Goal: Transaction & Acquisition: Obtain resource

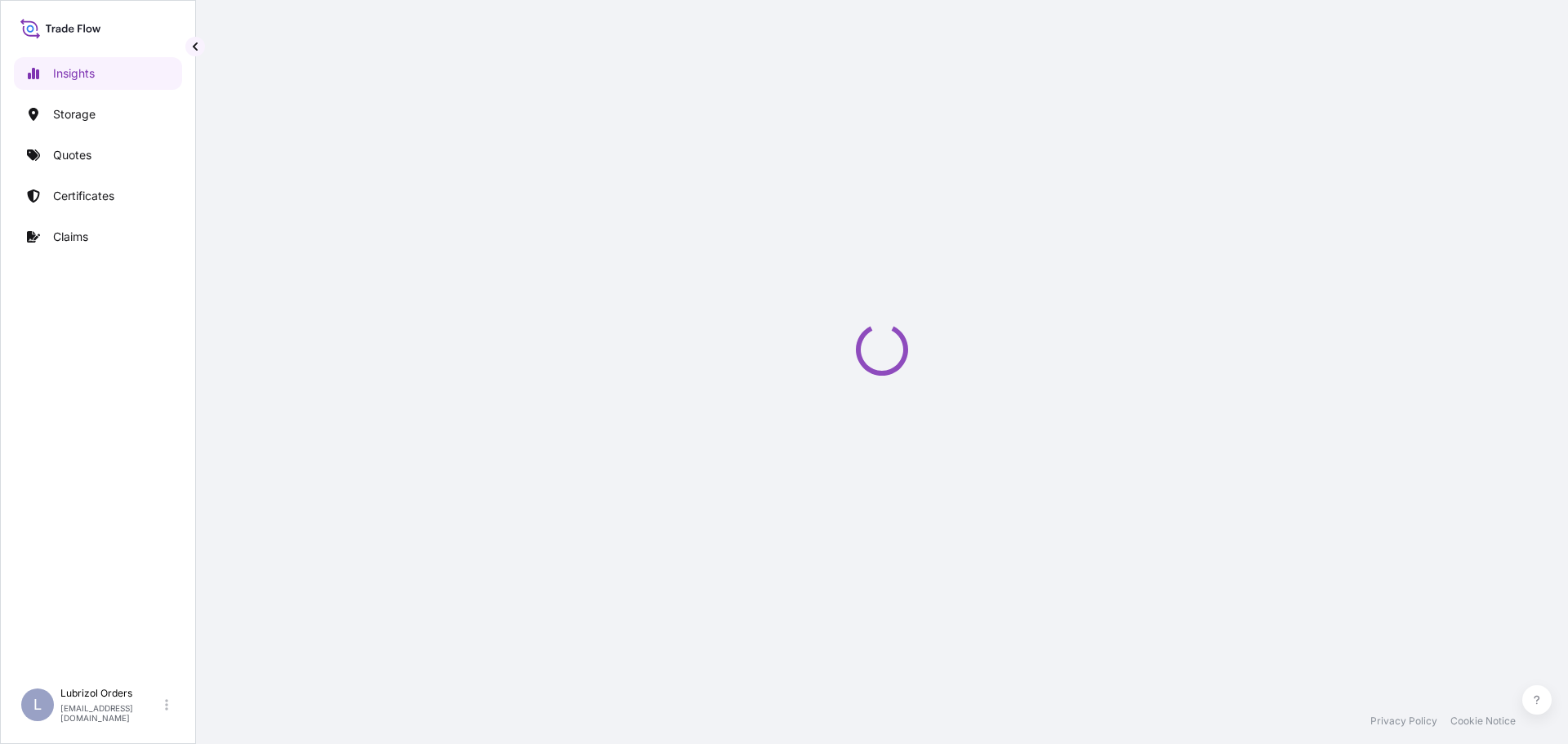
select select "2025"
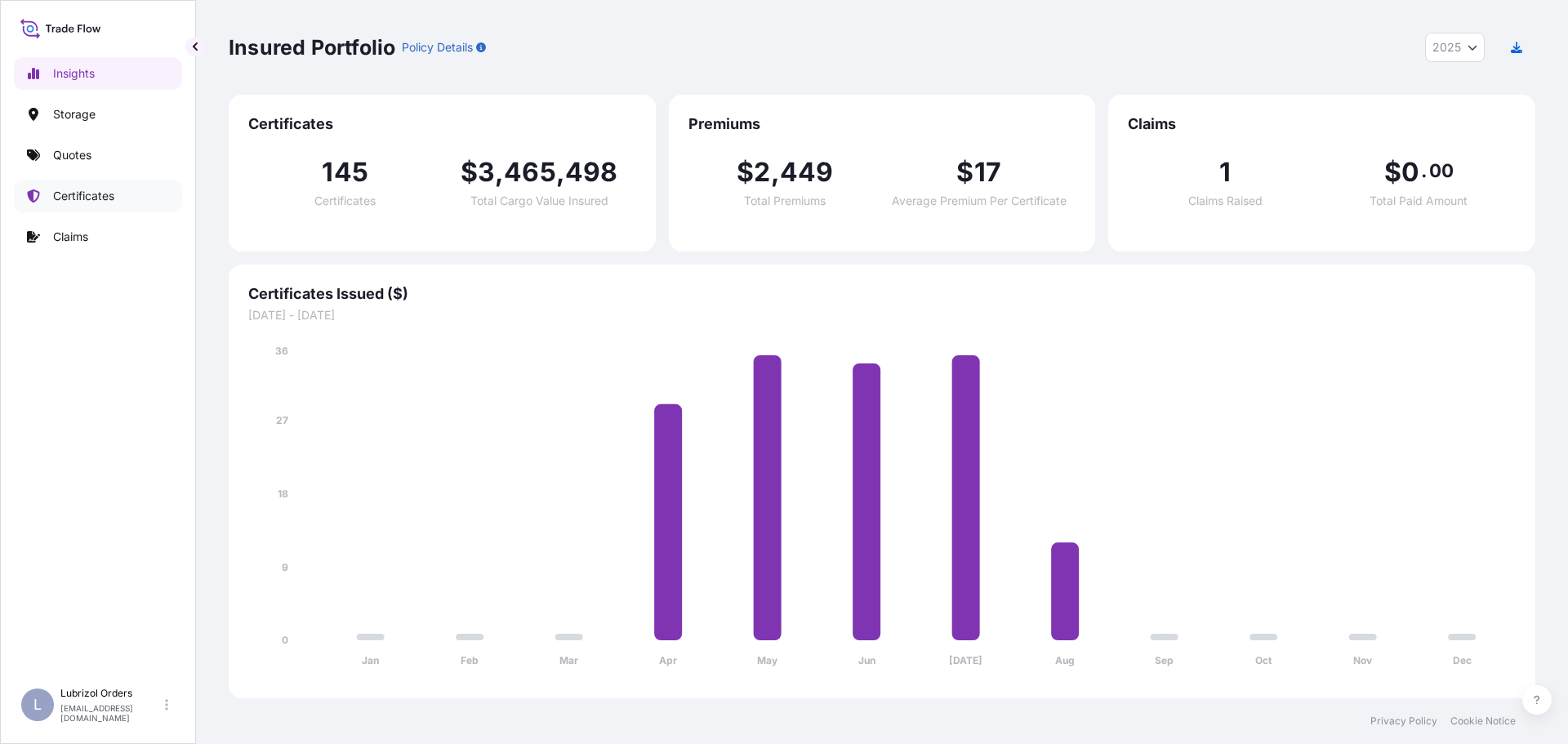
click at [85, 189] on p "Certificates" at bounding box center [84, 195] width 61 height 16
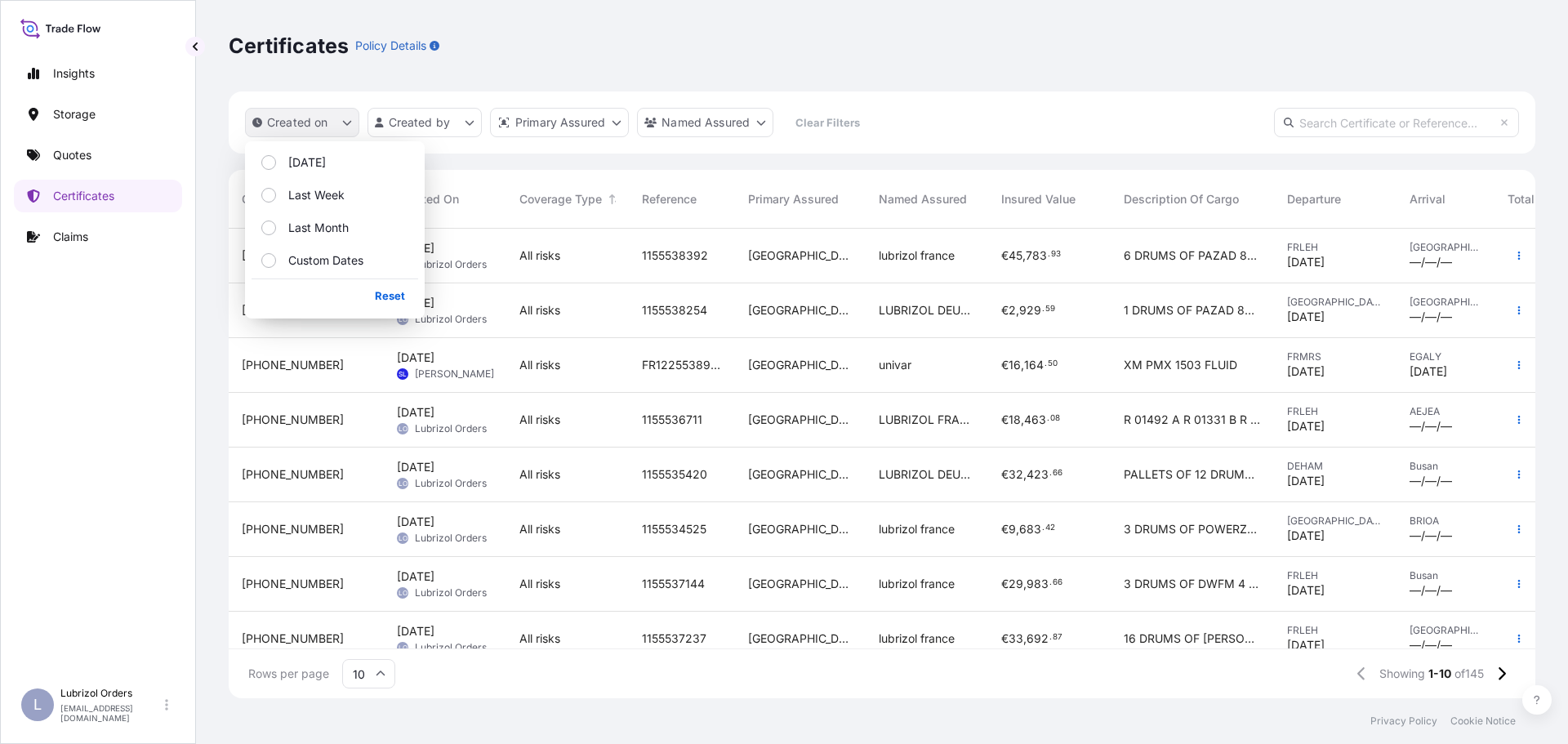
click at [295, 125] on p "Created on" at bounding box center [297, 122] width 61 height 16
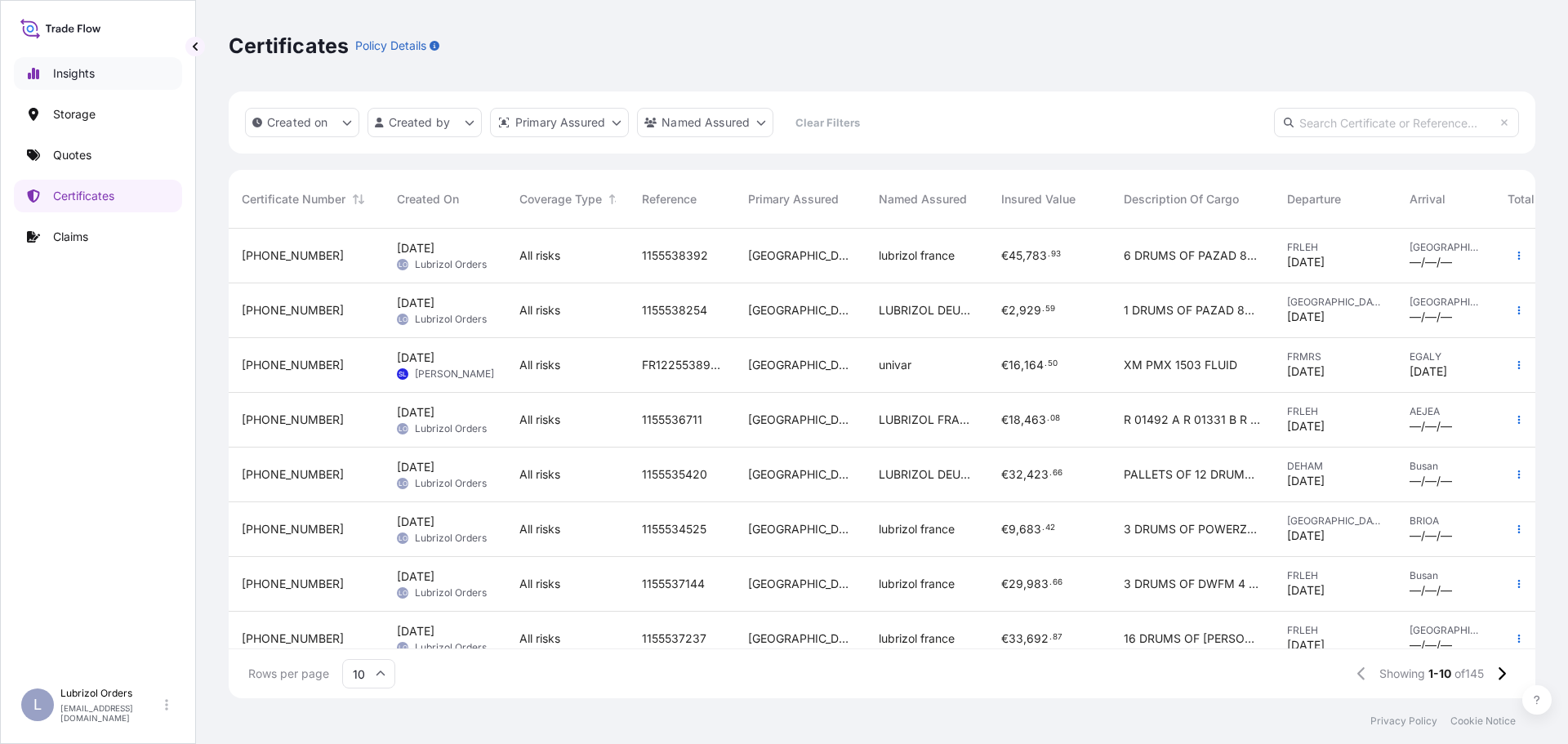
click at [95, 72] on p "Insights" at bounding box center [74, 73] width 41 height 16
select select "2025"
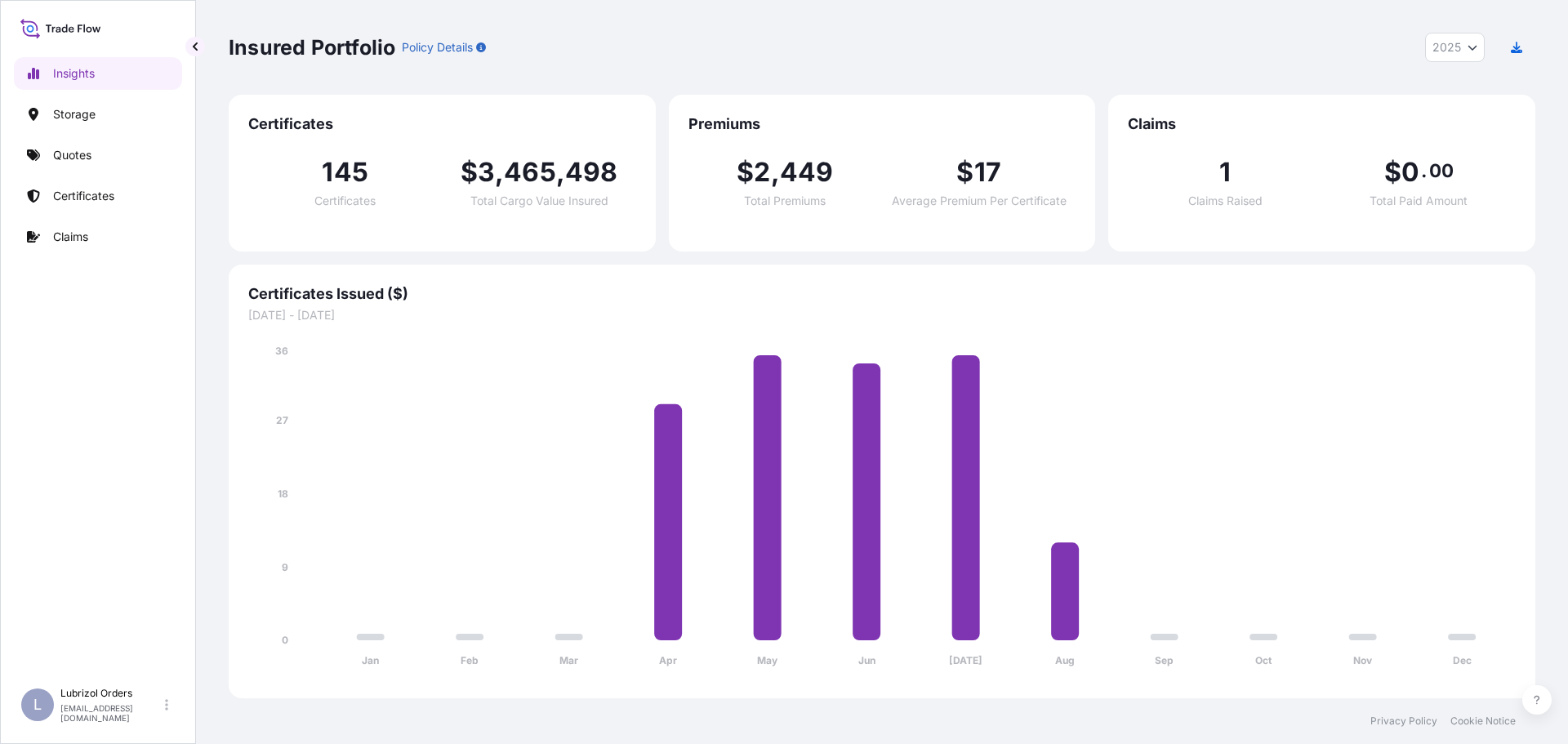
click at [116, 37] on div at bounding box center [98, 27] width 155 height 23
click at [91, 30] on icon at bounding box center [88, 30] width 6 height 6
click at [77, 191] on p "Certificates" at bounding box center [84, 195] width 61 height 16
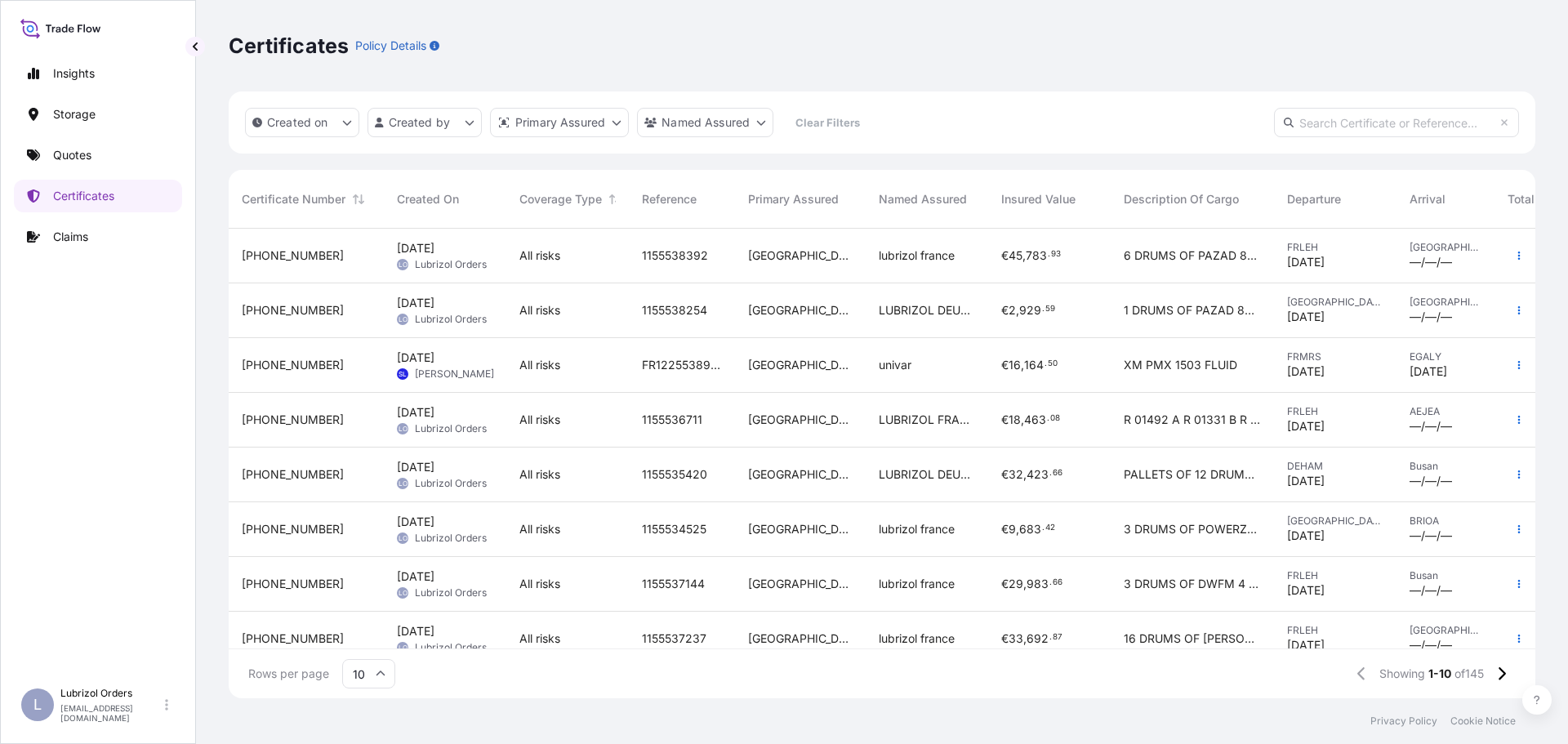
scroll to position [140, 0]
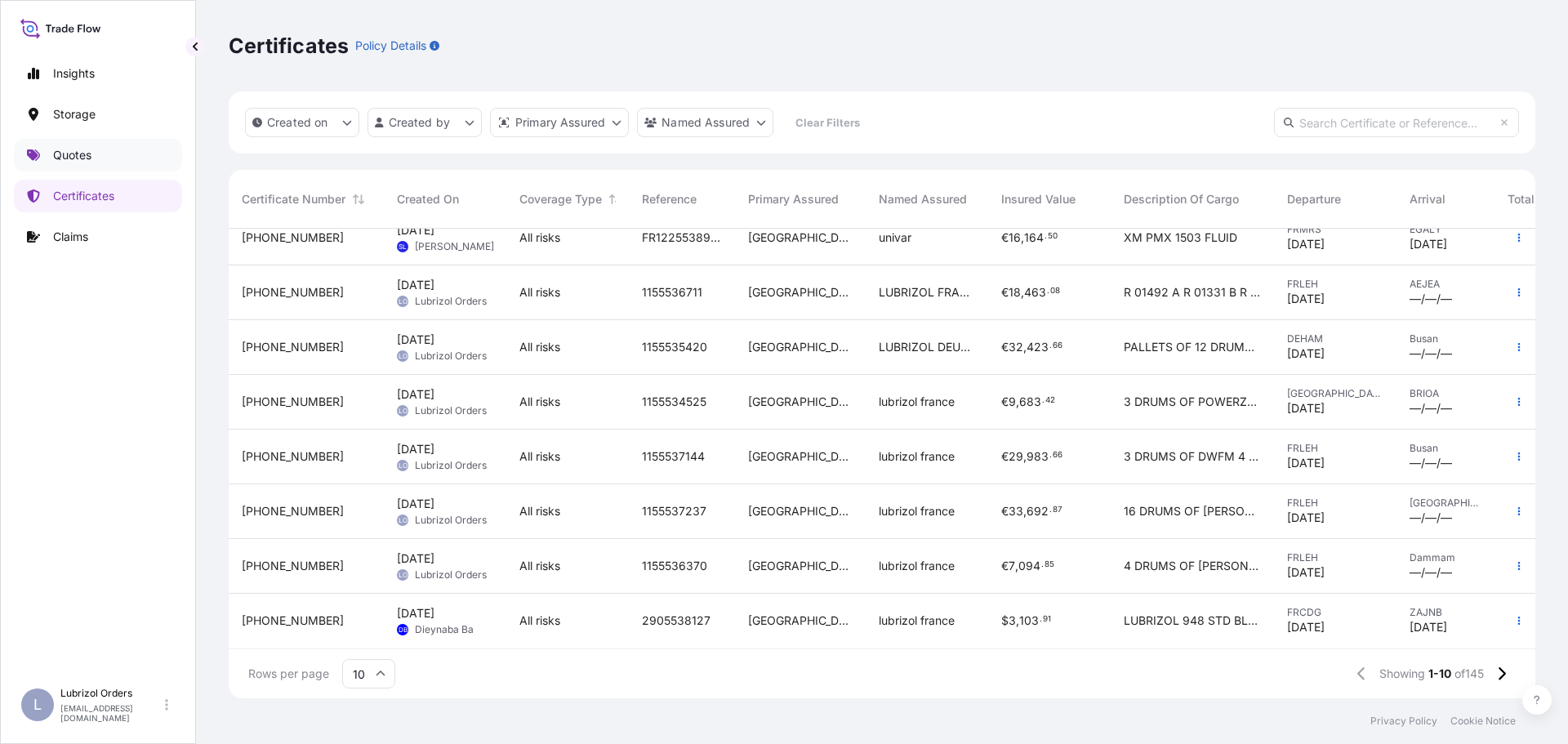
click at [66, 154] on p "Quotes" at bounding box center [72, 155] width 38 height 16
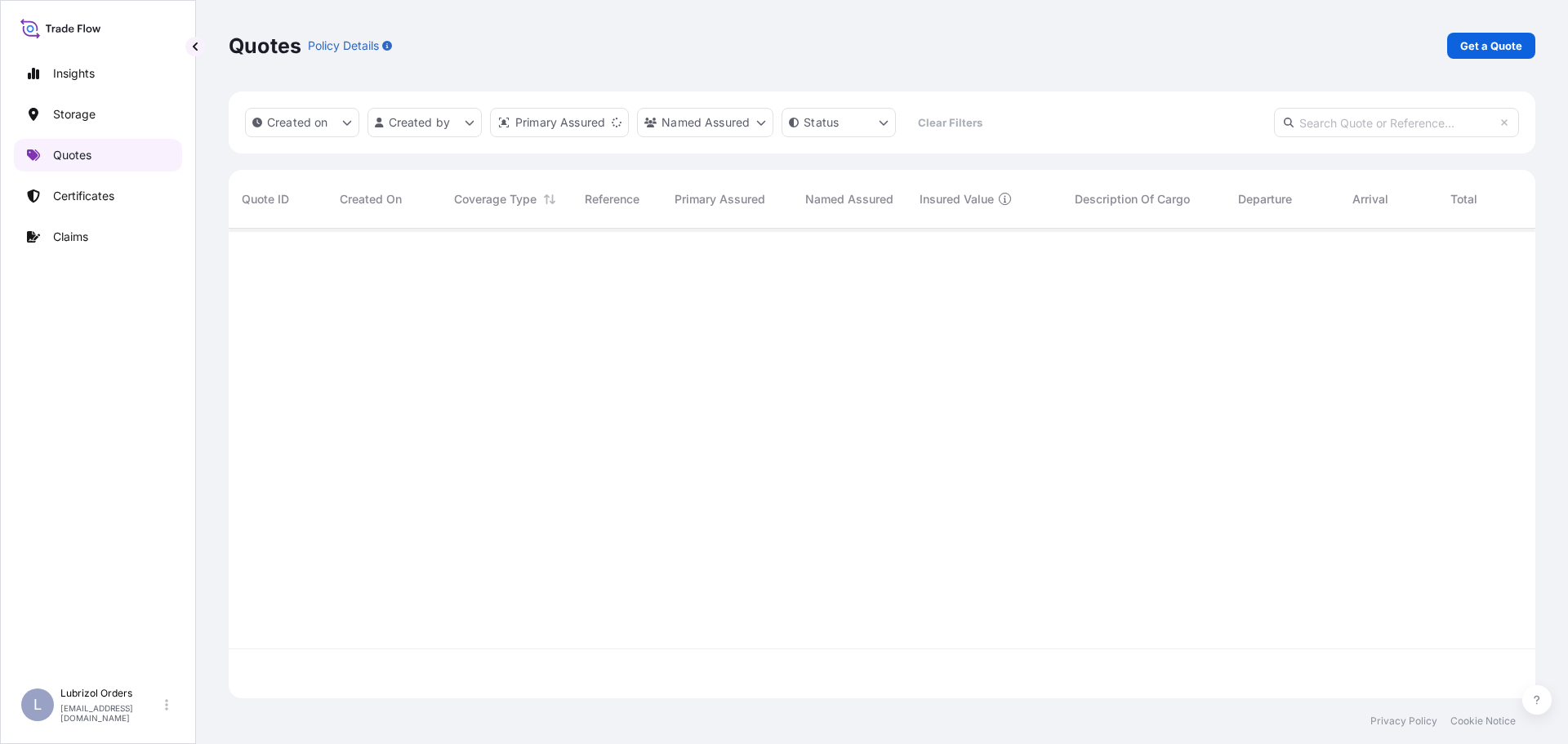
scroll to position [467, 1294]
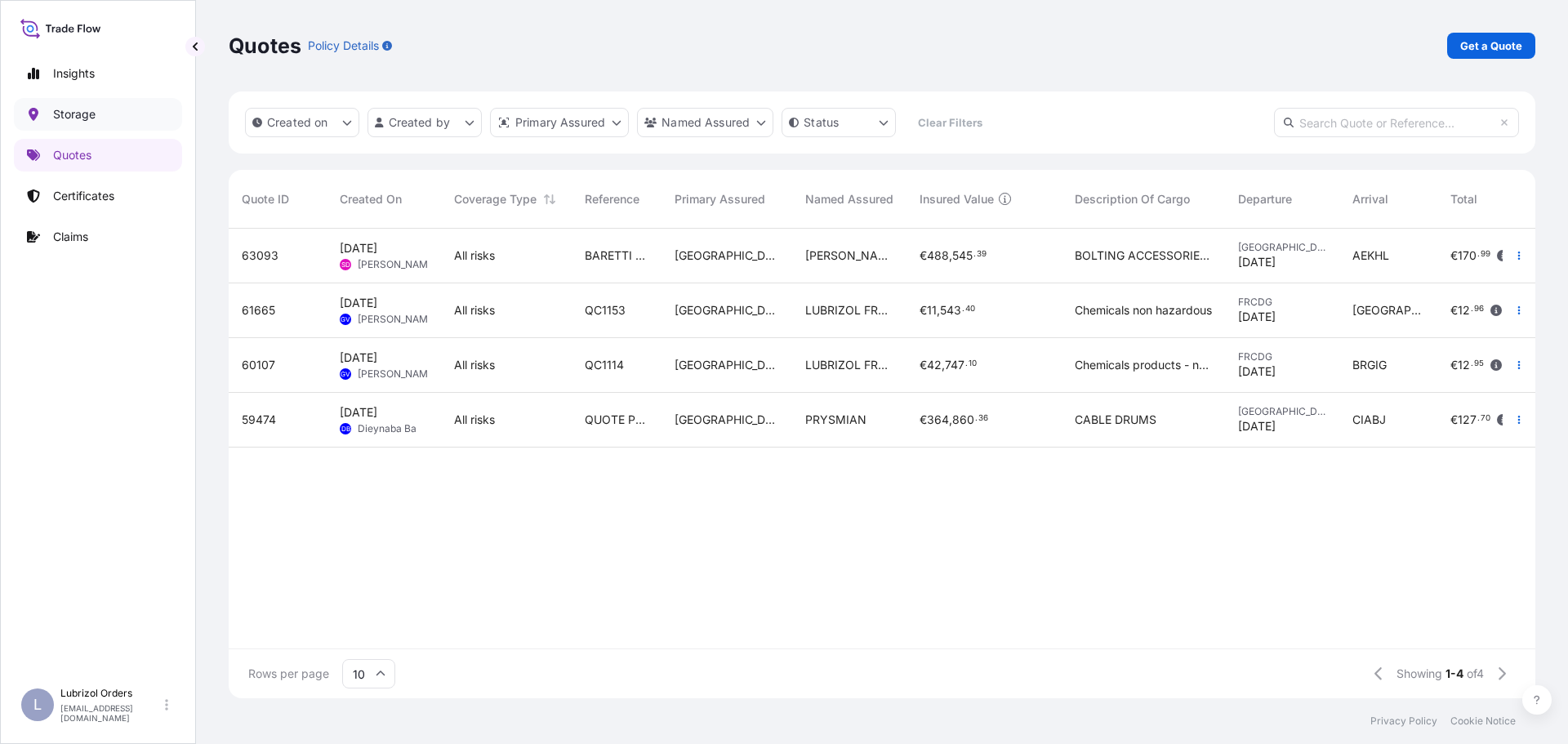
click at [71, 116] on p "Storage" at bounding box center [74, 114] width 42 height 16
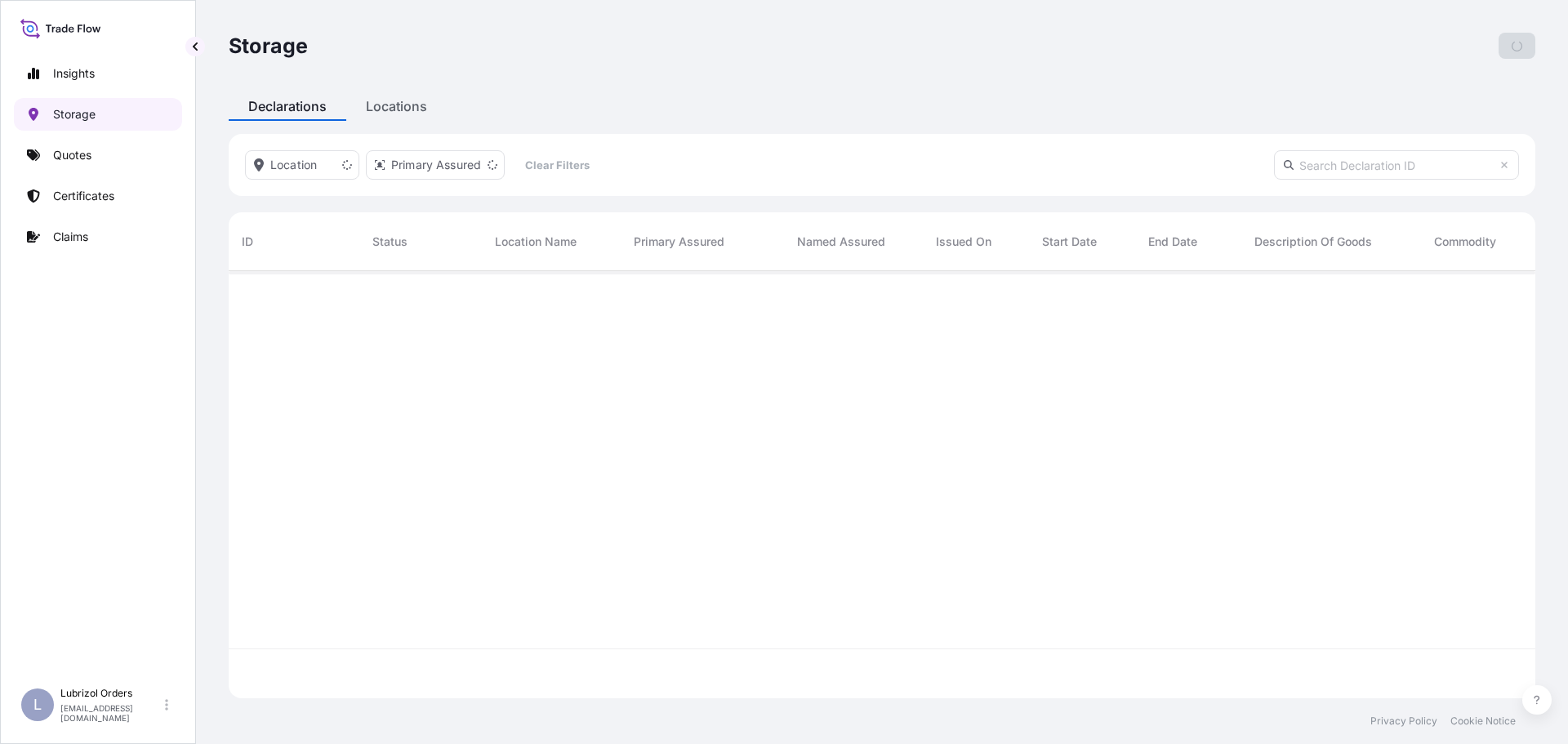
scroll to position [424, 1294]
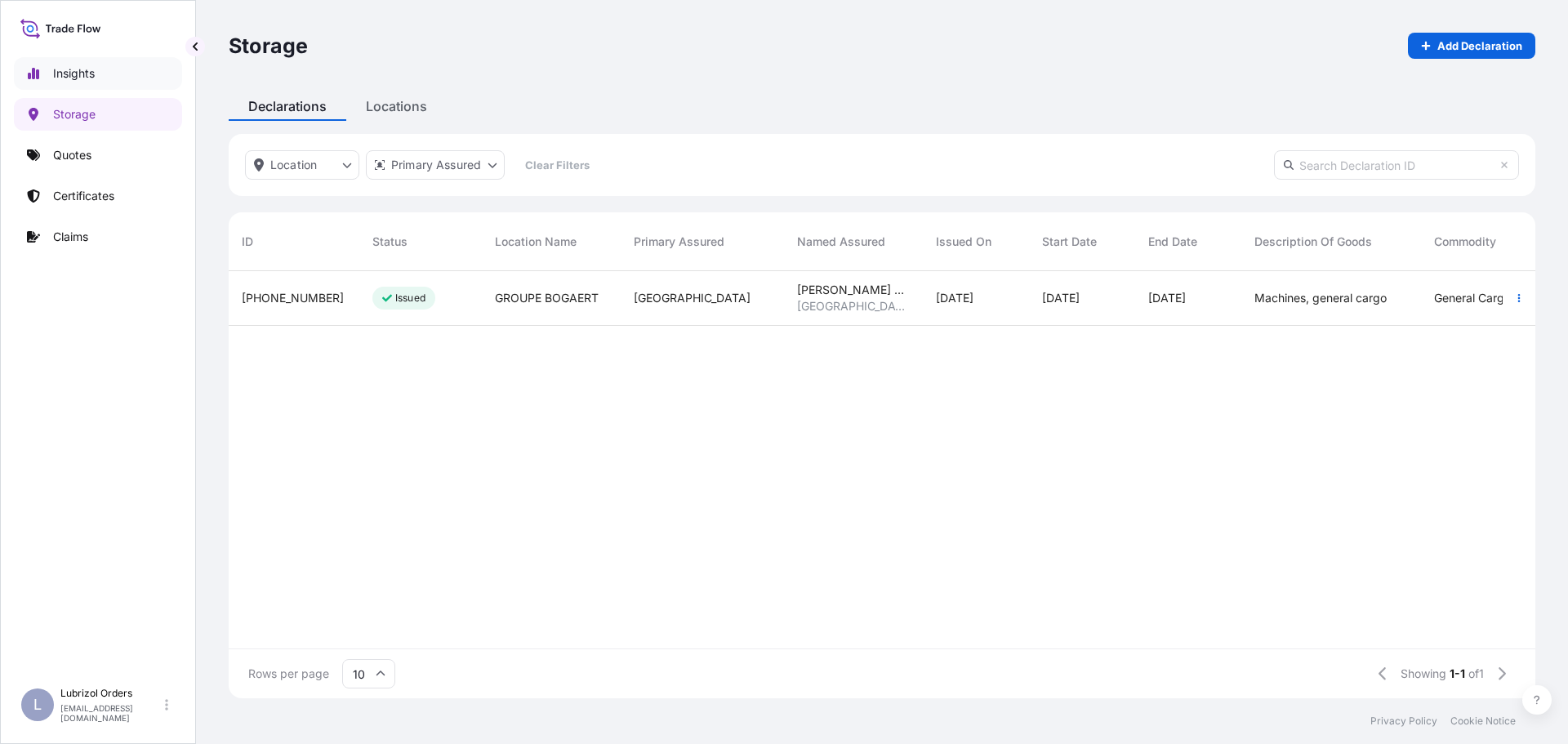
click at [86, 72] on p "Insights" at bounding box center [74, 73] width 41 height 16
select select "2025"
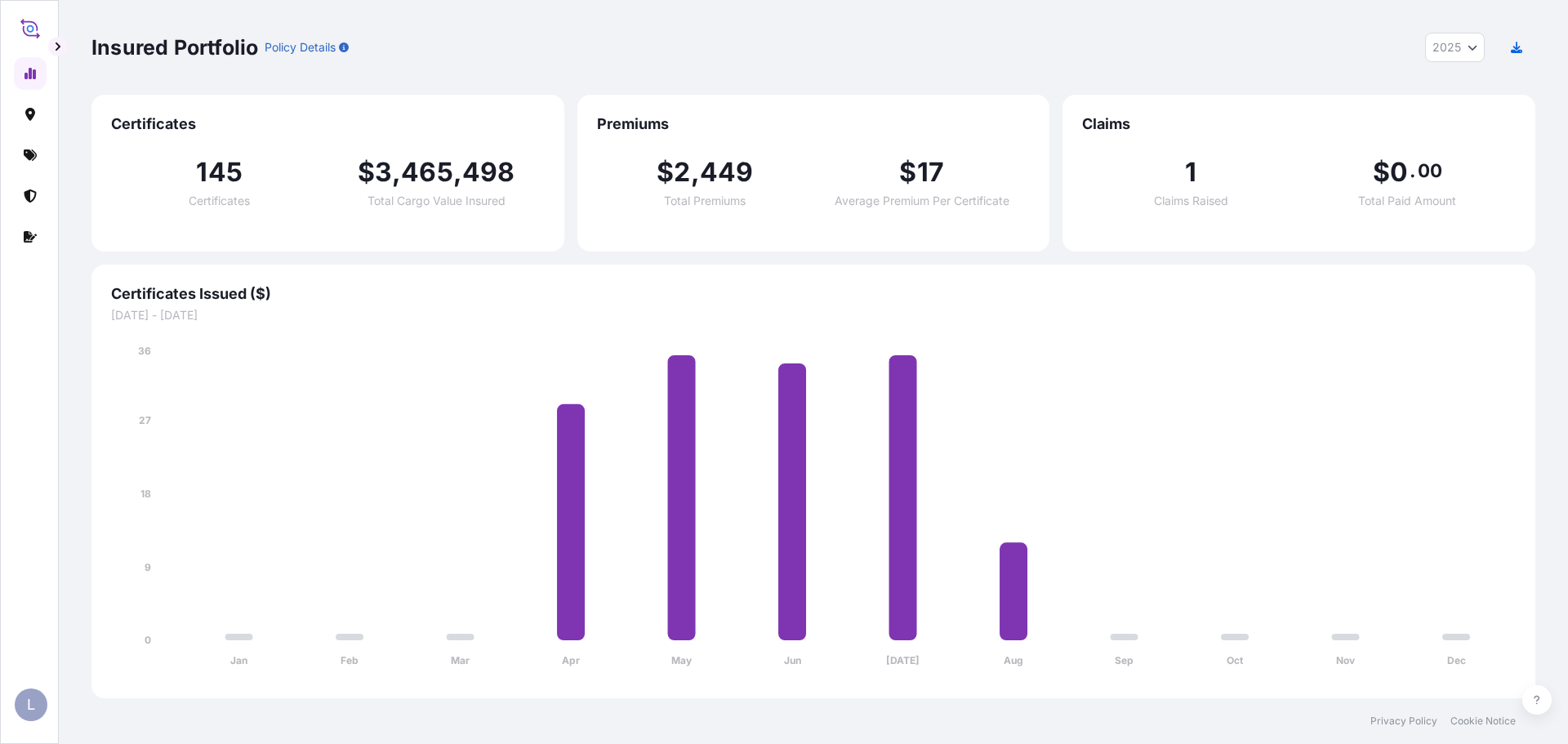
click at [28, 24] on icon at bounding box center [30, 27] width 20 height 23
click at [29, 235] on icon at bounding box center [30, 237] width 13 height 13
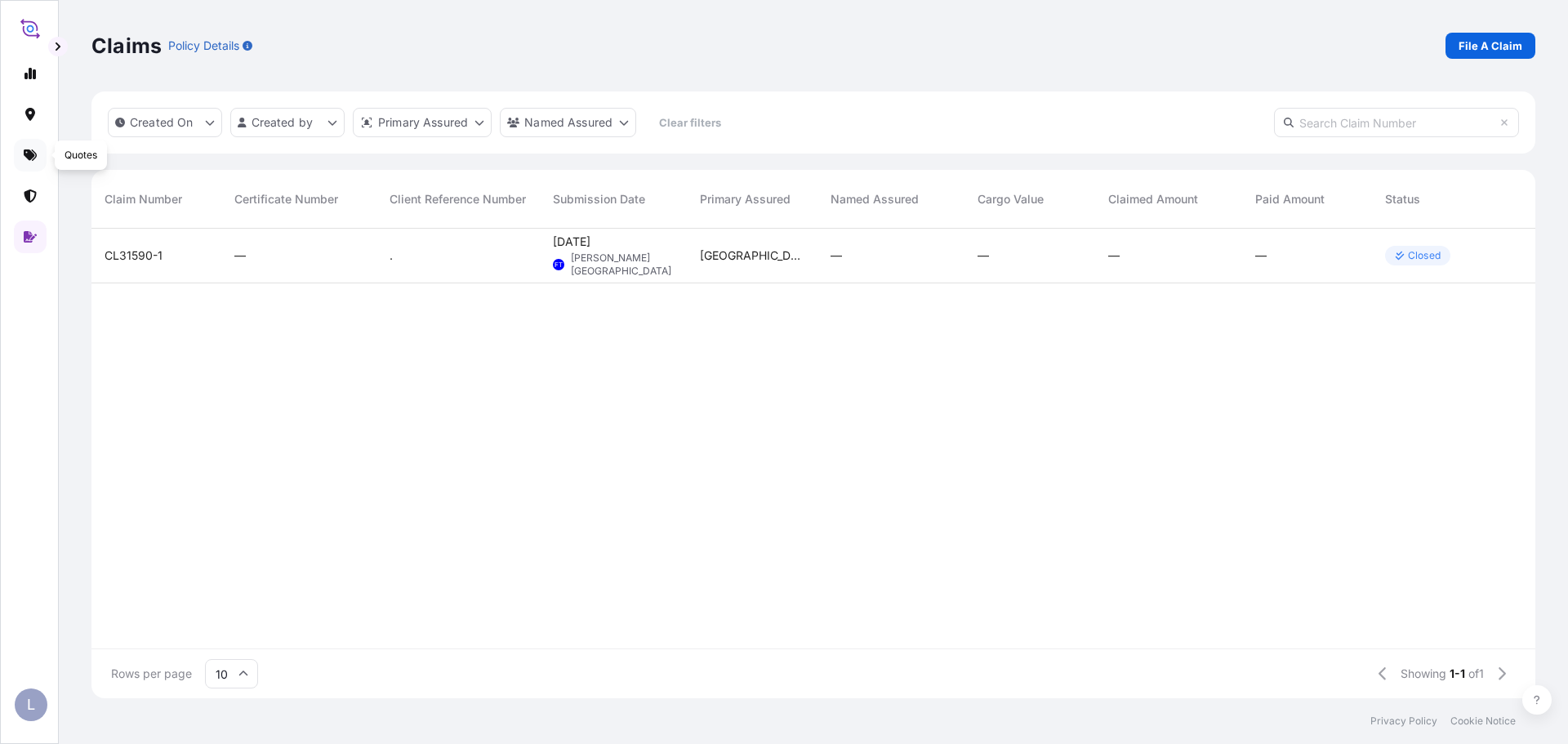
scroll to position [467, 1432]
click at [28, 154] on icon at bounding box center [30, 155] width 13 height 11
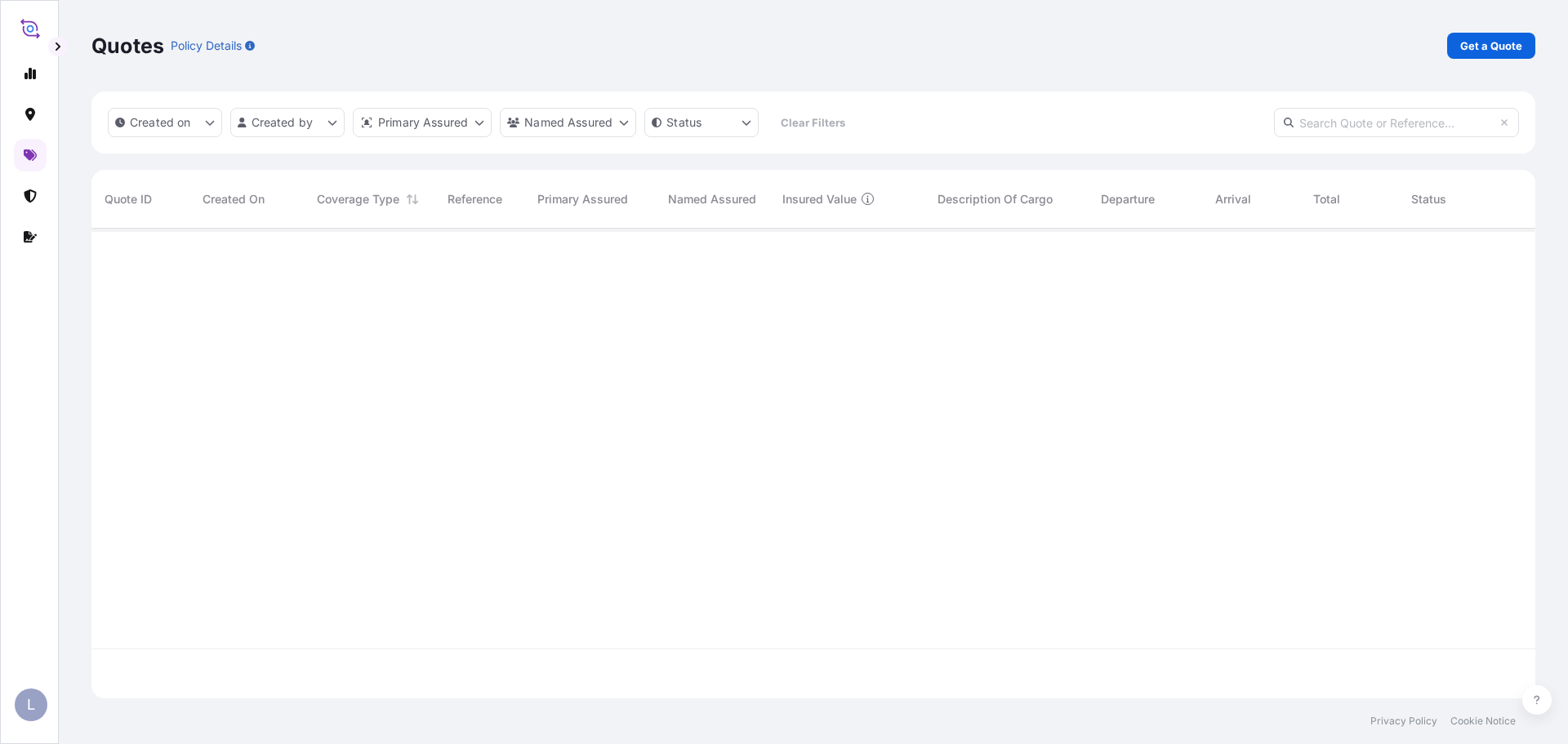
scroll to position [467, 1432]
click at [35, 190] on icon at bounding box center [30, 196] width 13 height 13
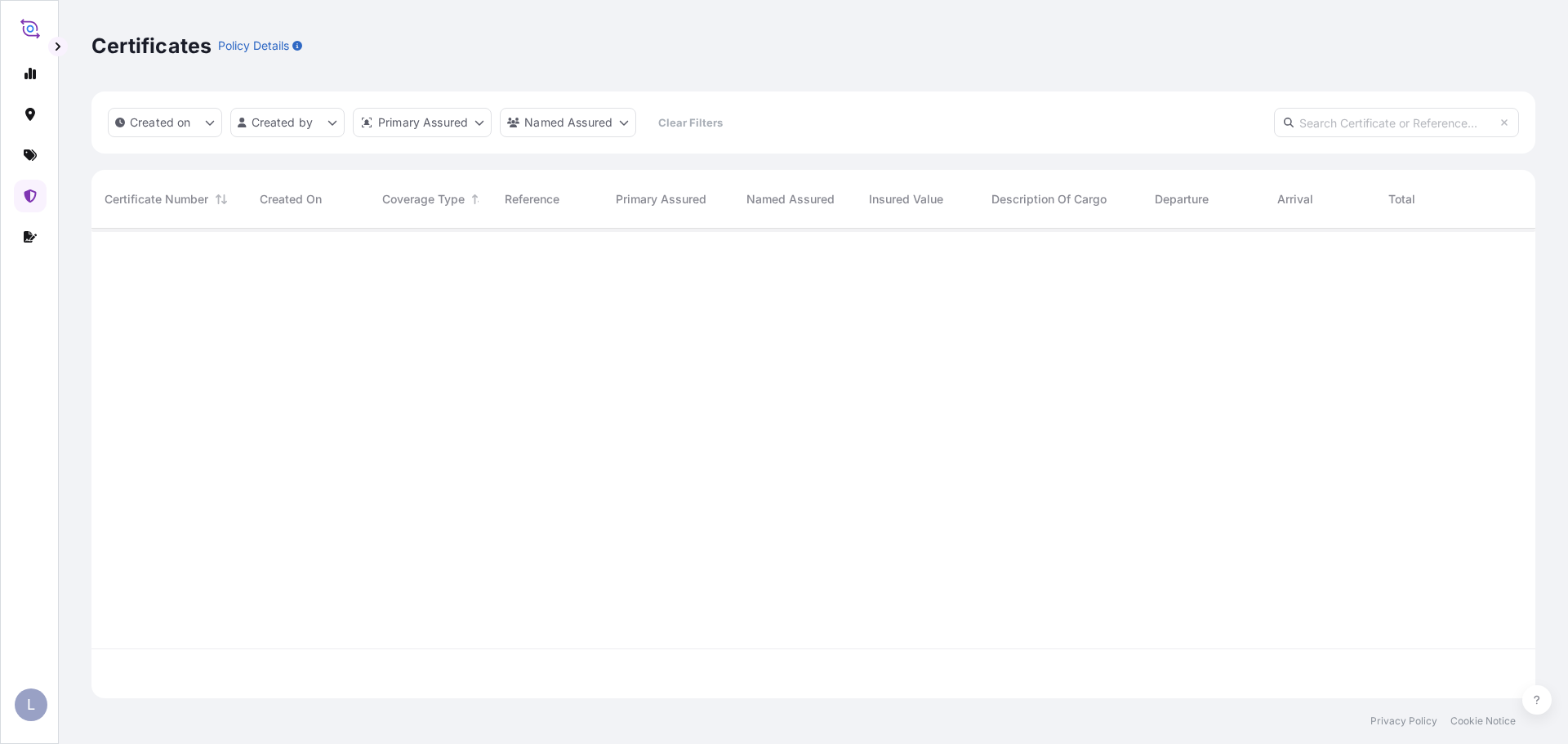
scroll to position [467, 1432]
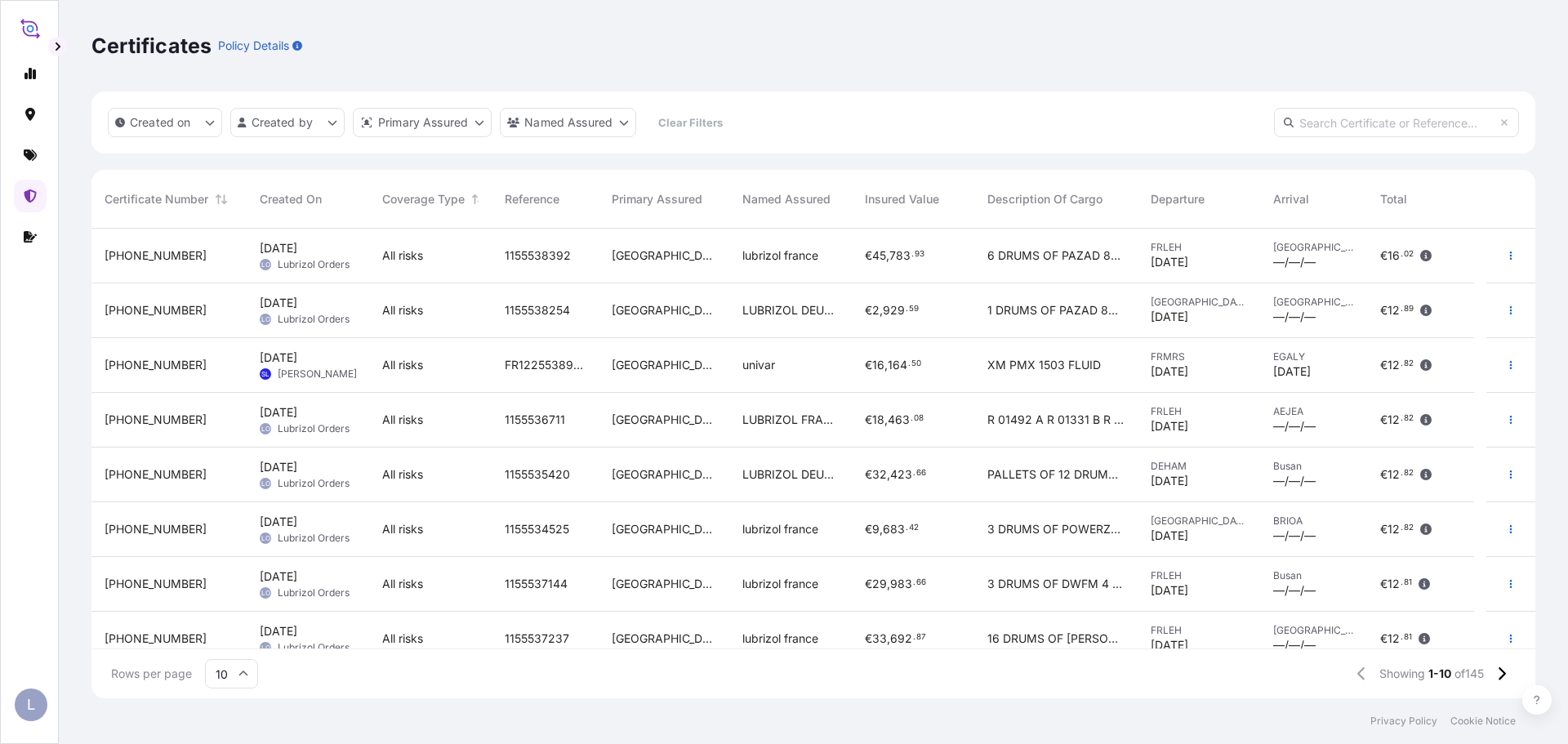
click at [23, 701] on div "L" at bounding box center [31, 705] width 33 height 33
click at [35, 354] on div at bounding box center [29, 361] width 31 height 637
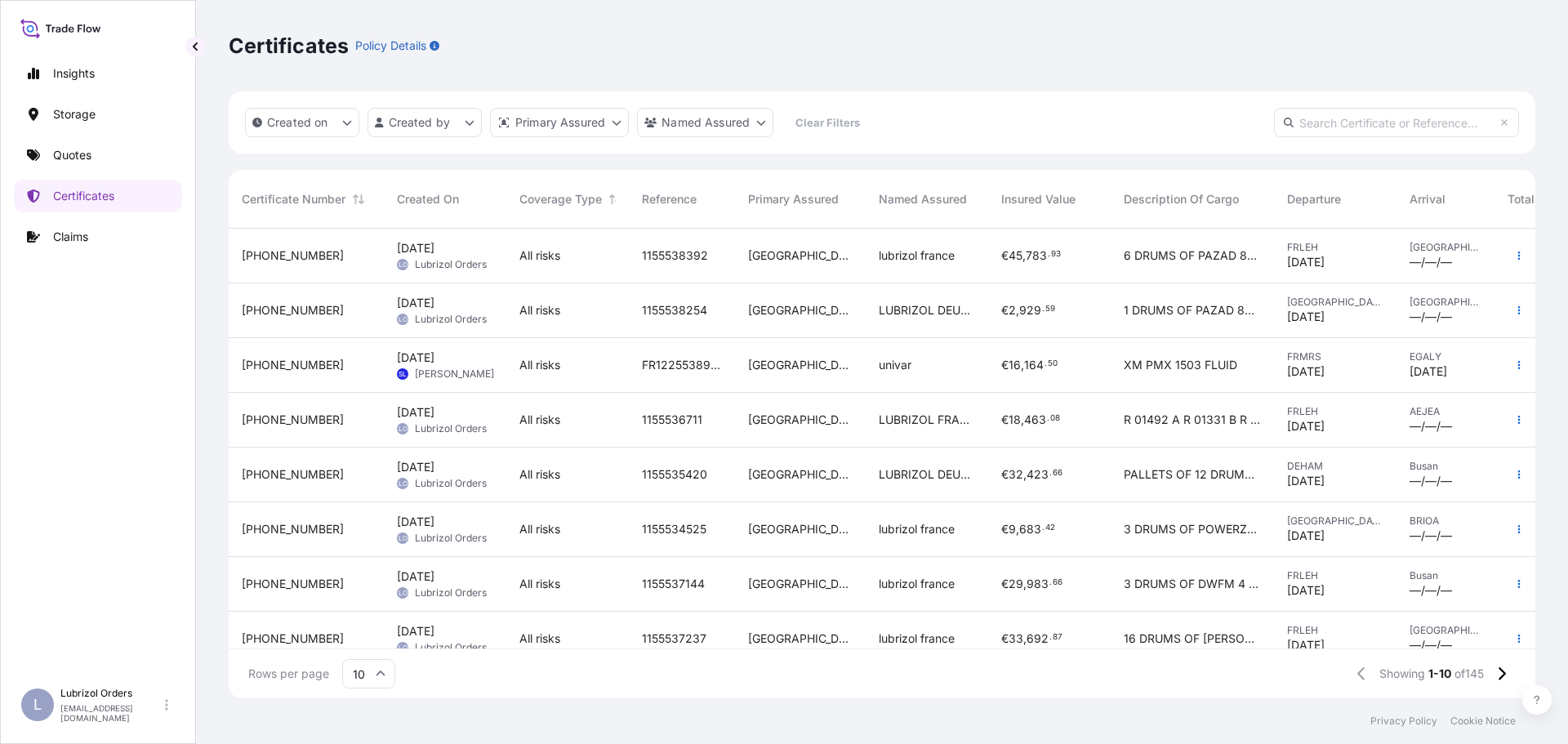
scroll to position [467, 1294]
click at [584, 40] on div "Certificates Policy Details" at bounding box center [883, 46] width 1307 height 26
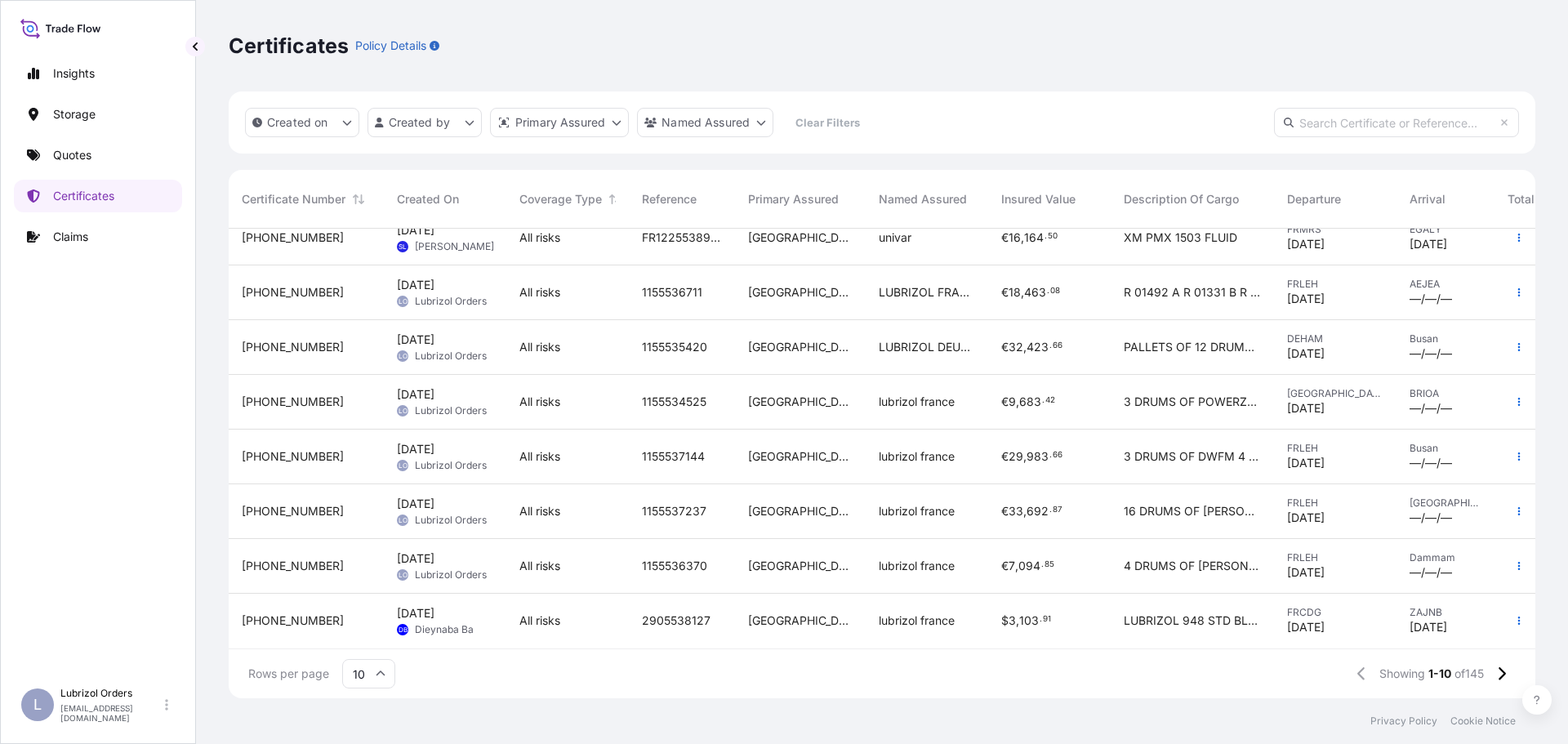
scroll to position [0, 0]
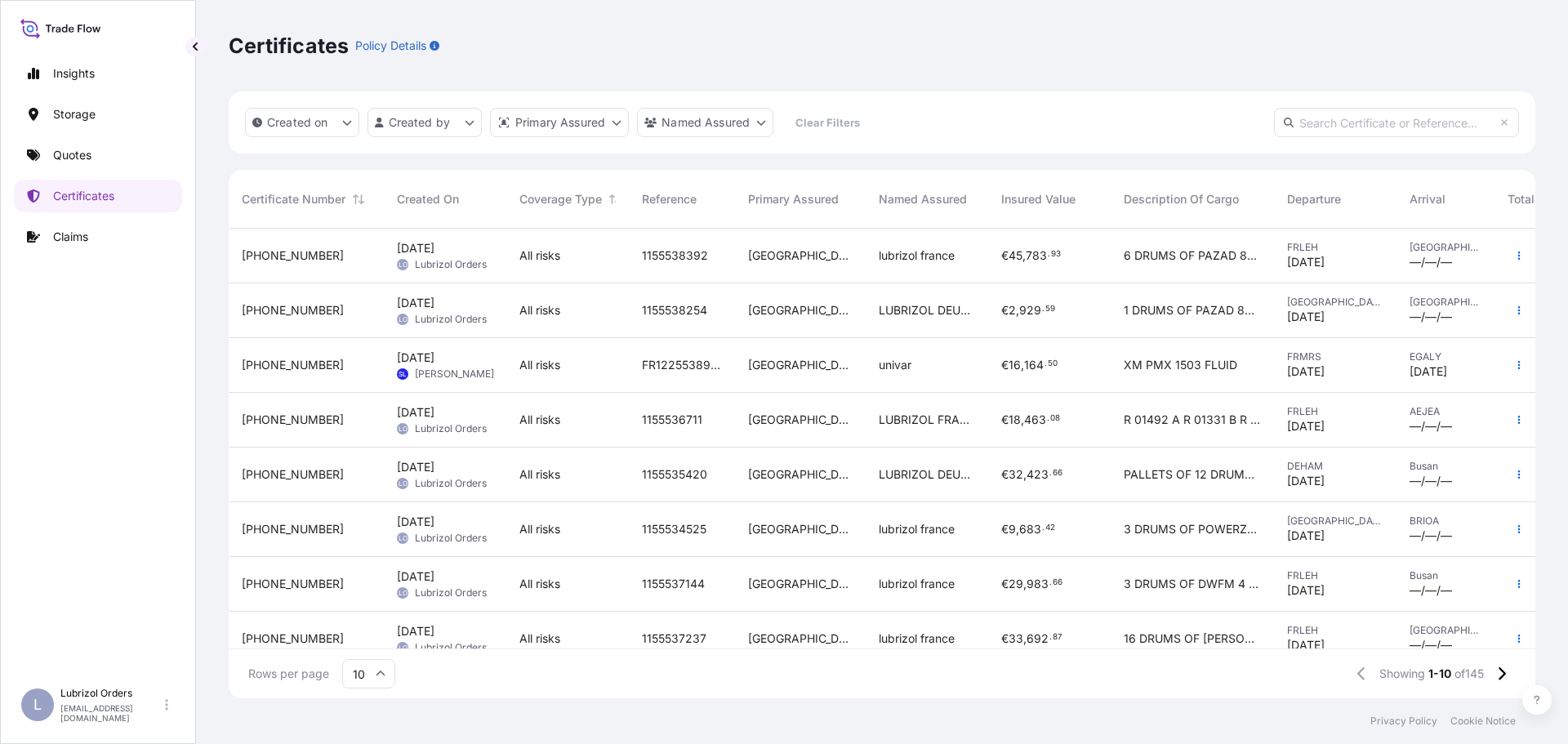
click at [1457, 40] on div "Certificates Policy Details" at bounding box center [883, 46] width 1307 height 26
drag, startPoint x: 1492, startPoint y: 28, endPoint x: 1523, endPoint y: 38, distance: 32.6
click at [1501, 30] on div "Certificates Policy Details" at bounding box center [883, 45] width 1307 height 91
click at [1523, 38] on div "Certificates Policy Details" at bounding box center [883, 46] width 1307 height 26
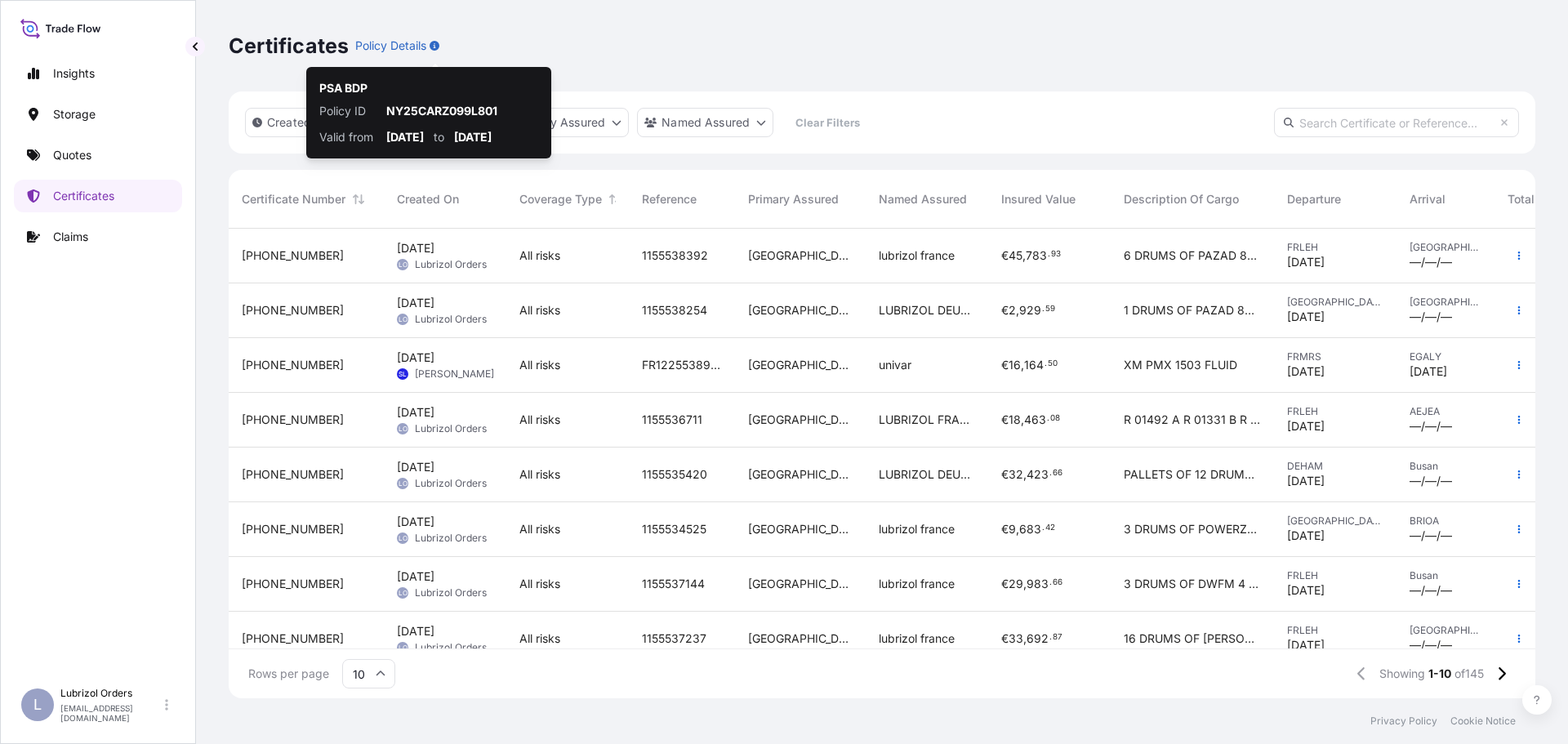
scroll to position [467, 1294]
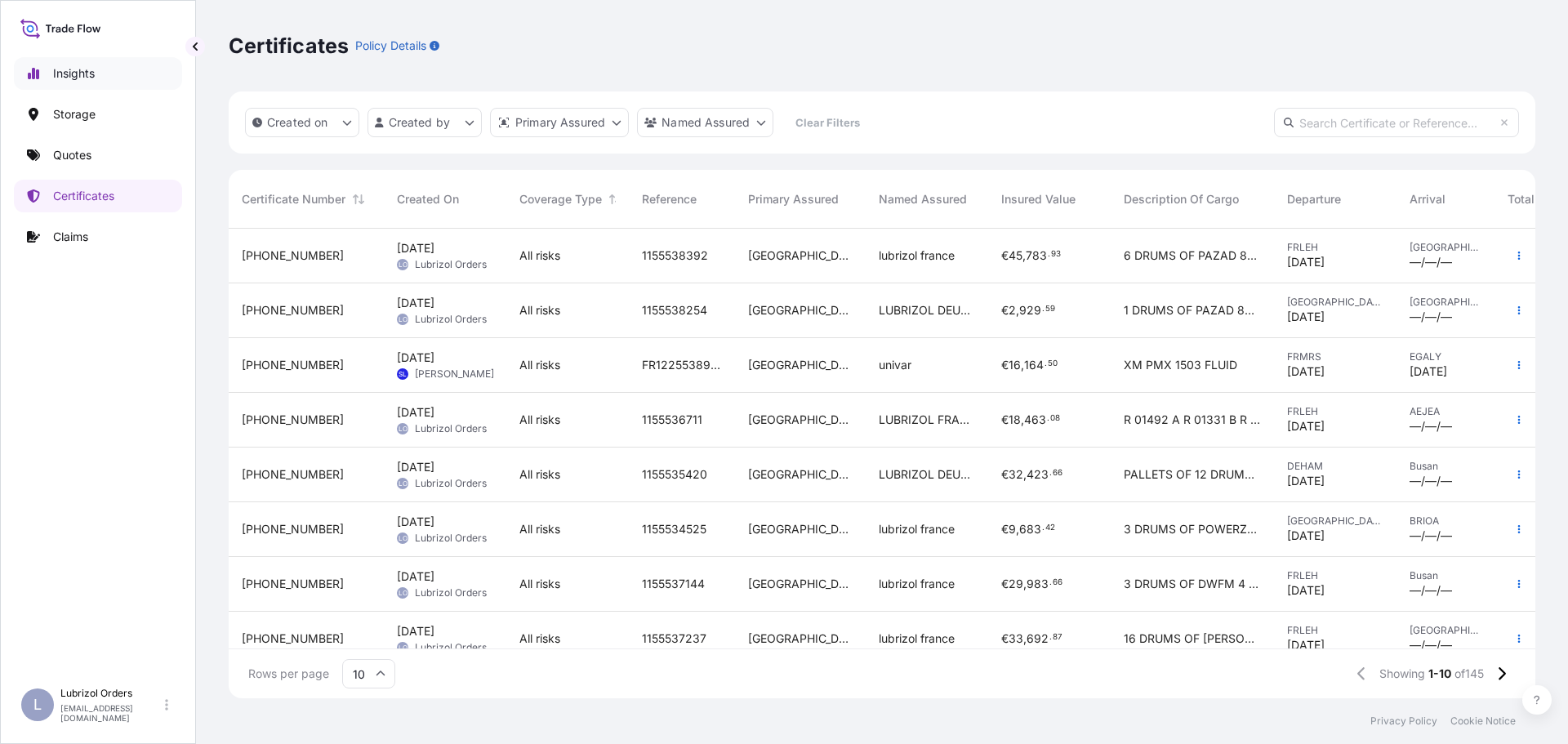
click at [72, 78] on p "Insights" at bounding box center [74, 73] width 41 height 16
select select "2025"
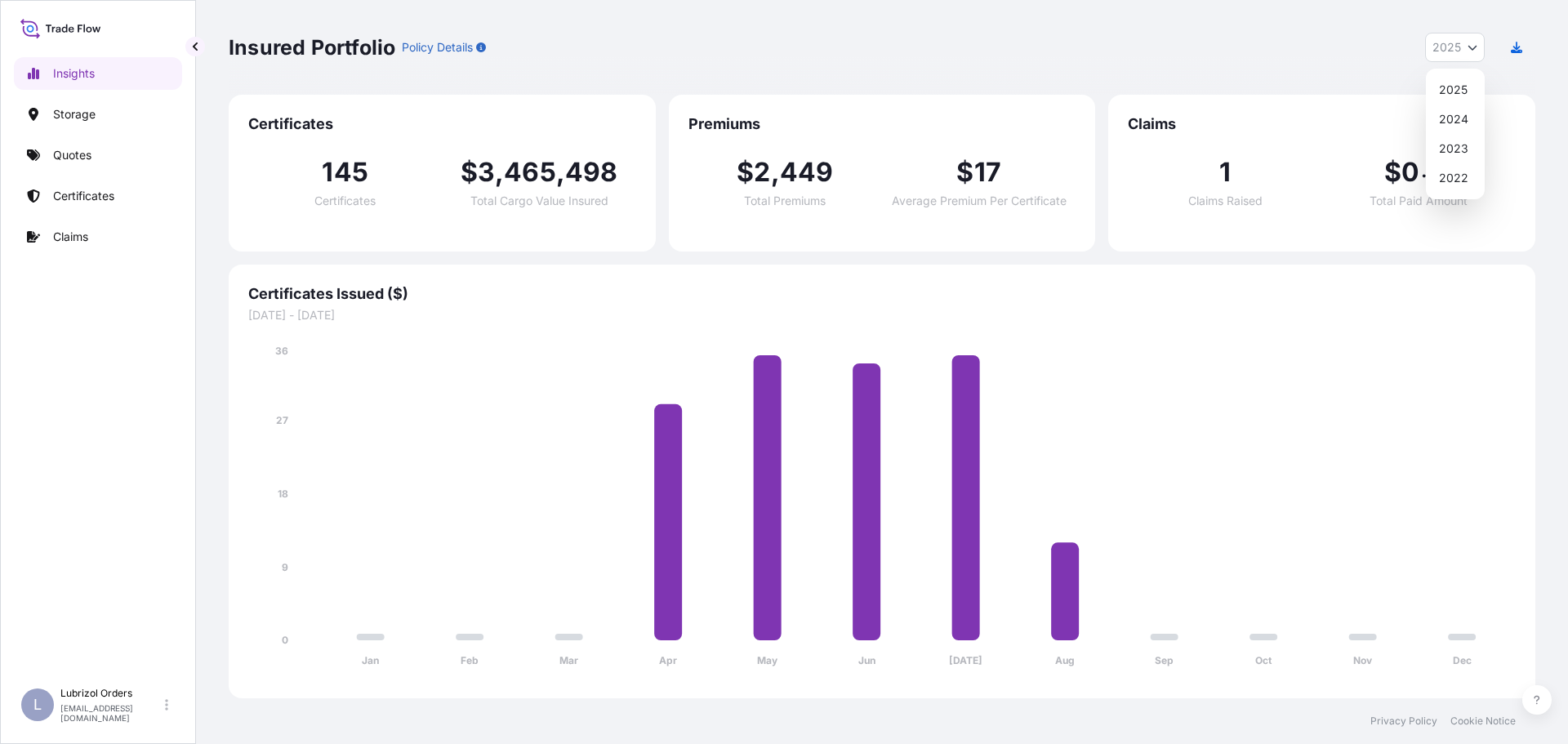
click at [1447, 43] on span "2025" at bounding box center [1446, 47] width 28 height 16
click at [28, 27] on icon at bounding box center [31, 29] width 8 height 8
click at [85, 192] on p "Certificates" at bounding box center [84, 195] width 61 height 16
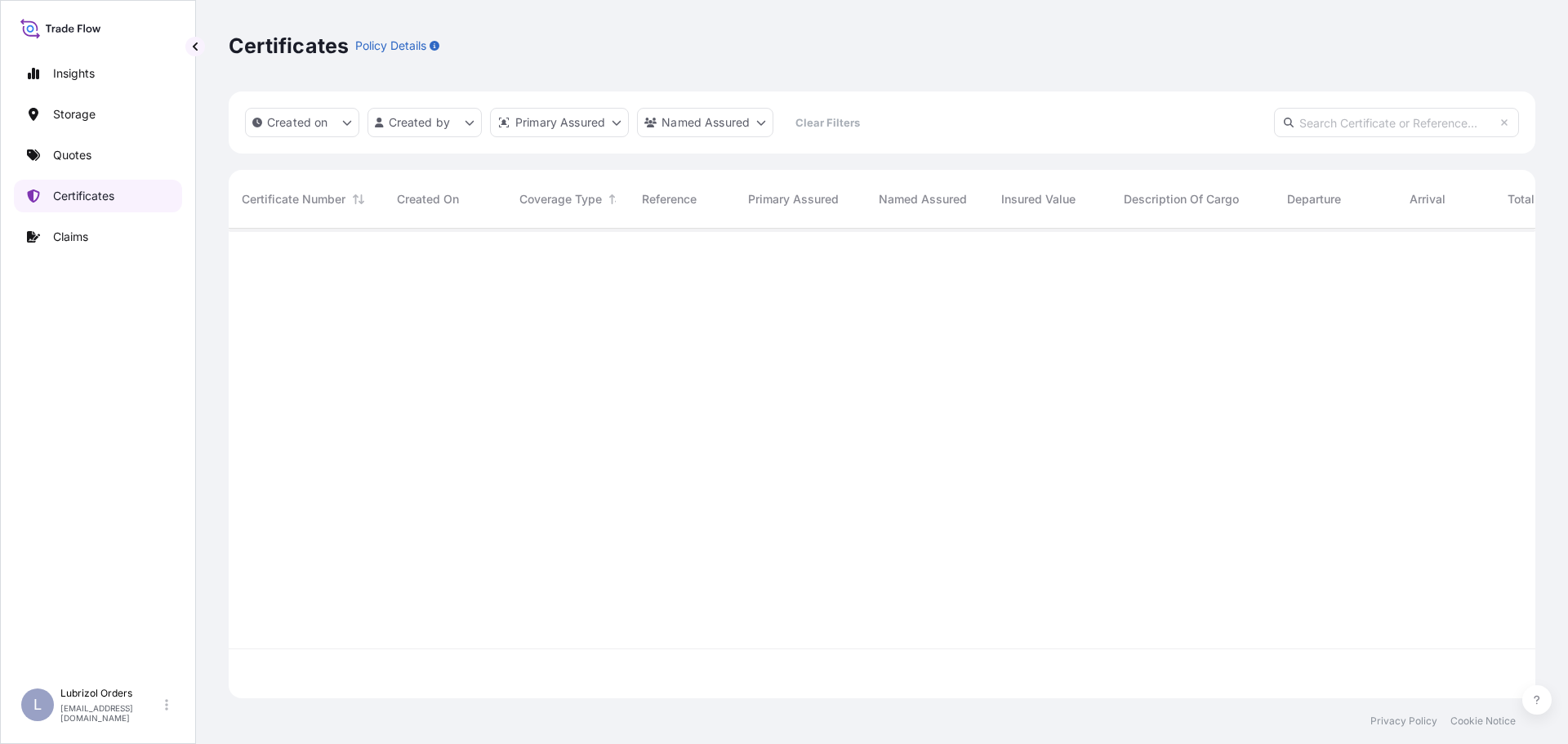
scroll to position [467, 1294]
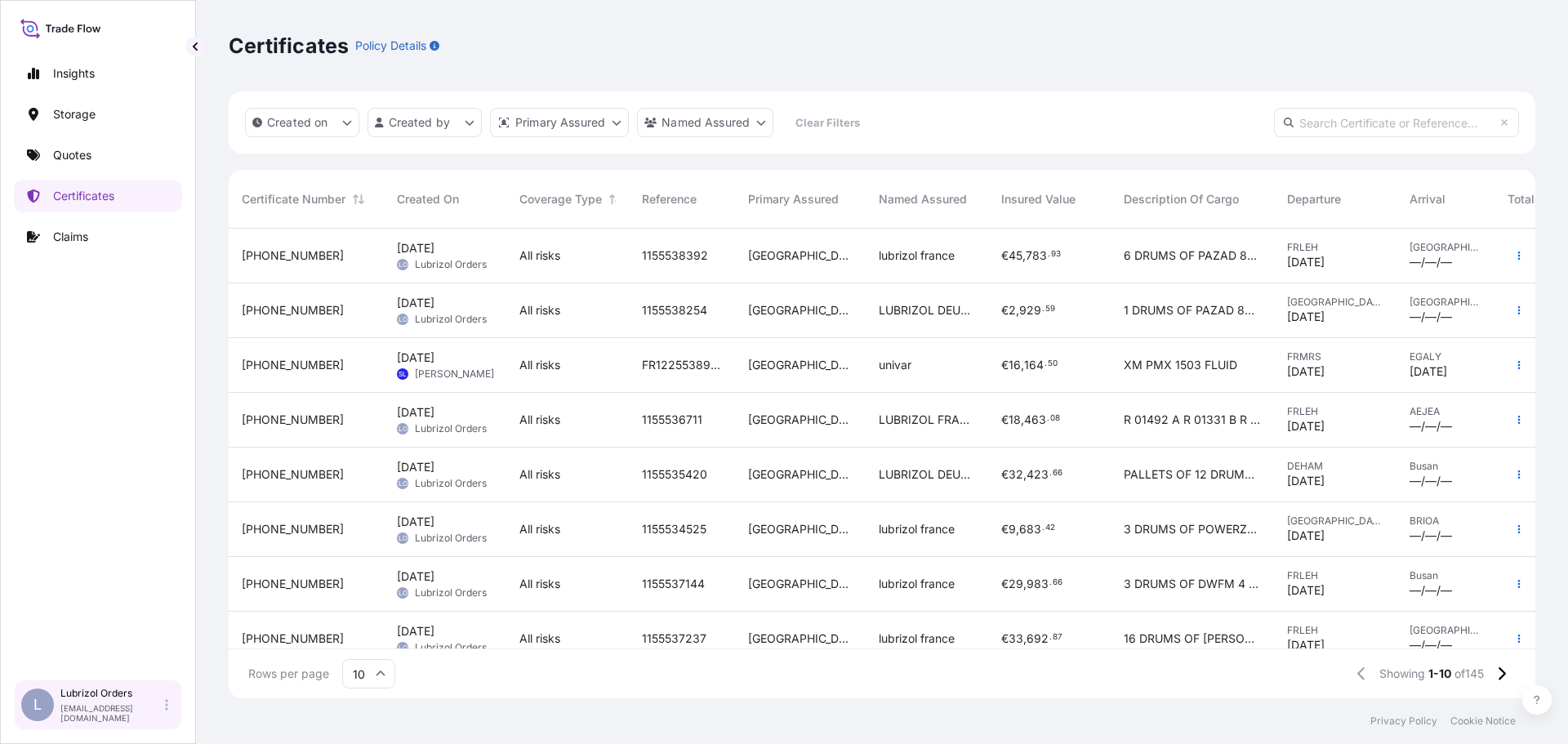
click at [66, 698] on p "Lubrizol Orders" at bounding box center [111, 693] width 101 height 13
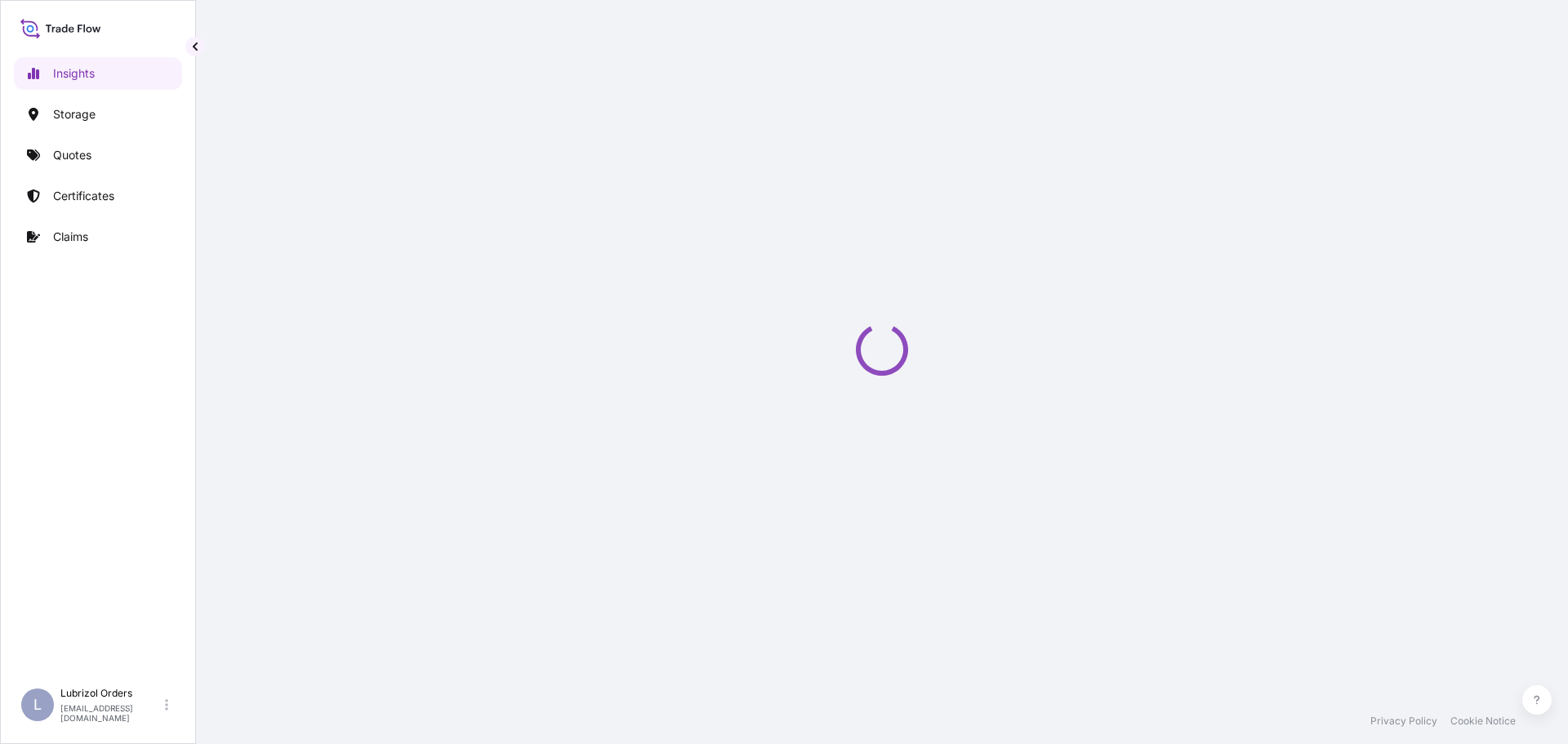
select select "2025"
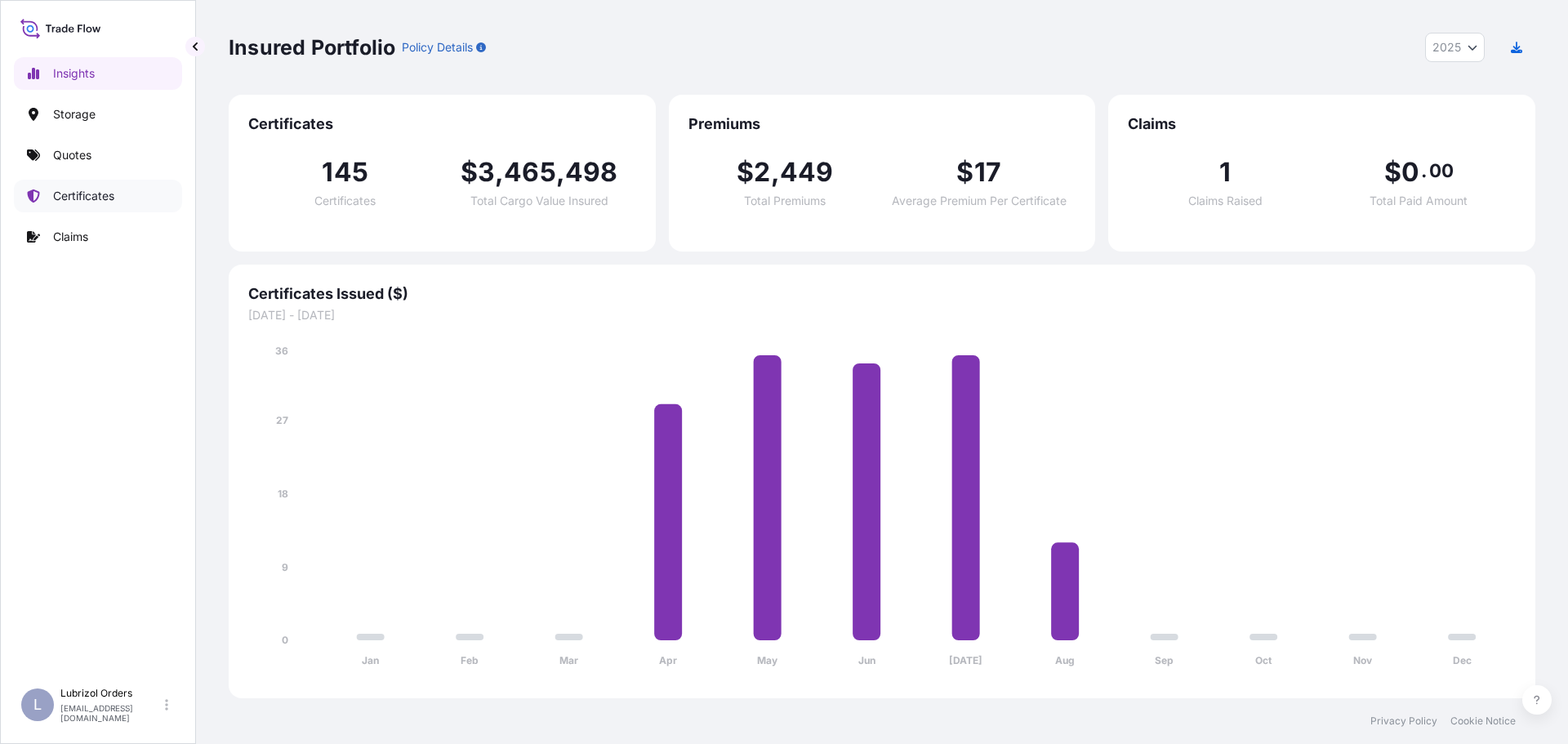
click at [72, 192] on p "Certificates" at bounding box center [84, 195] width 61 height 16
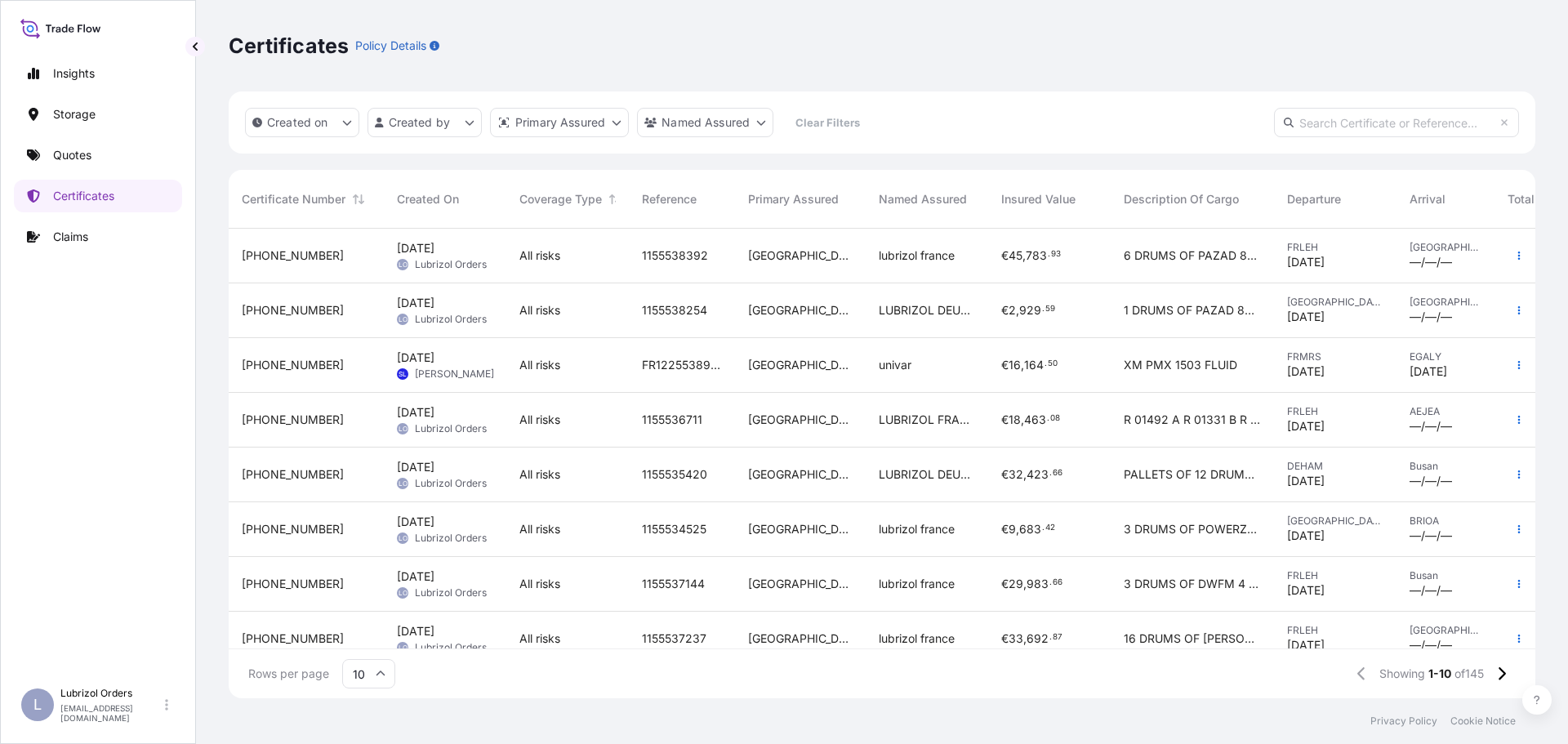
click at [434, 249] on span "Aug 20, 2025" at bounding box center [416, 248] width 38 height 16
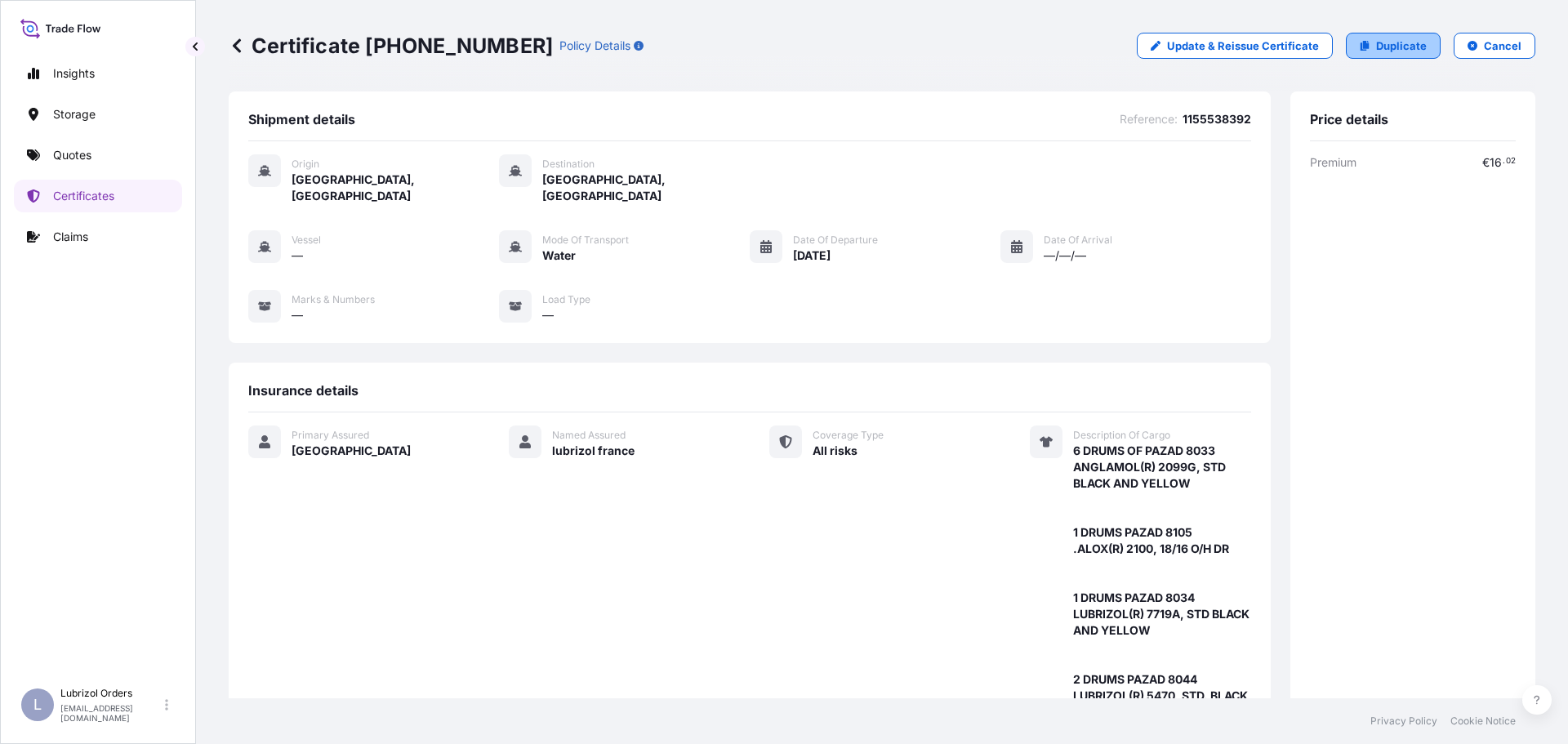
click at [1376, 47] on p "Duplicate" at bounding box center [1401, 45] width 51 height 16
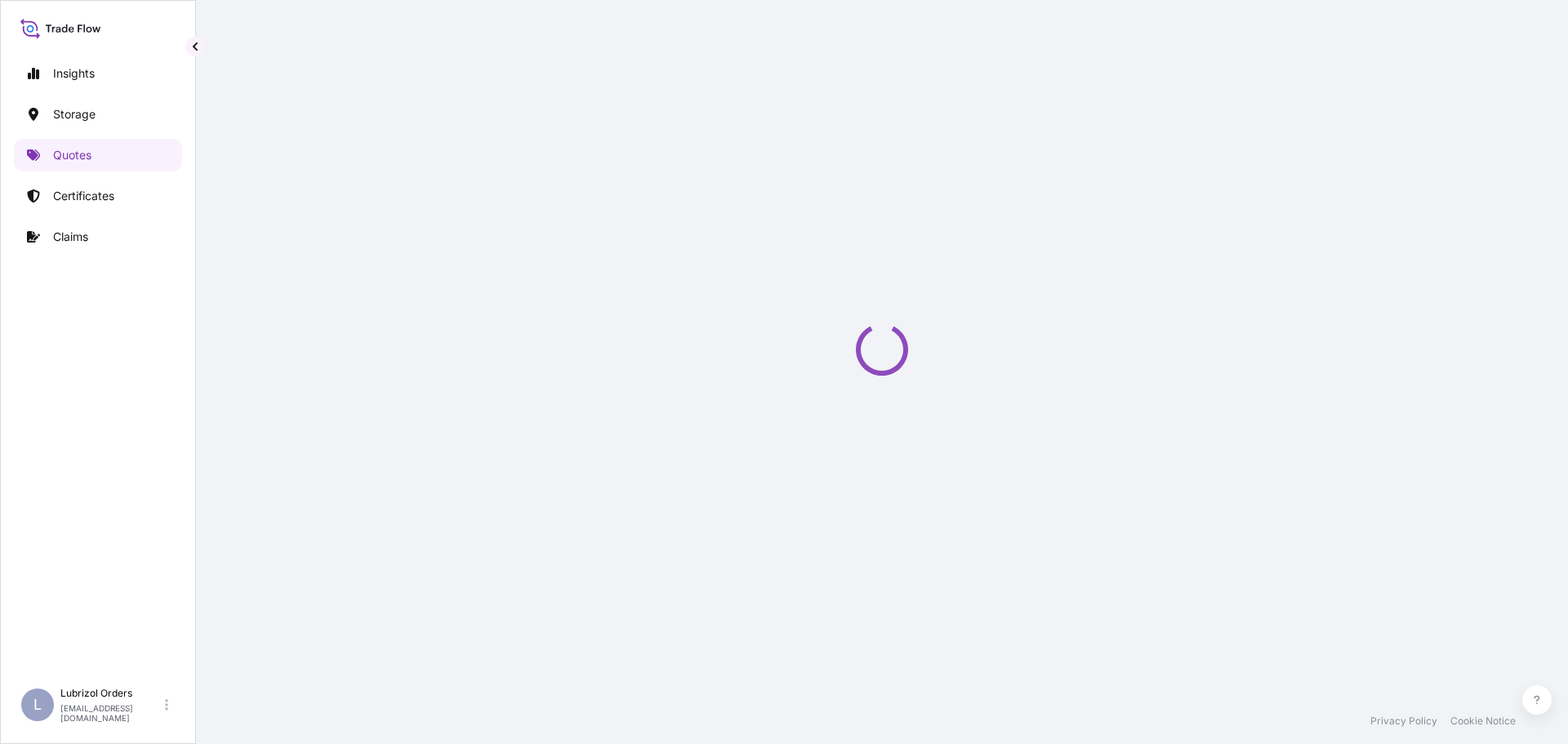
scroll to position [26, 0]
select select "Water"
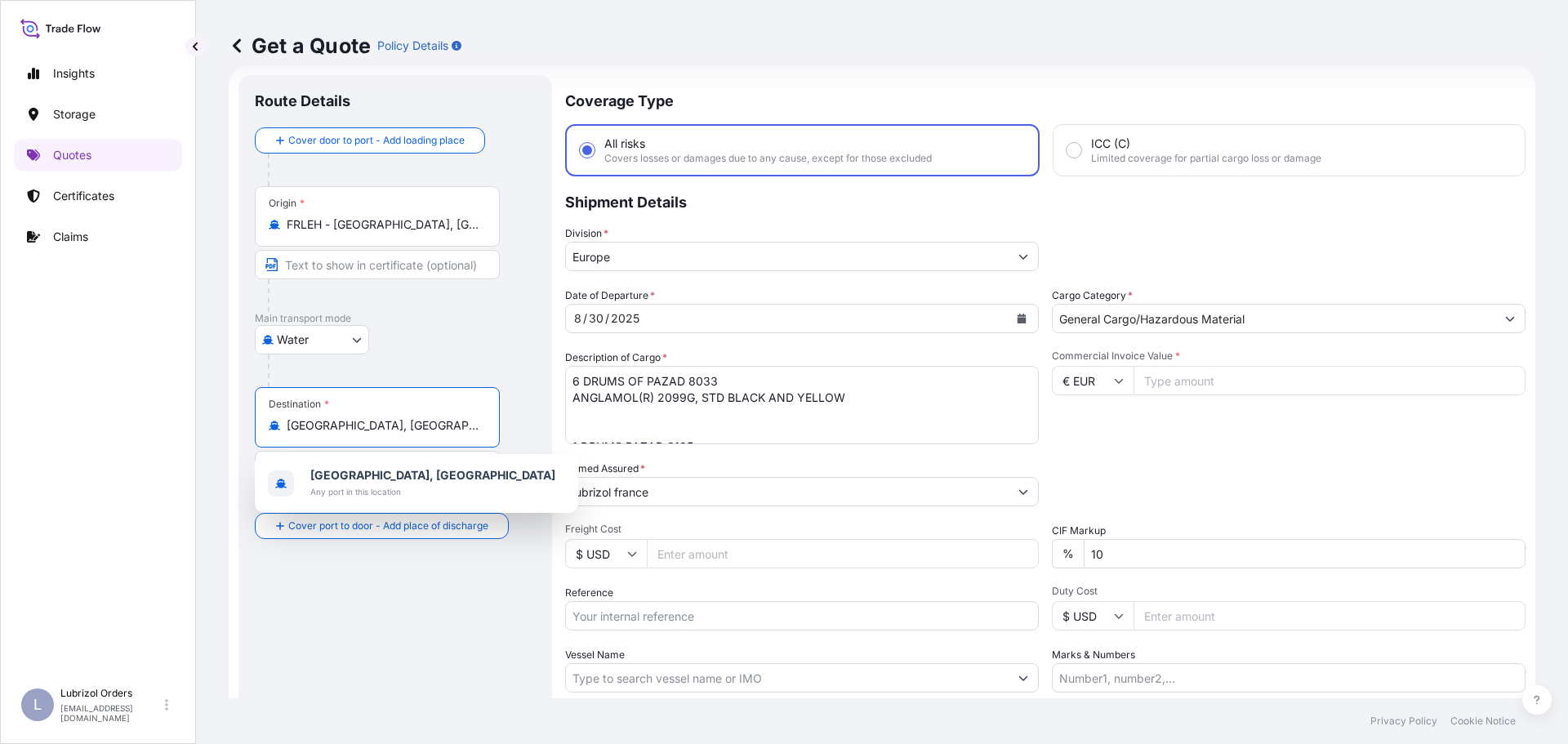
click at [373, 426] on input "Haifa, Israel" at bounding box center [382, 425] width 192 height 16
drag, startPoint x: 379, startPoint y: 423, endPoint x: 250, endPoint y: 417, distance: 129.1
click at [250, 417] on div "Route Details Cover door to port - Add loading place Place of loading Road / In…" at bounding box center [395, 444] width 314 height 739
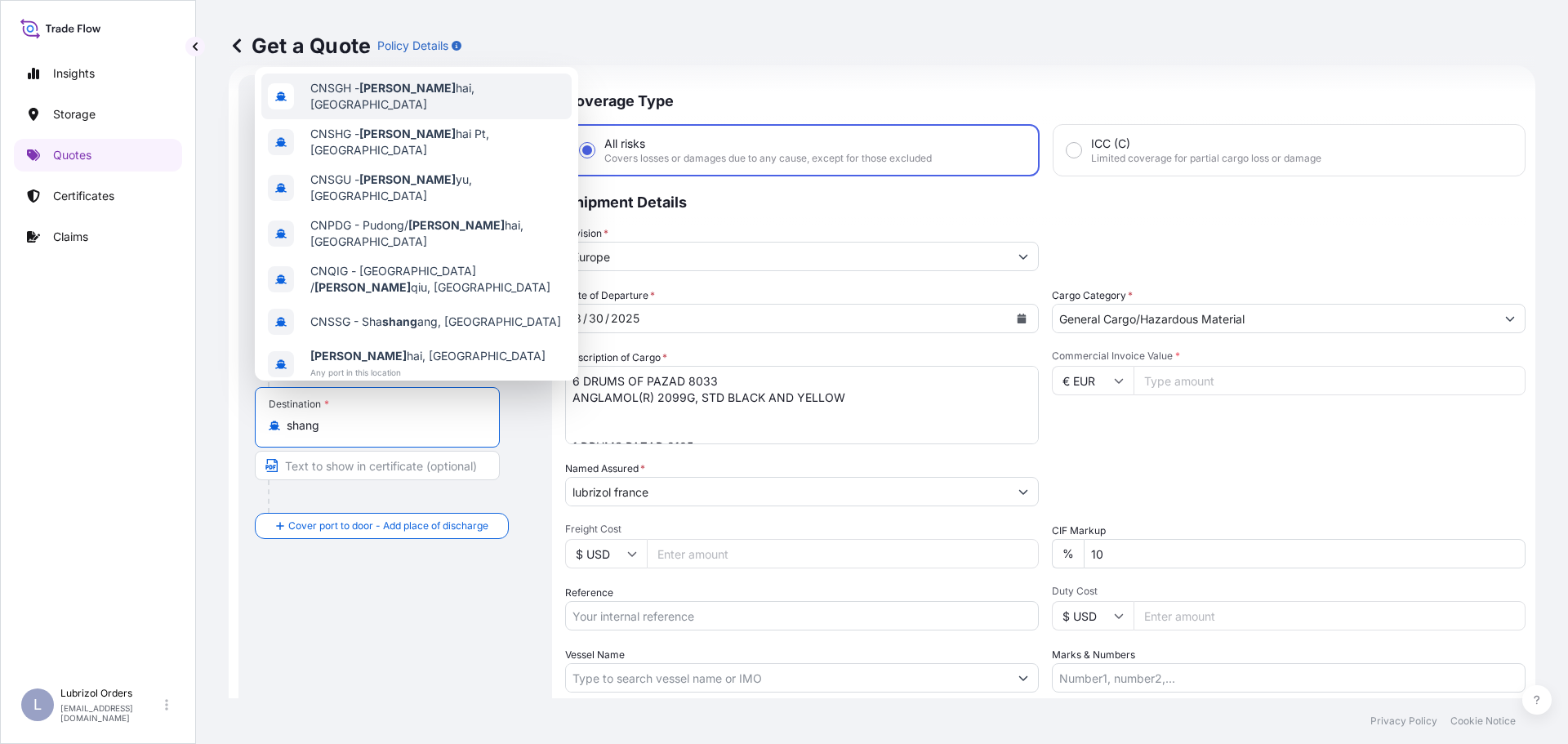
click at [424, 89] on span "CNSGH - Shang hai, China" at bounding box center [437, 96] width 254 height 33
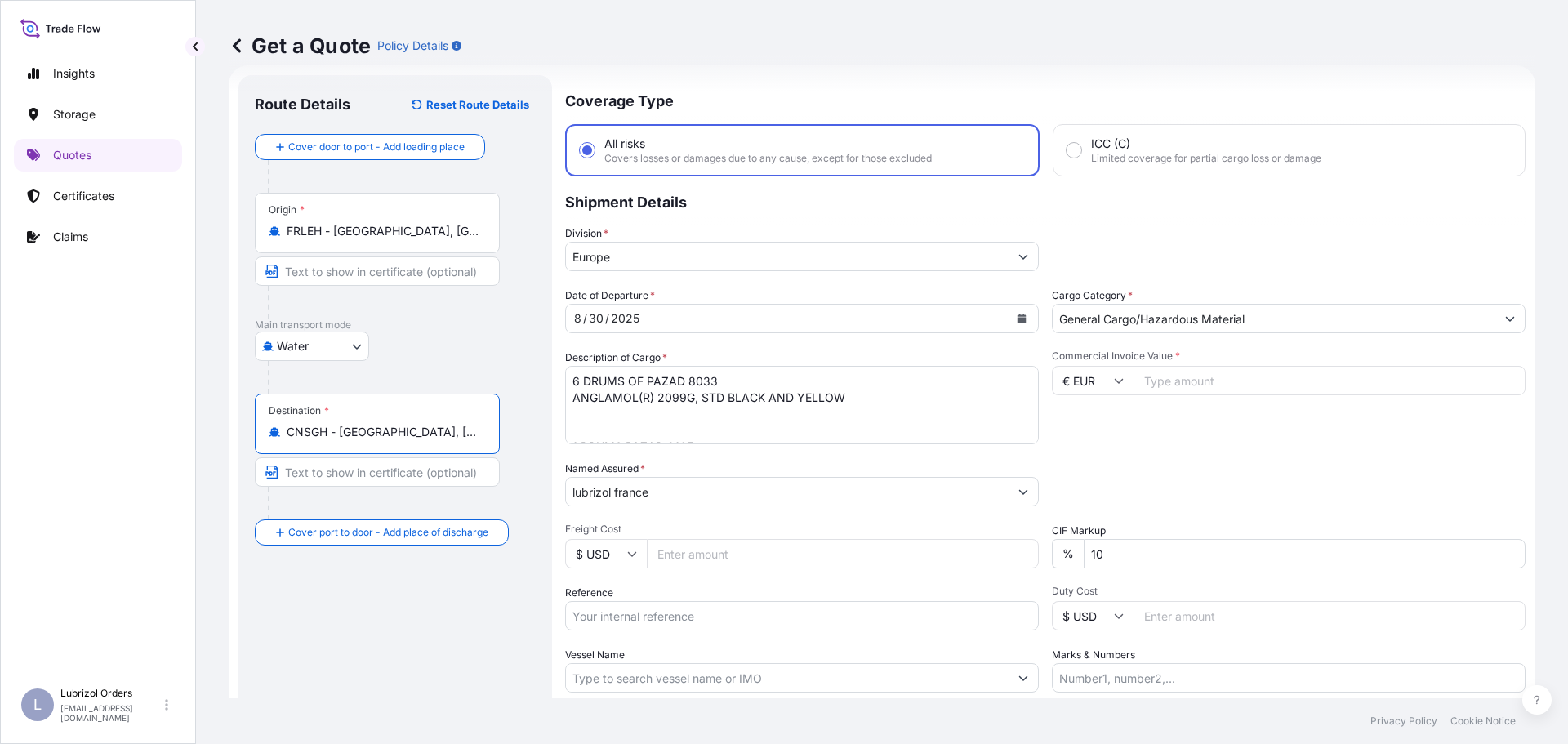
drag, startPoint x: 404, startPoint y: 426, endPoint x: 219, endPoint y: 419, distance: 185.1
click at [219, 419] on div "Get a Quote Policy Details Route Details Reset Route Details Cover door to port…" at bounding box center [882, 349] width 1372 height 699
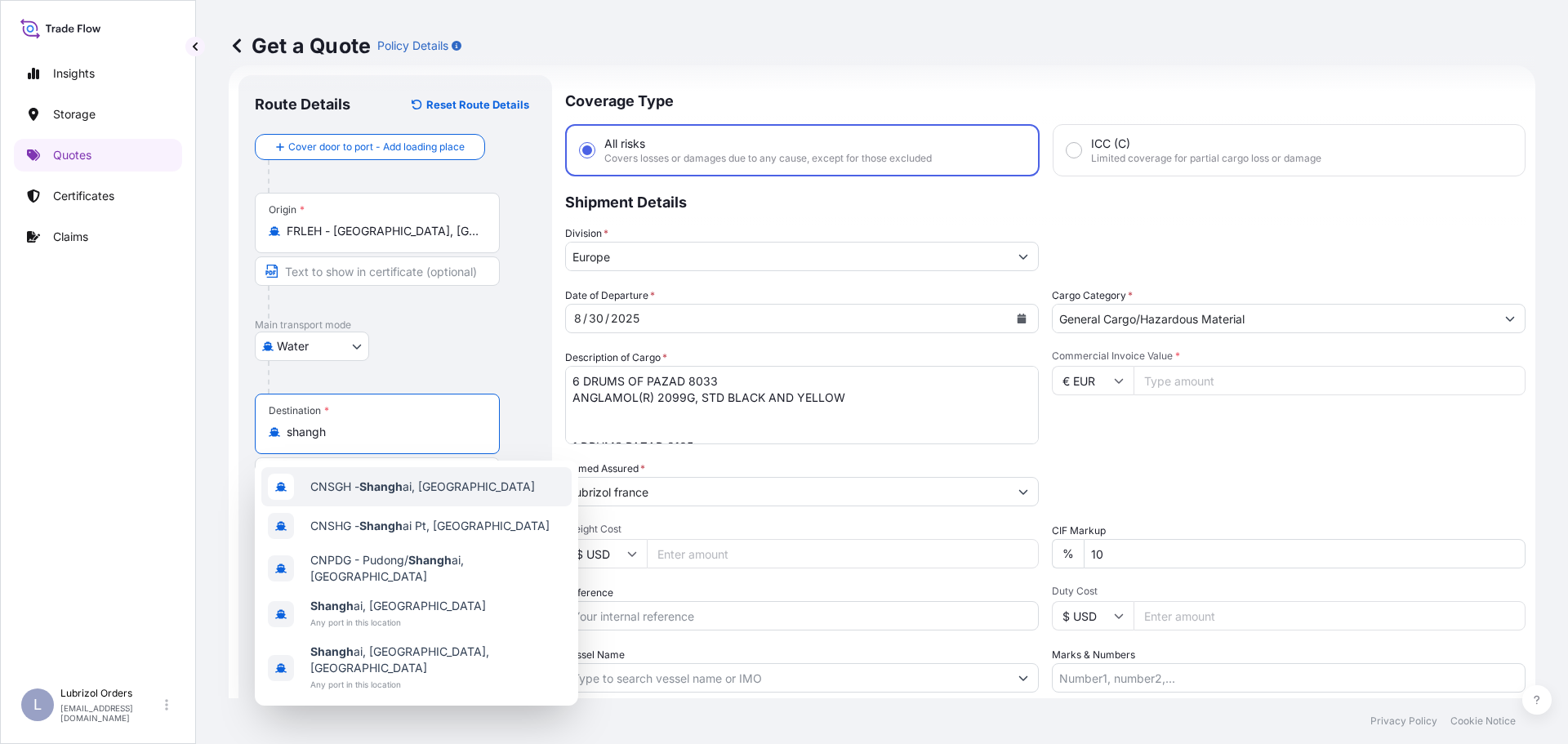
click at [449, 490] on span "CNSGH - Shangh ai, China" at bounding box center [422, 487] width 224 height 16
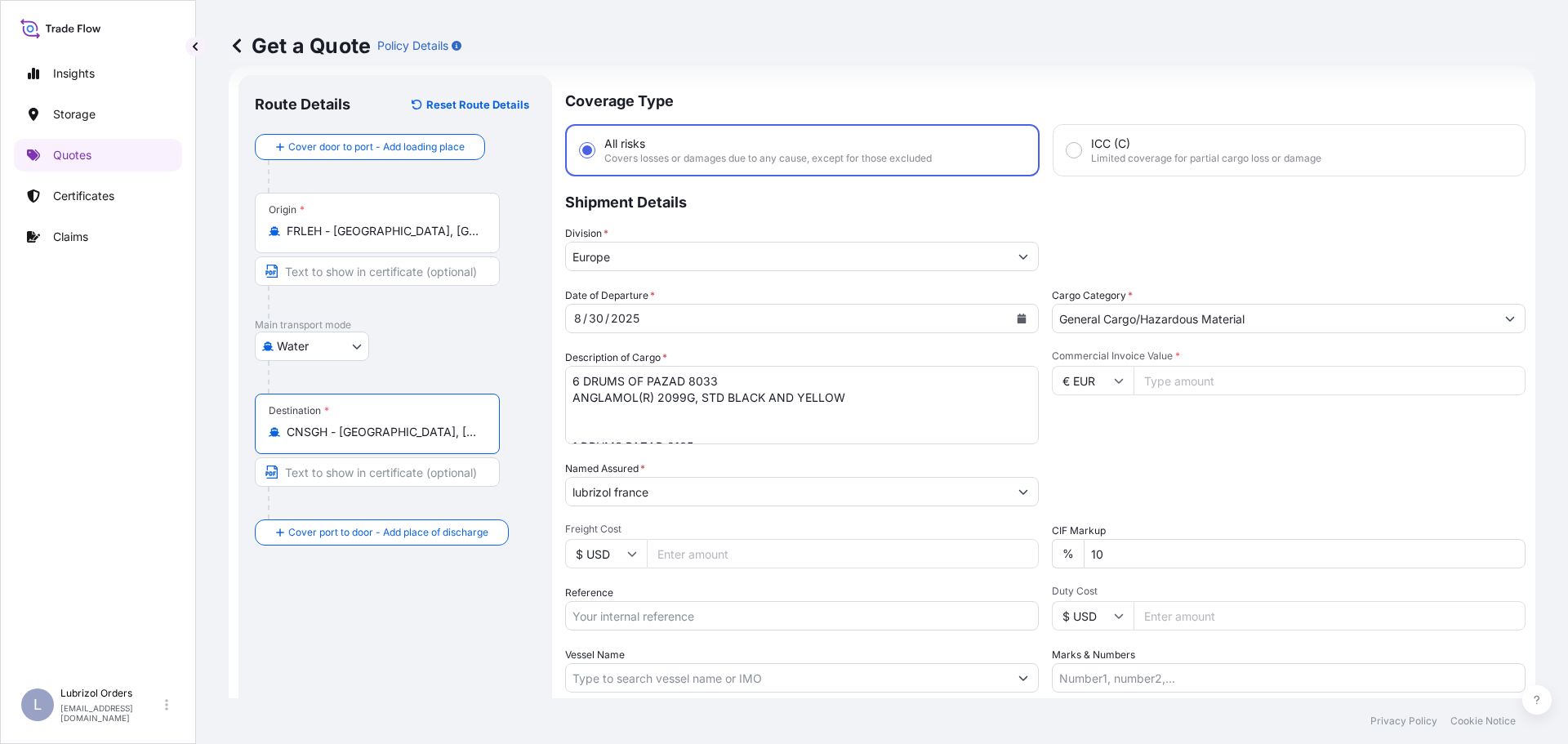
type input "CNSGH - Shanghai, China"
click at [675, 318] on div "8 / 30 / 2025" at bounding box center [787, 318] width 442 height 29
click at [1018, 317] on icon "Calendar" at bounding box center [1022, 318] width 9 height 9
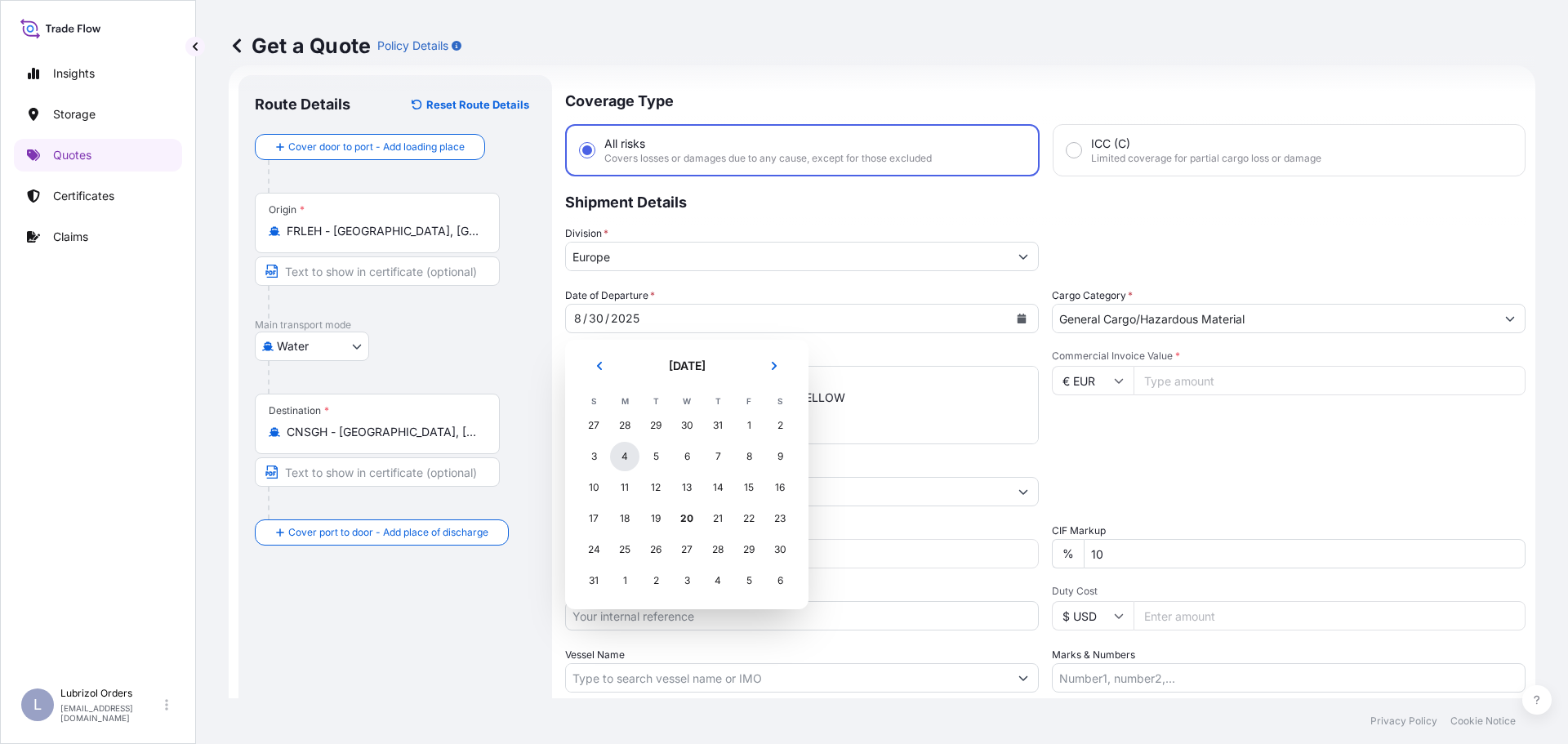
click at [623, 457] on div "4" at bounding box center [624, 457] width 29 height 29
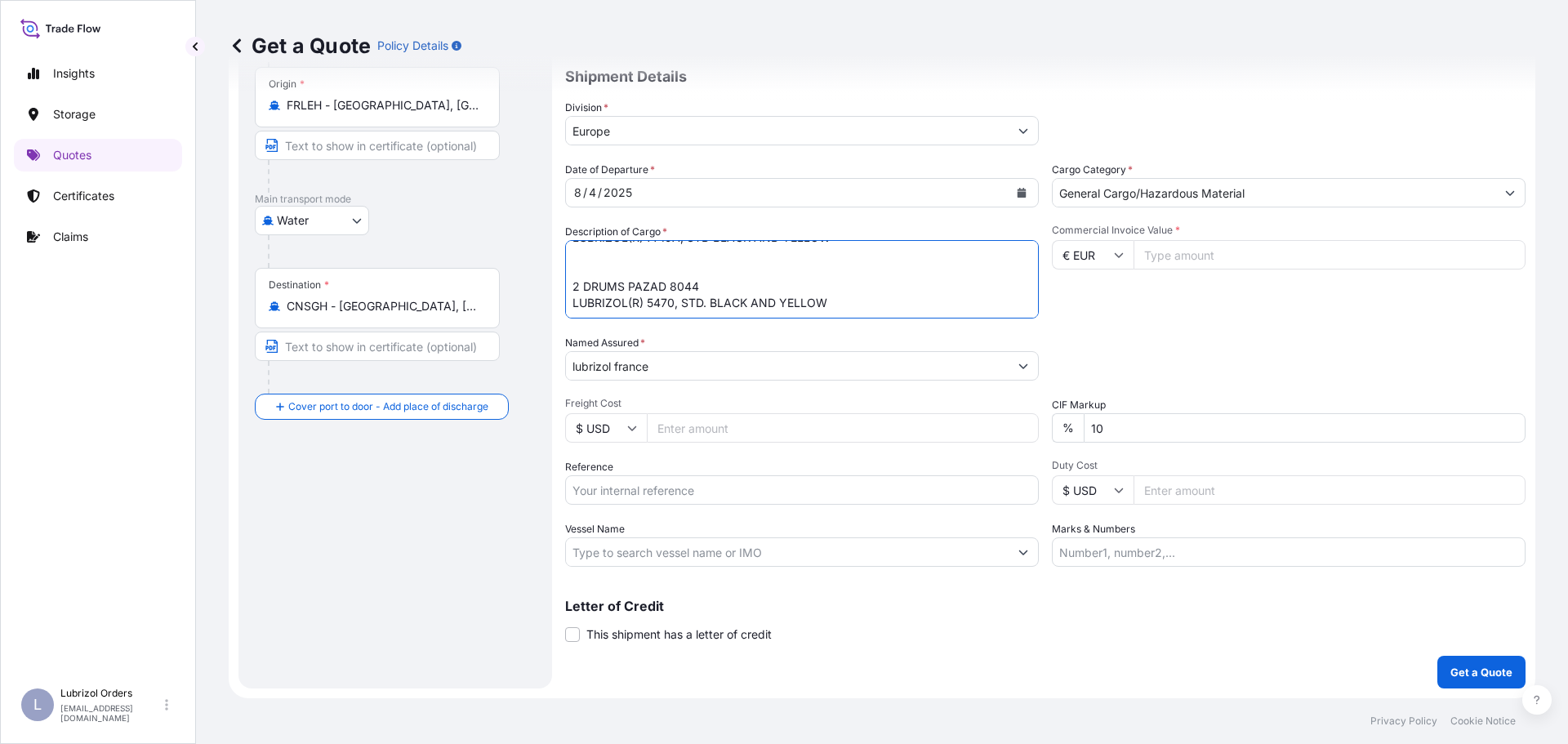
scroll to position [0, 0]
drag, startPoint x: 798, startPoint y: 301, endPoint x: 573, endPoint y: 192, distance: 250.0
click at [573, 192] on div "Date of Departure * 8 / 4 / 2025 Cargo Category * General Cargo/Hazardous Mater…" at bounding box center [1045, 364] width 961 height 405
click at [743, 271] on textarea "6 DRUMS OF PAZAD 8033 ANGLAMOL(R) 2099G, STD BLACK AND YELLOW 1 DRUMS PAZAD 810…" at bounding box center [802, 279] width 473 height 78
paste textarea "4 DRUMS OF EVOGEN(TM) 5209 STD BLACK AND YELLOW CL 9 UN 3082 PKG III NW 748 KGS…"
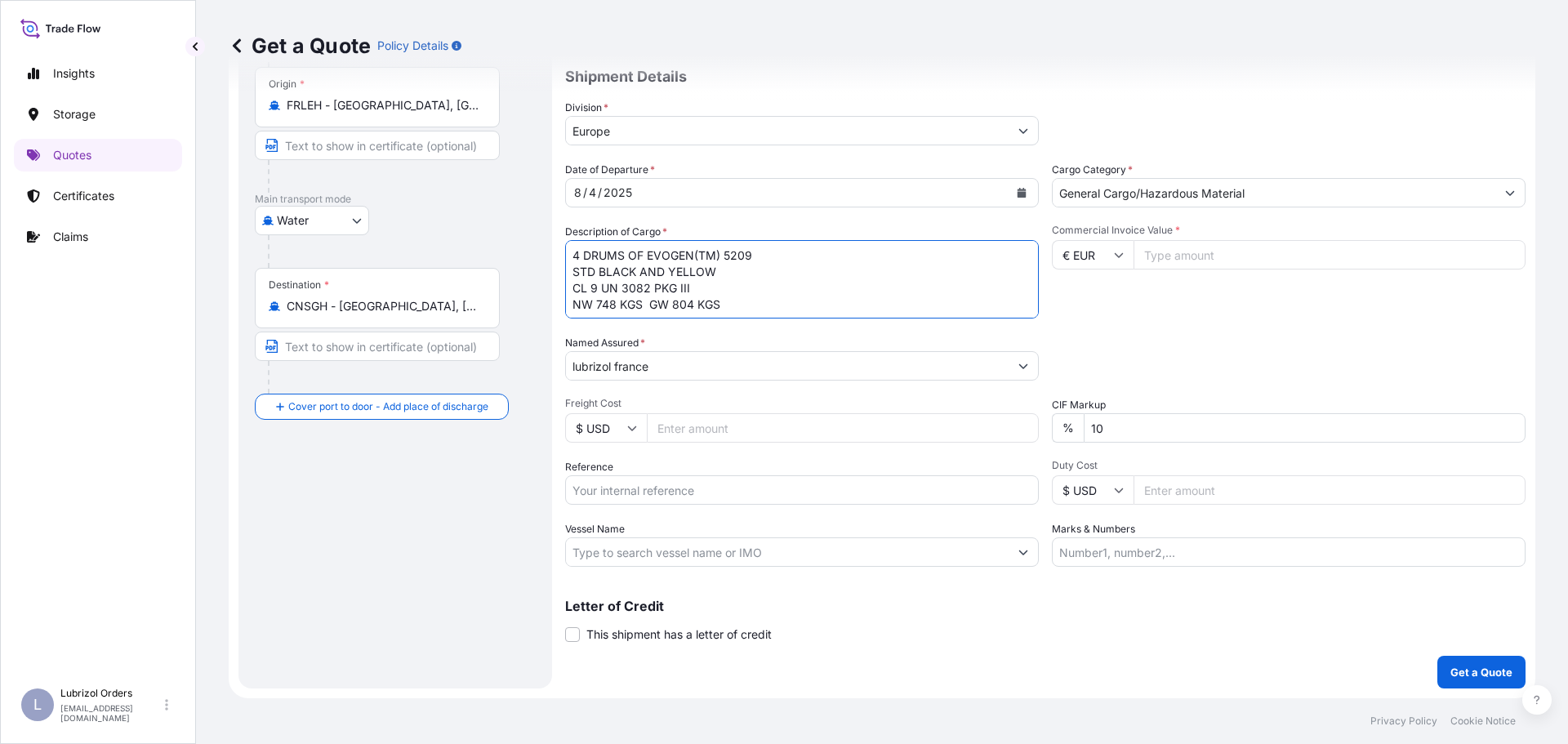
scroll to position [42, 0]
click at [680, 304] on textarea "6 DRUMS OF PAZAD 8033 ANGLAMOL(R) 2099G, STD BLACK AND YELLOW 1 DRUMS PAZAD 810…" at bounding box center [802, 279] width 473 height 78
paste textarea "12 DRUMS OF LUBRIZOL(R) AH93PLI STD BLACK AND YELLOW CL 9 UN 3082 PKG III NW 25…"
type textarea "4 DRUMS OF EVOGEN(TM) 5209 STD BLACK AND YELLOW CL 9 UN 3082 PKG III NW 748 KGS…"
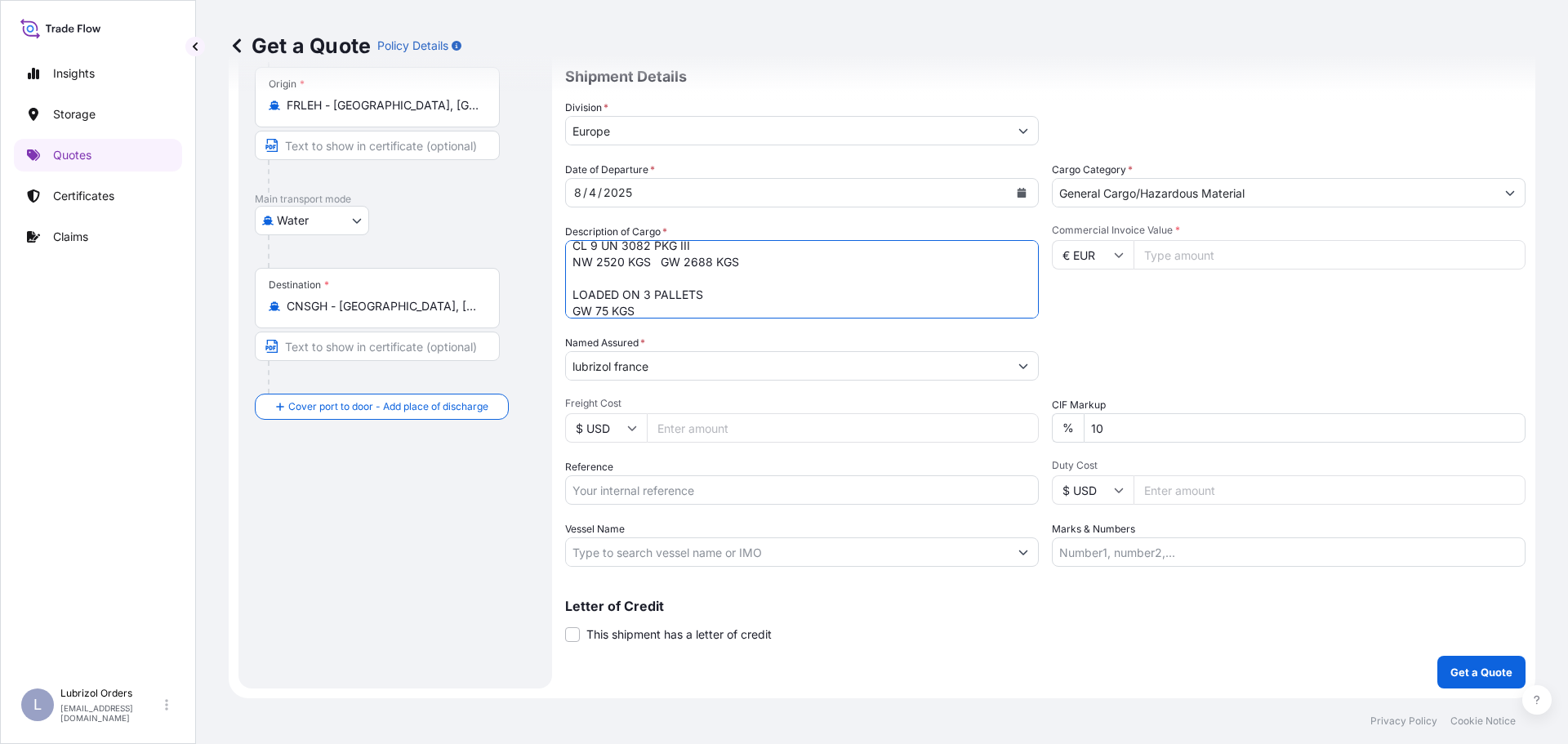
click at [1115, 308] on div "Commercial Invoice Value * € EUR" at bounding box center [1288, 271] width 473 height 95
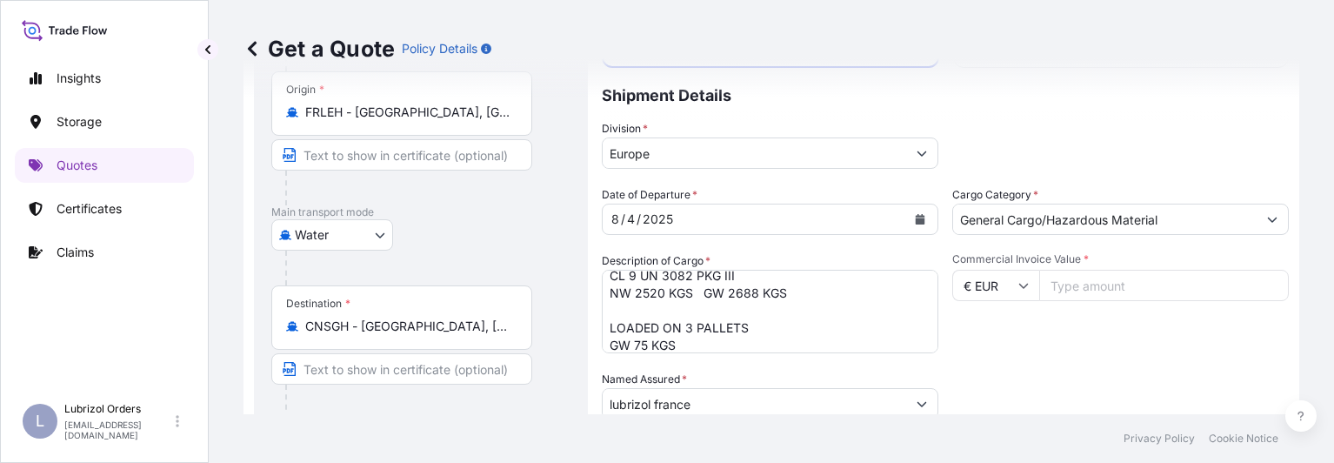
click at [1076, 287] on input "Commercial Invoice Value *" at bounding box center [1164, 285] width 250 height 31
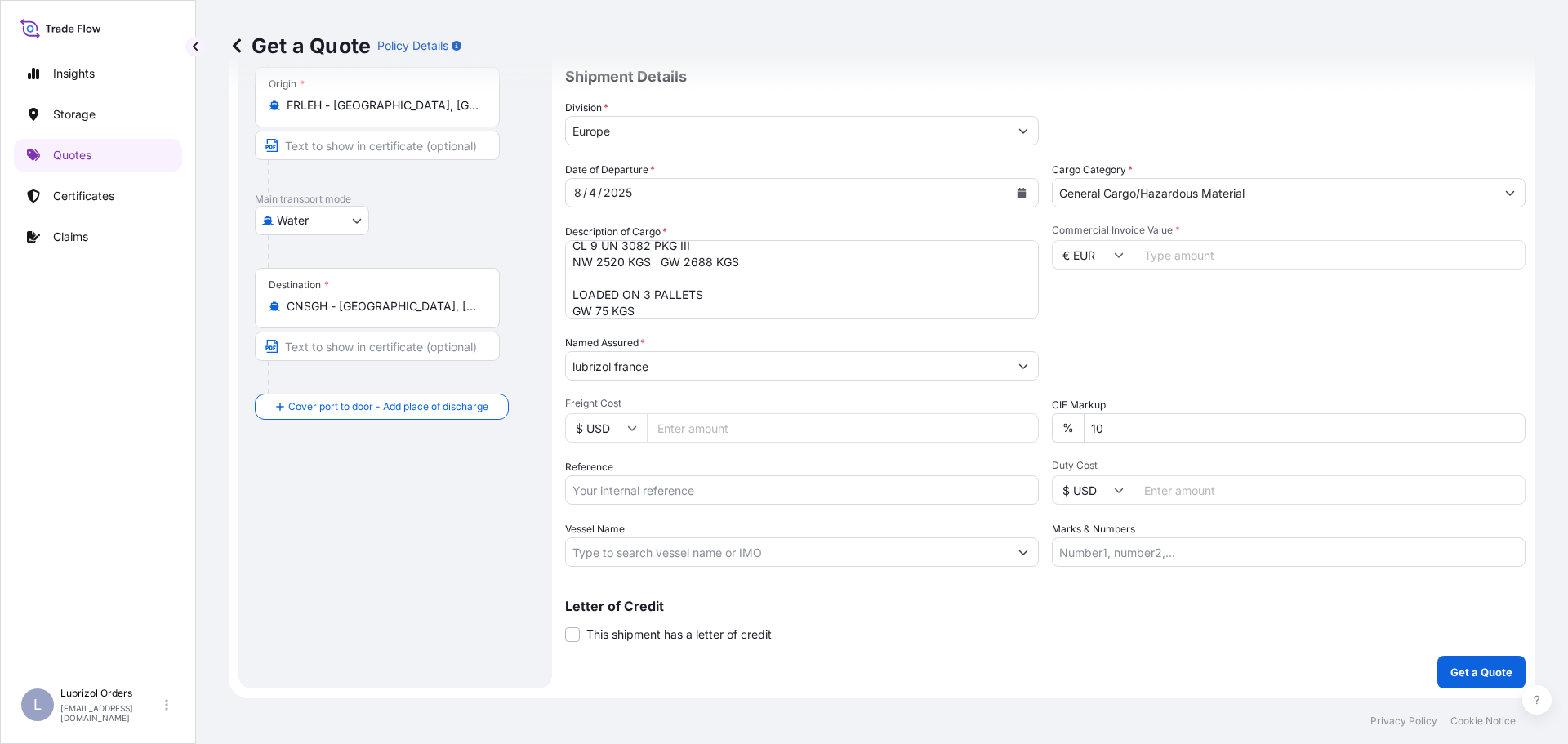
click at [1186, 251] on input "Commercial Invoice Value *" at bounding box center [1329, 255] width 392 height 29
type input "28728.31"
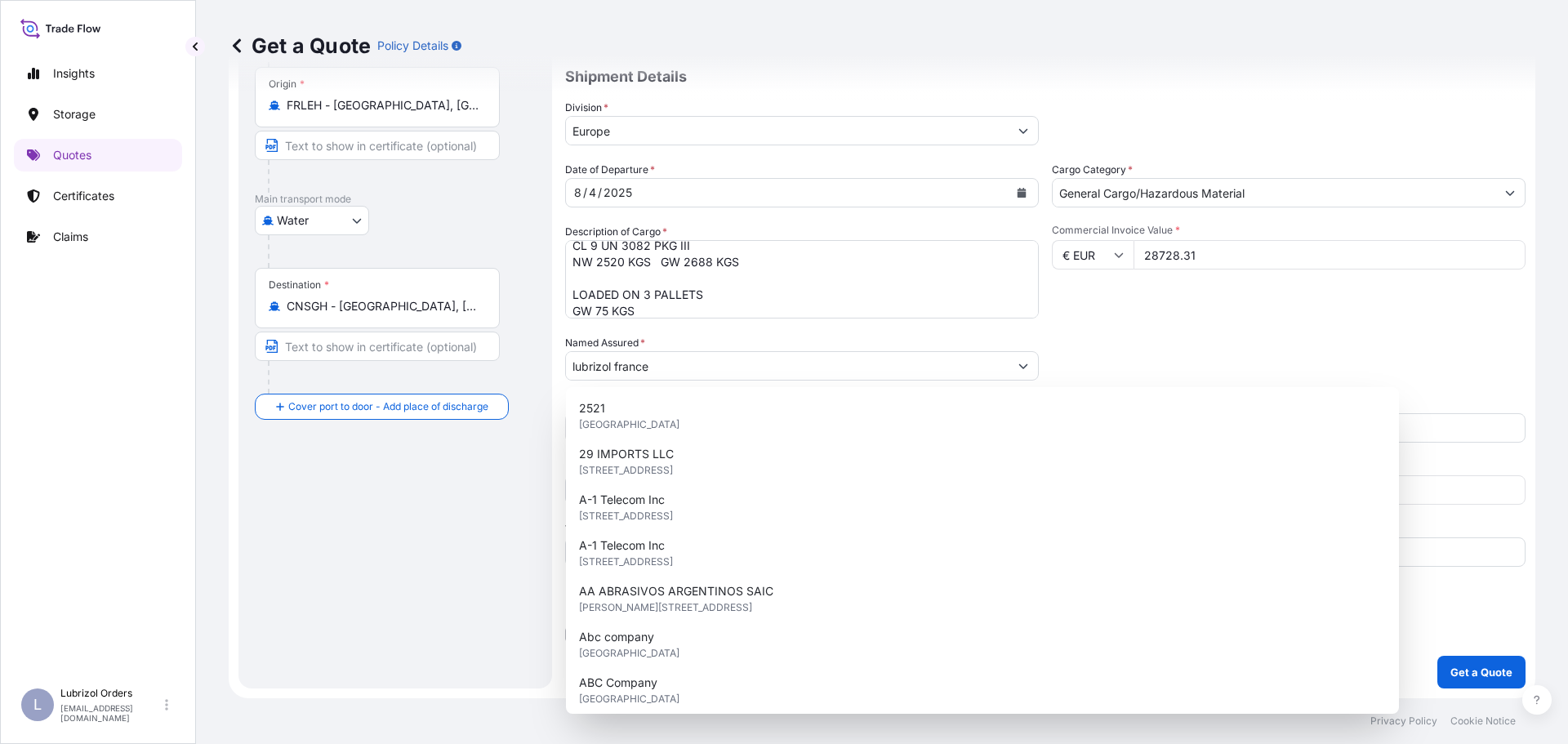
click at [1198, 313] on div "Commercial Invoice Value * € EUR 28728.31" at bounding box center [1288, 271] width 473 height 95
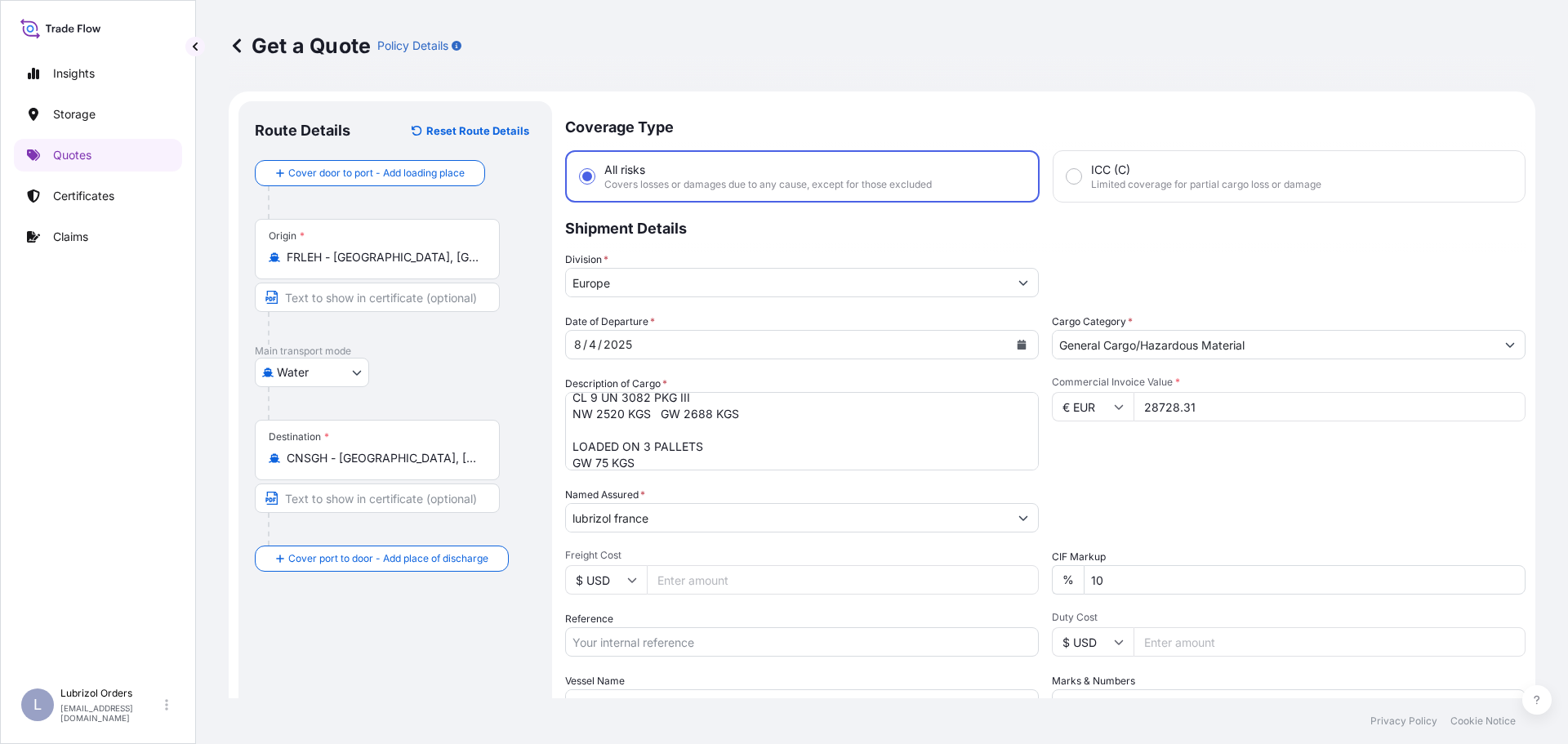
scroll to position [152, 0]
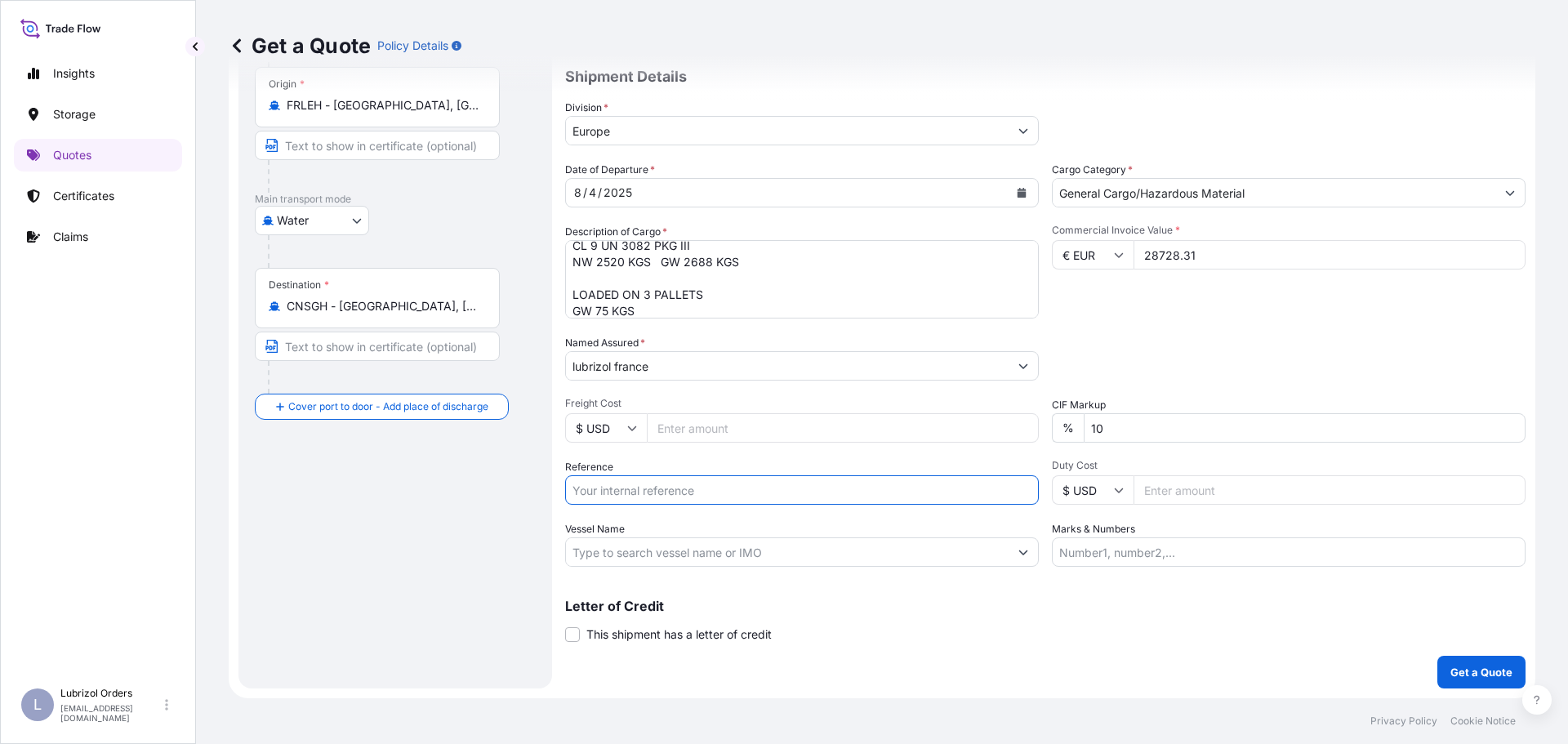
click at [678, 493] on input "Reference" at bounding box center [802, 489] width 473 height 29
paste input "1155536073"
type input "1155536073"
click at [826, 621] on div "Letter of Credit This shipment has a letter of credit Letter of credit * Letter…" at bounding box center [1045, 621] width 961 height 43
click at [1464, 670] on p "Get a Quote" at bounding box center [1482, 672] width 62 height 16
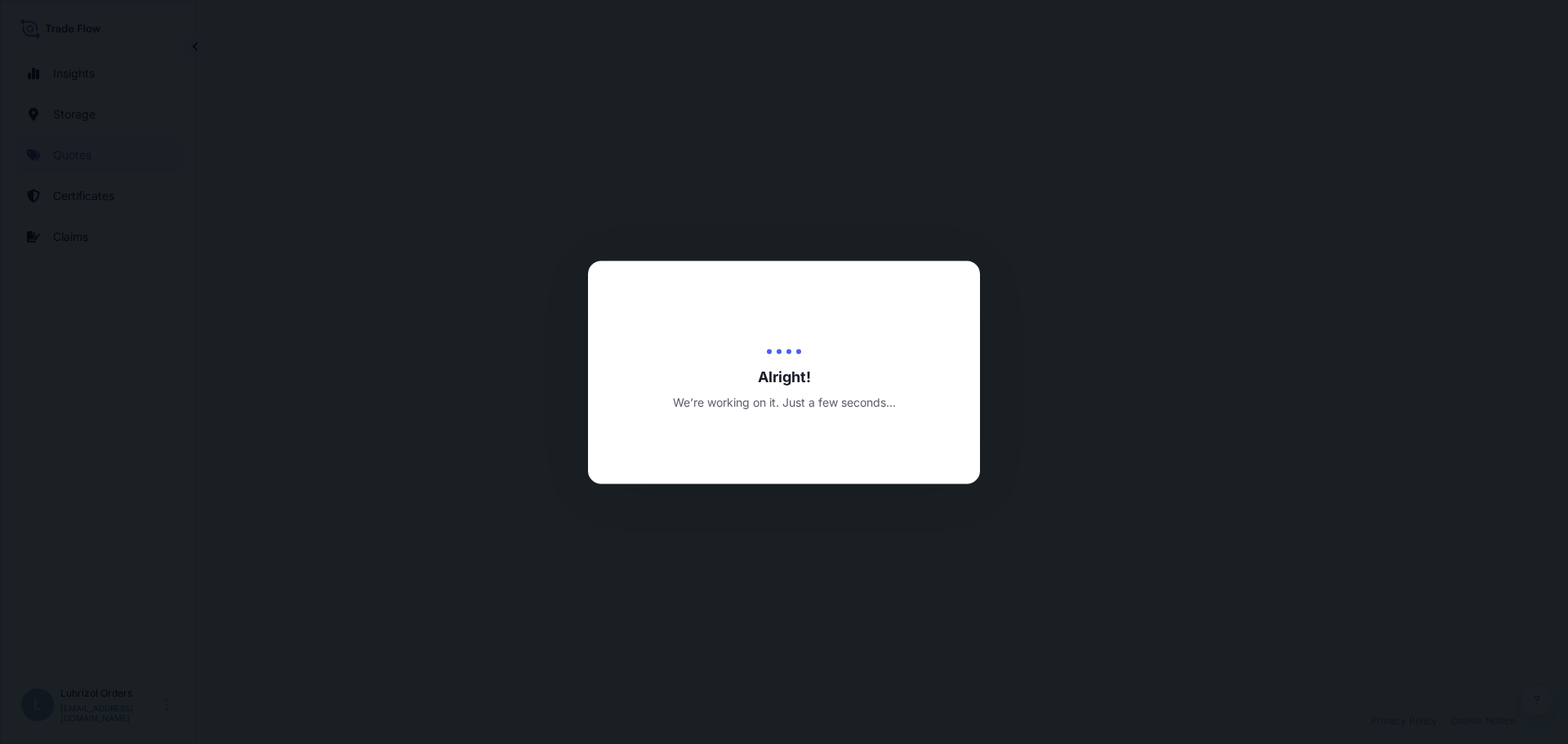
select select "Water"
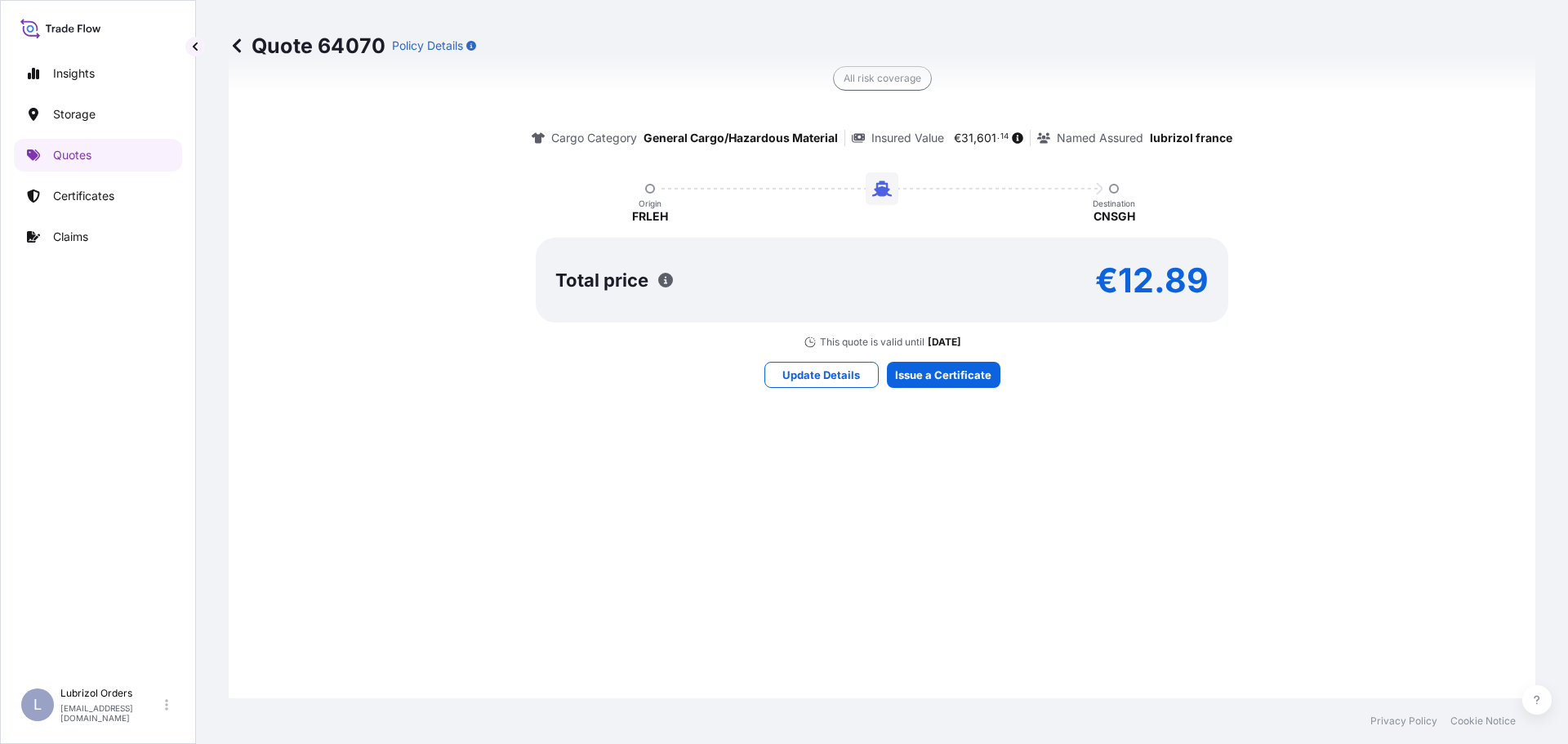
scroll to position [1031, 0]
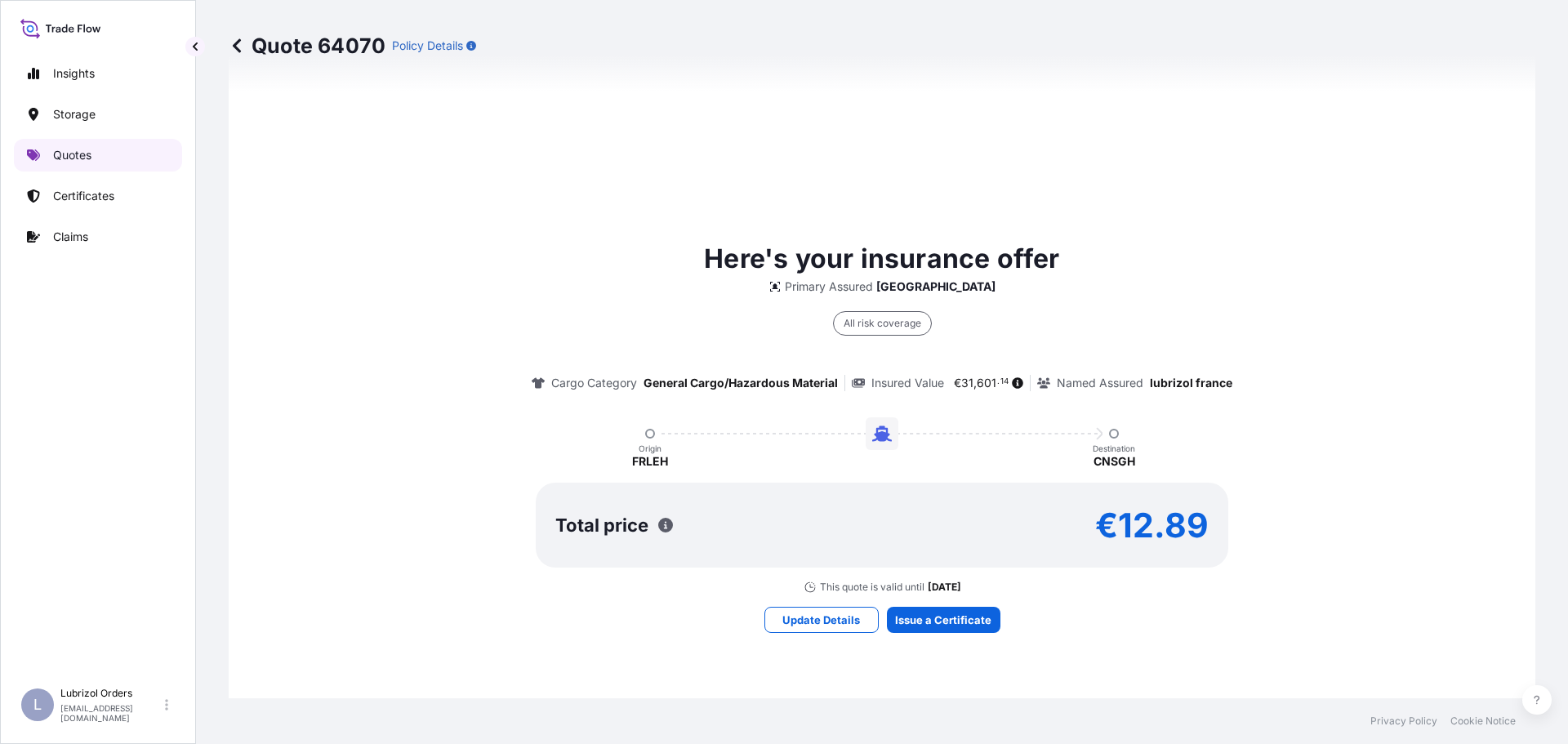
click at [65, 154] on p "Quotes" at bounding box center [72, 155] width 38 height 16
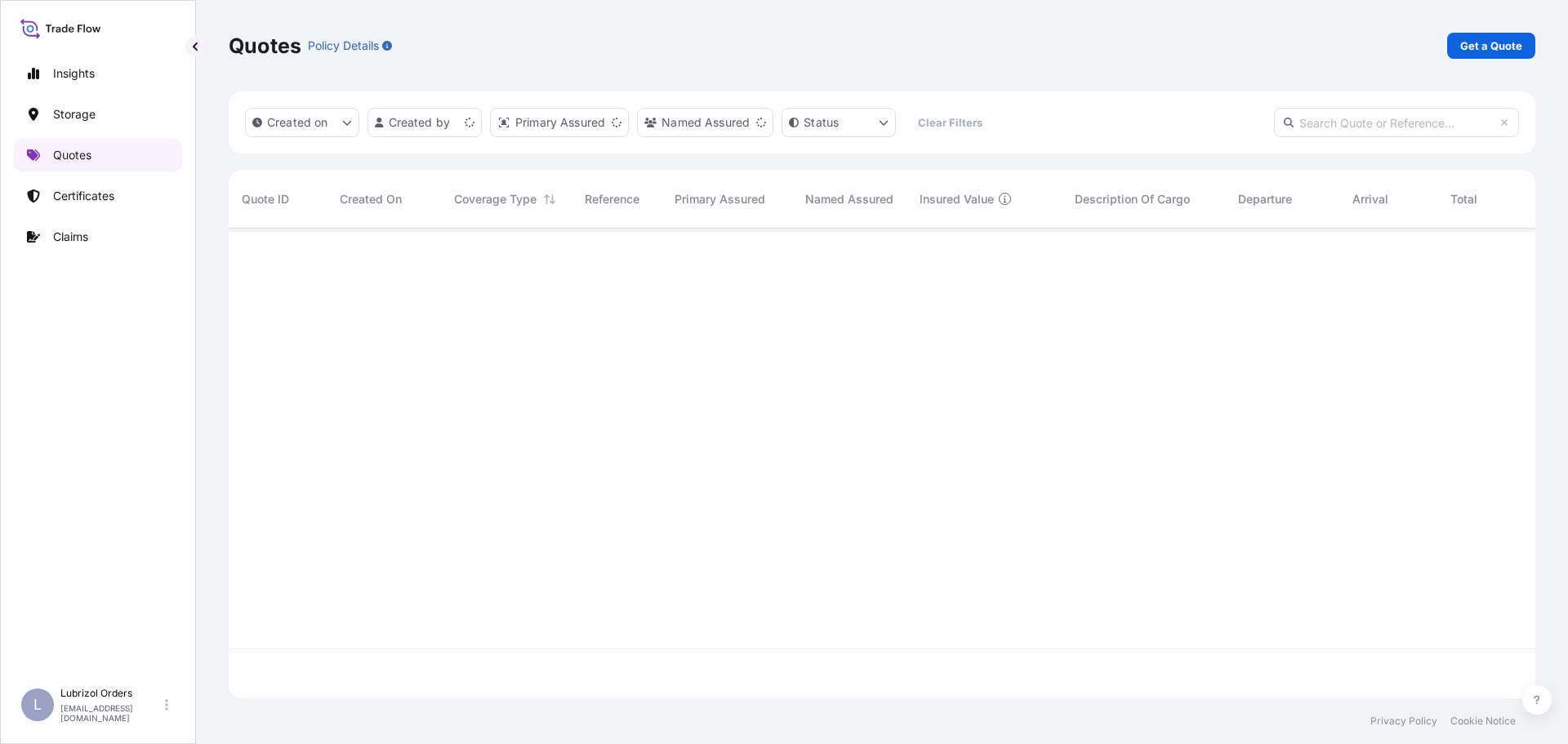
scroll to position [467, 1294]
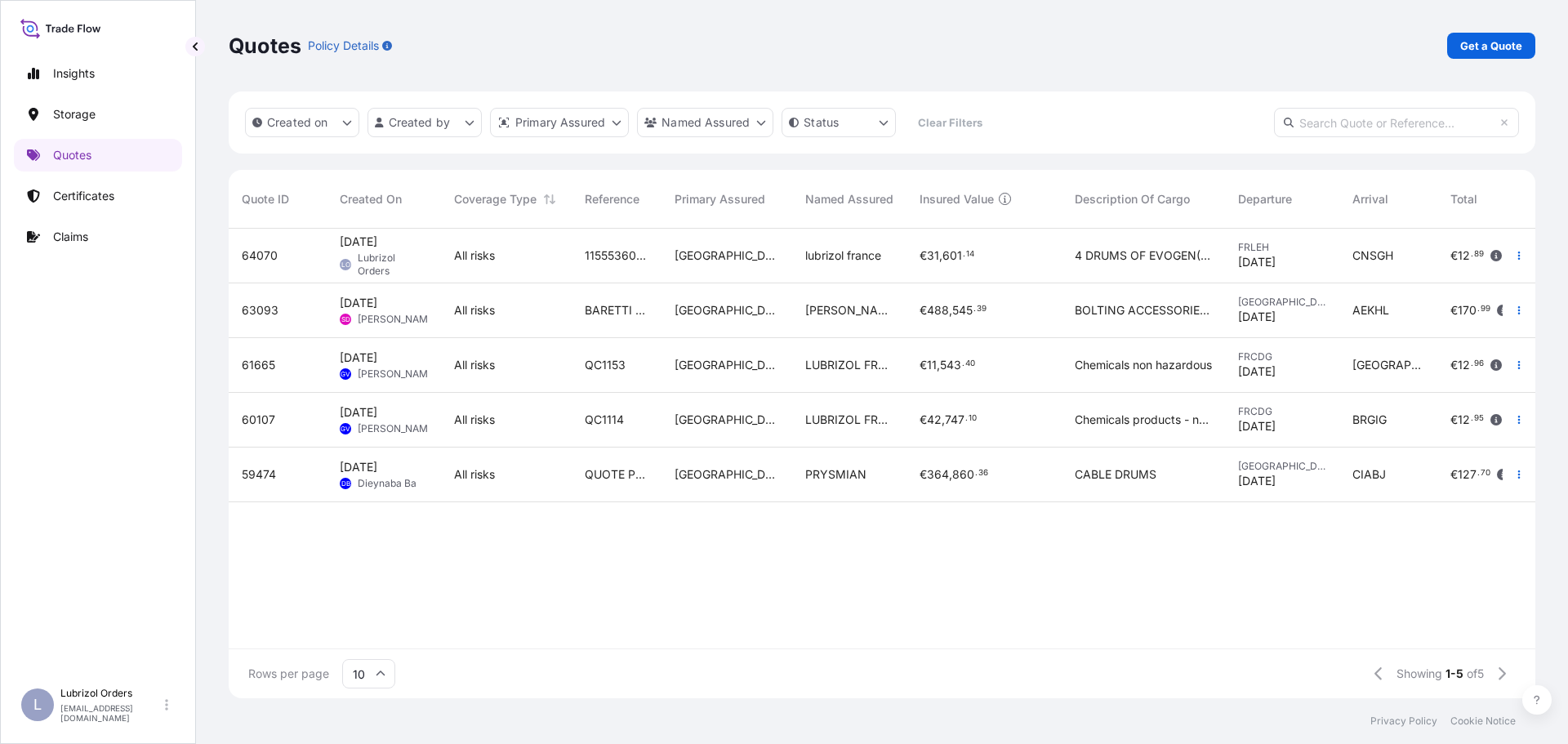
click at [621, 254] on span "1155536073" at bounding box center [617, 256] width 64 height 16
select select "Water"
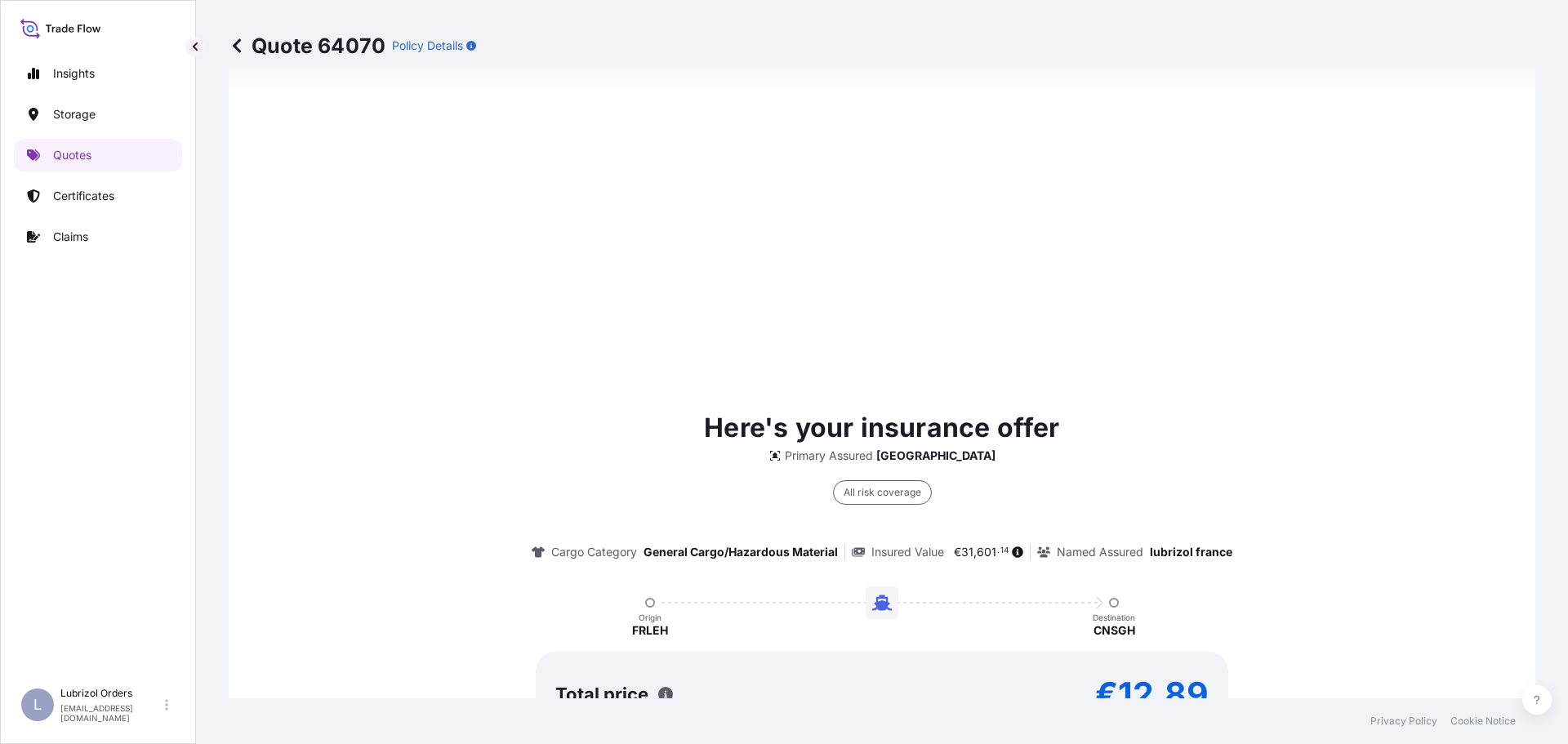
scroll to position [2372, 0]
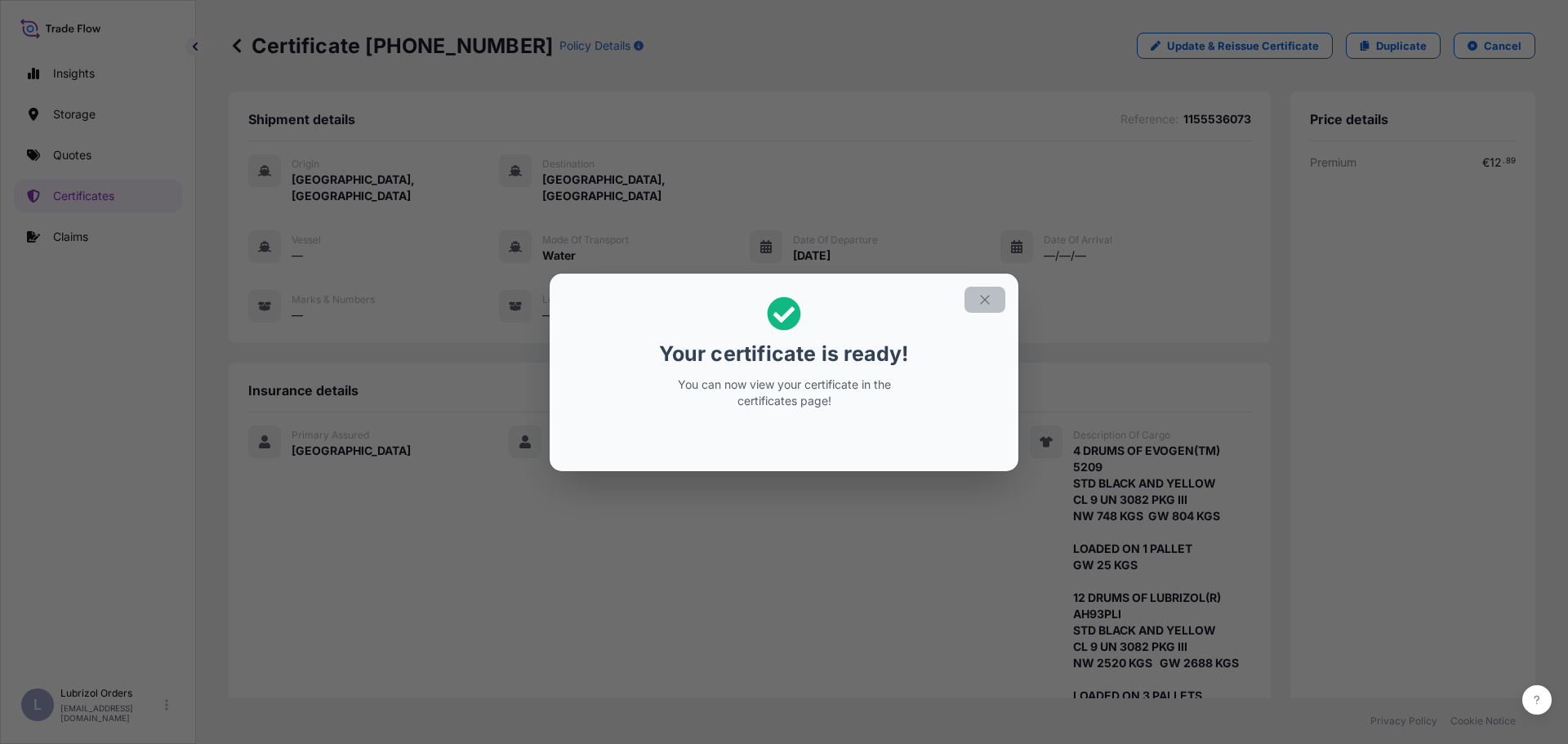
click at [978, 299] on icon "button" at bounding box center [985, 300] width 15 height 15
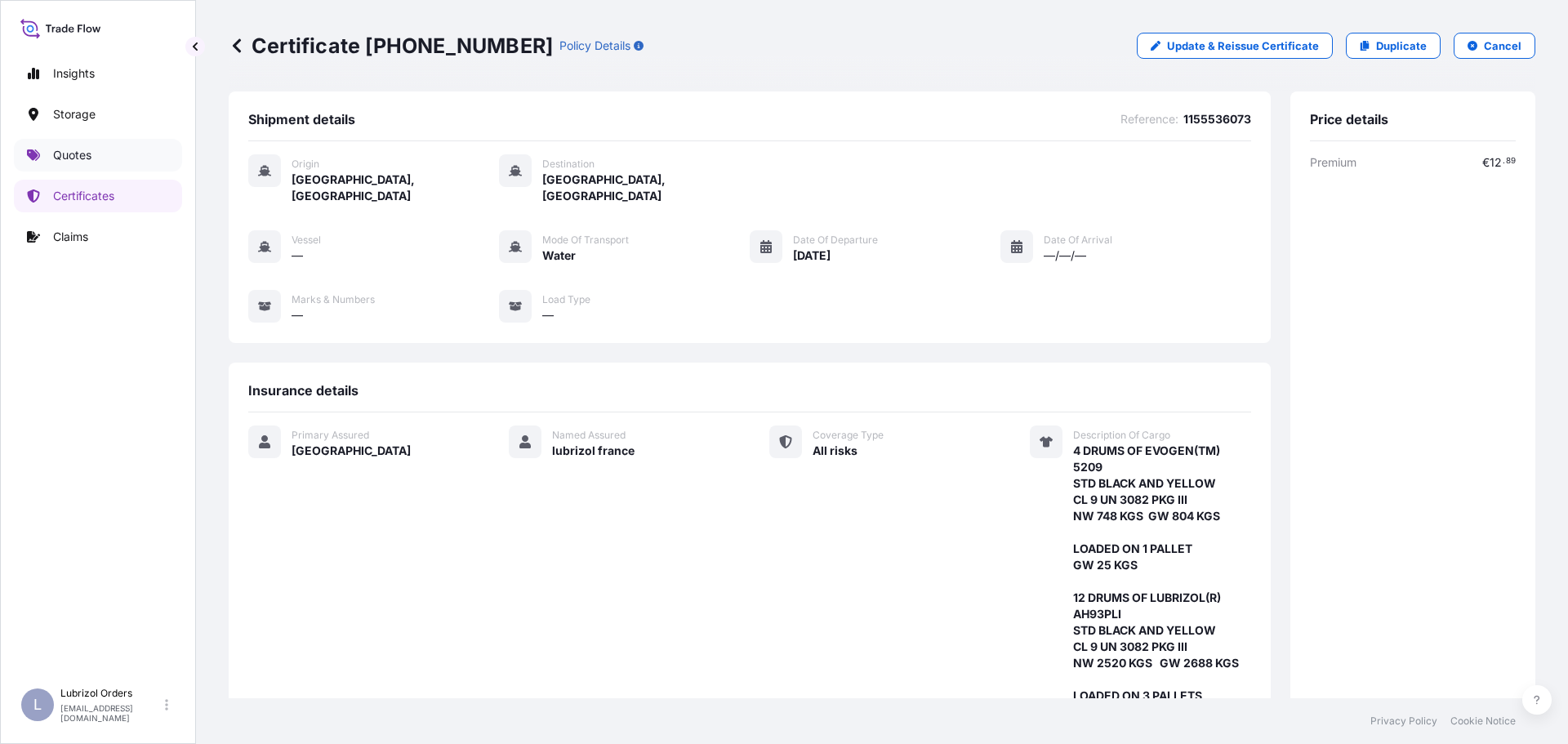
click at [74, 160] on p "Quotes" at bounding box center [72, 155] width 38 height 16
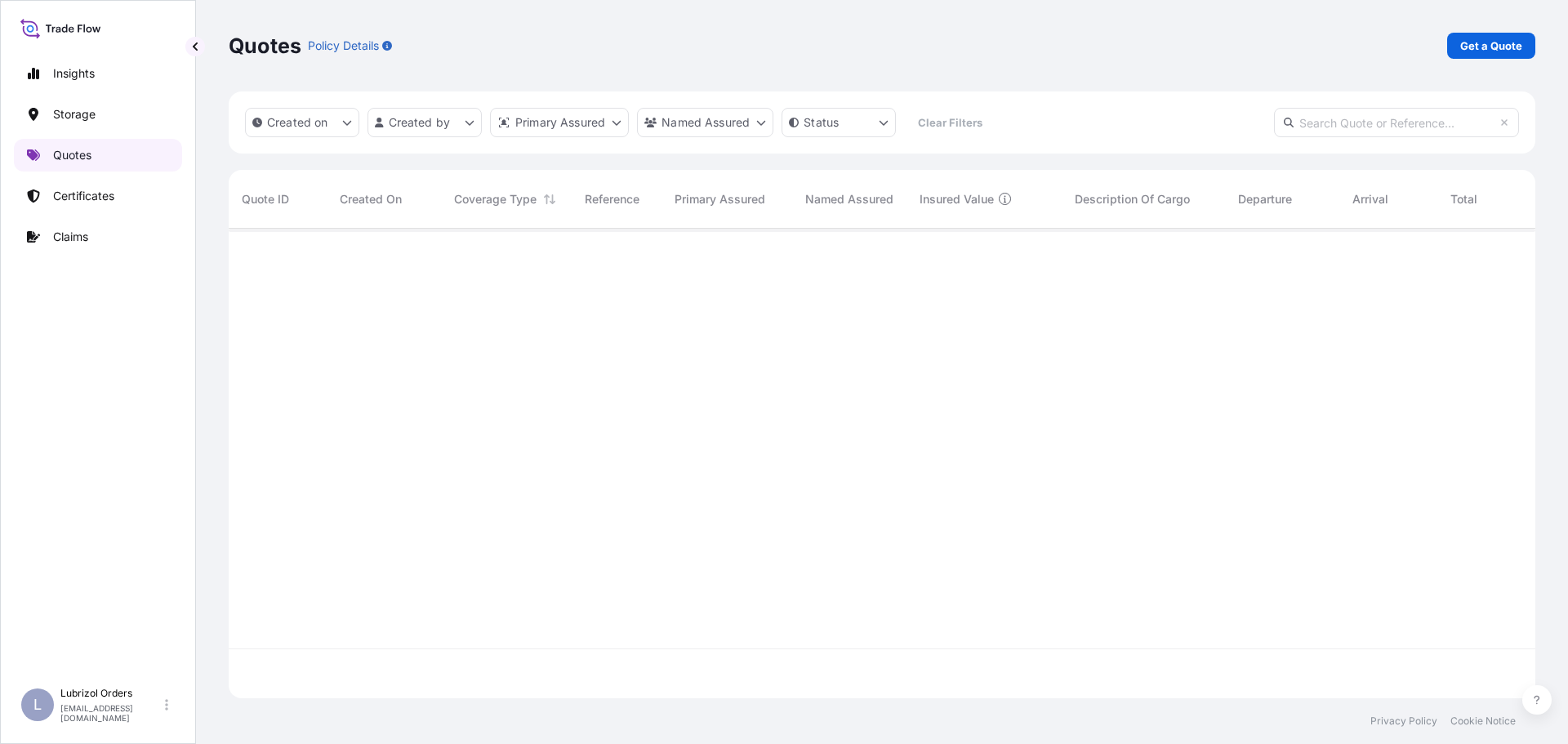
scroll to position [467, 1294]
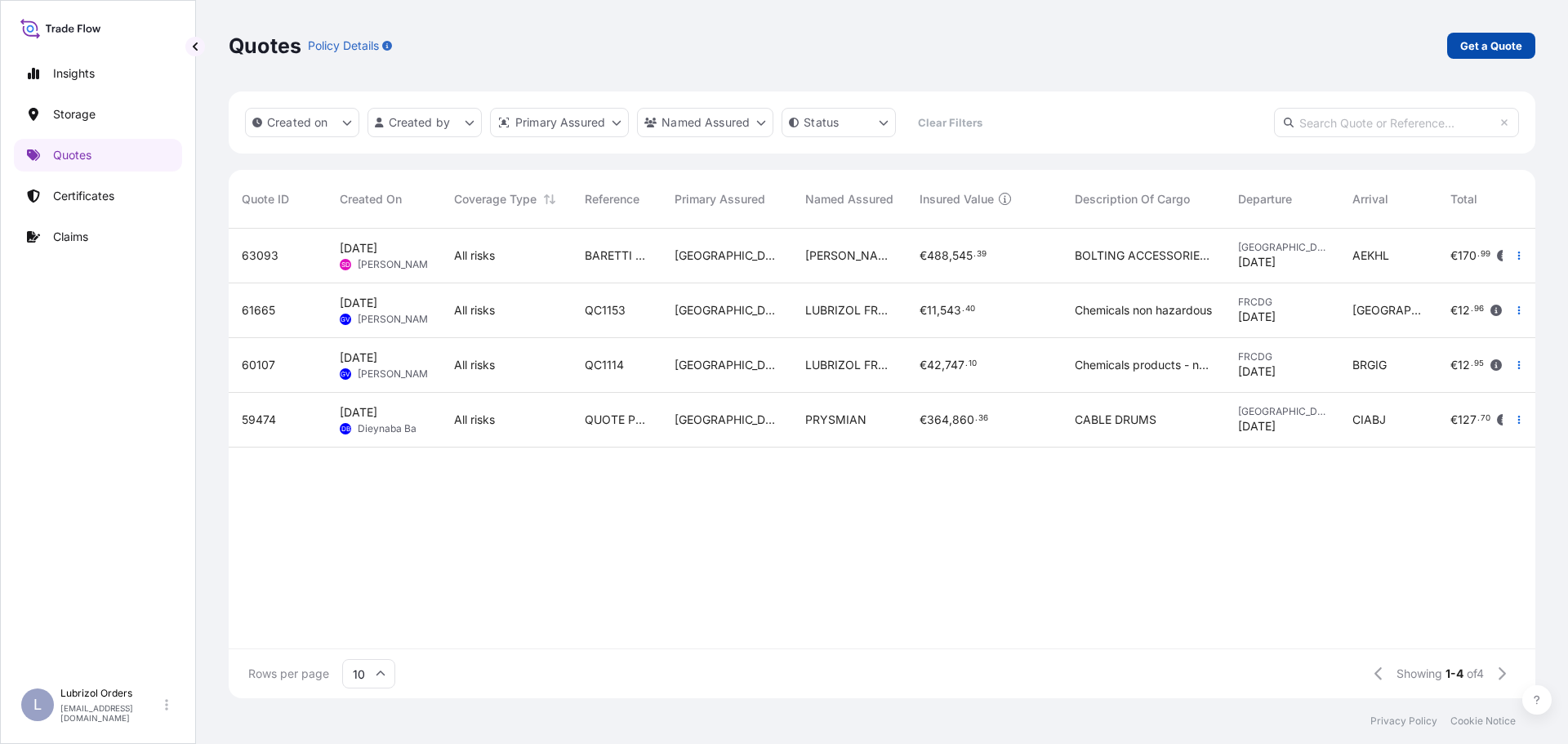
click at [1477, 48] on p "Get a Quote" at bounding box center [1491, 45] width 62 height 16
select select "Water"
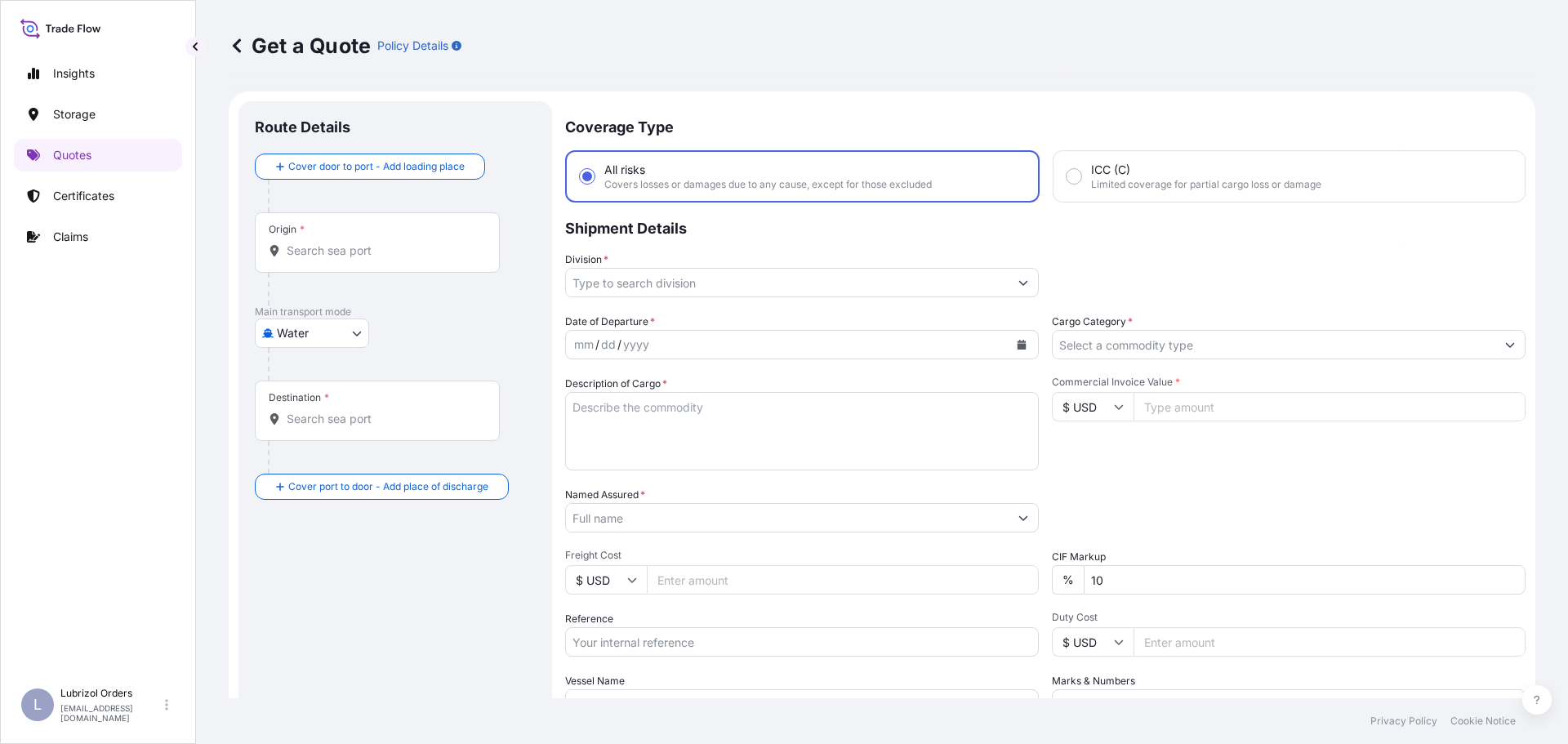
scroll to position [26, 0]
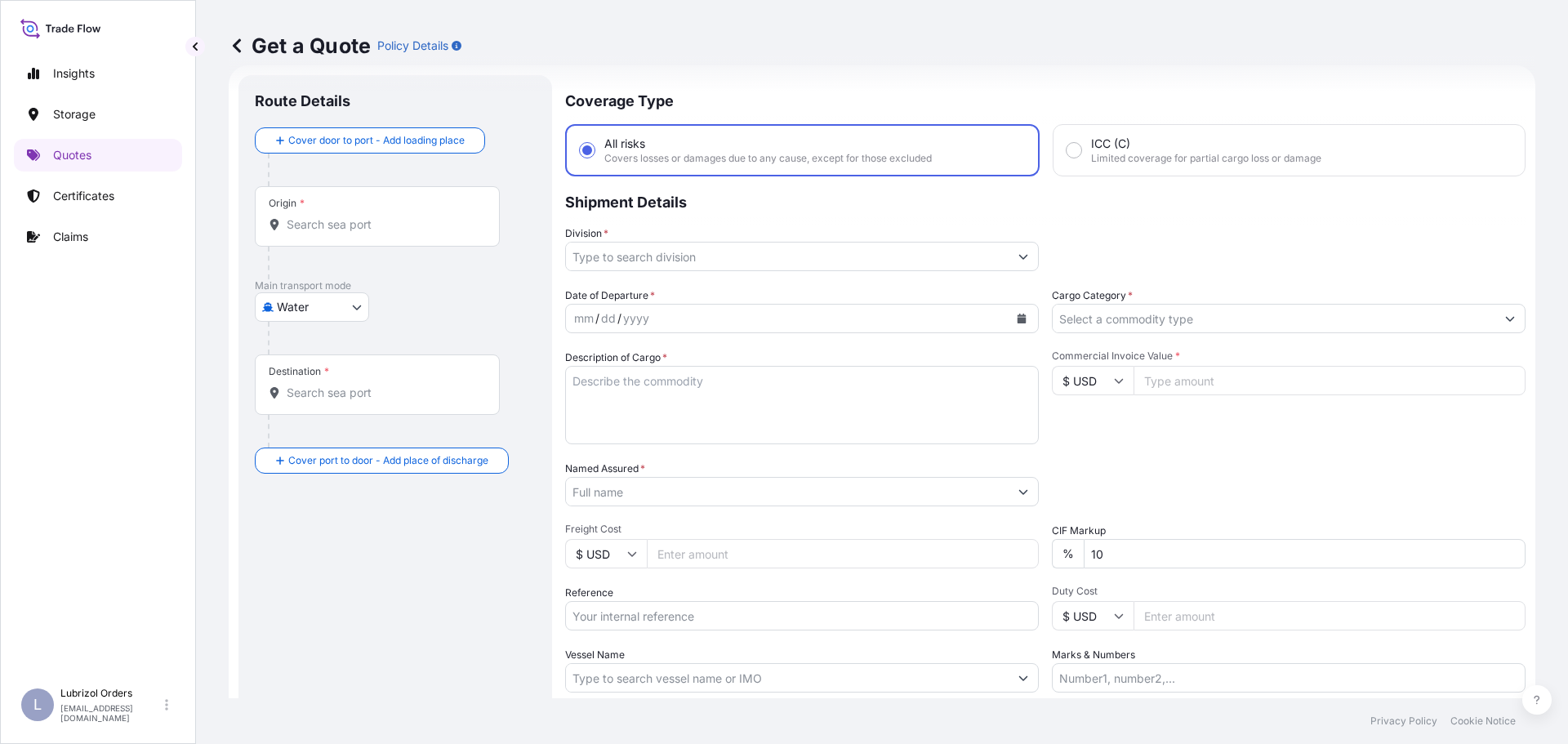
click at [440, 219] on input "Origin *" at bounding box center [382, 224] width 192 height 16
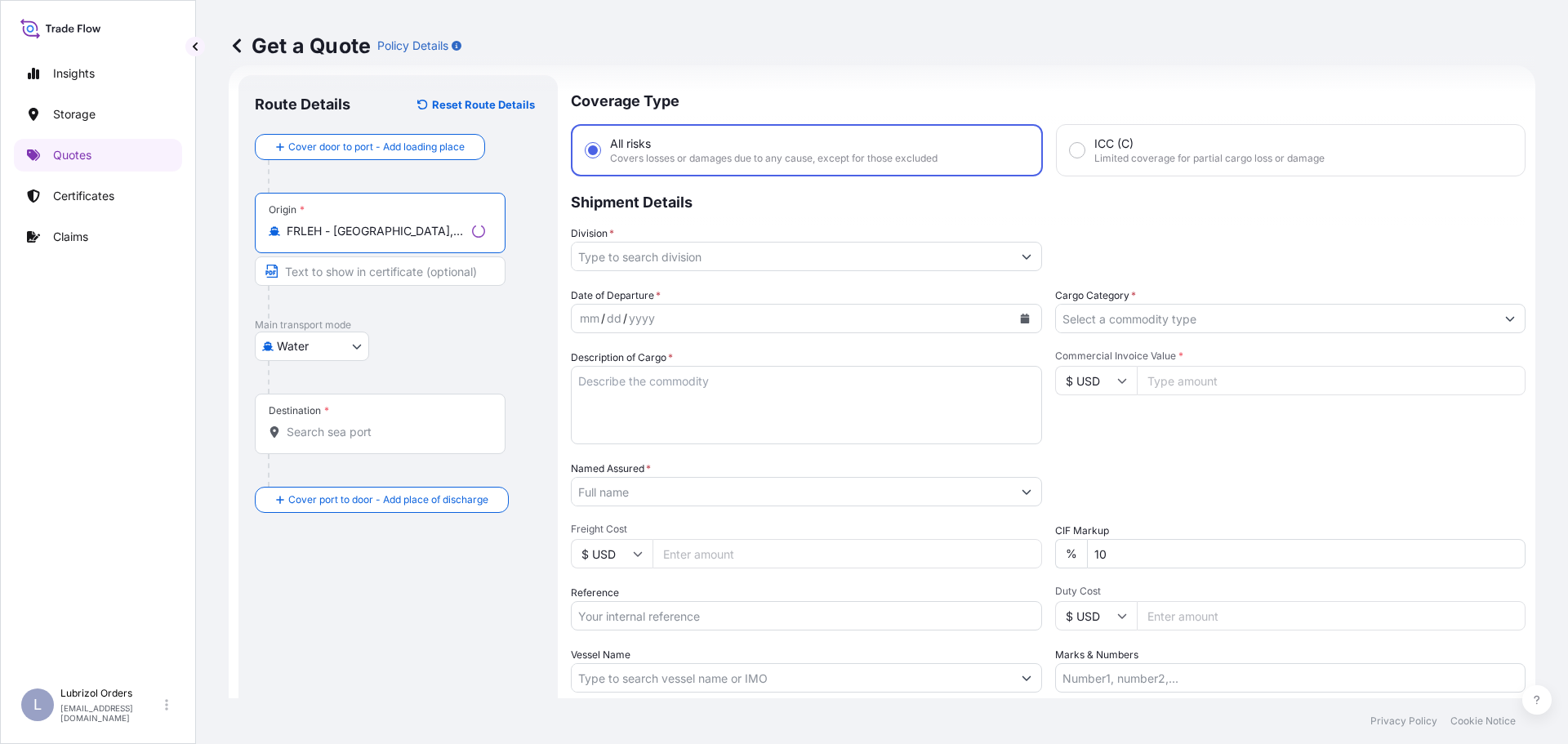
type input "FRLEH - Le Havre, France"
click at [347, 426] on input "Destination *" at bounding box center [385, 431] width 198 height 16
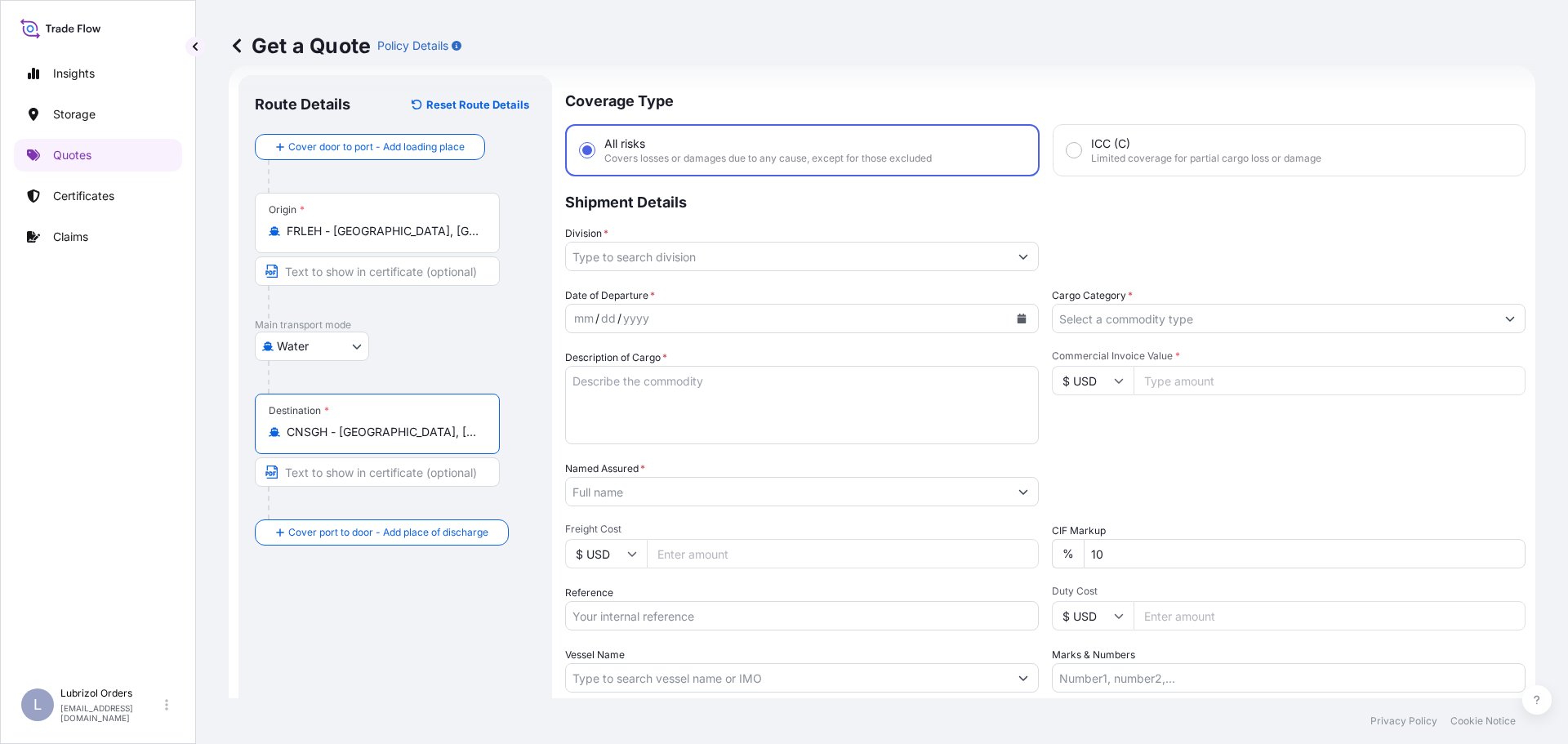
type input "CNSGH - Shanghai, China"
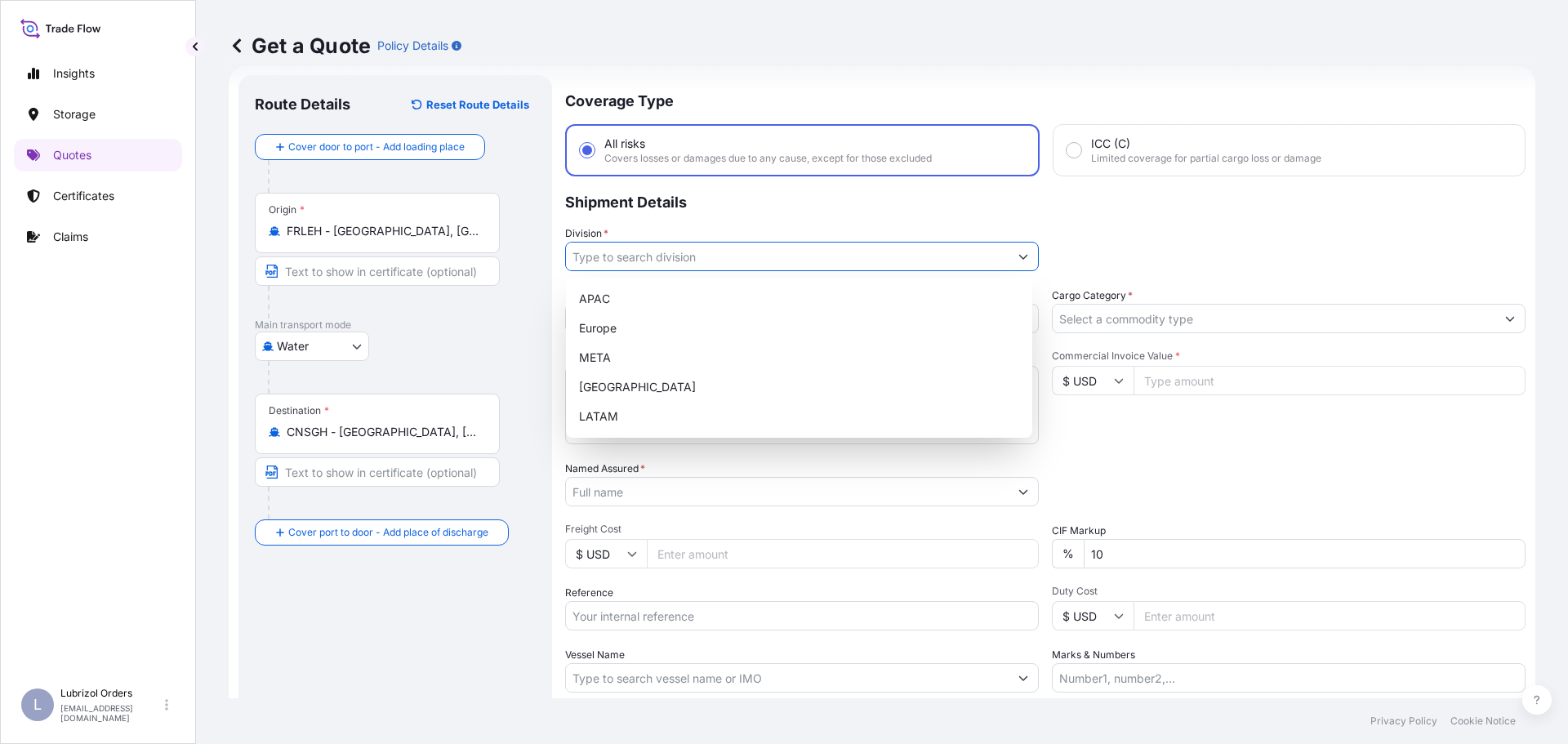
click at [678, 259] on input "Division *" at bounding box center [787, 256] width 442 height 29
click at [645, 324] on div "Europe" at bounding box center [799, 328] width 453 height 29
type input "Europe"
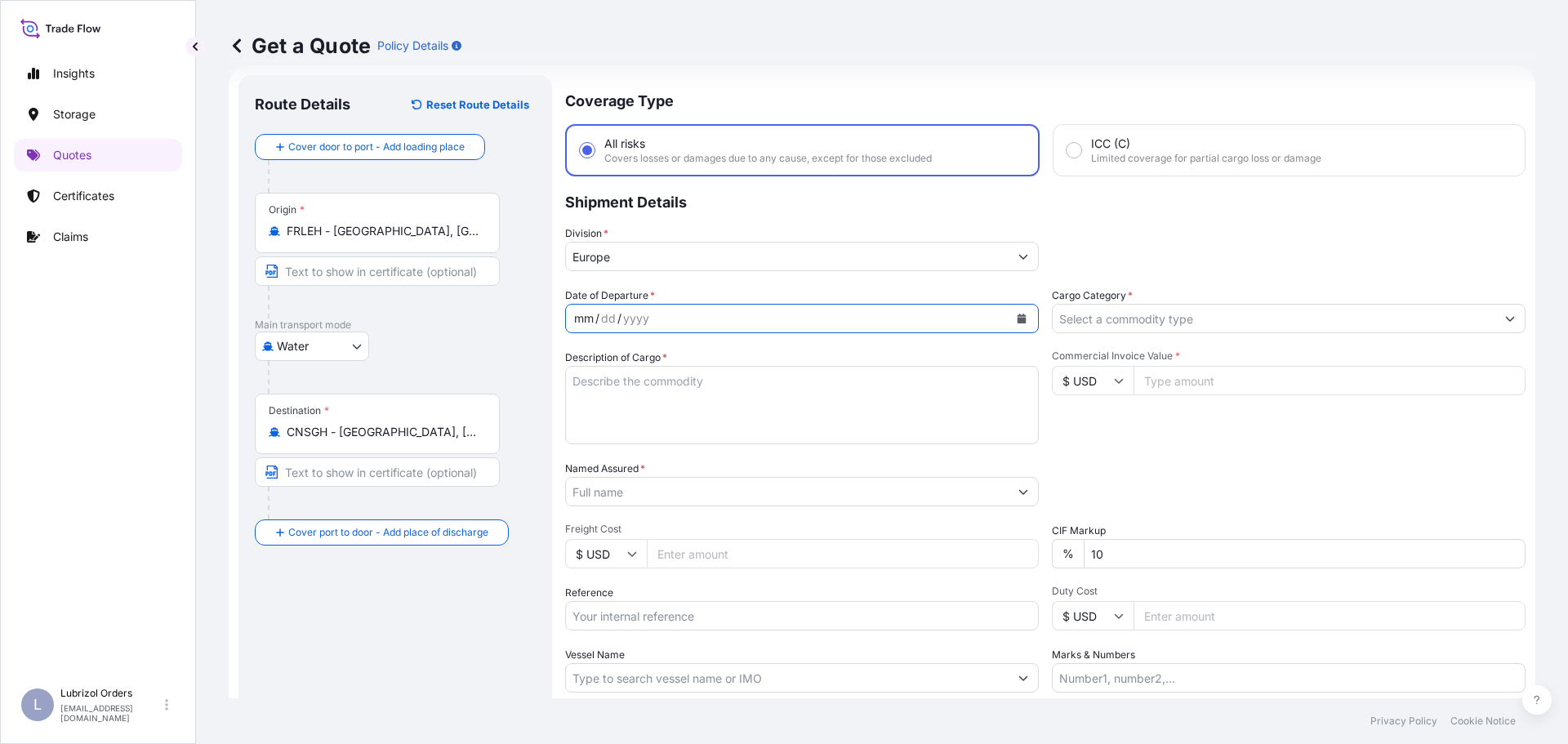
click at [650, 326] on div "mm / dd / yyyy" at bounding box center [787, 318] width 442 height 29
click at [1018, 319] on icon "Calendar" at bounding box center [1022, 318] width 9 height 9
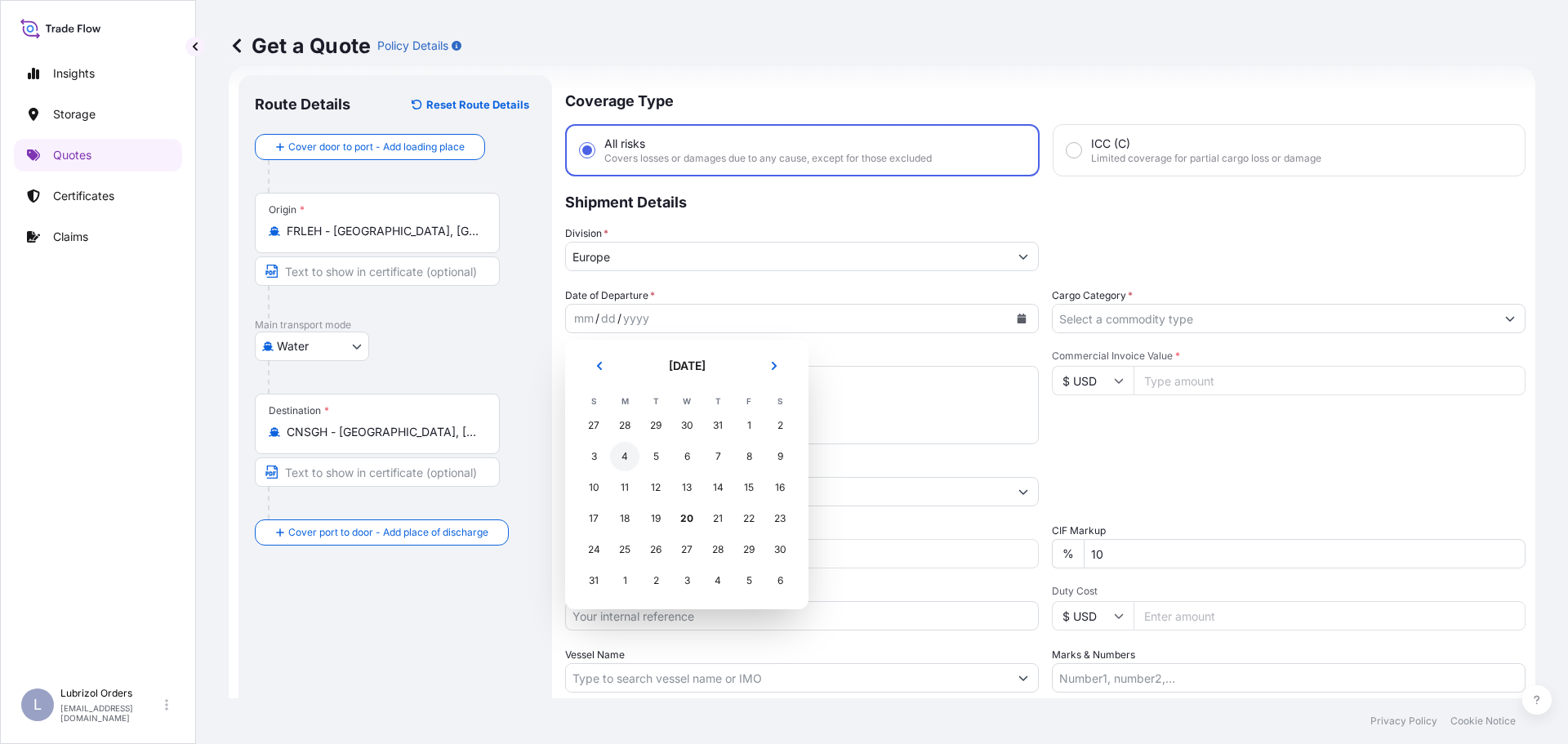
click at [625, 455] on div "4" at bounding box center [624, 457] width 29 height 29
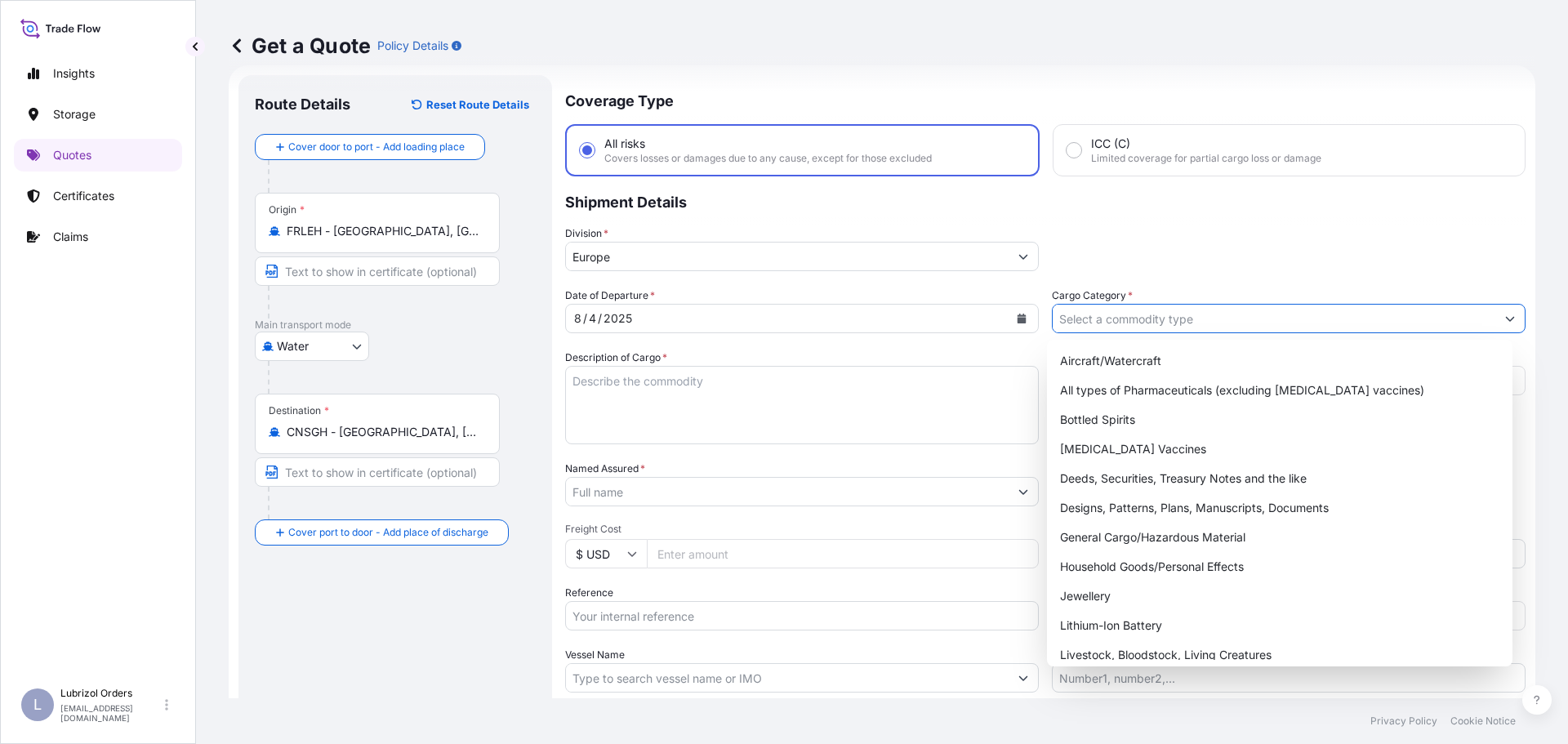
click at [1190, 311] on input "Cargo Category *" at bounding box center [1273, 318] width 442 height 29
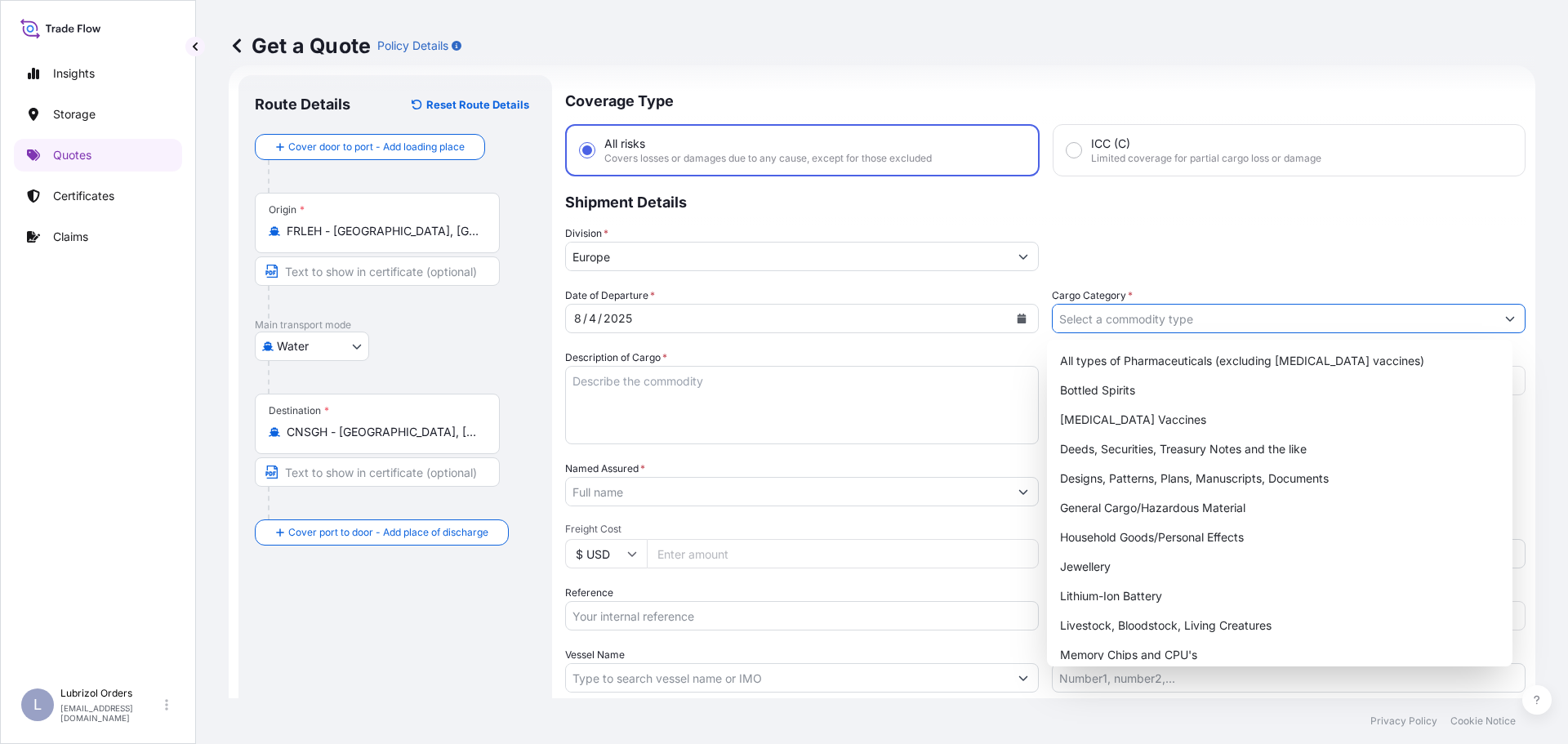
scroll to position [0, 0]
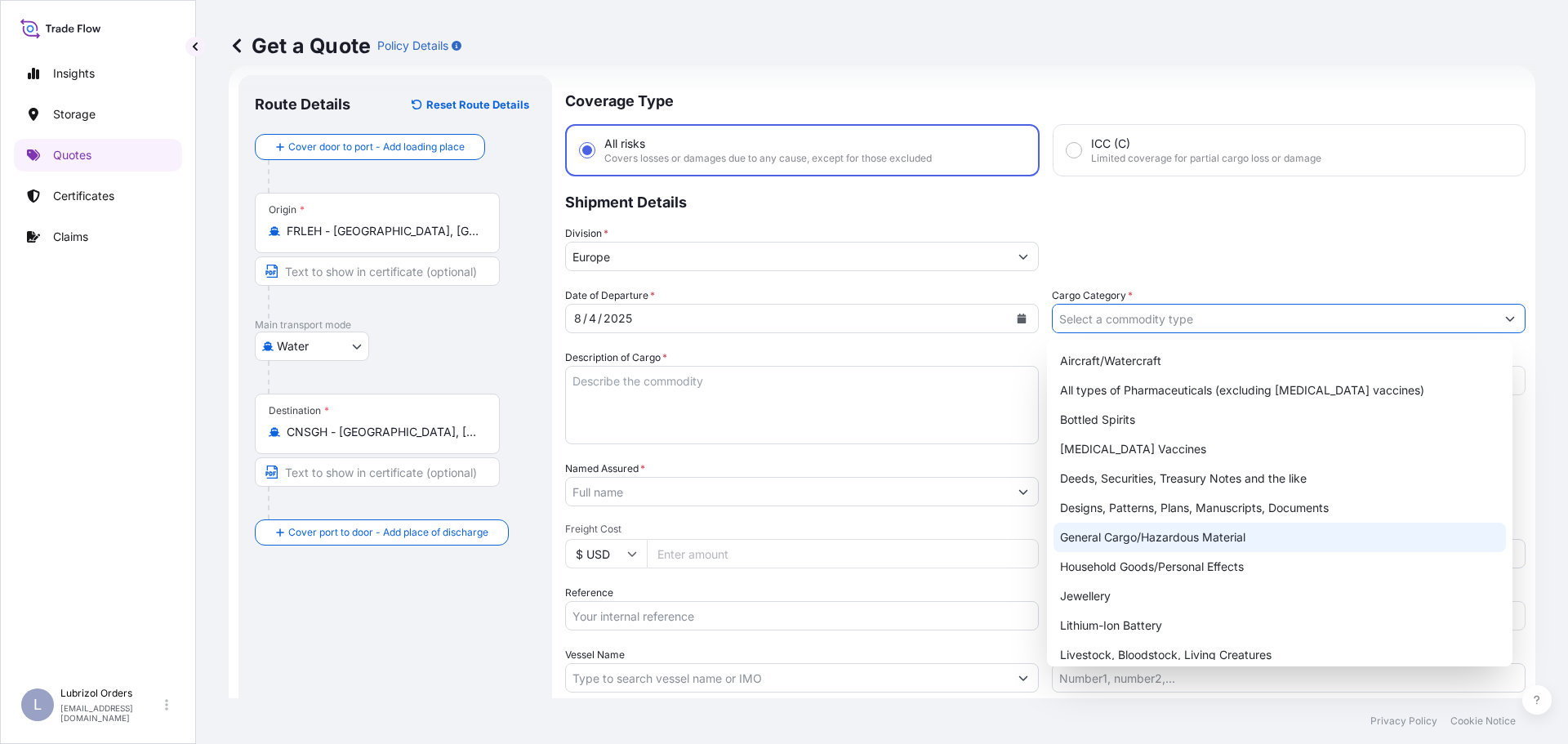
click at [1191, 535] on div "General Cargo/Hazardous Material" at bounding box center [1280, 537] width 453 height 29
type input "General Cargo/Hazardous Material"
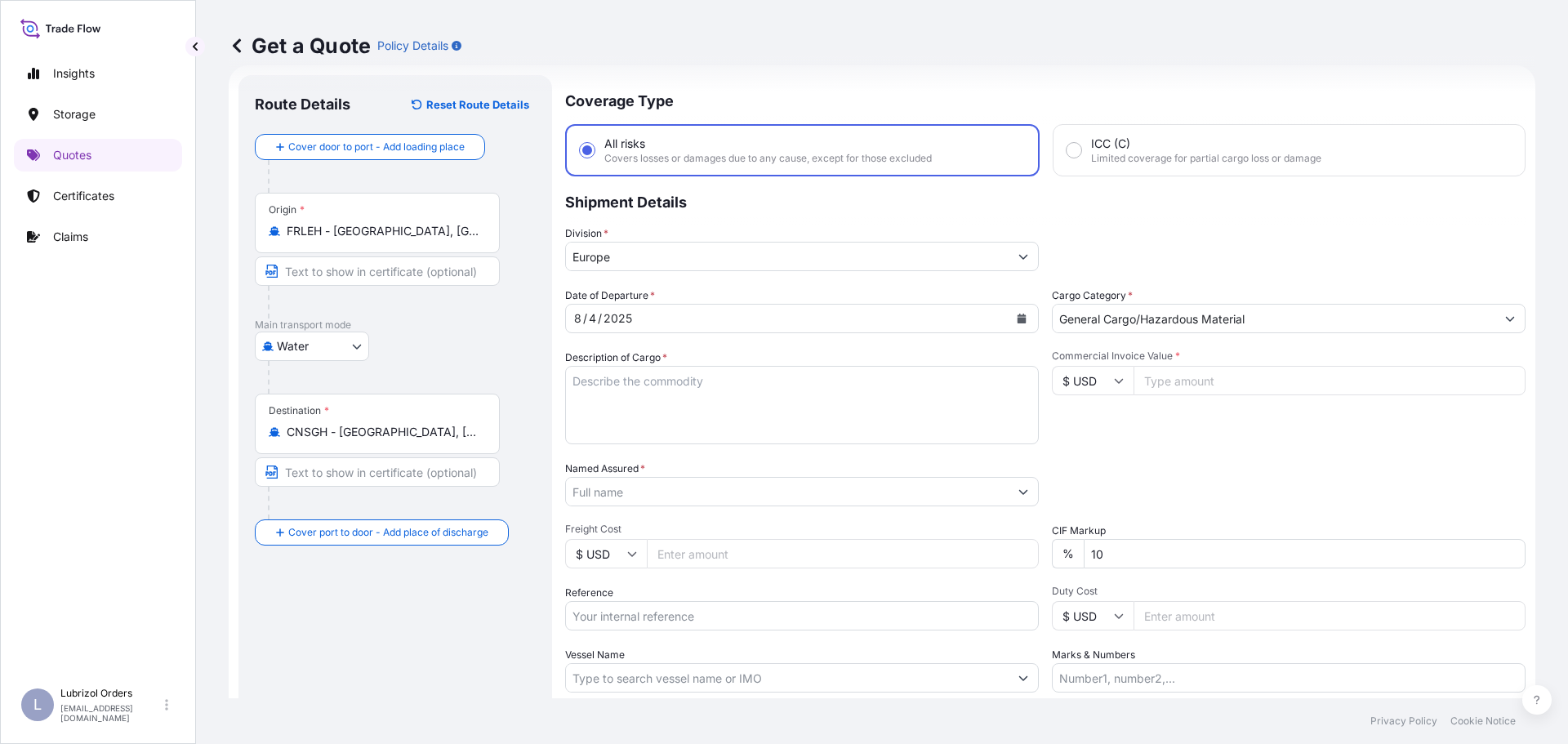
click at [780, 396] on textarea "Description of Cargo *" at bounding box center [802, 405] width 473 height 78
paste textarea "2 DRUMS OF LUBRIZOL (R) 9990AX STD BLACK AND YELLOW CL 9 UN 3082 PKG III NW 432…"
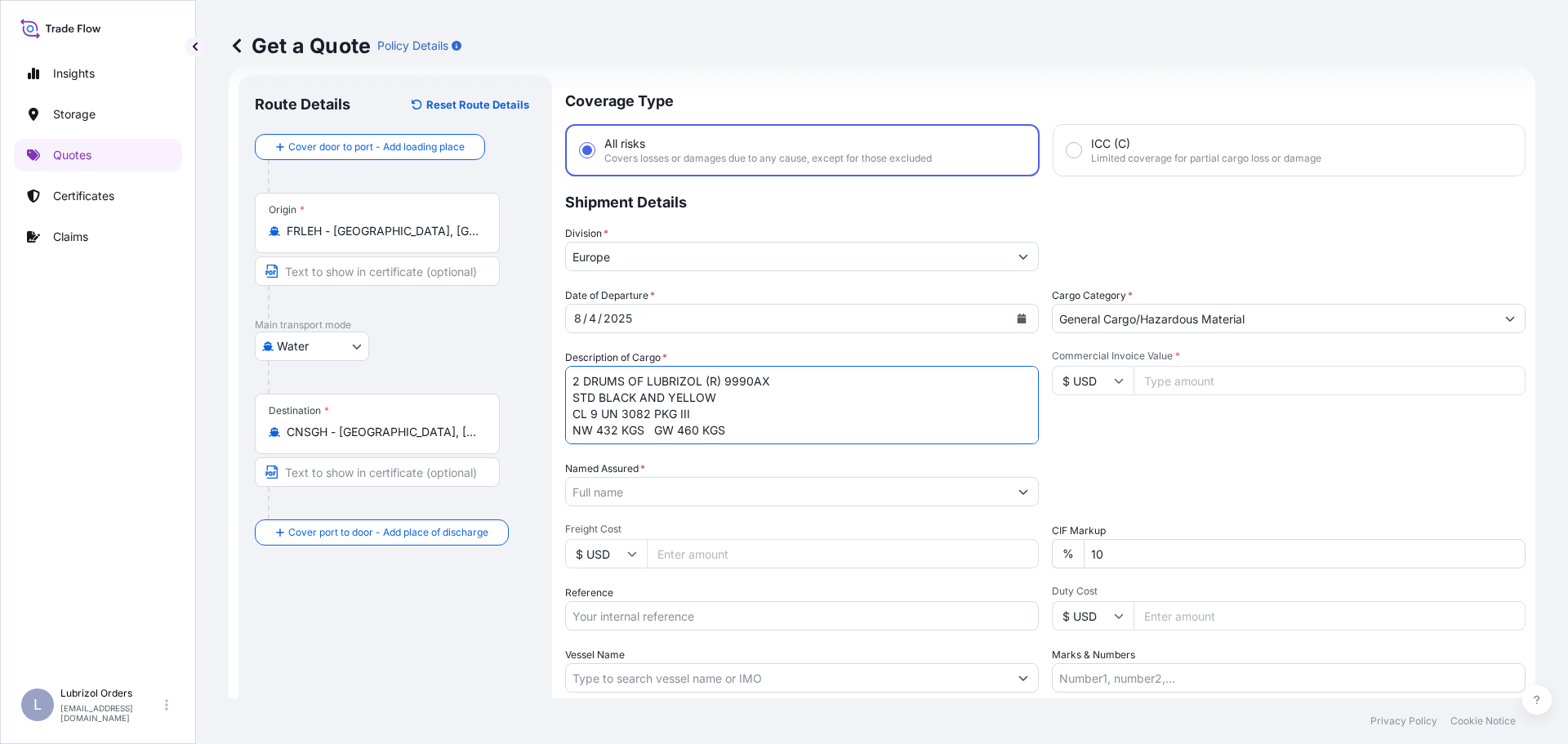
scroll to position [42, 0]
type textarea "2 DRUMS OF LUBRIZOL (R) 9990AX STD BLACK AND YELLOW CL 9 UN 3082 PKG III NW 432…"
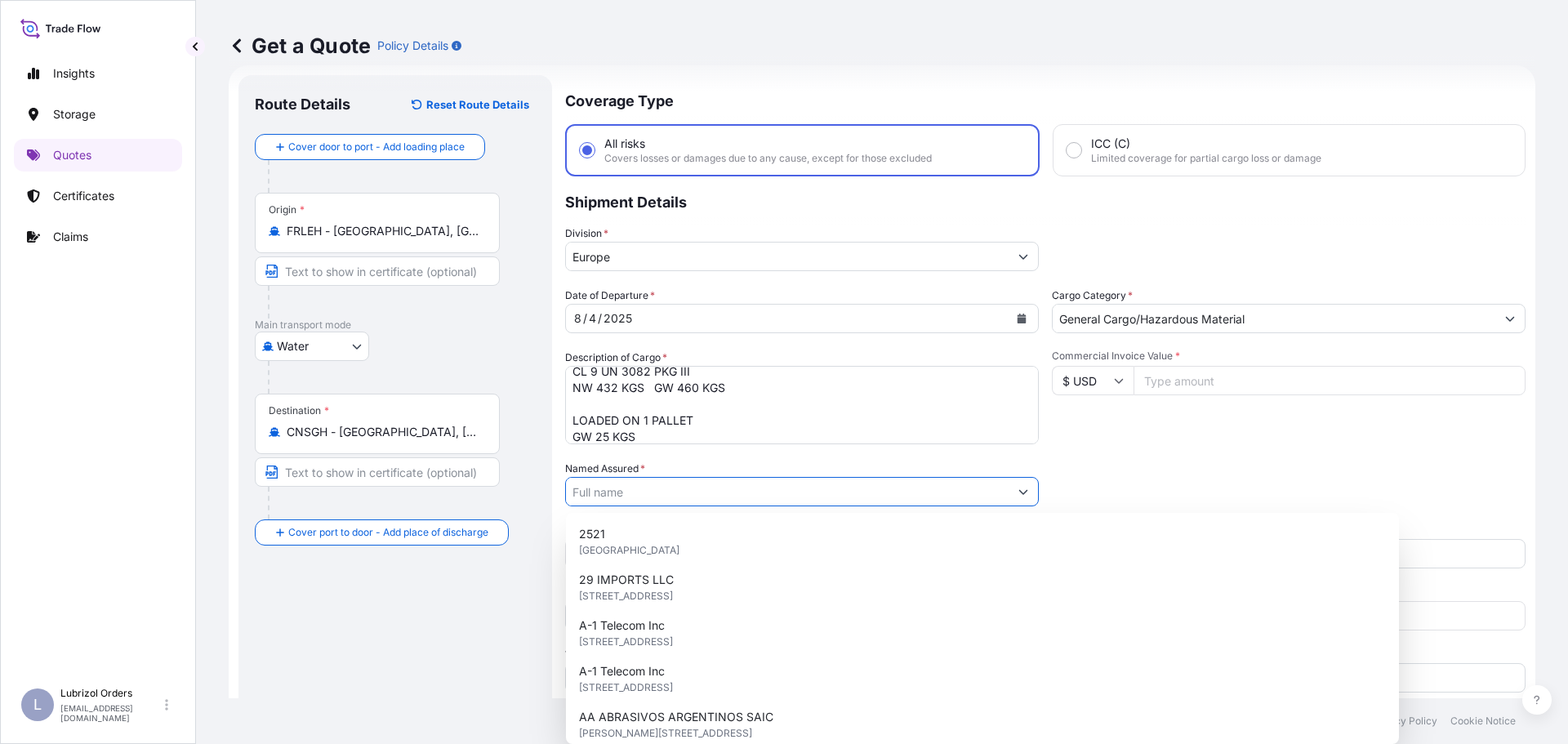
click at [699, 492] on input "Named Assured *" at bounding box center [787, 491] width 442 height 29
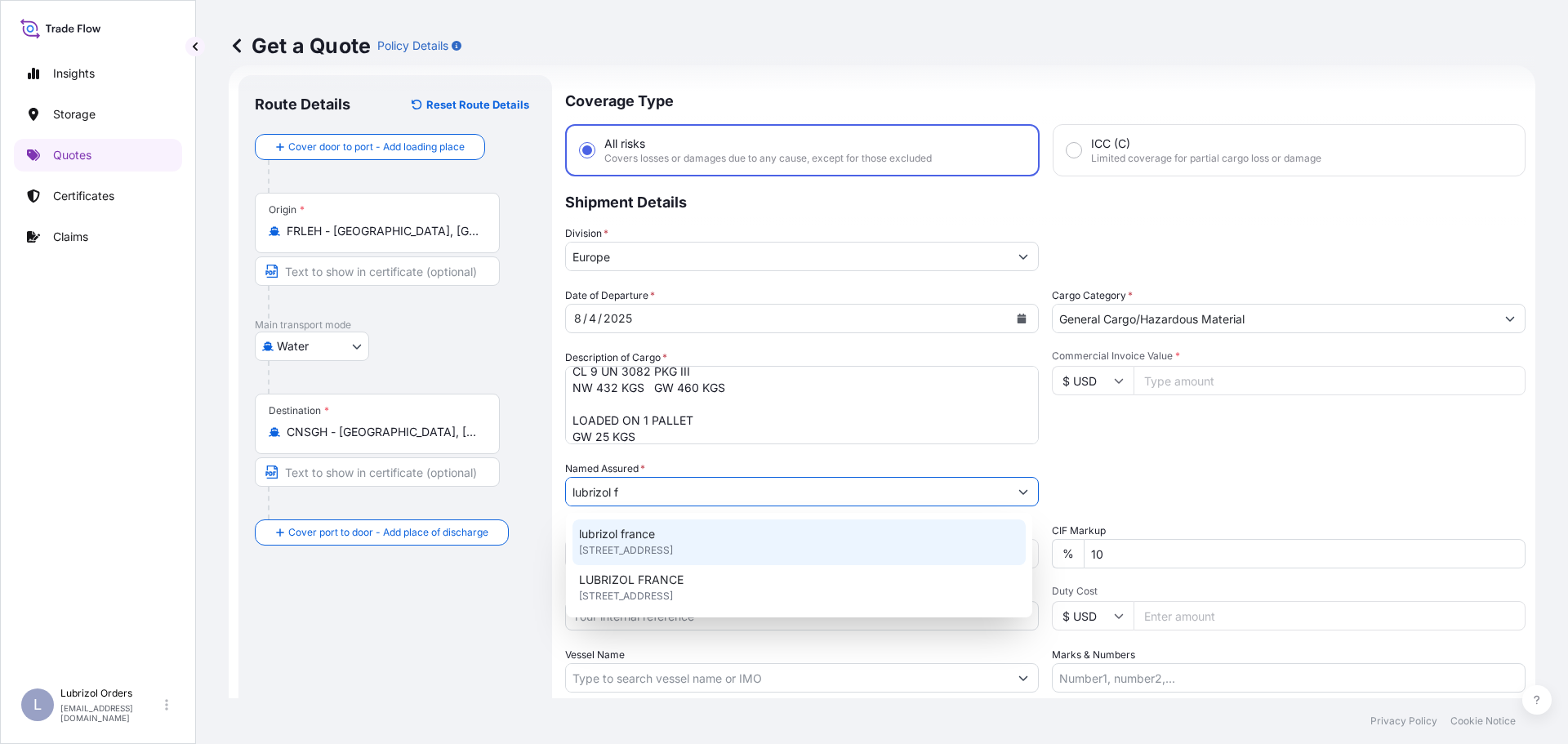
click at [657, 530] on div "lubrizol france 25 Quai de France, 76100, Rouen, France" at bounding box center [799, 542] width 453 height 46
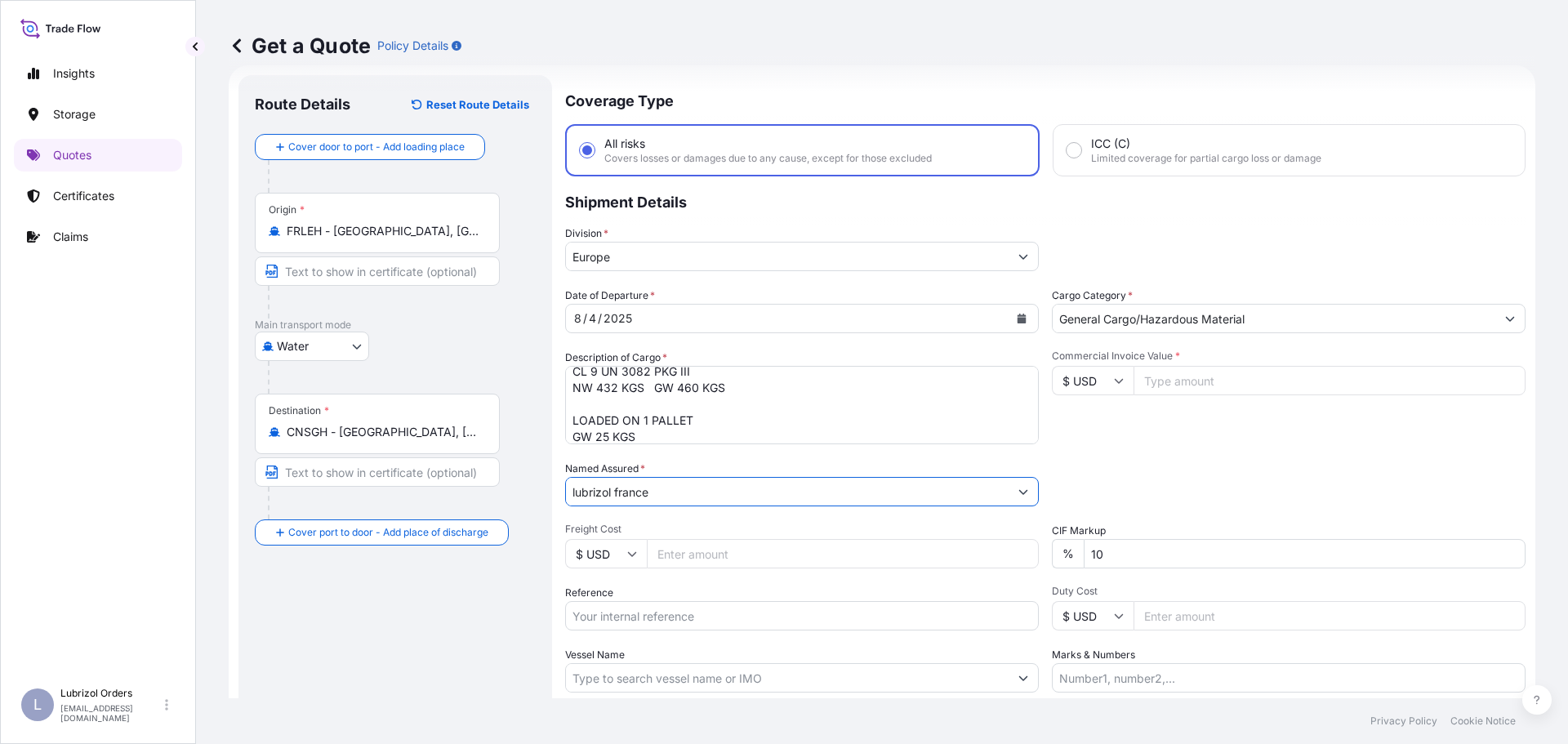
scroll to position [152, 0]
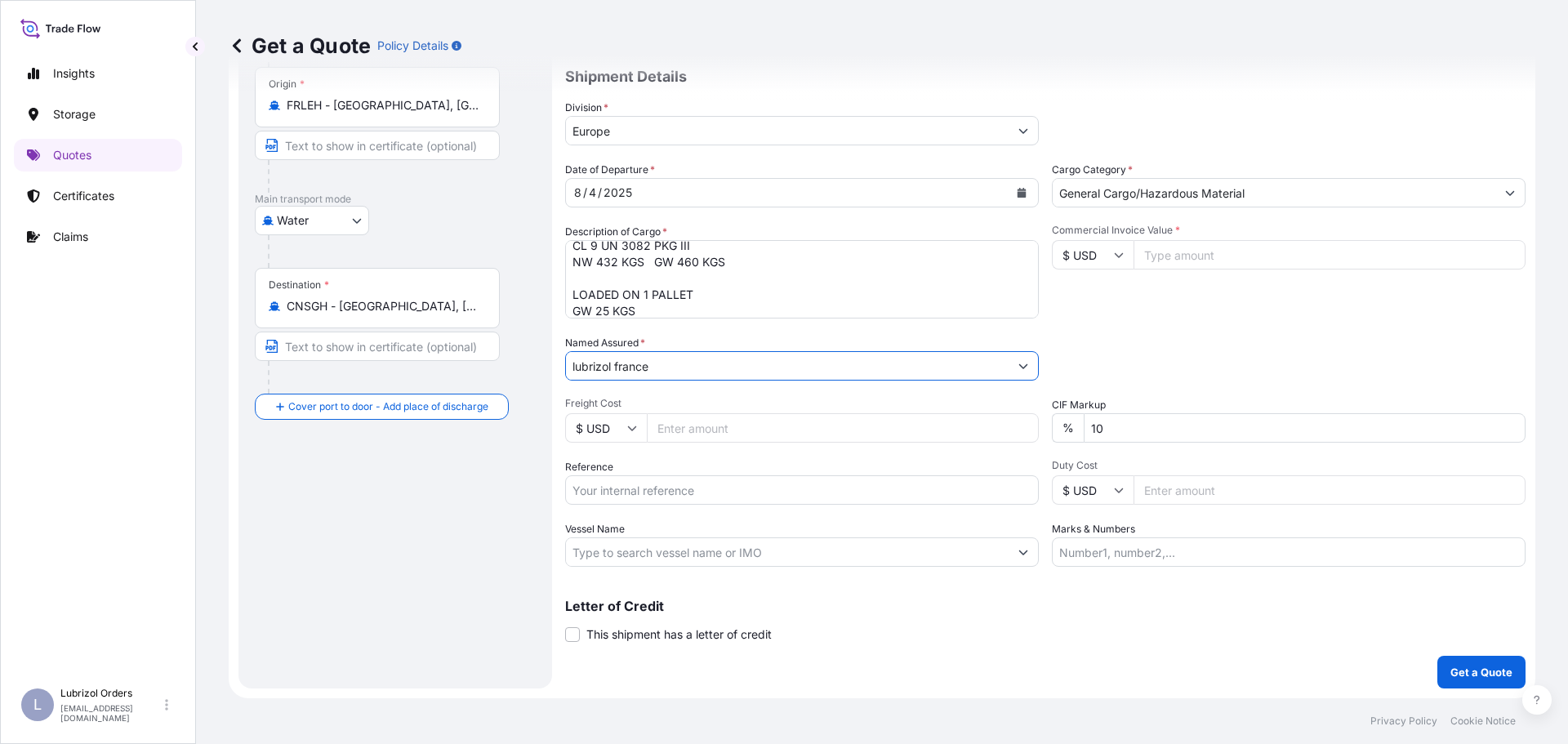
type input "lubrizol france"
click at [629, 488] on body "Insights Storage Quotes Certificates Claims L Lubrizol Orders lubrizol.orders.f…" at bounding box center [784, 372] width 1568 height 744
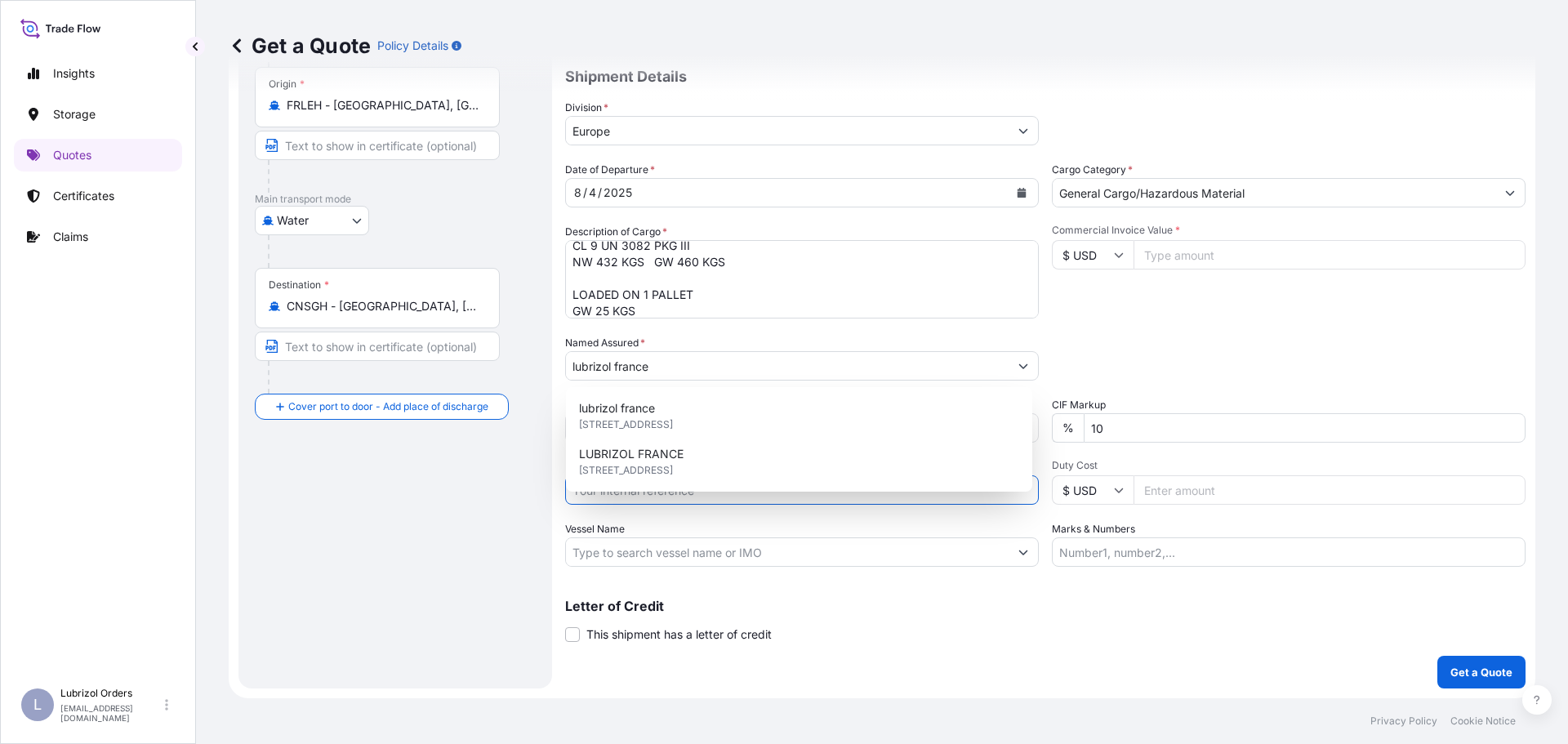
paste input "1155536709"
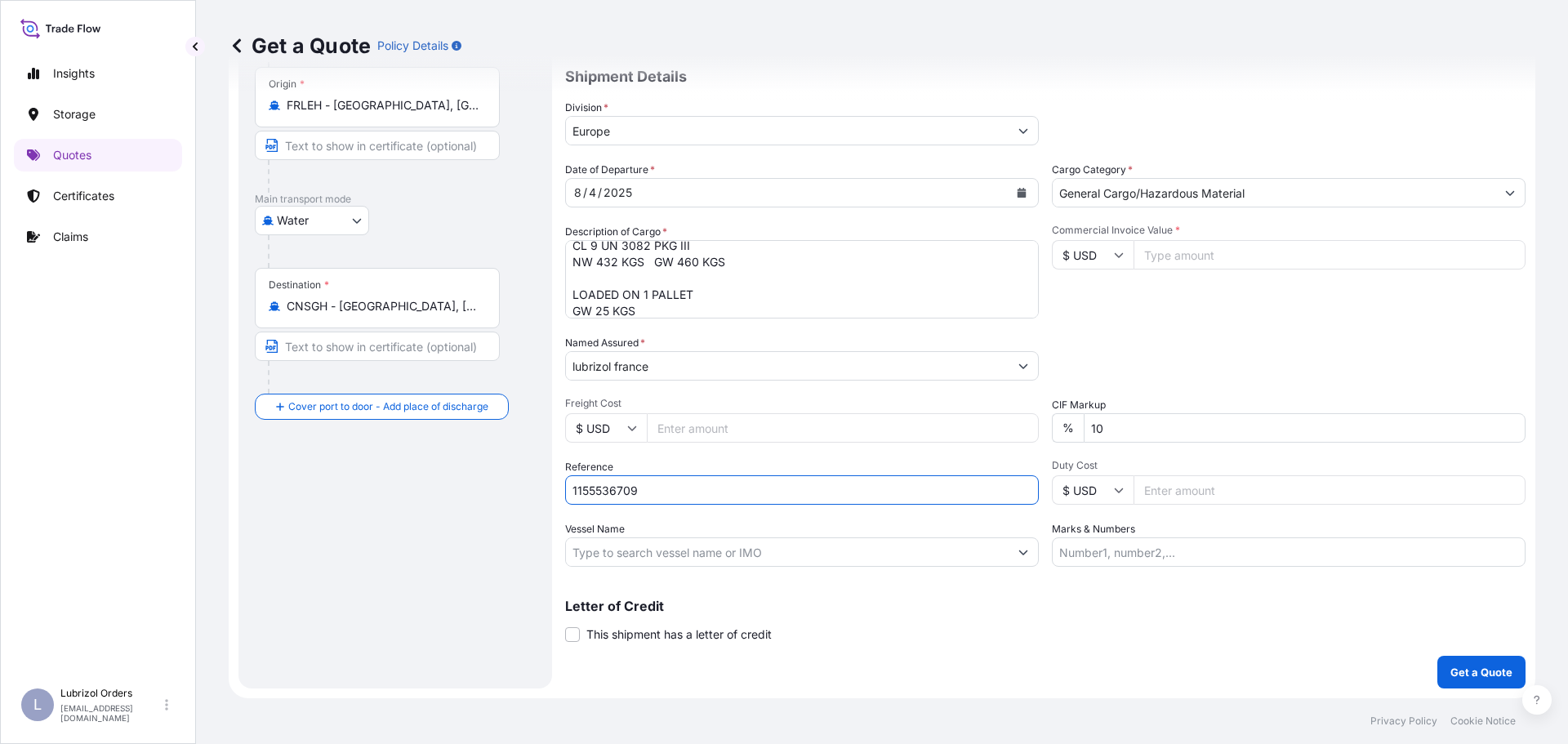
type input "1155536709"
click at [892, 623] on div "Letter of Credit This shipment has a letter of credit Letter of credit * Letter…" at bounding box center [1045, 621] width 961 height 43
click at [1178, 248] on input "Commercial Invoice Value *" at bounding box center [1329, 255] width 392 height 29
type input "6079.14"
click at [1105, 254] on input "$ USD" at bounding box center [1092, 255] width 82 height 29
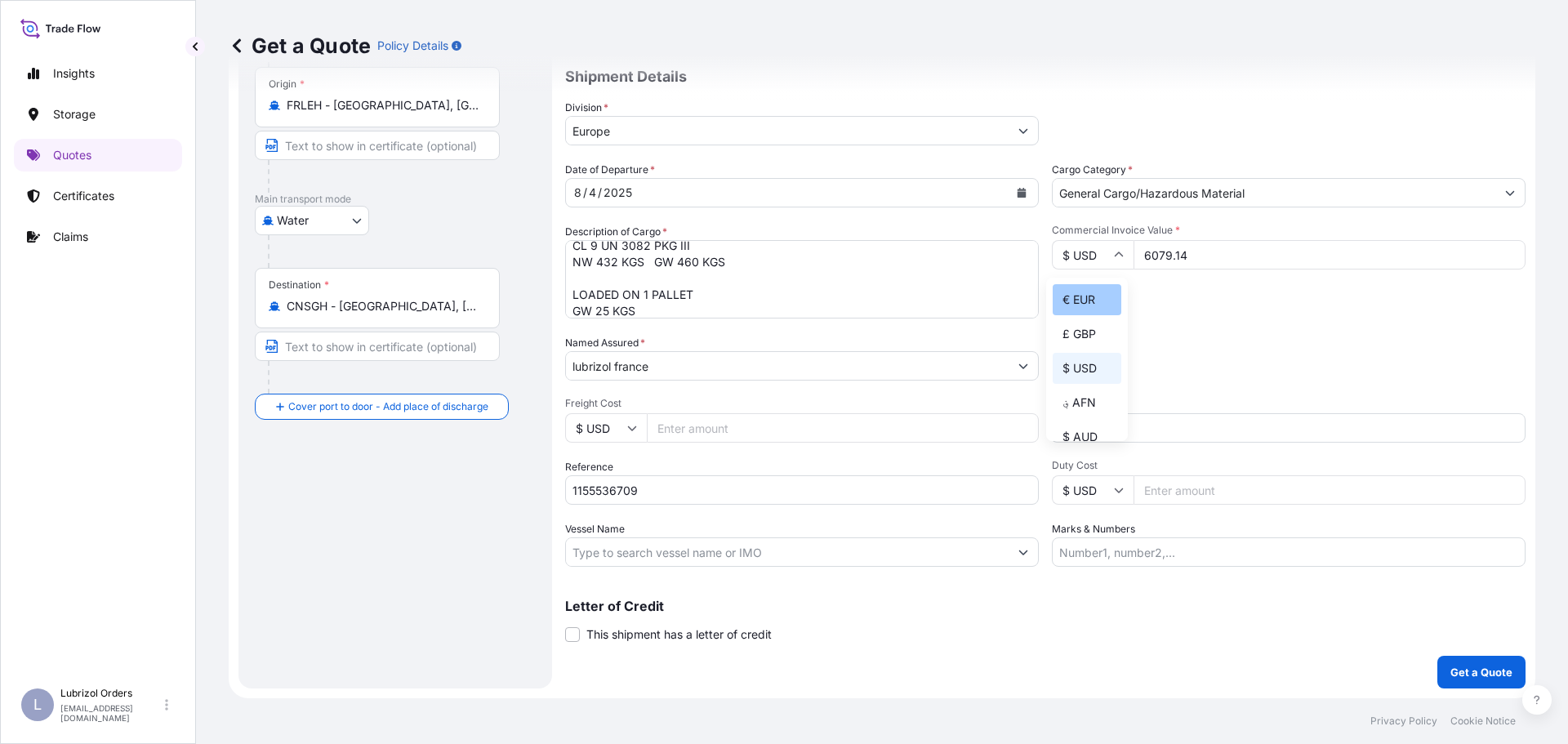
click at [1090, 296] on div "€ EUR" at bounding box center [1086, 300] width 69 height 31
type input "€ EUR"
click at [1107, 346] on div "Packing Category Type to search a container mode Please select a primary mode o…" at bounding box center [1288, 358] width 473 height 46
click at [1451, 670] on p "Get a Quote" at bounding box center [1482, 672] width 62 height 16
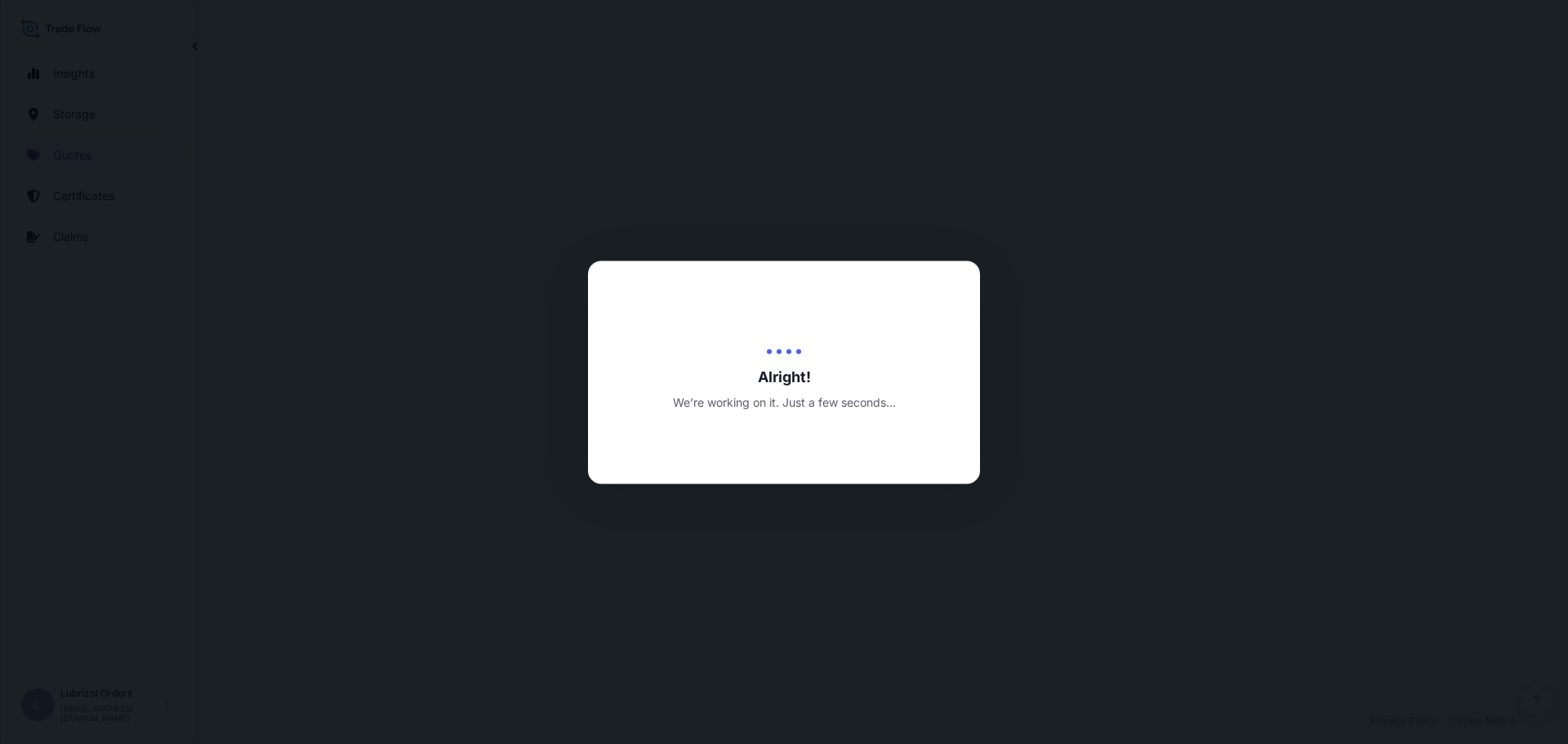
select select "Water"
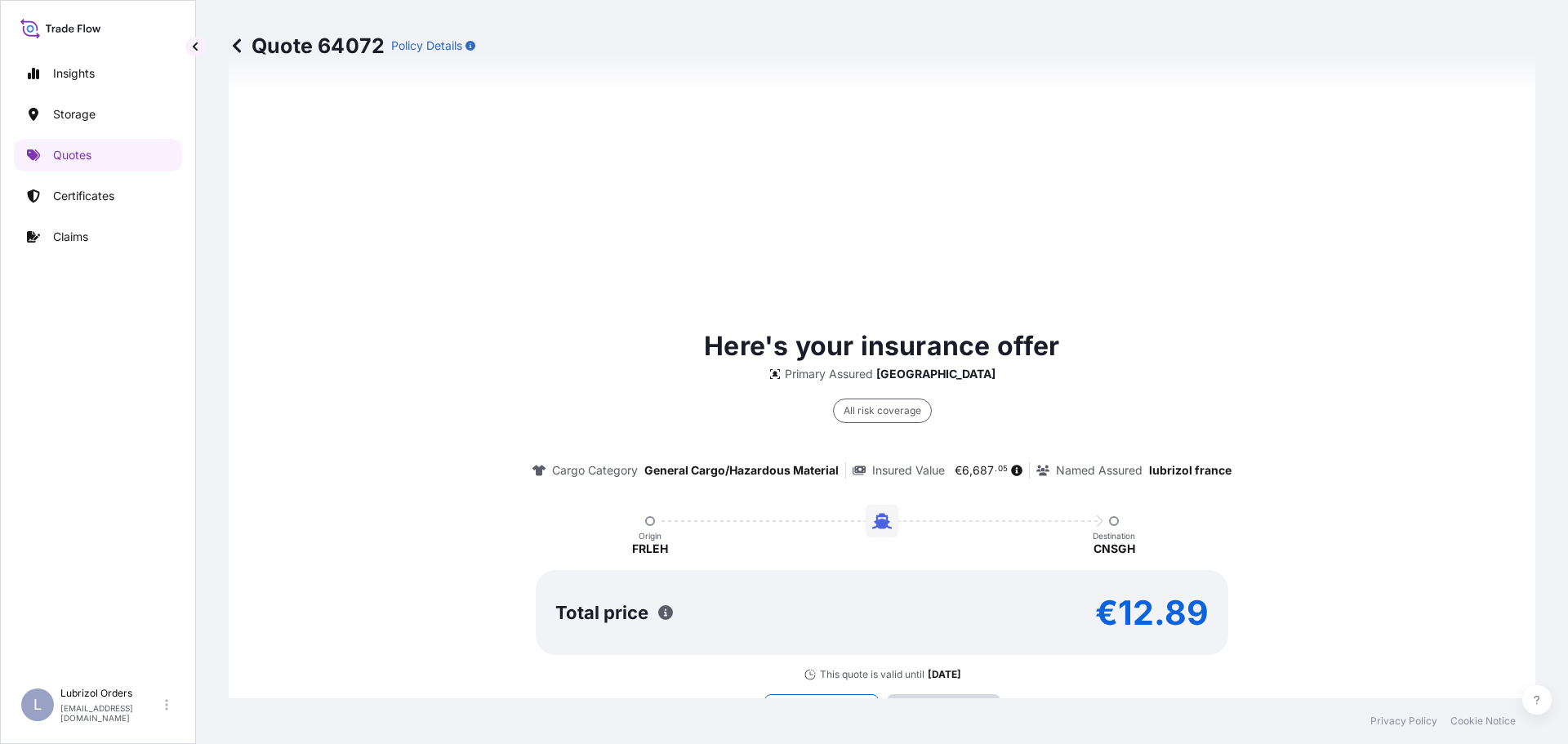
scroll to position [2372, 0]
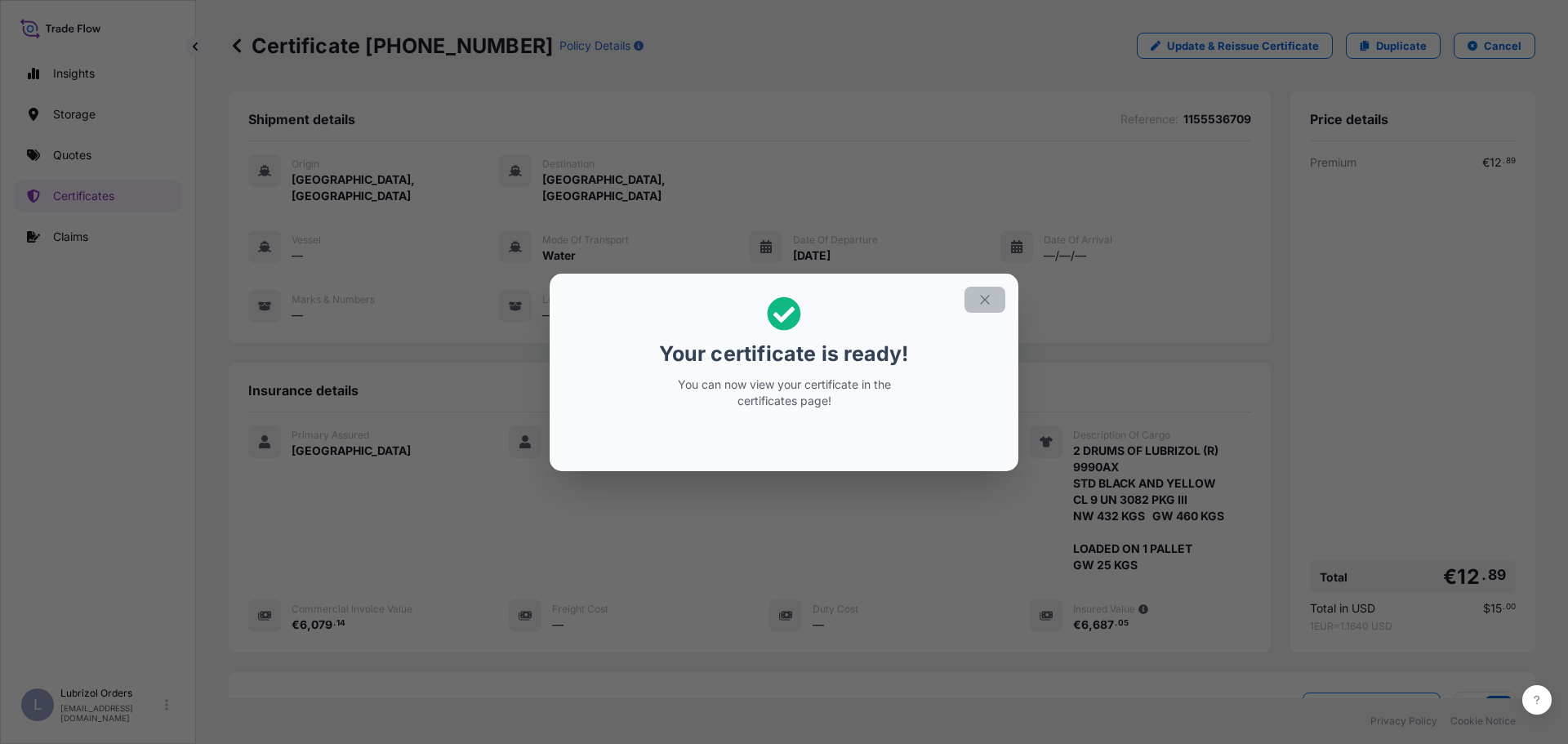
click at [981, 301] on icon "button" at bounding box center [985, 300] width 15 height 15
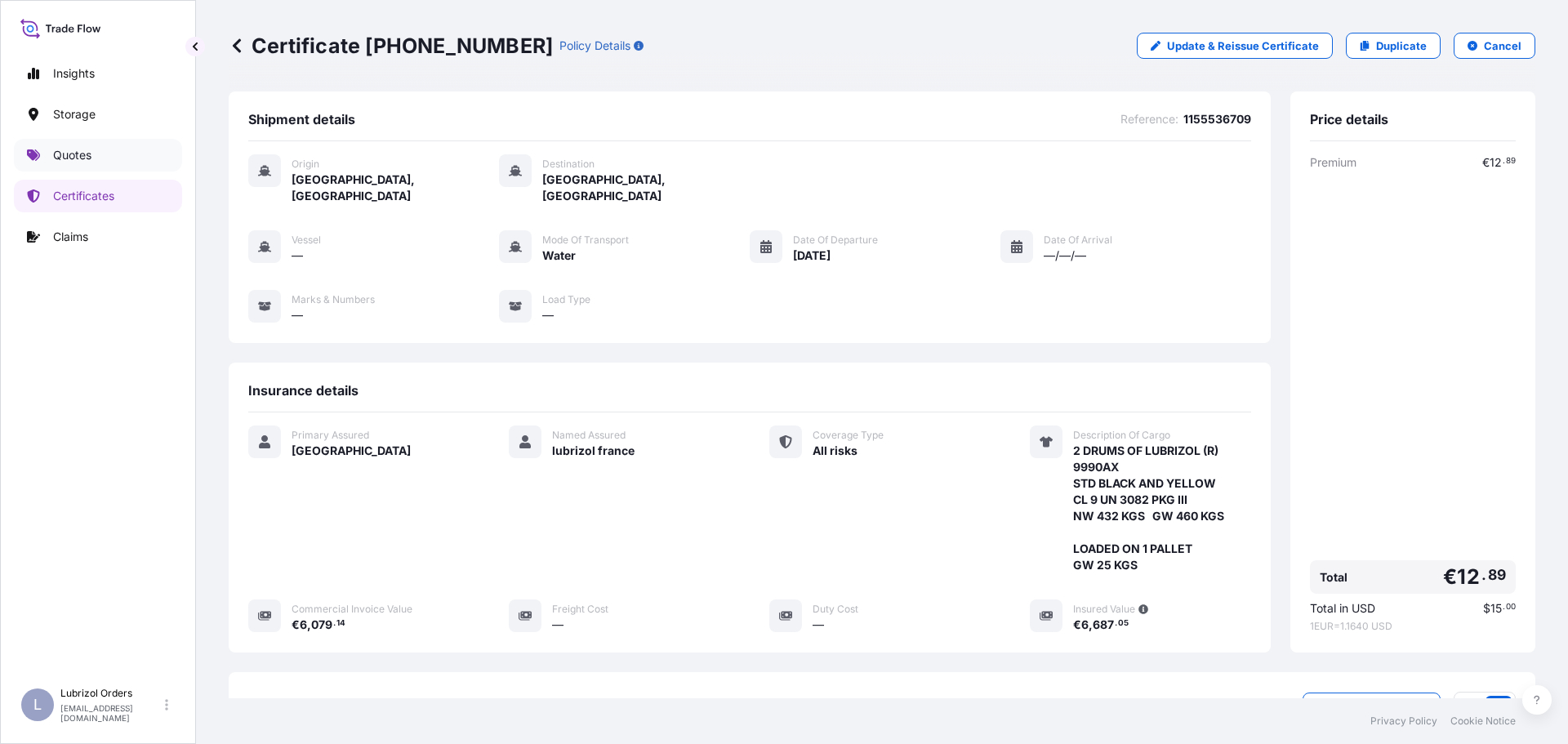
click at [59, 151] on p "Quotes" at bounding box center [72, 155] width 38 height 16
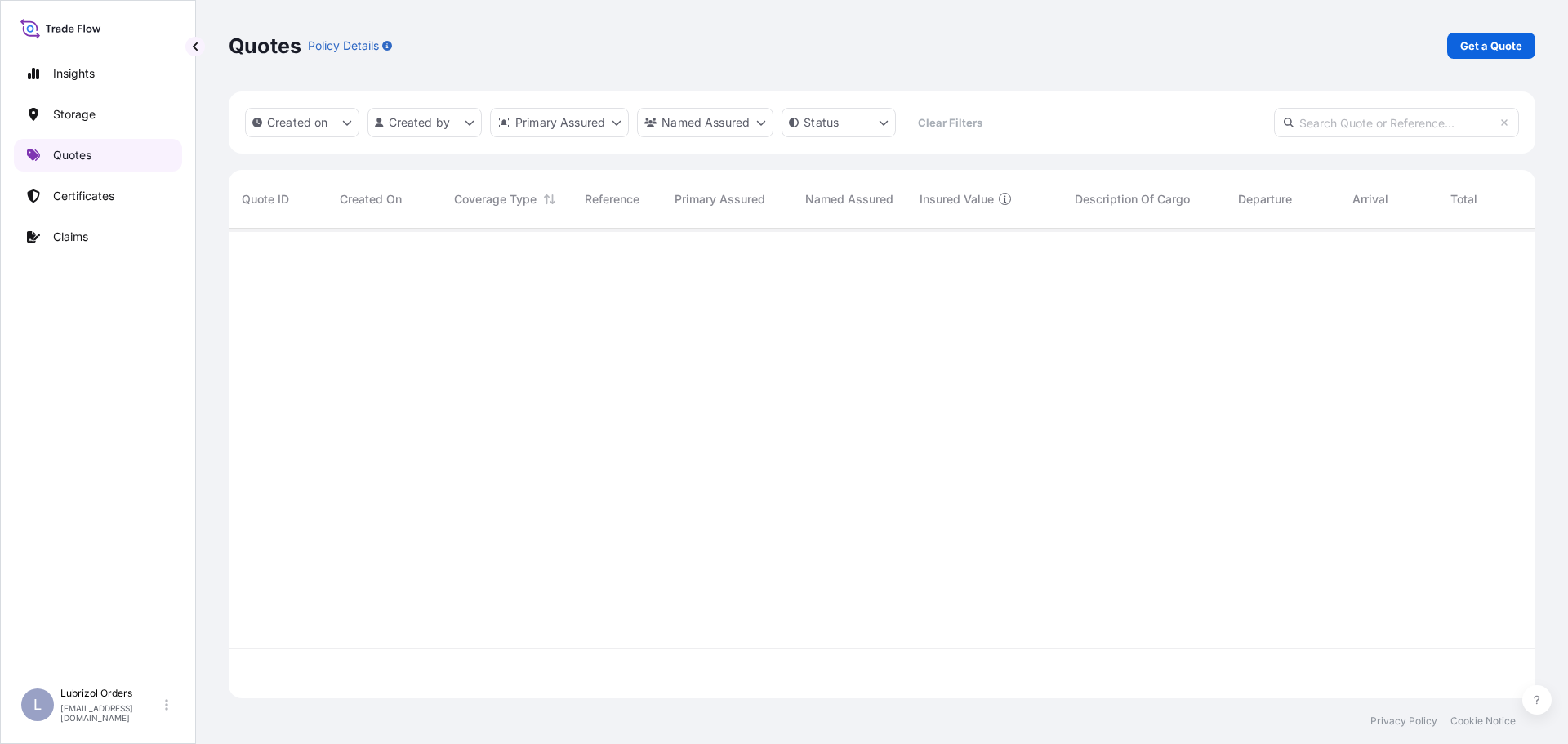
scroll to position [467, 1294]
click at [1504, 47] on p "Get a Quote" at bounding box center [1491, 45] width 62 height 16
select select "Road / Inland"
select select "Water"
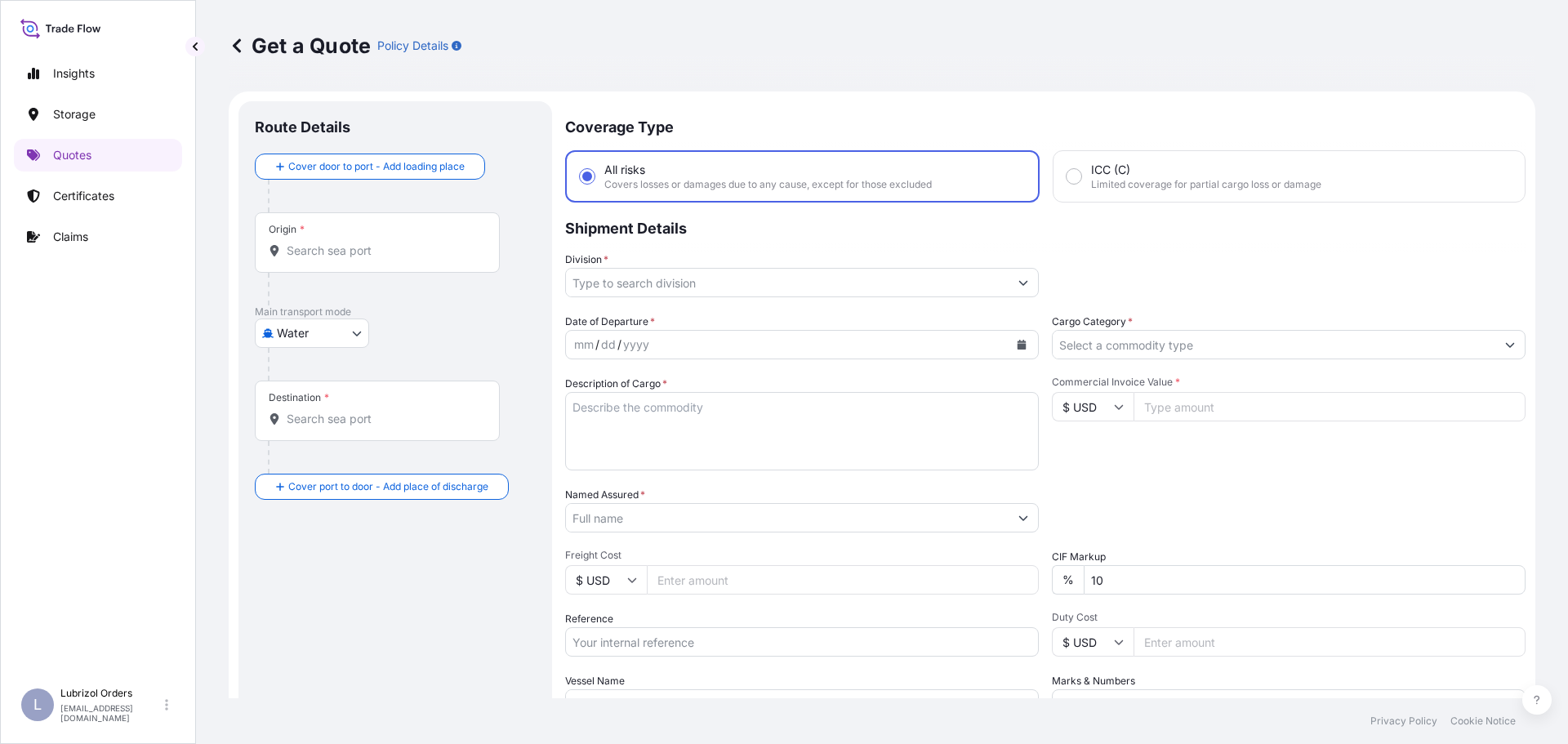
scroll to position [26, 0]
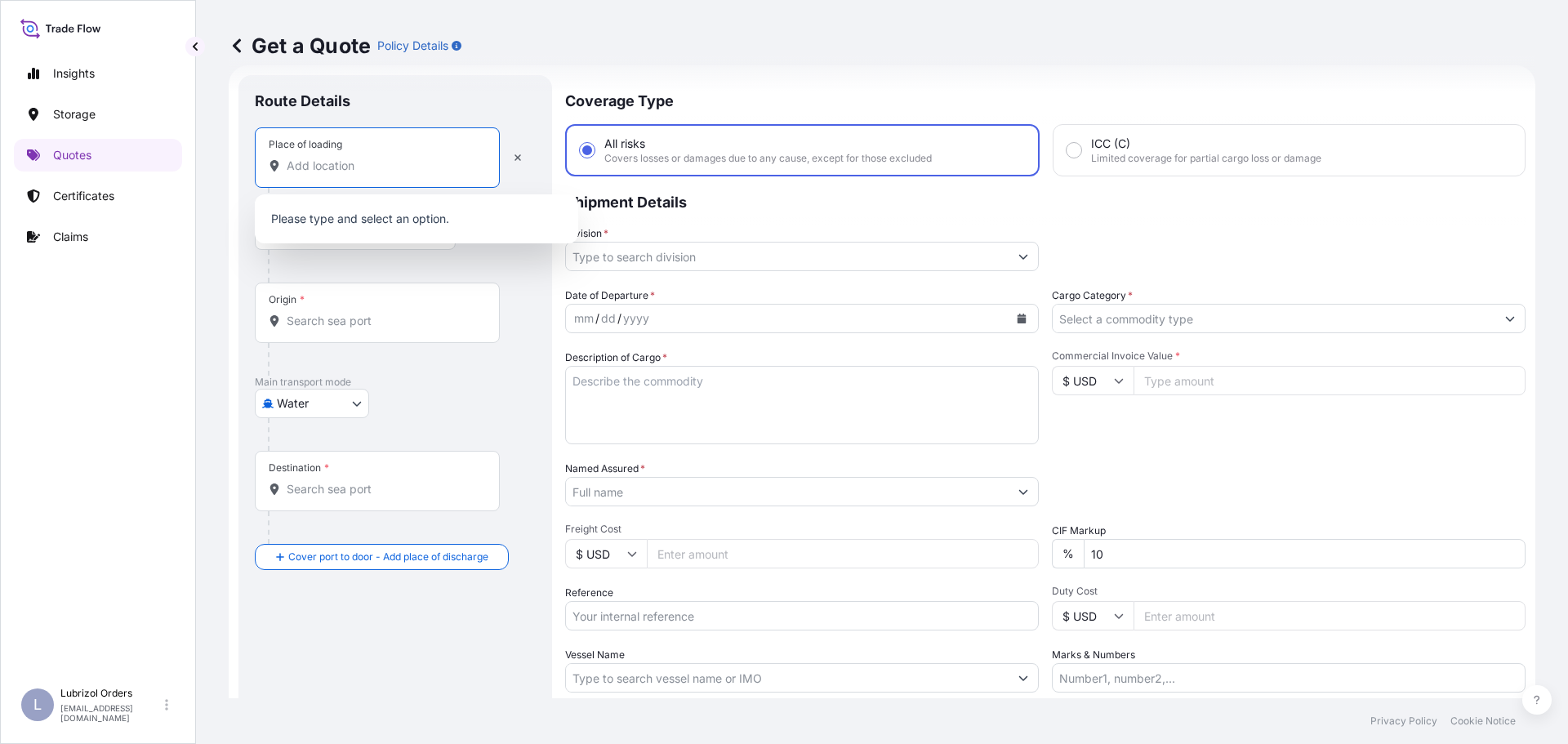
click at [331, 167] on input "Place of loading" at bounding box center [382, 165] width 192 height 16
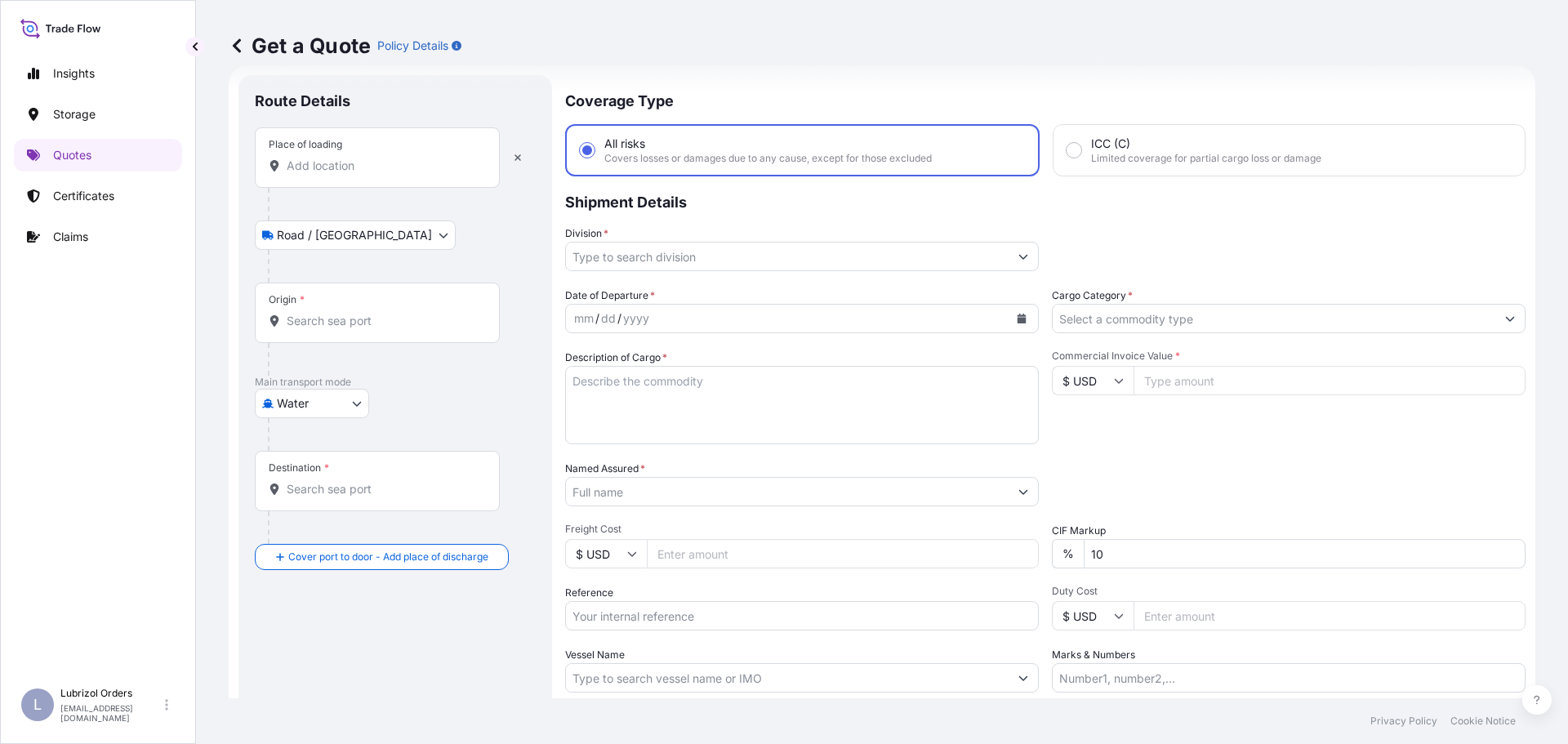
click at [359, 166] on input "Place of loading" at bounding box center [382, 165] width 192 height 16
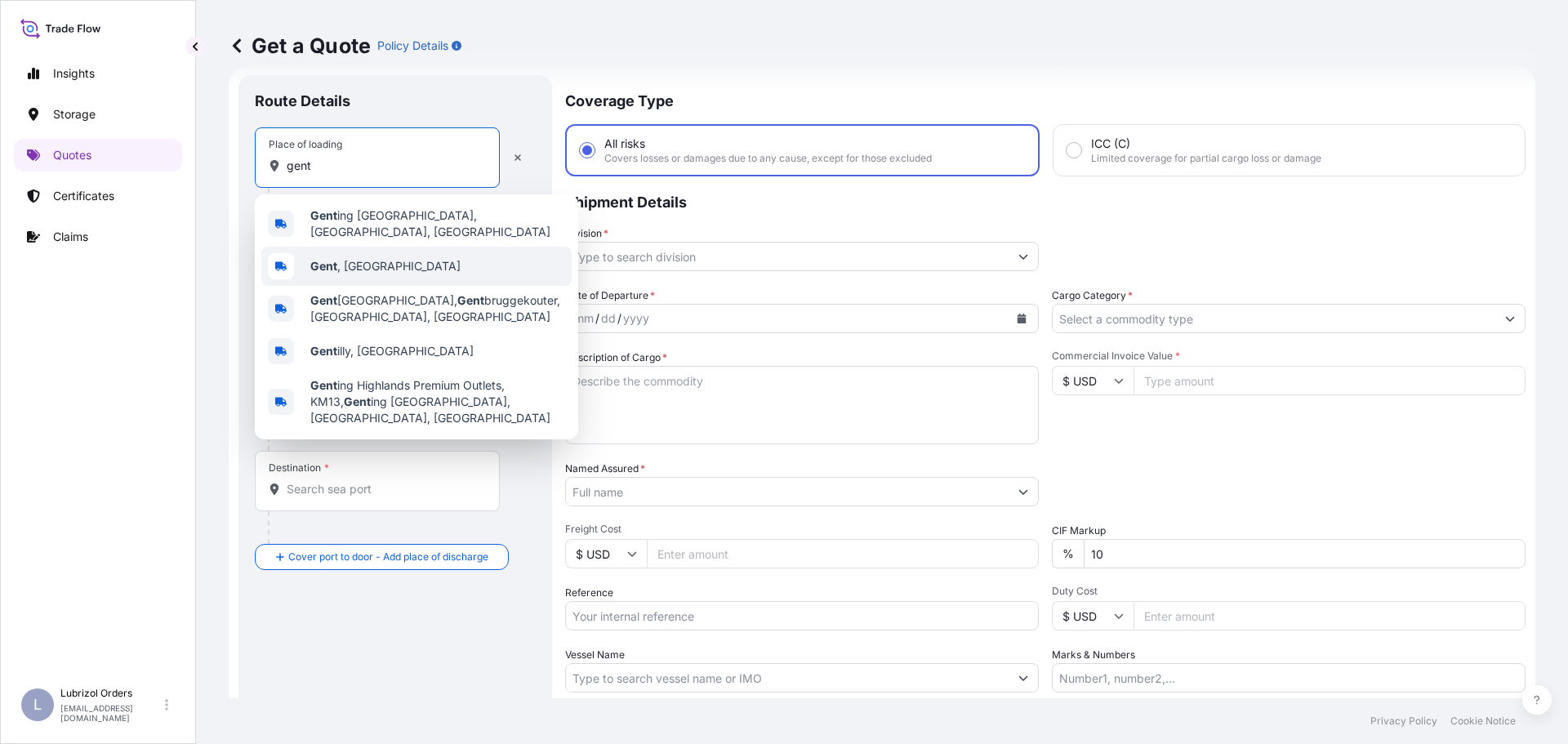
click at [364, 260] on span "Gent , Belgium" at bounding box center [385, 266] width 150 height 16
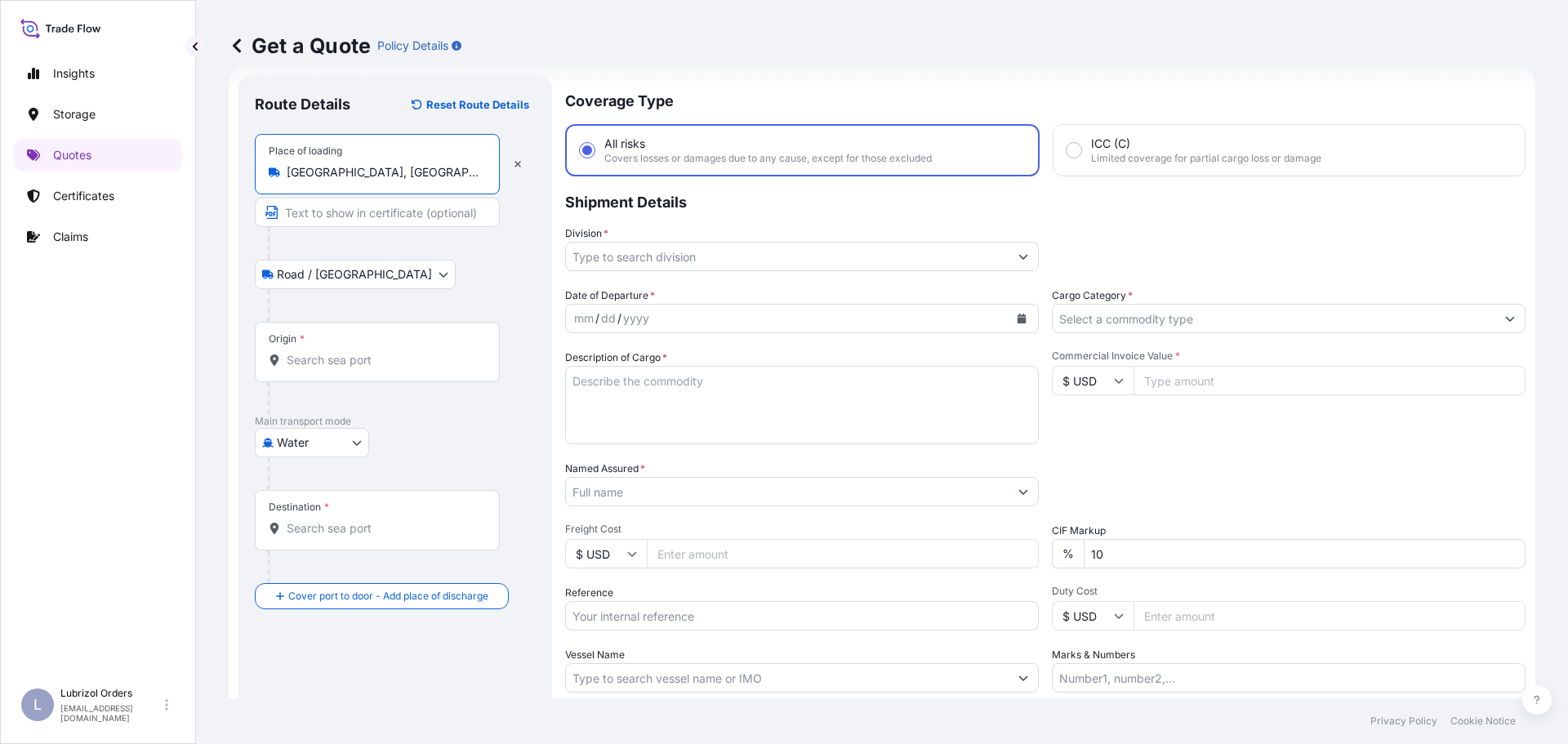
type input "Gent, Belgium"
click at [363, 342] on div "Origin *" at bounding box center [377, 352] width 245 height 60
click at [363, 352] on input "Origin *" at bounding box center [382, 360] width 192 height 16
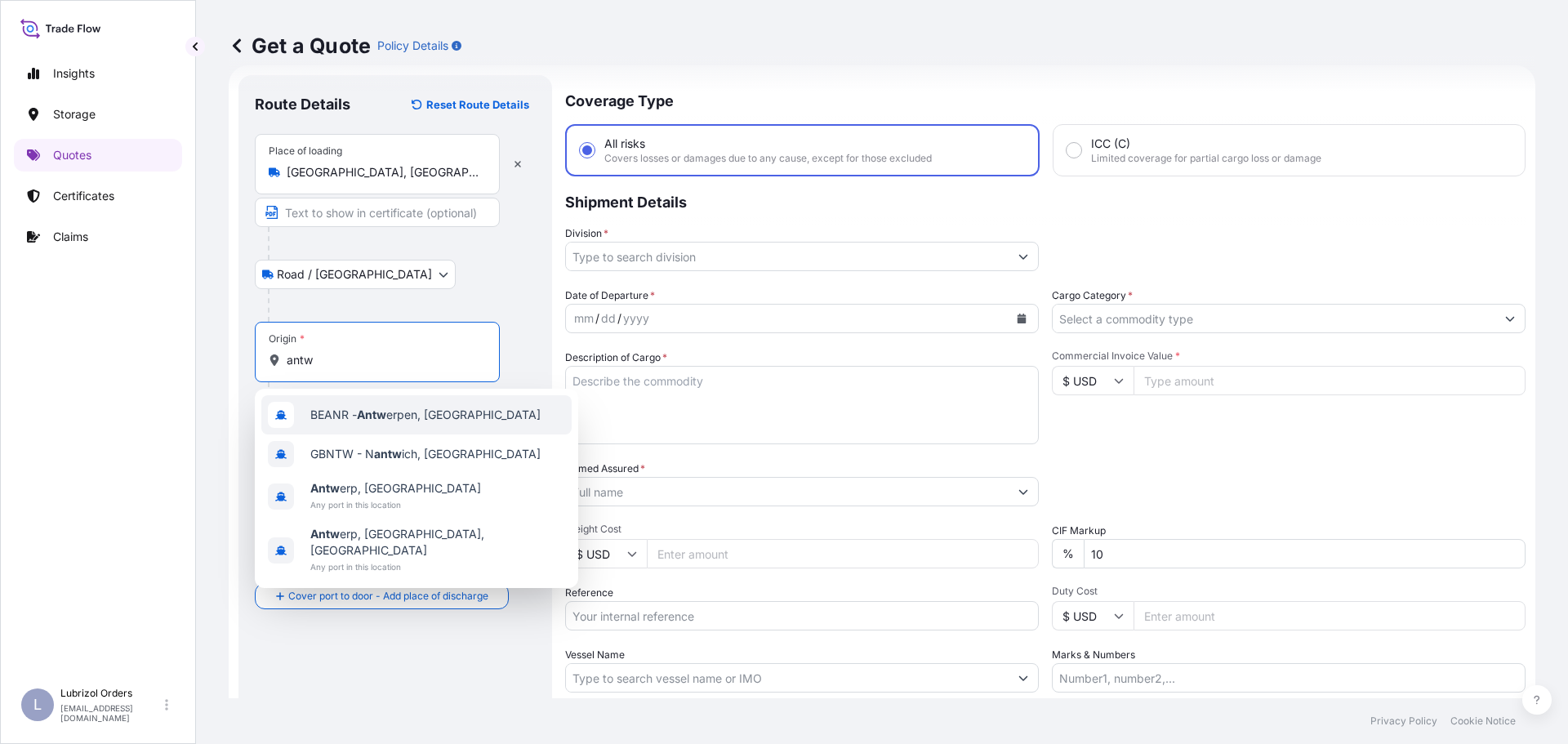
click at [351, 414] on span "BEANR - Antw erpen, Belgium" at bounding box center [424, 414] width 230 height 16
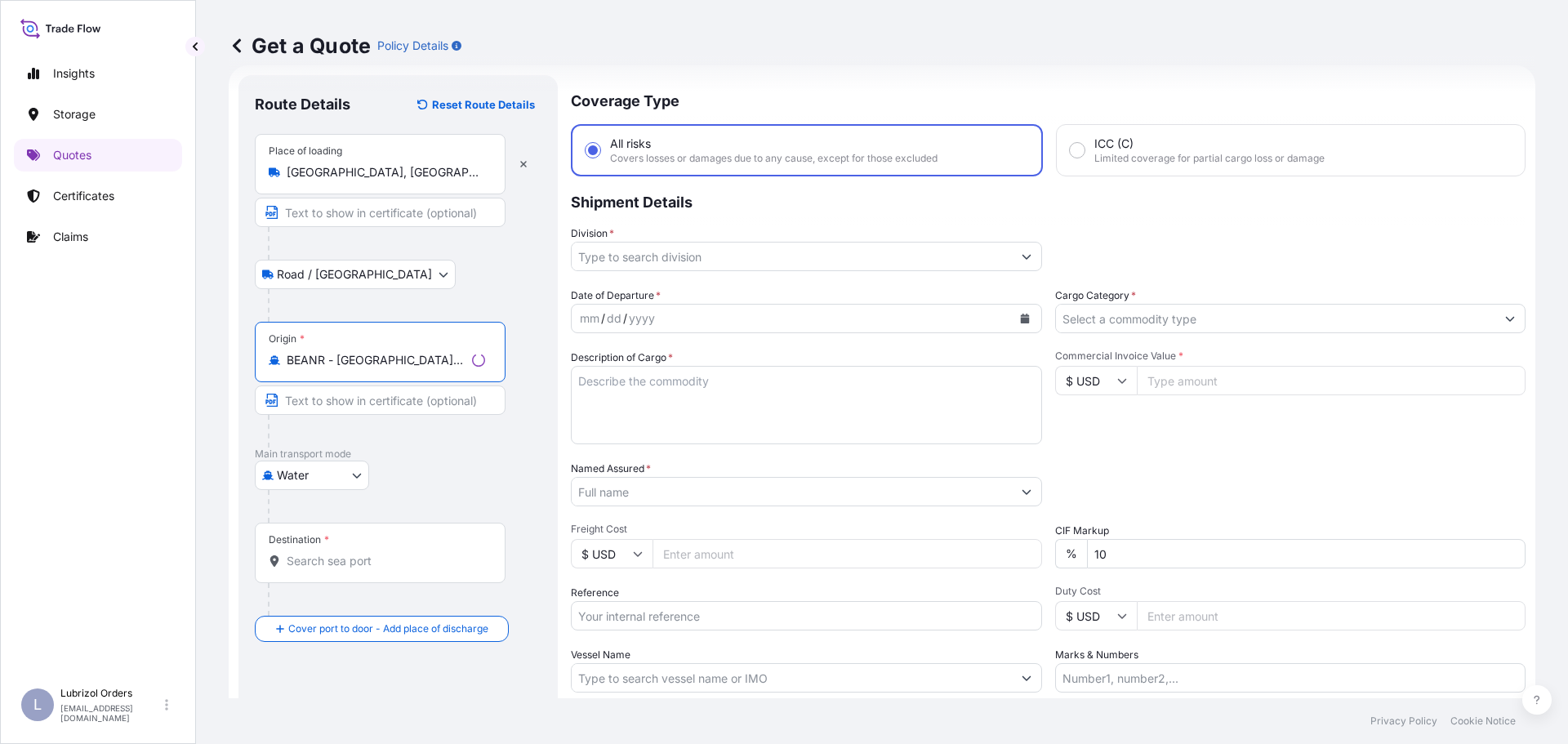
type input "BEANR - Antwerpen, Belgium"
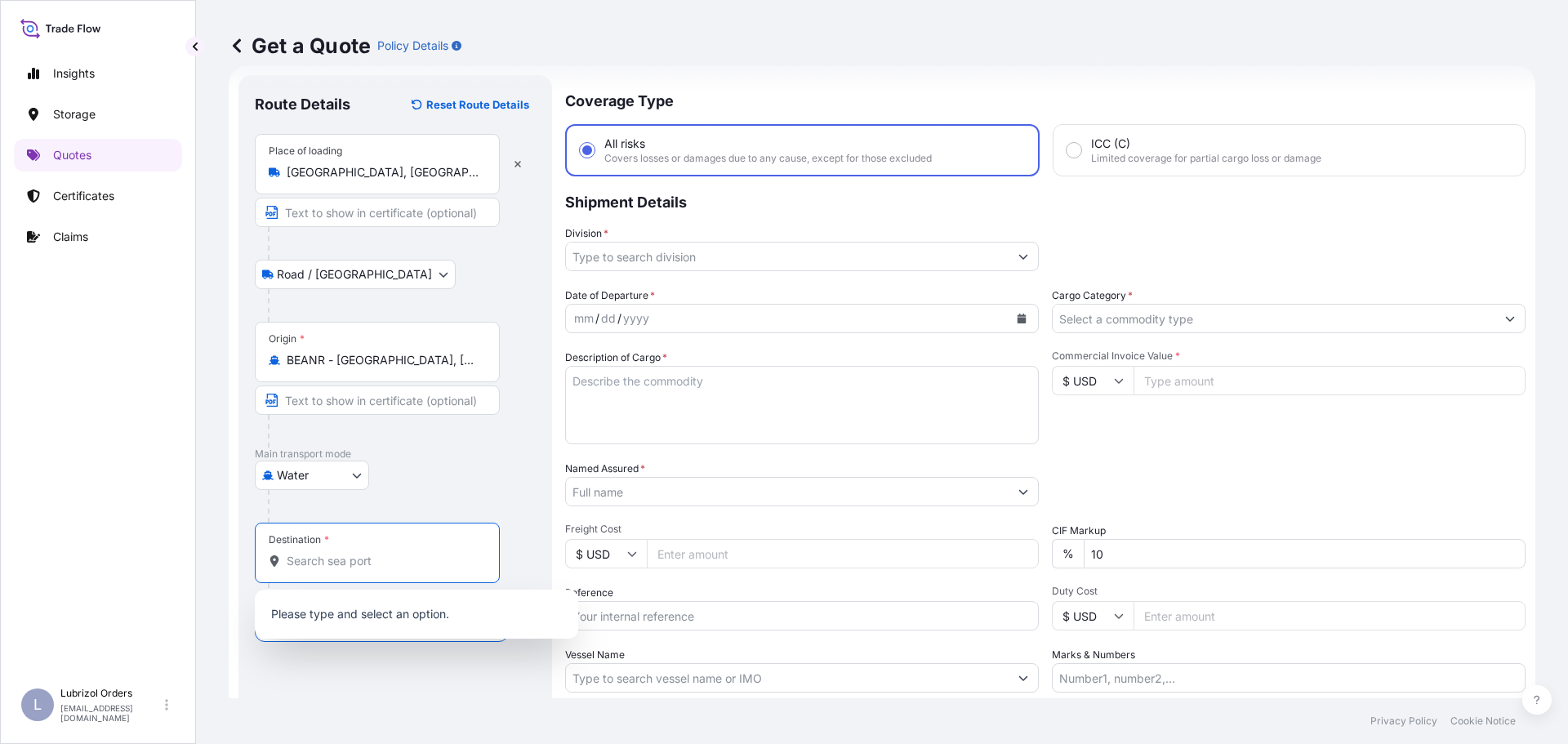
click at [361, 557] on input "Destination *" at bounding box center [382, 561] width 192 height 16
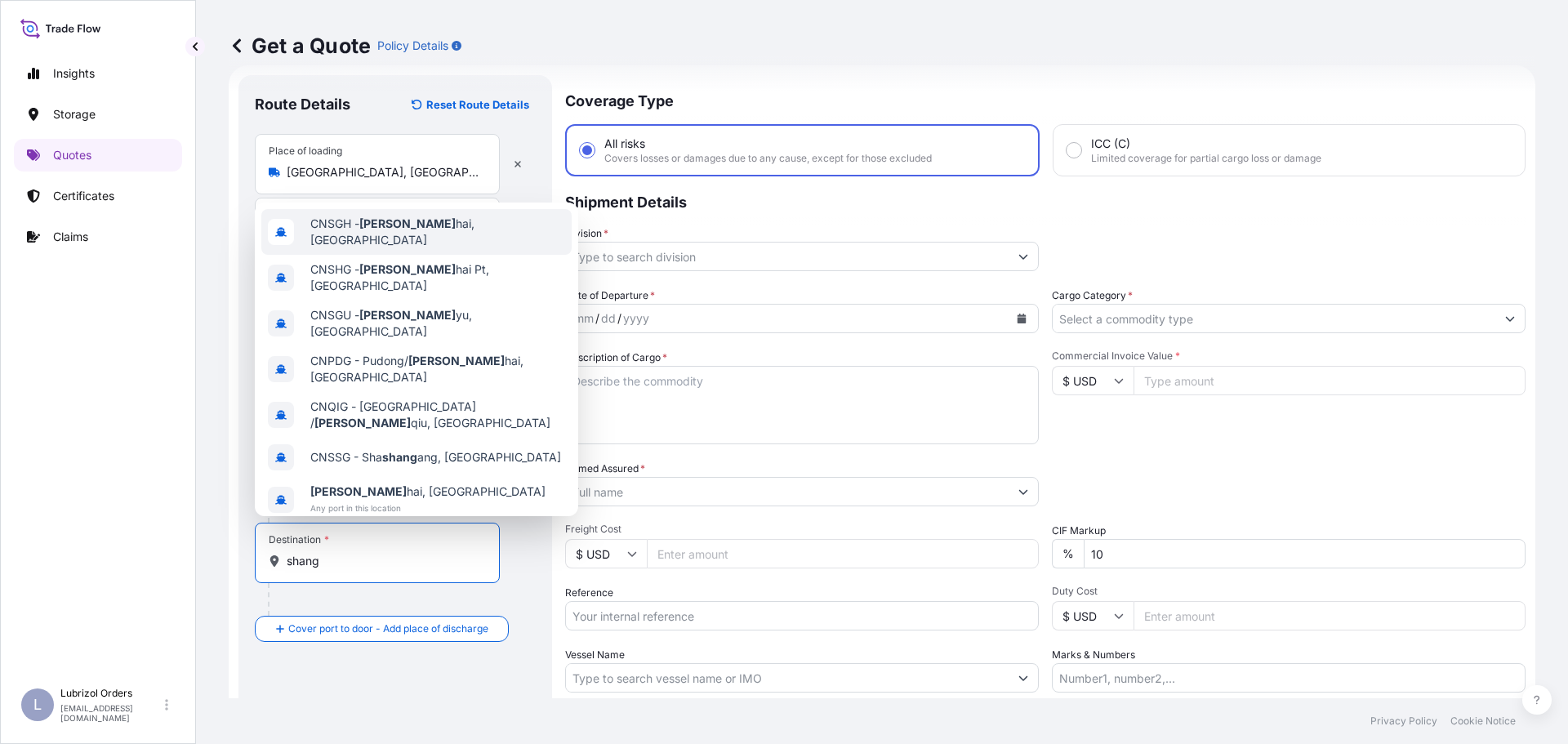
click at [412, 225] on span "CNSGH - Shang hai, China" at bounding box center [437, 232] width 254 height 33
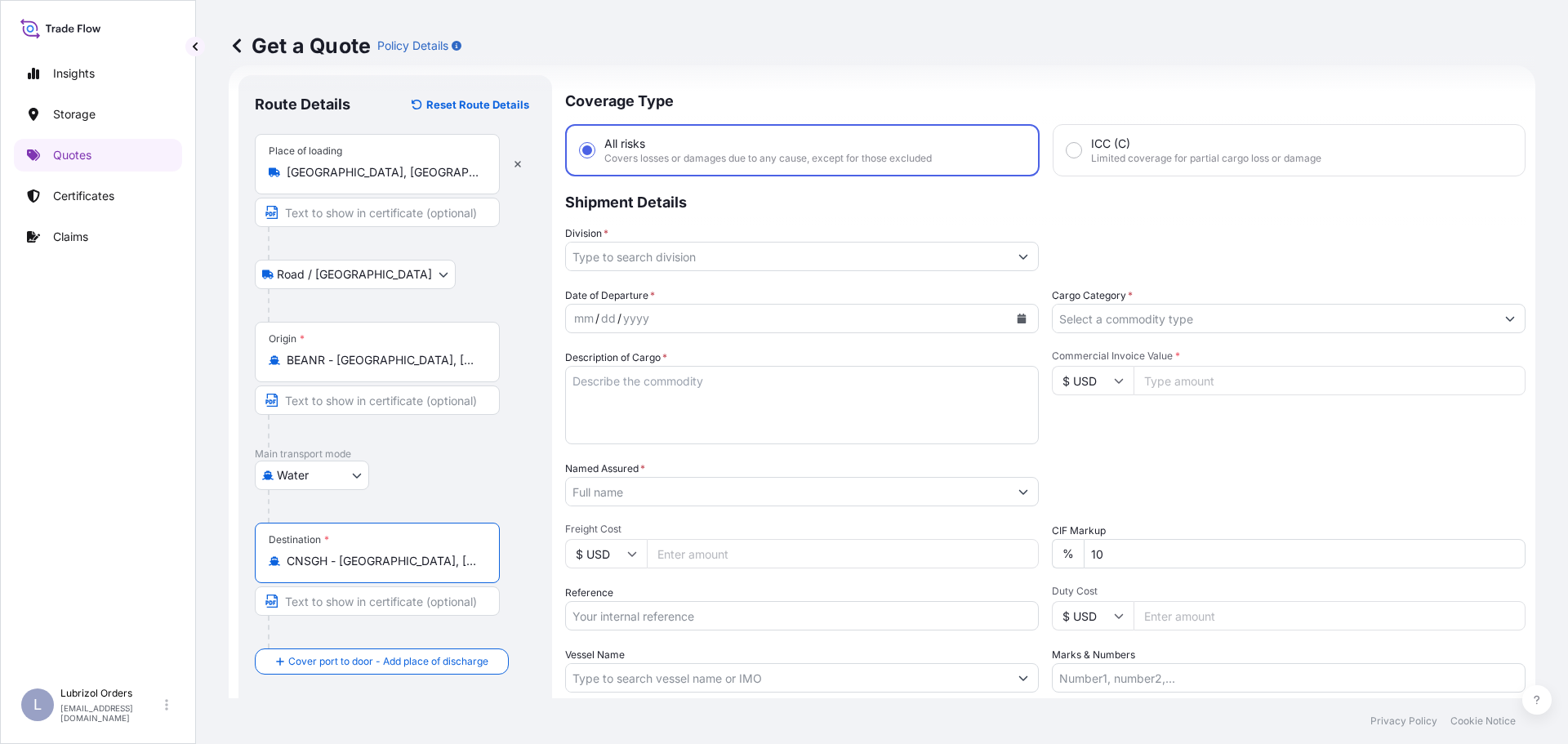
type input "CNSGH - Shanghai, China"
click at [706, 254] on input "Division *" at bounding box center [787, 256] width 442 height 29
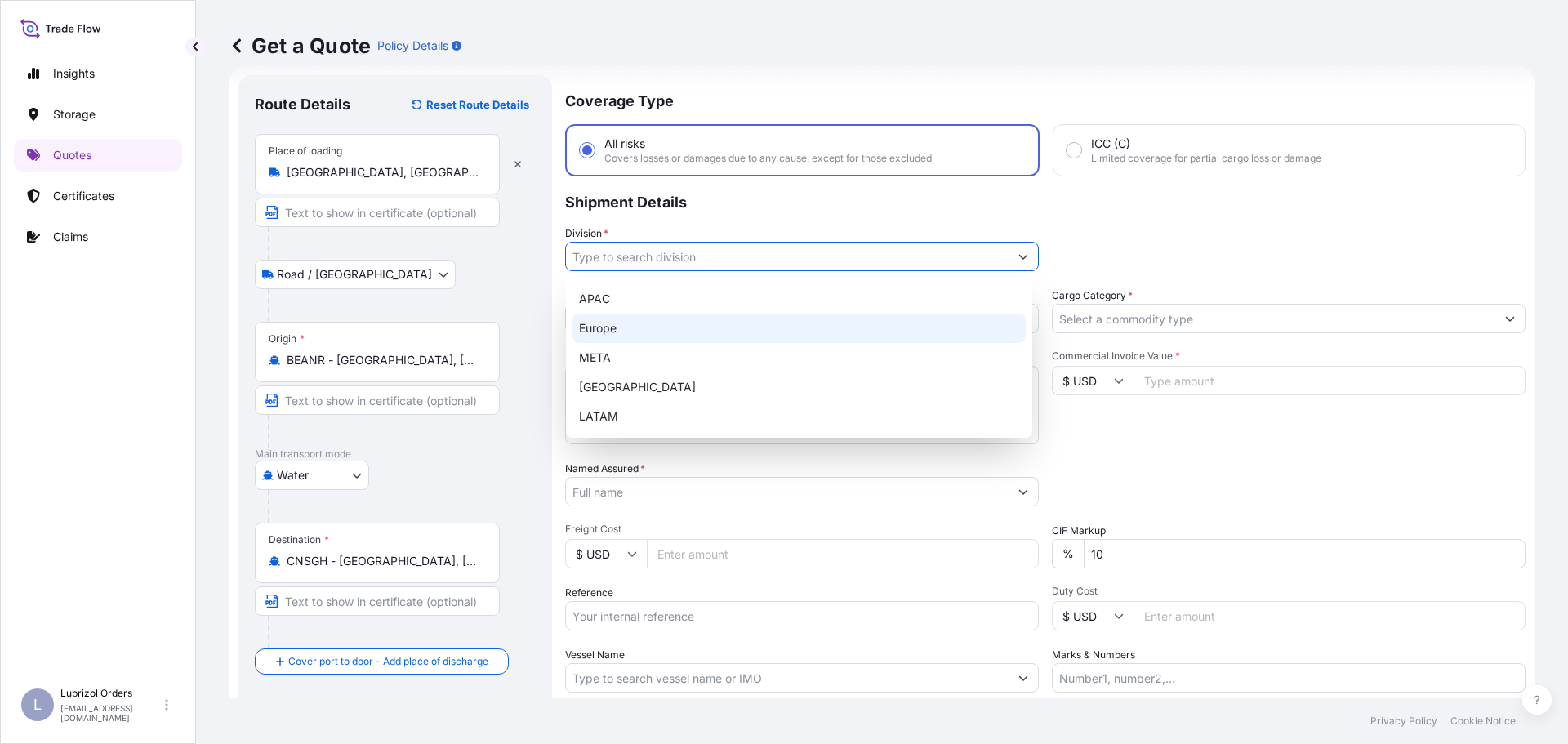
click at [654, 327] on div "Europe" at bounding box center [799, 328] width 453 height 29
type input "Europe"
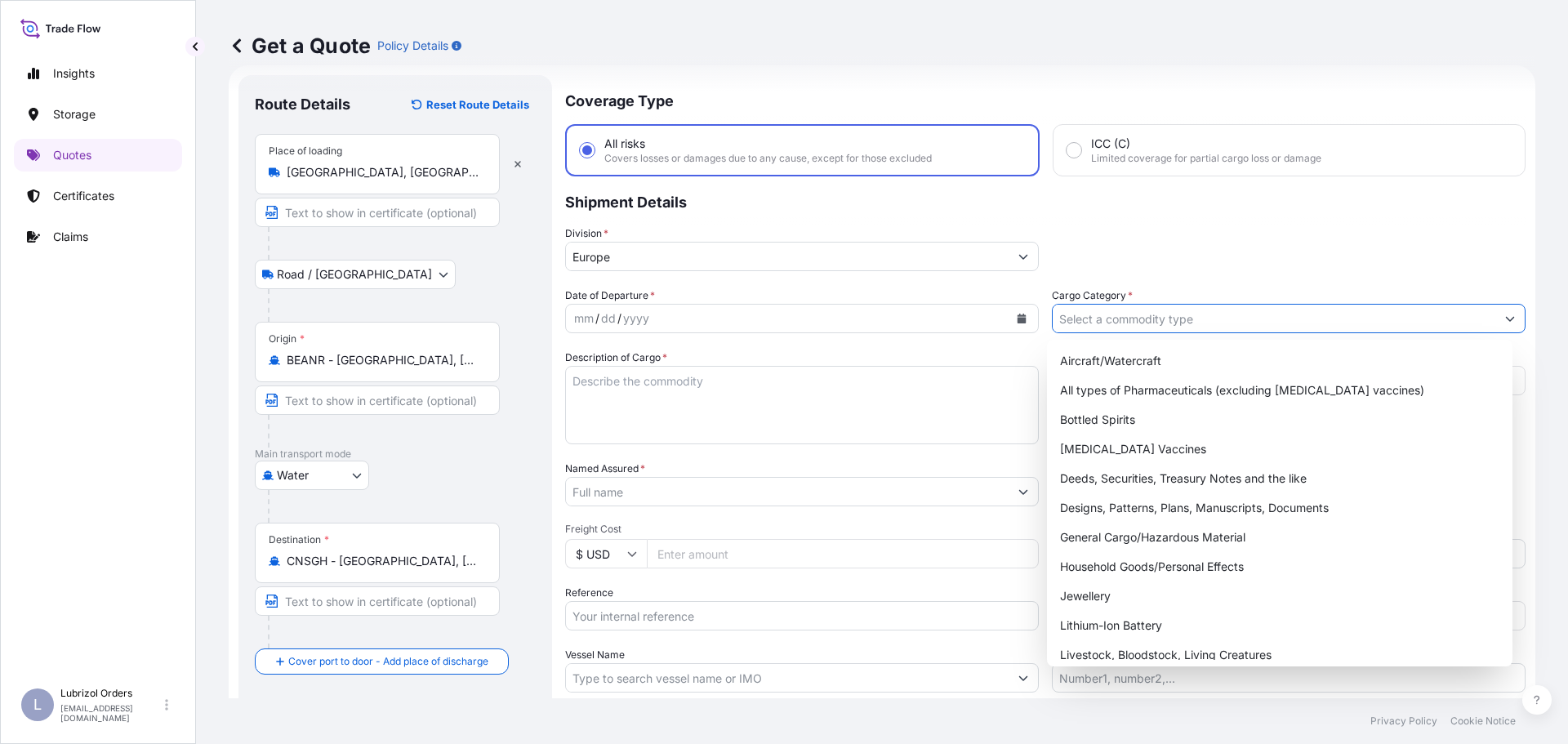
click at [1092, 321] on input "Cargo Category *" at bounding box center [1273, 318] width 442 height 29
click at [1121, 540] on div "General Cargo/Hazardous Material" at bounding box center [1280, 537] width 453 height 29
type input "General Cargo/Hazardous Material"
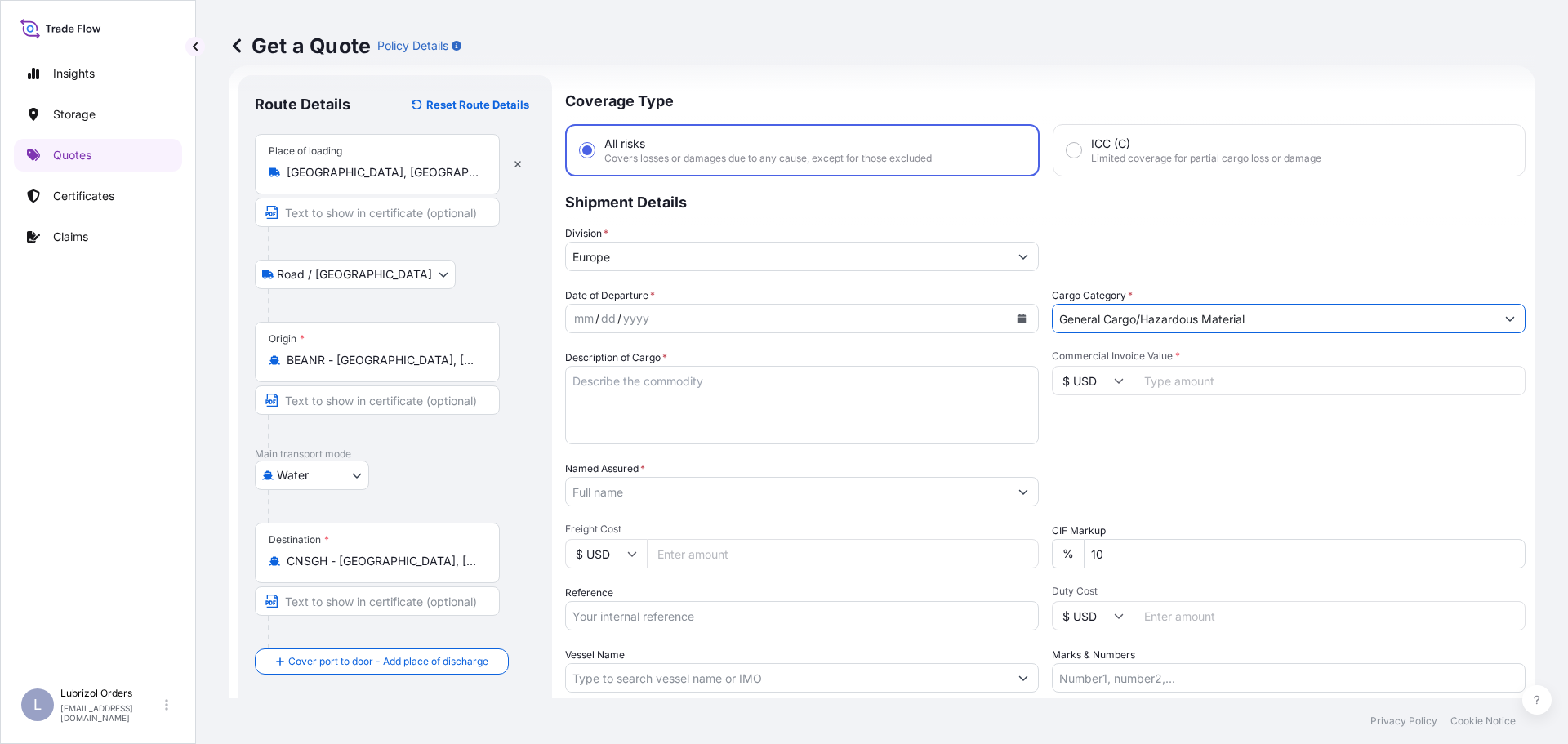
click at [1018, 319] on icon "Calendar" at bounding box center [1022, 318] width 9 height 9
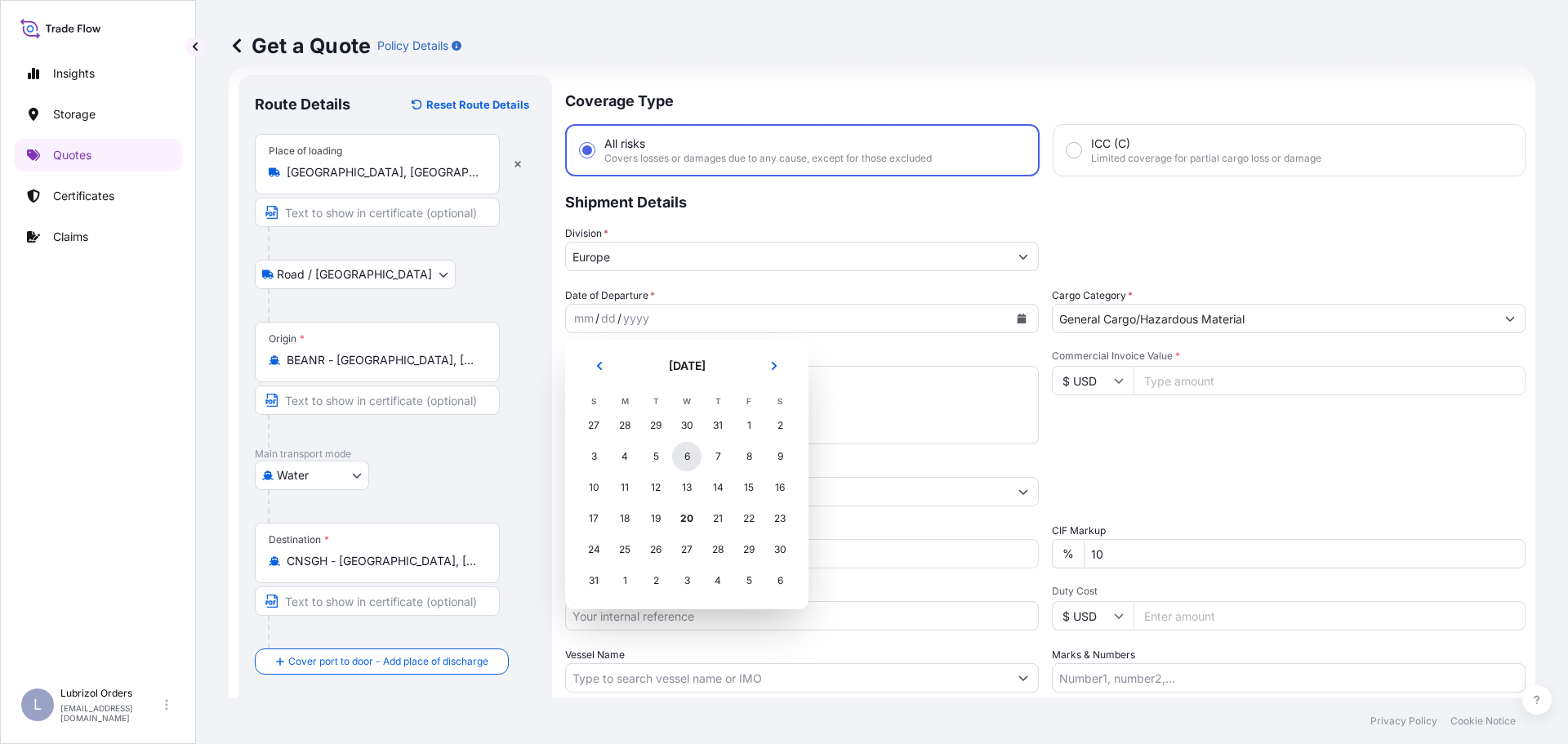
click at [686, 456] on div "6" at bounding box center [686, 457] width 29 height 29
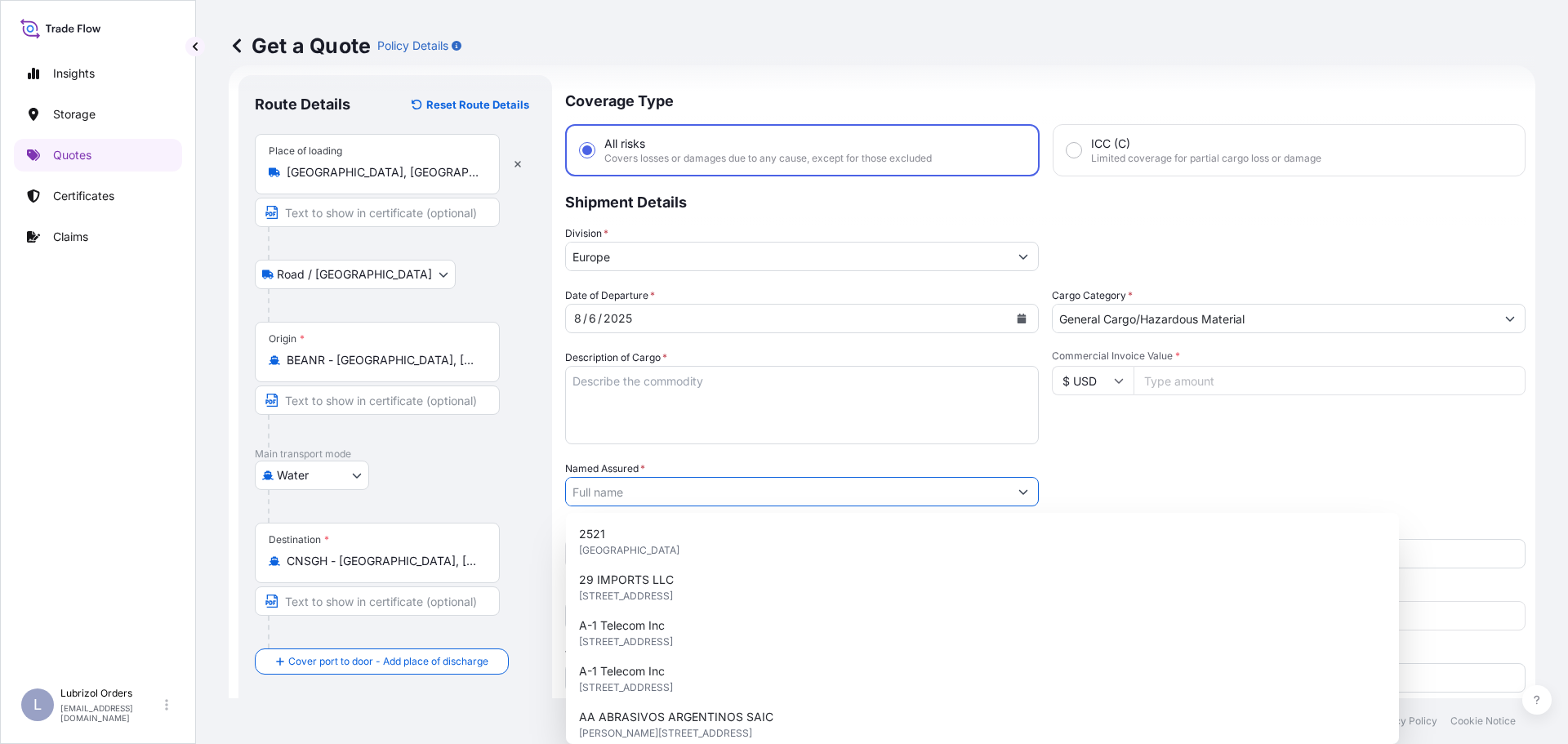
click at [687, 494] on input "Named Assured *" at bounding box center [787, 491] width 442 height 29
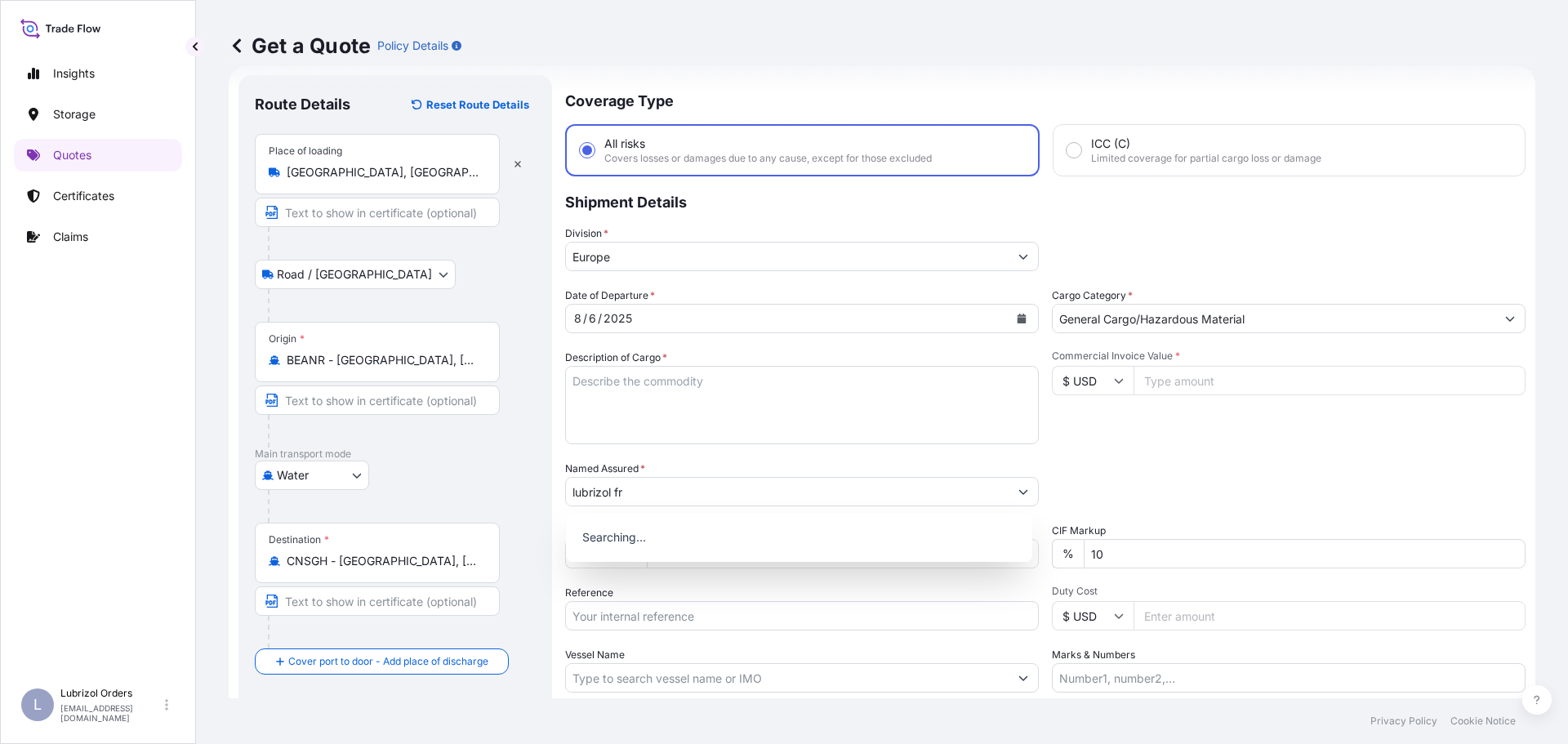
scroll to position [9, 0]
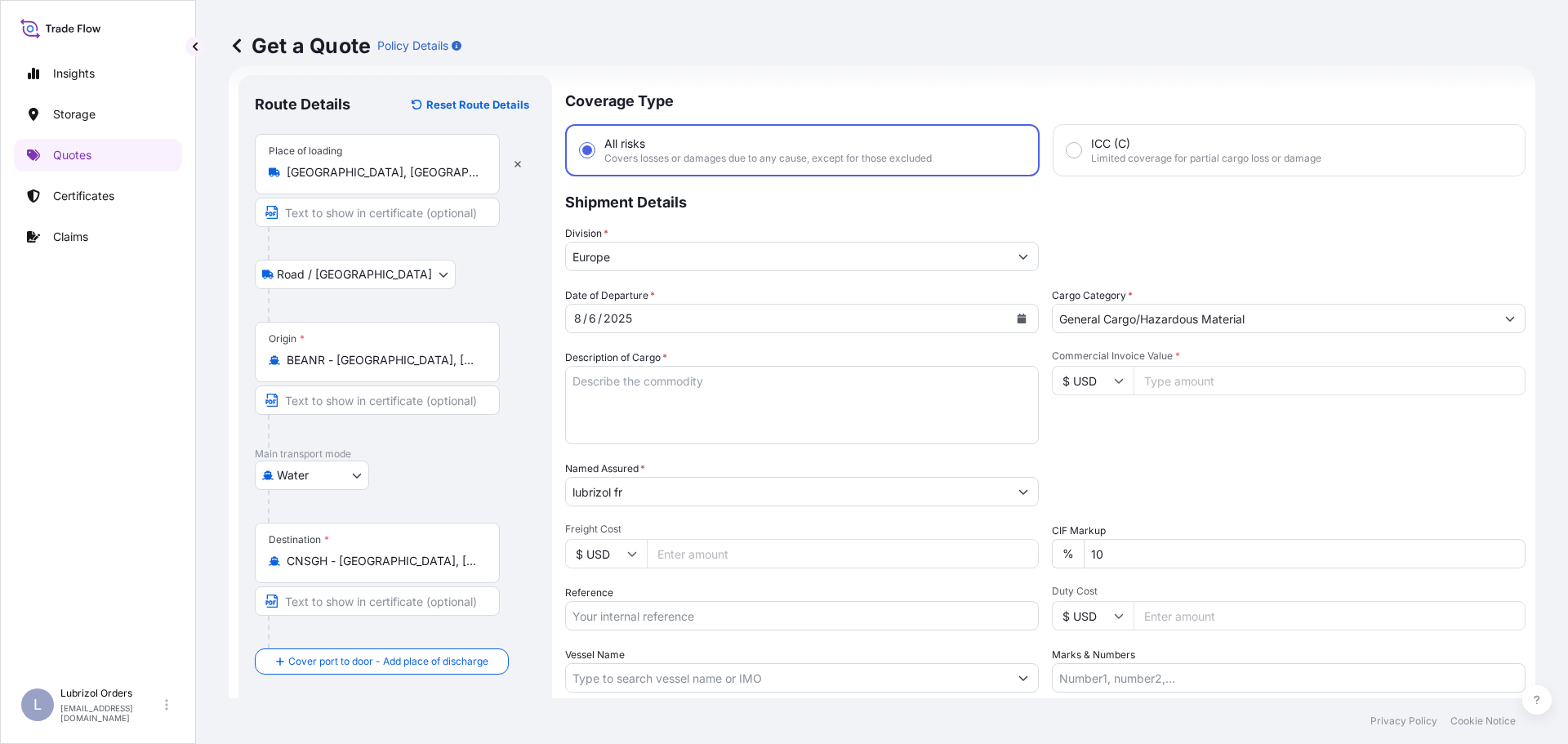
click at [692, 490] on input "lubrizol fr" at bounding box center [787, 491] width 442 height 29
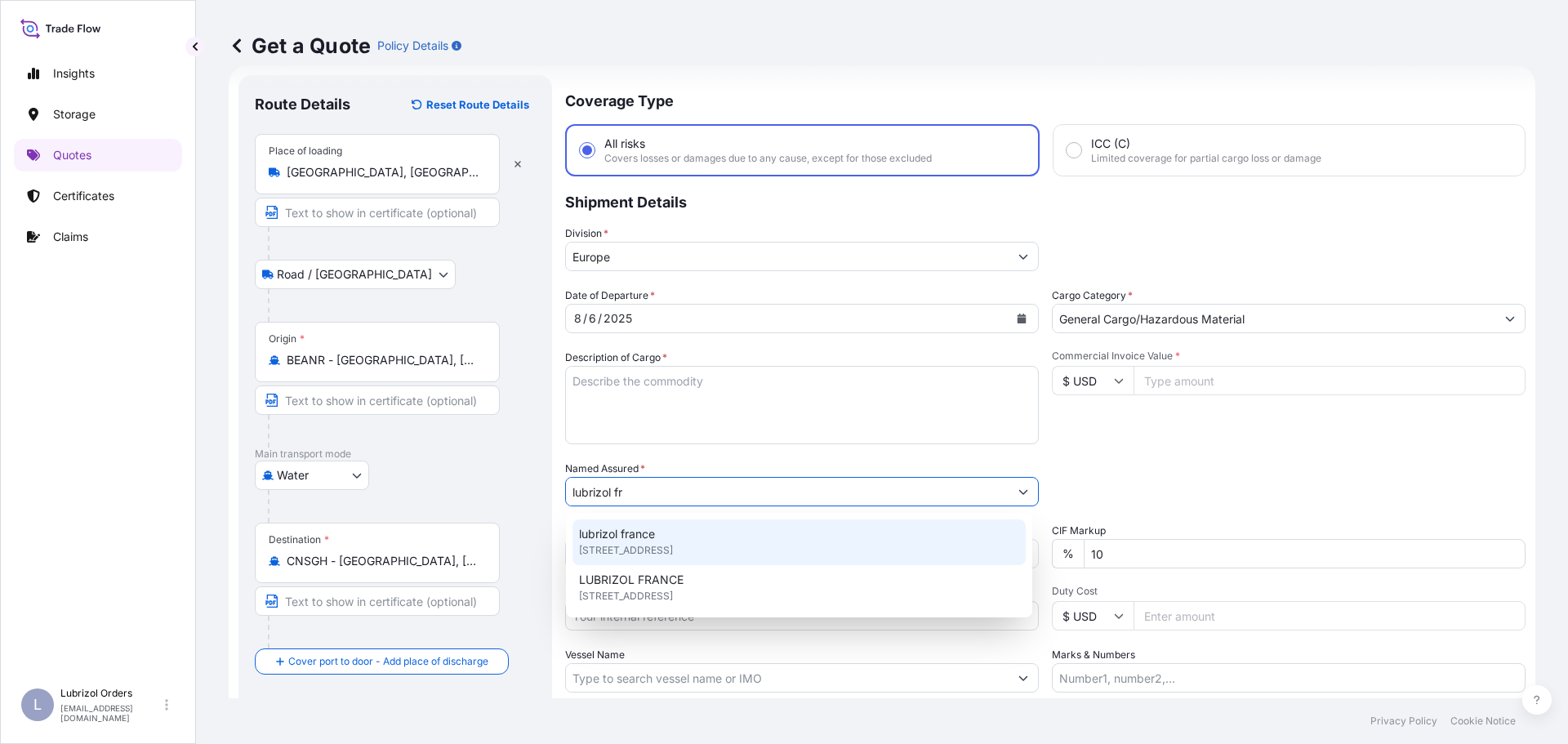
click at [673, 548] on span "25 Quai de France, 76100, Rouen, France" at bounding box center [626, 550] width 94 height 16
type input "lubrizol france"
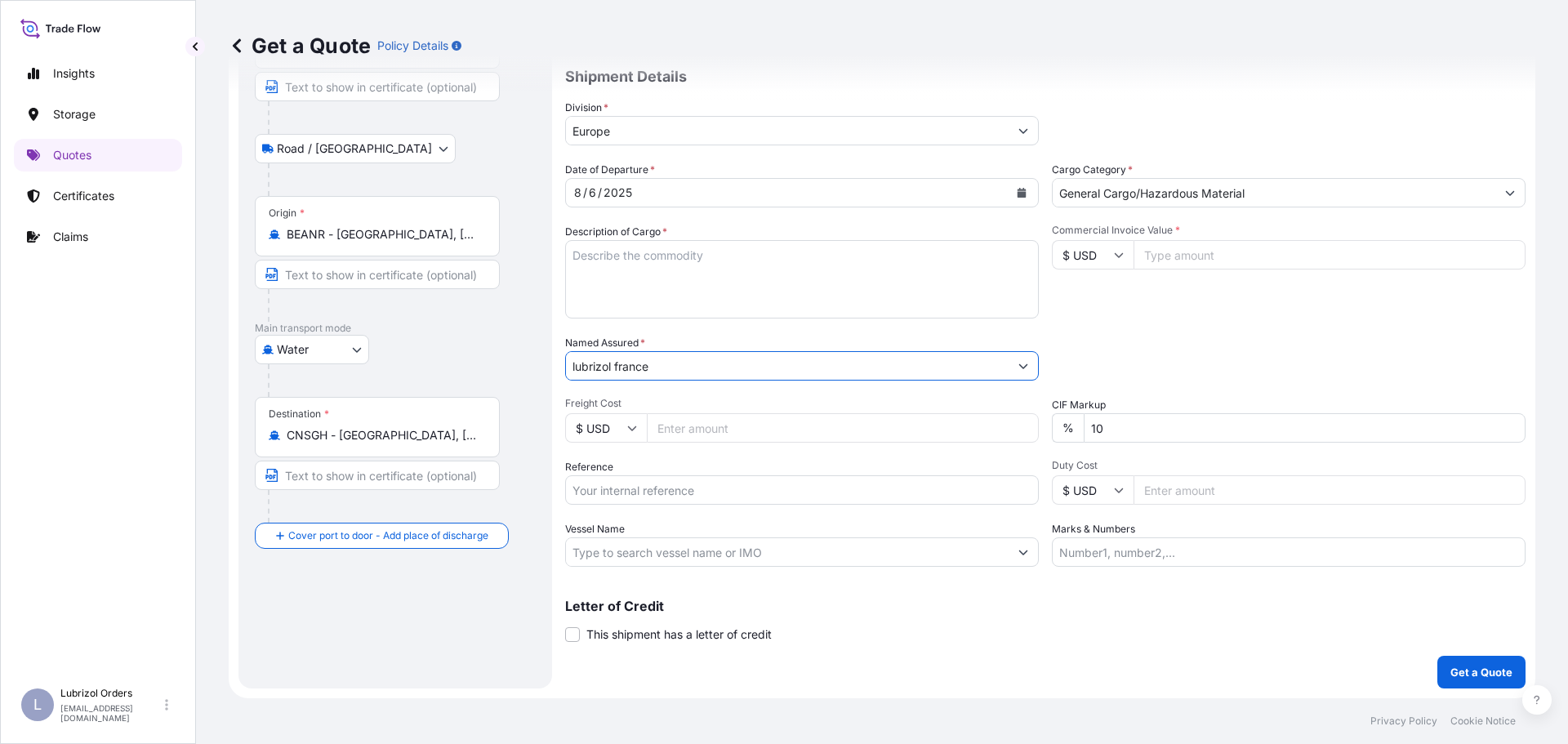
scroll to position [70, 0]
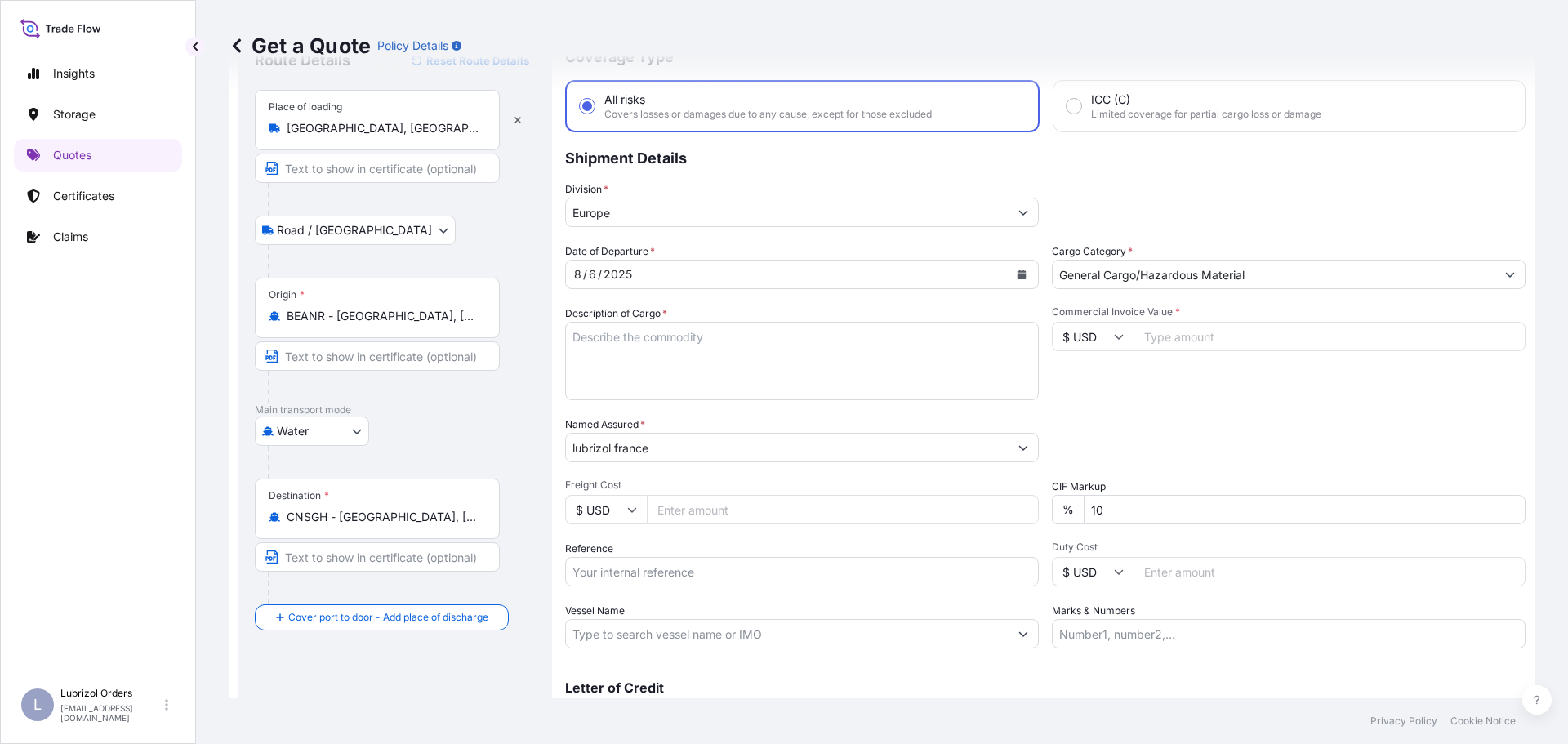
click at [826, 354] on textarea "Description of Cargo *" at bounding box center [802, 361] width 473 height 78
paste textarea "12 DRUMS OF SOLSPERSE(TM) J918 STD BLACK AND YELLOW NW 2184 KGS GW 2352 KGS LOA…"
type textarea "12 DRUMS OF SOLSPERSE(TM) J918 STD BLACK AND YELLOW NW 2184 KGS GW 2352 KGS LOA…"
click at [1217, 329] on input "Commercial Invoice Value *" at bounding box center [1329, 336] width 392 height 29
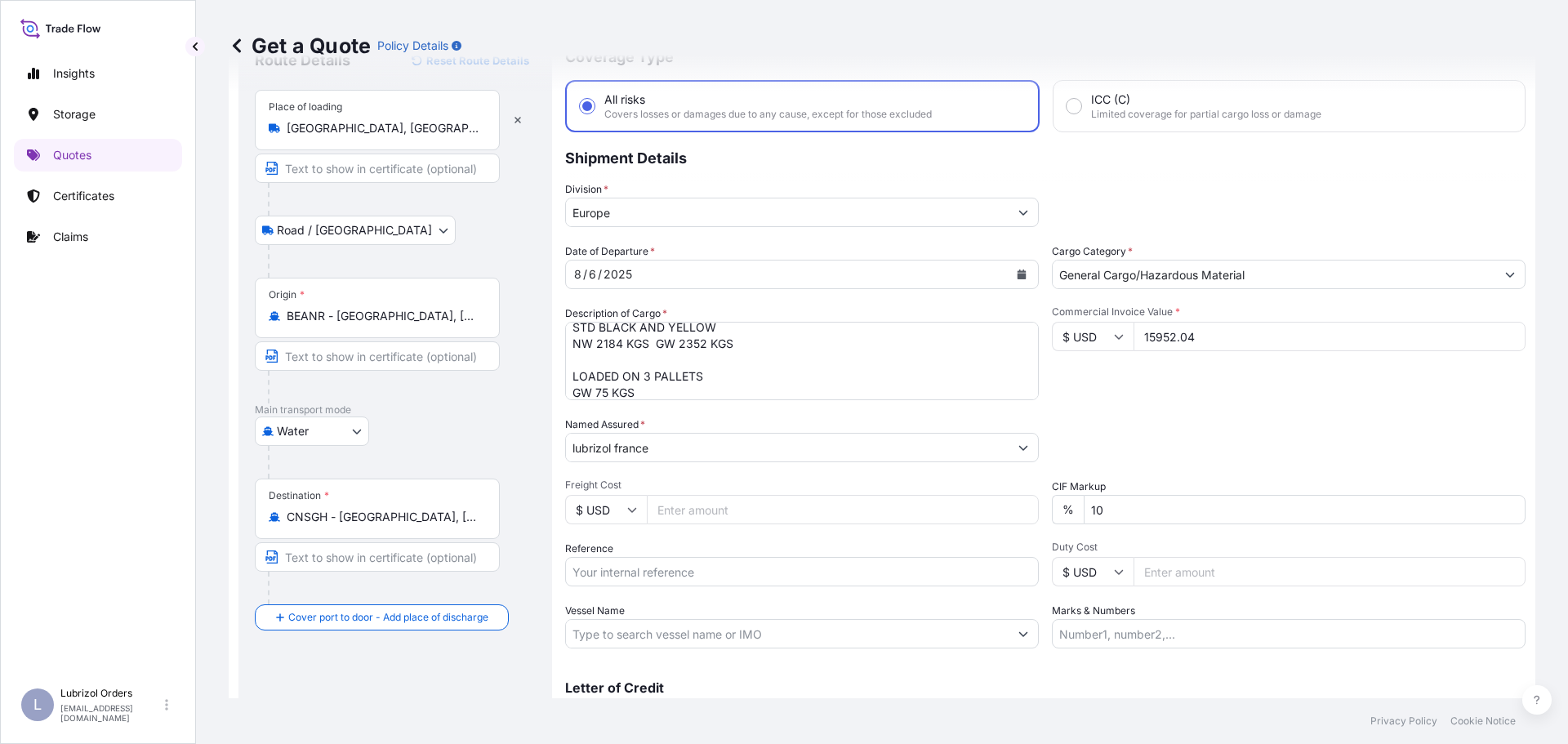
type input "15952.04"
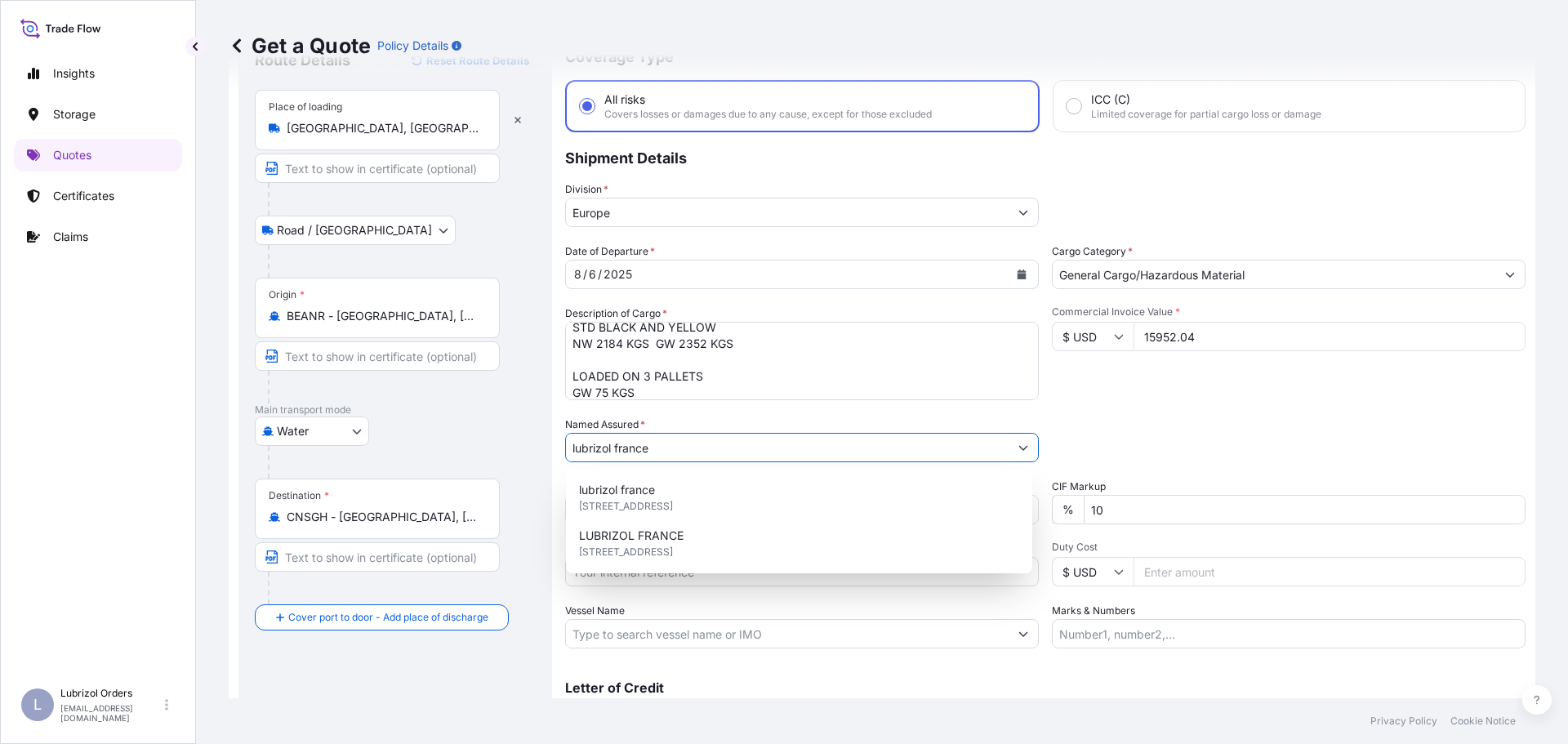
click at [1167, 409] on div "Date of Departure * 8 / 6 / 2025 Cargo Category * General Cargo/Hazardous Mater…" at bounding box center [1045, 445] width 961 height 405
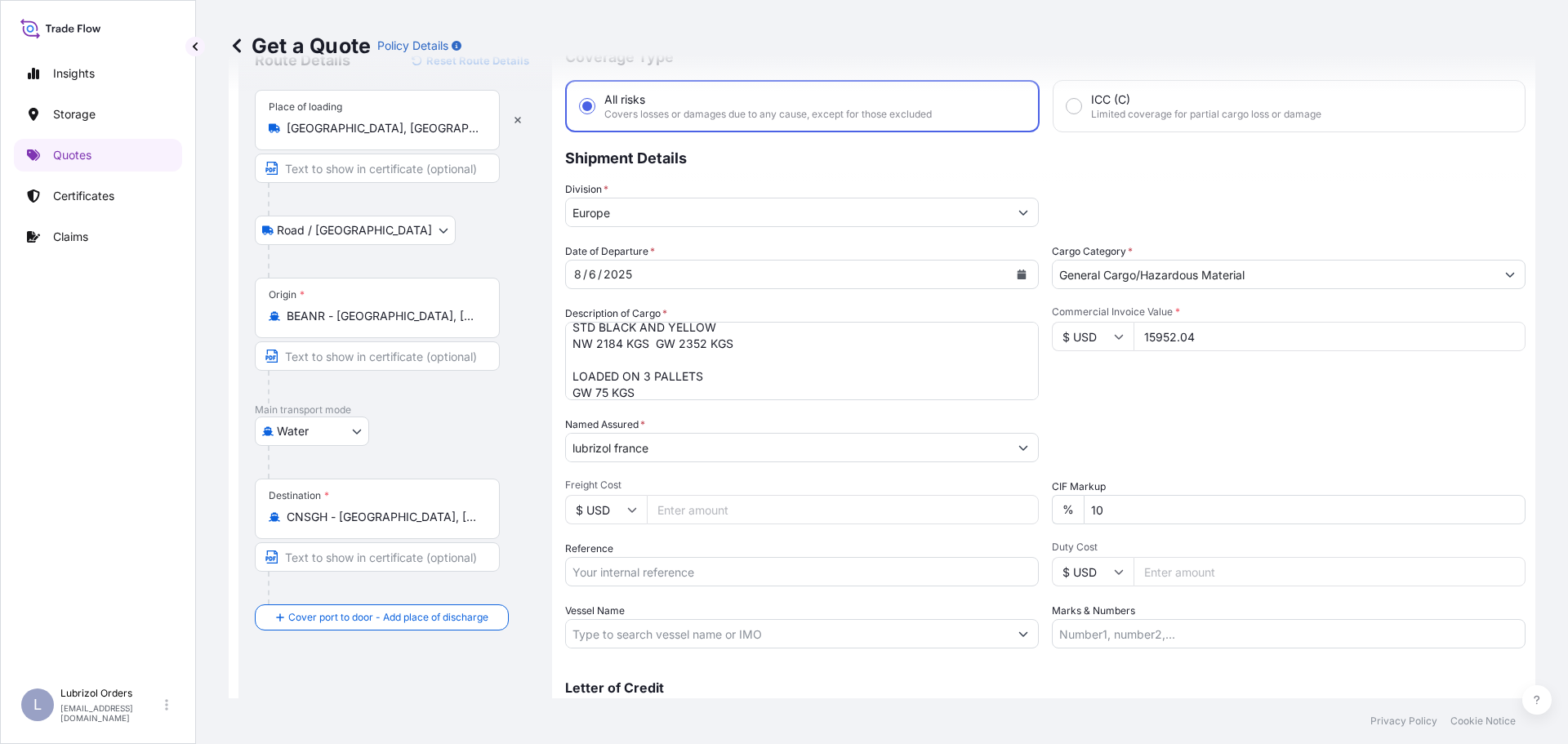
scroll to position [152, 0]
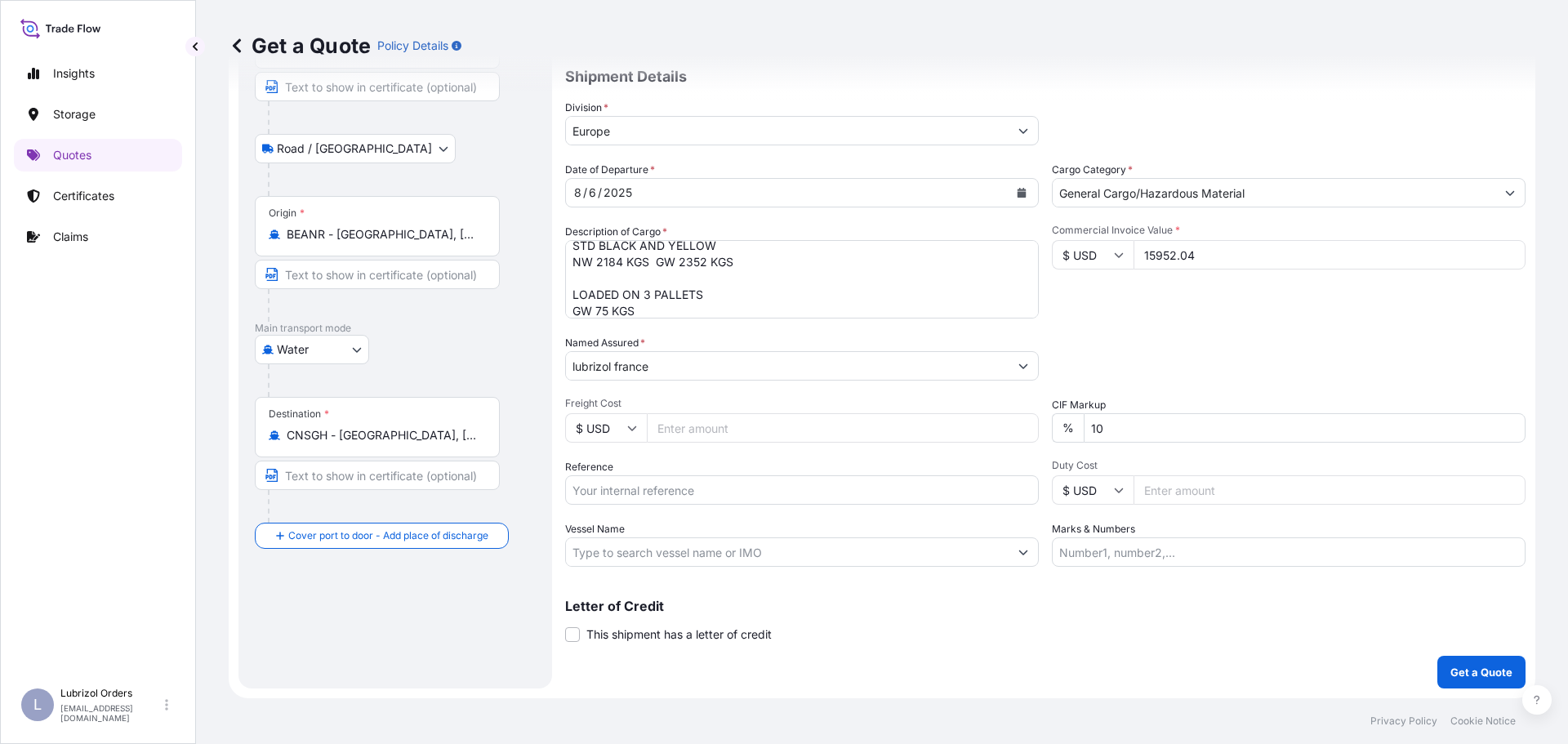
click at [644, 491] on input "Reference" at bounding box center [802, 489] width 473 height 29
paste input "1155535542"
type input "1155535542"
click at [954, 617] on div "Letter of Credit This shipment has a letter of credit Letter of credit * Letter…" at bounding box center [1045, 621] width 961 height 43
click at [1087, 261] on input "$ USD" at bounding box center [1092, 255] width 82 height 29
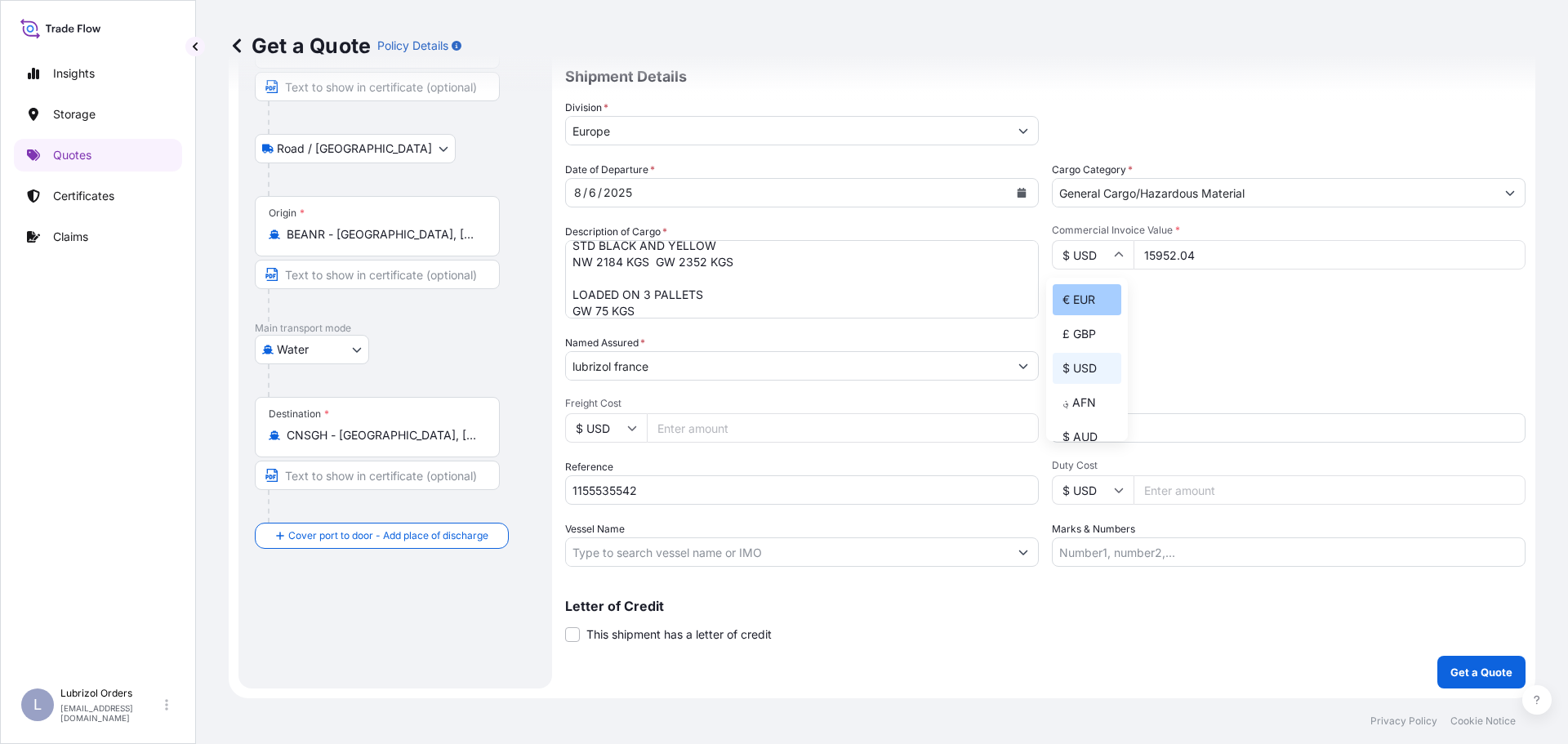
click at [1092, 292] on div "€ EUR" at bounding box center [1086, 300] width 69 height 31
type input "€ EUR"
click at [1460, 666] on p "Get a Quote" at bounding box center [1482, 672] width 62 height 16
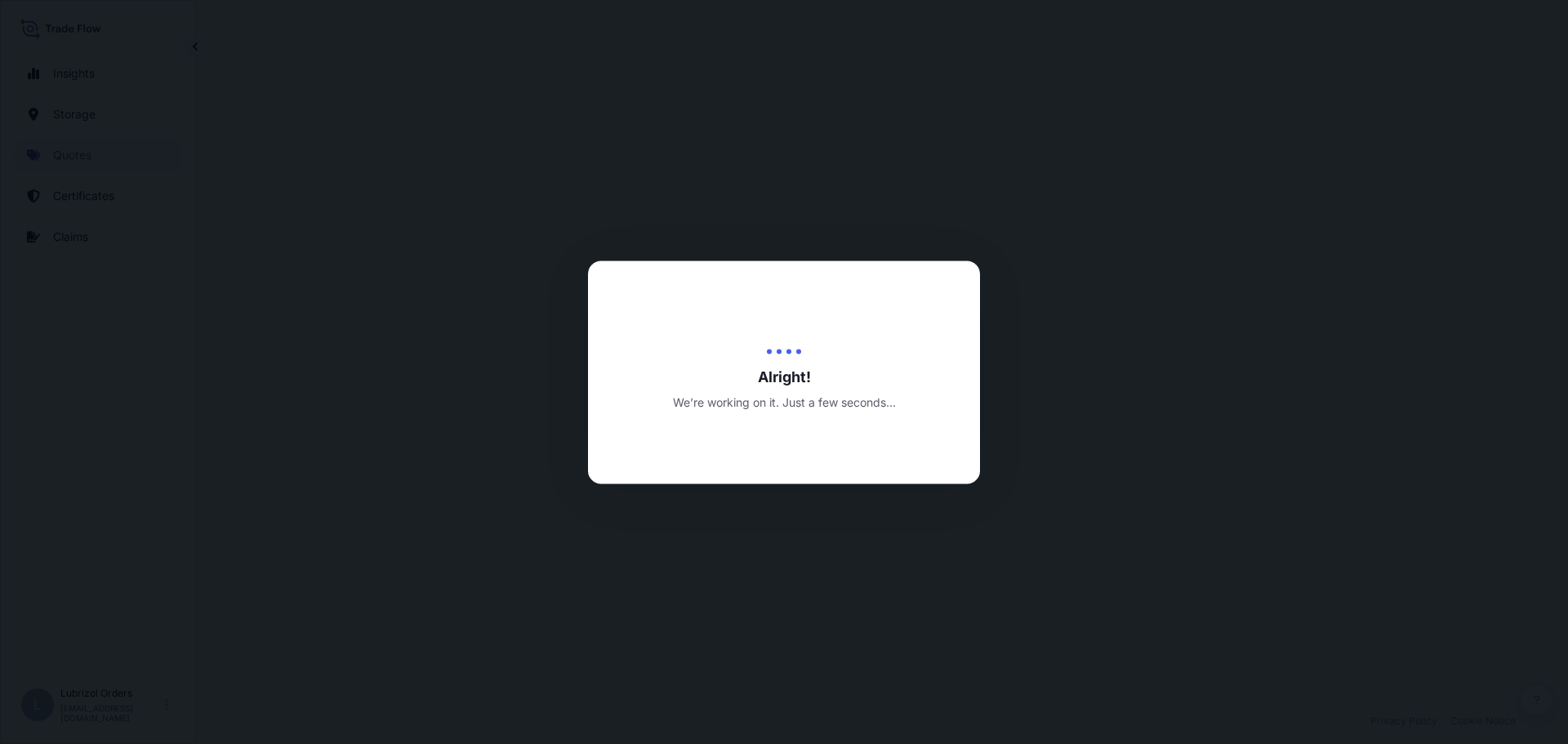
scroll to position [785, 0]
select select "Road / Inland"
select select "Water"
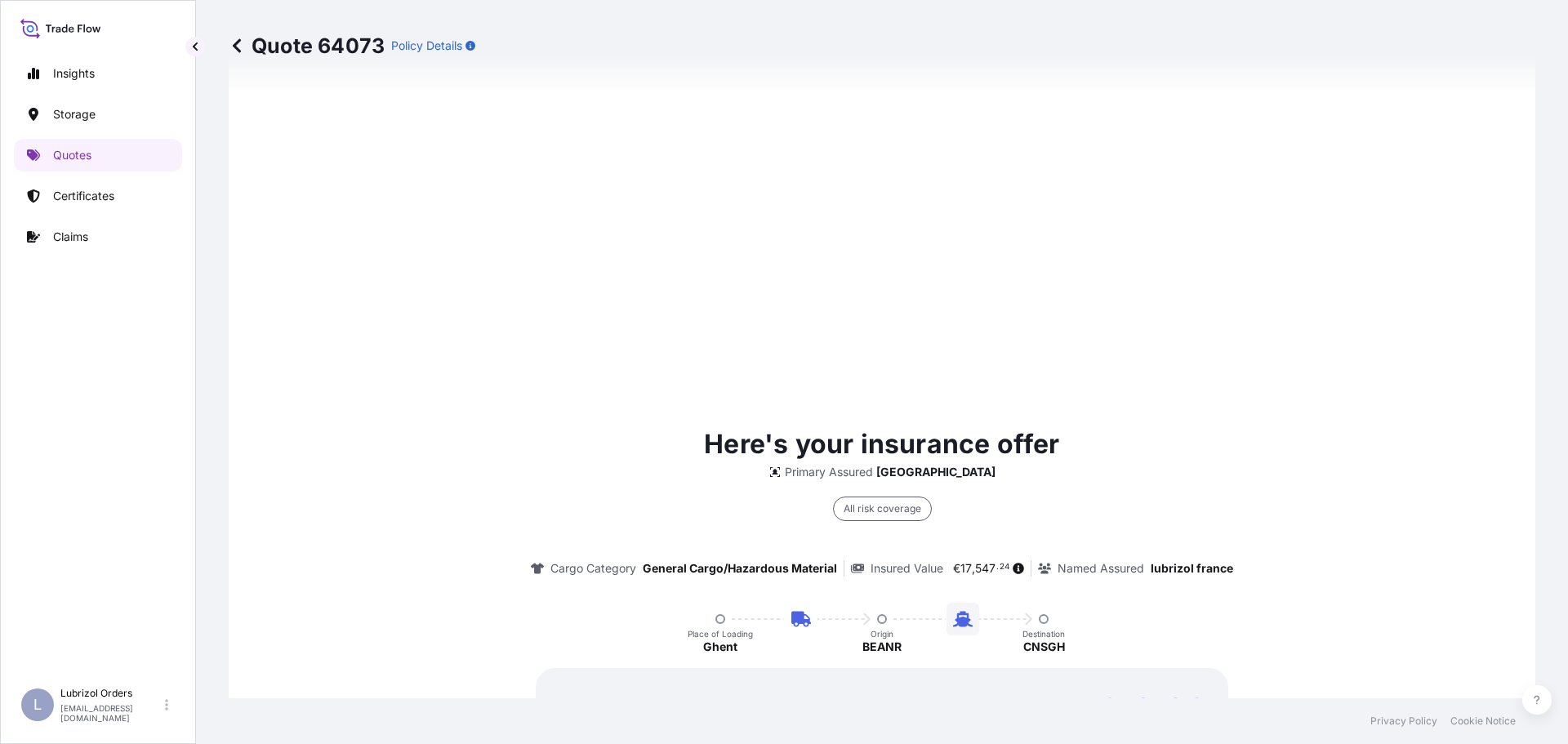
scroll to position [2437, 0]
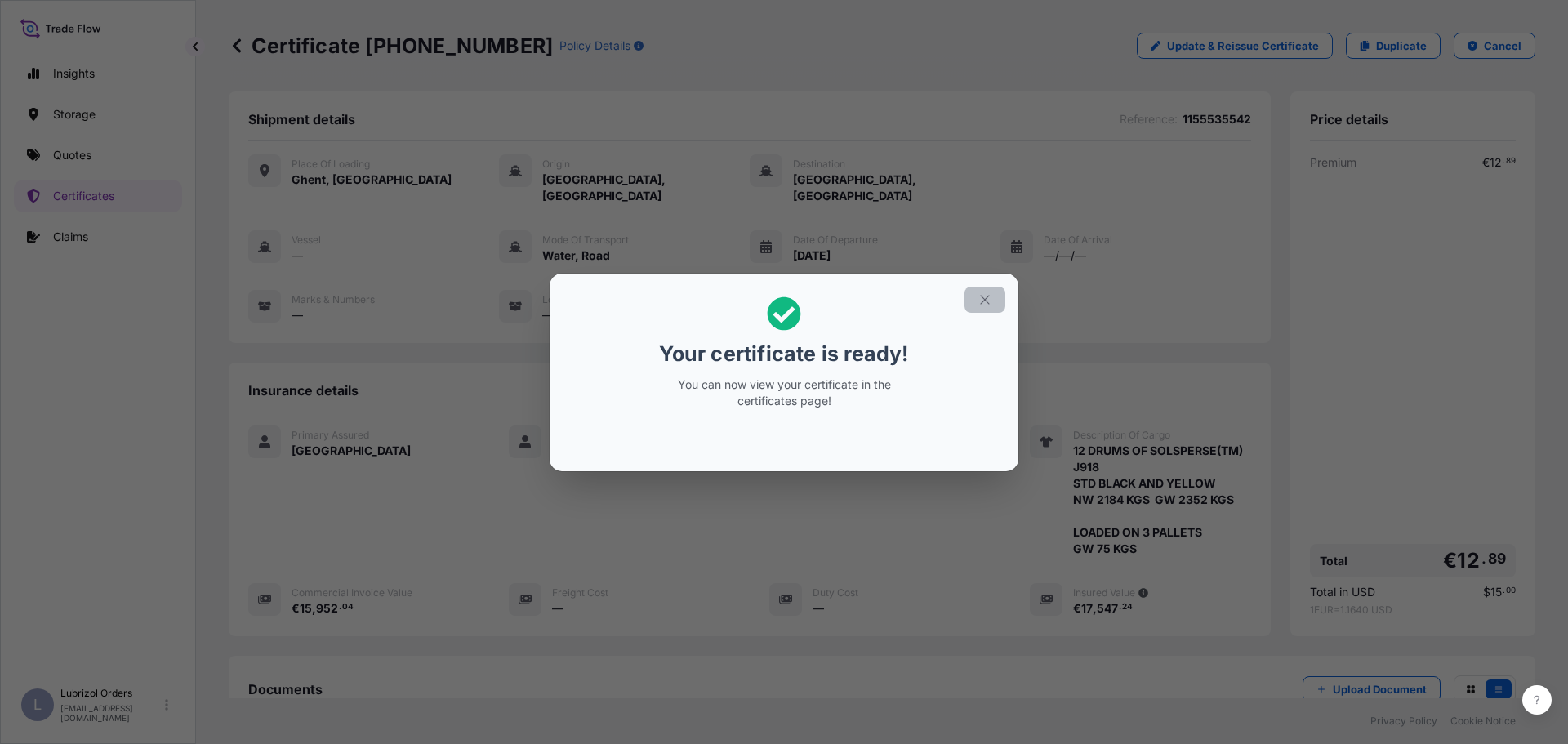
click at [987, 301] on icon "button" at bounding box center [985, 300] width 9 height 9
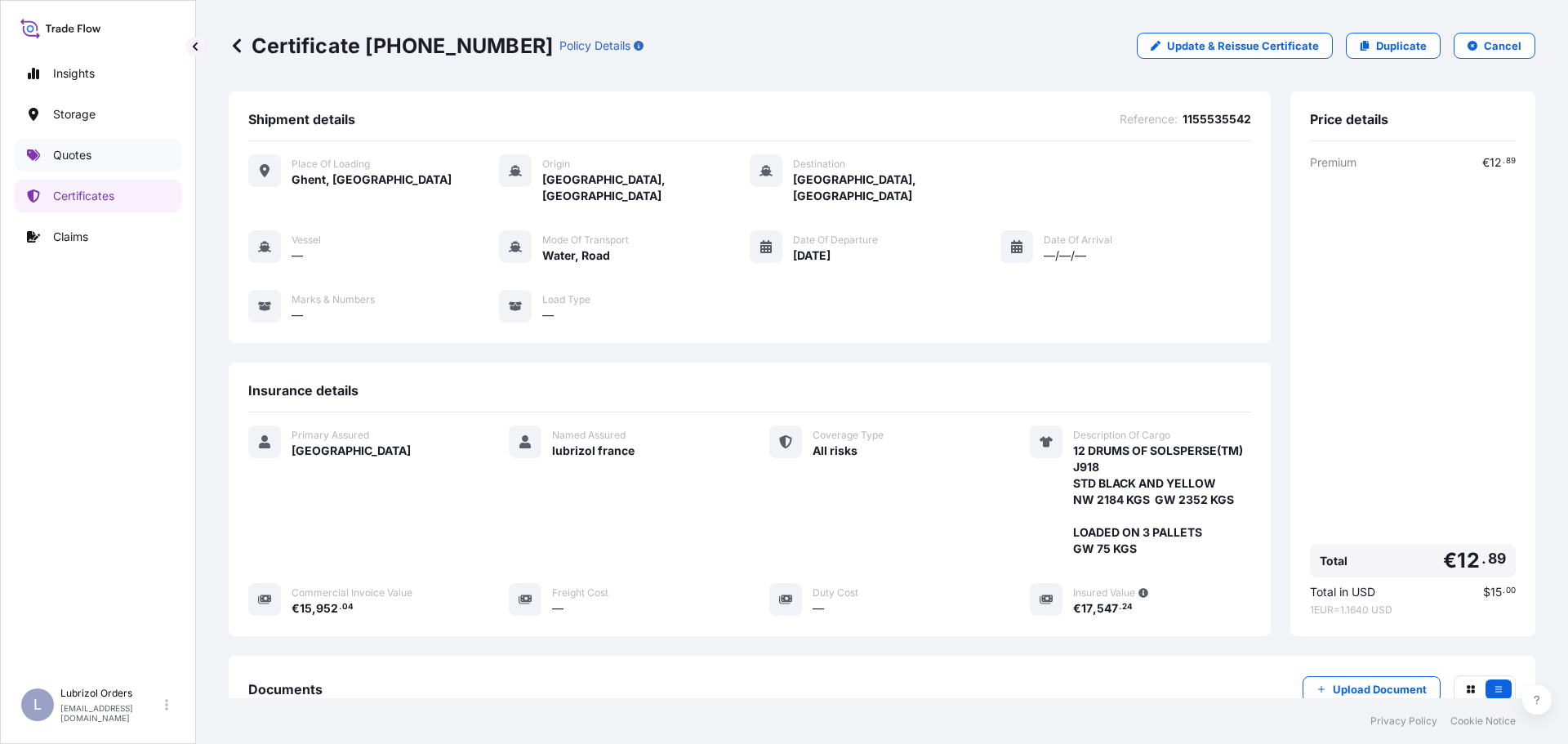
click at [67, 160] on p "Quotes" at bounding box center [72, 155] width 38 height 16
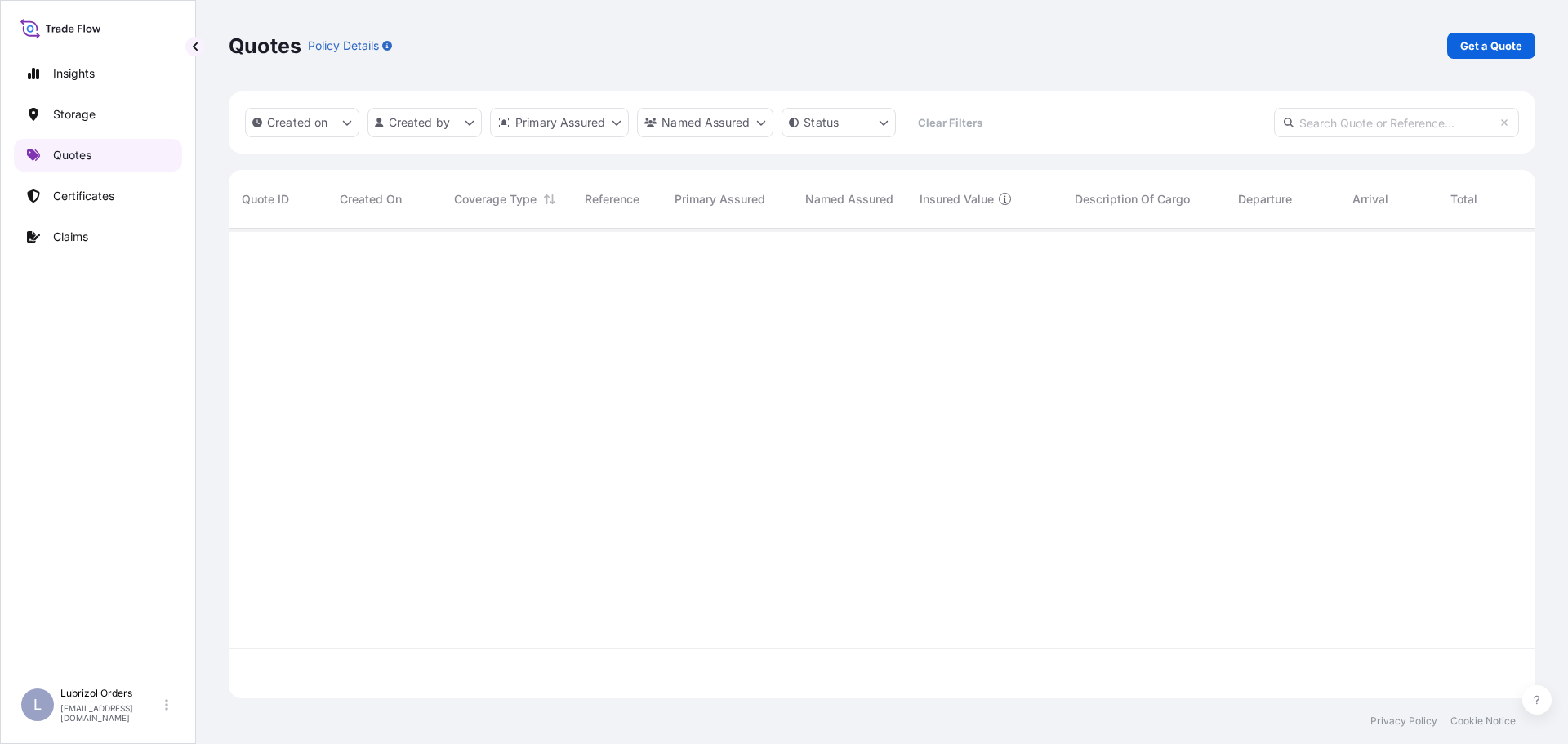
scroll to position [467, 1294]
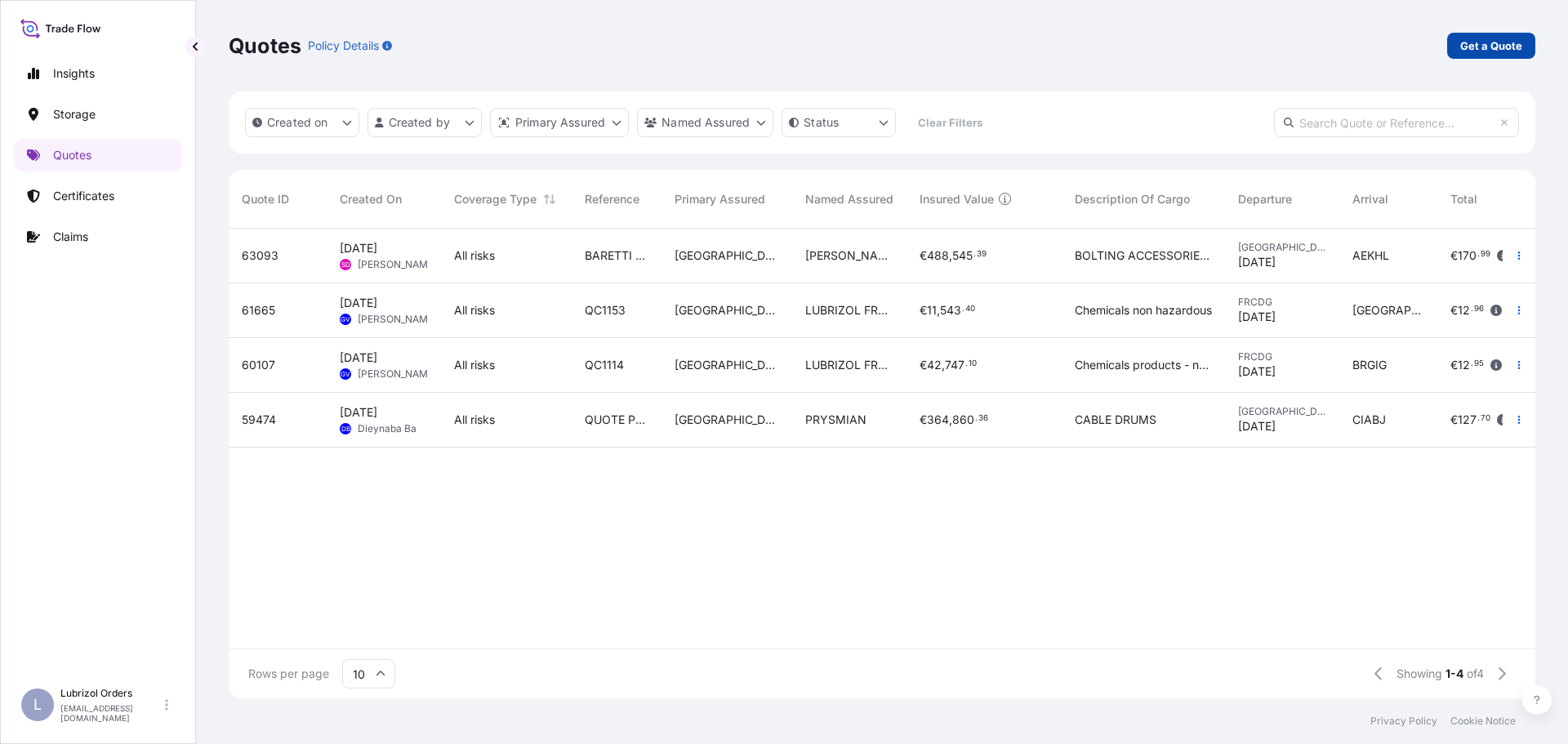
click at [1495, 46] on p "Get a Quote" at bounding box center [1491, 45] width 62 height 16
select select "Road / Inland"
select select "Water"
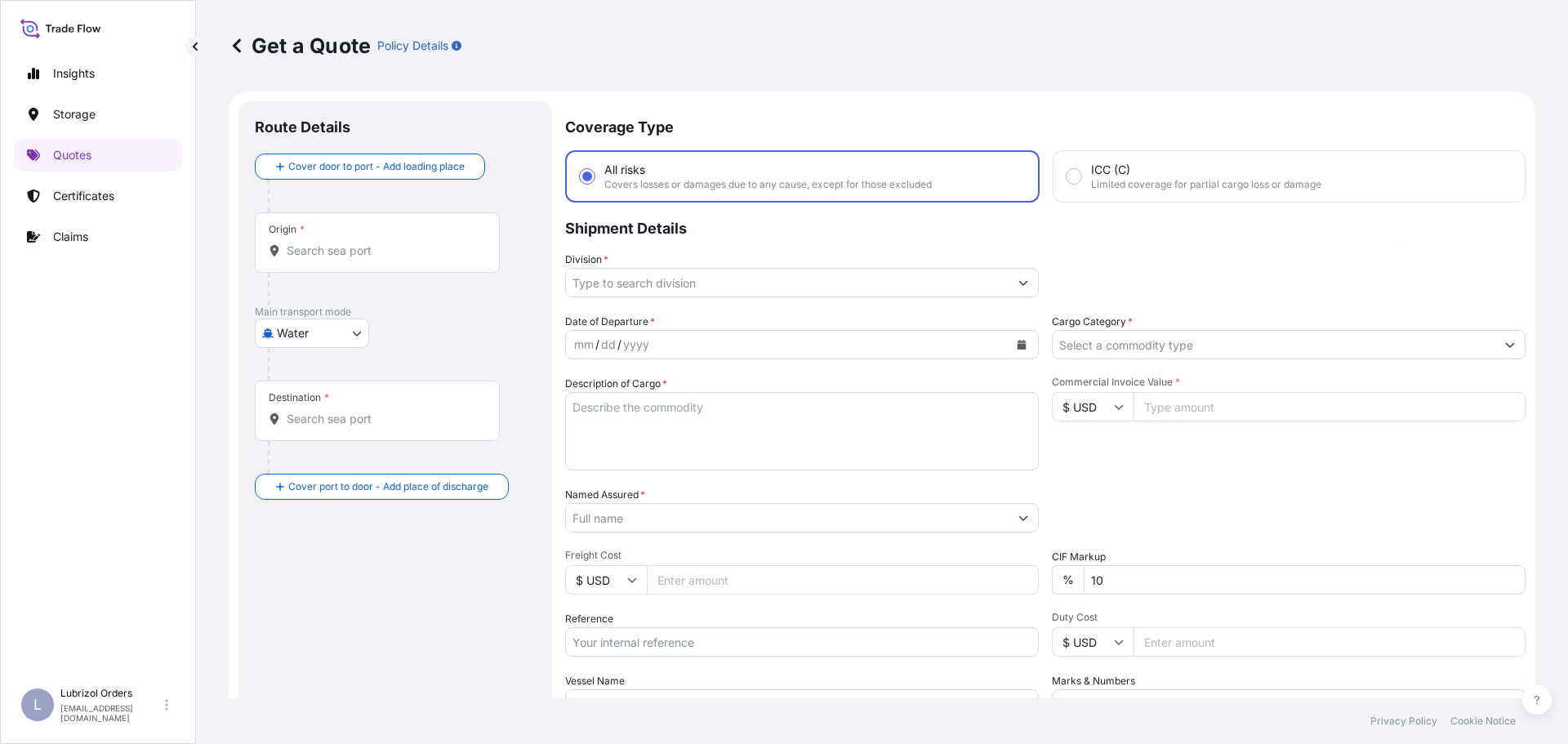
scroll to position [26, 0]
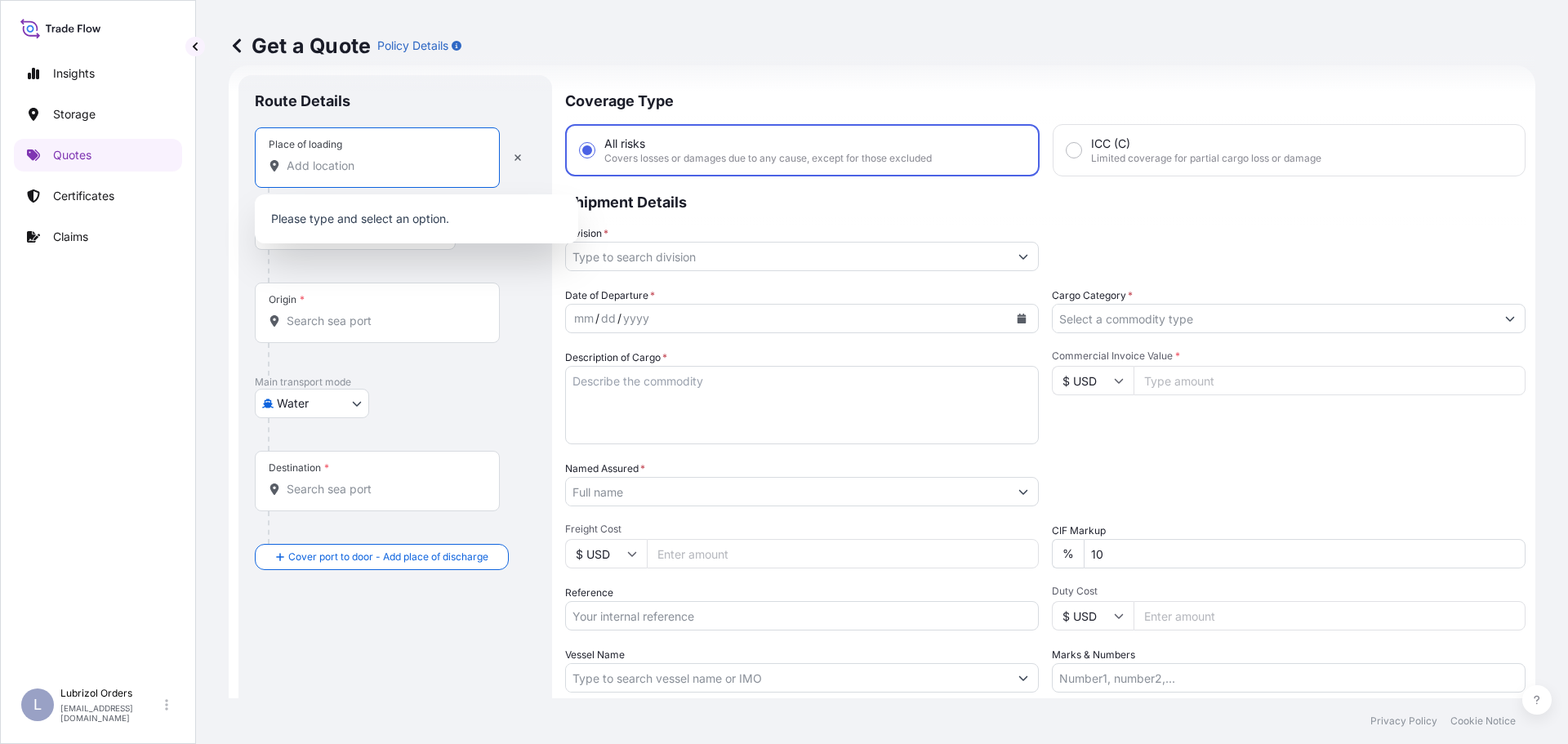
click at [361, 169] on input "Place of loading" at bounding box center [382, 165] width 192 height 16
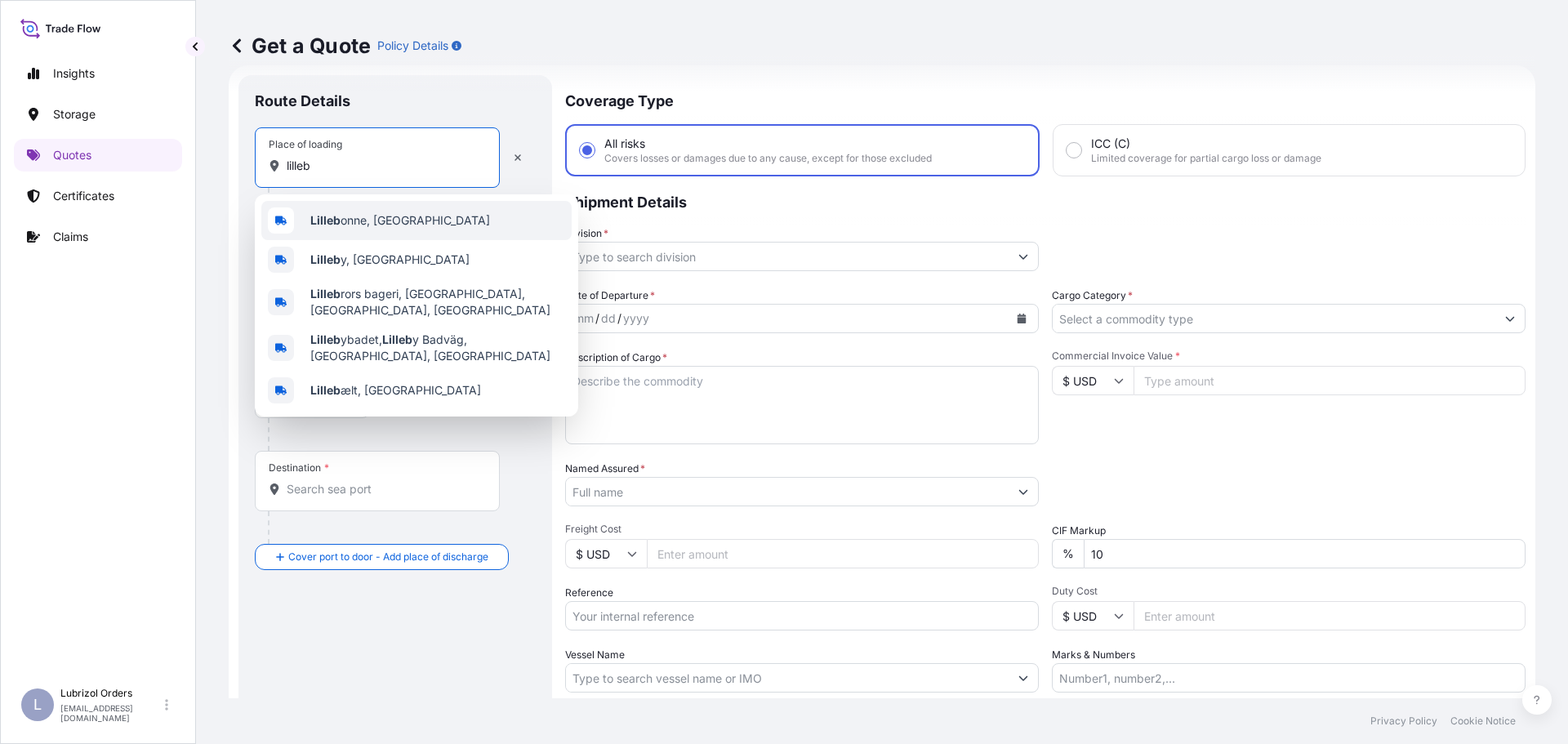
click at [344, 226] on span "Lilleb onne, France" at bounding box center [399, 220] width 179 height 16
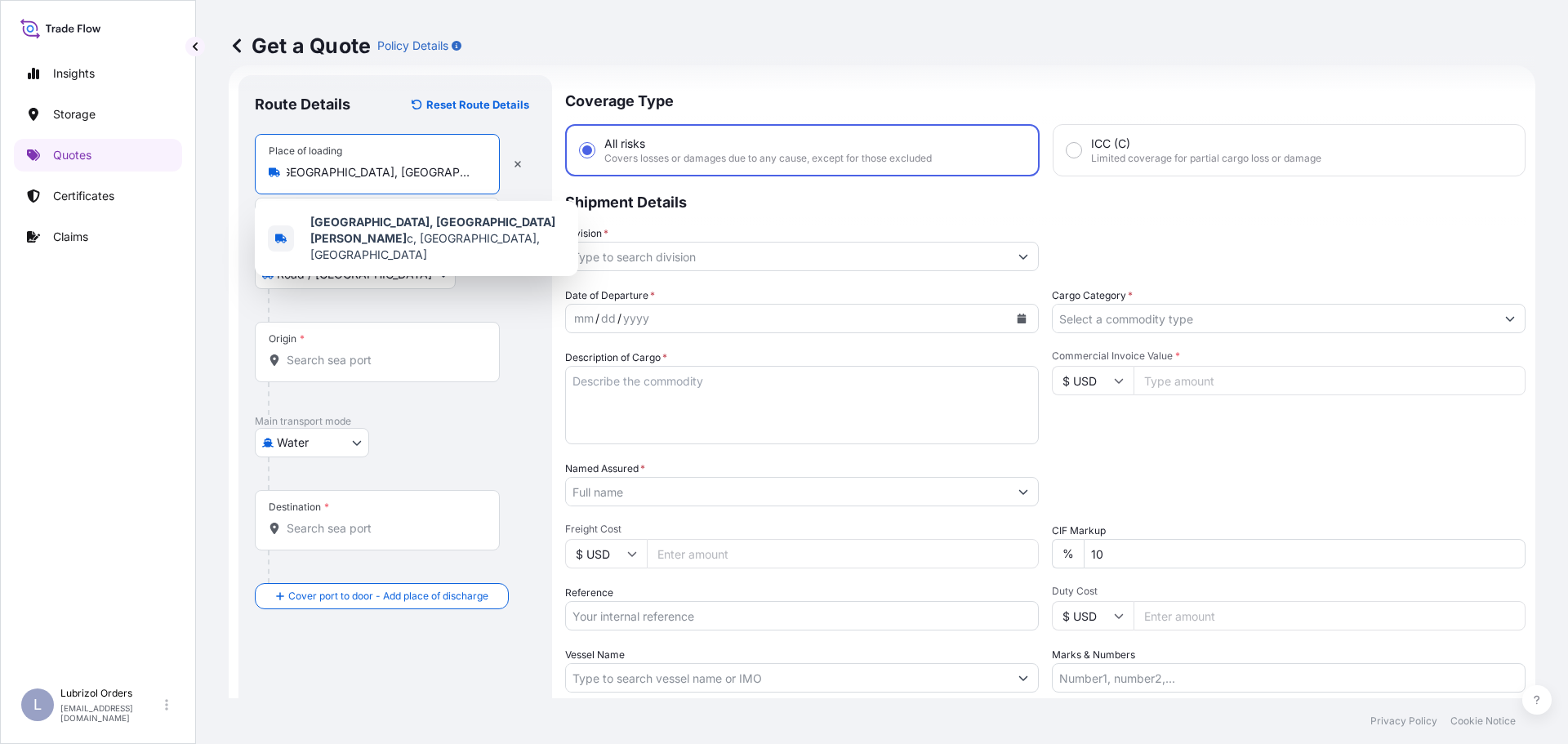
scroll to position [0, 0]
type input "H"
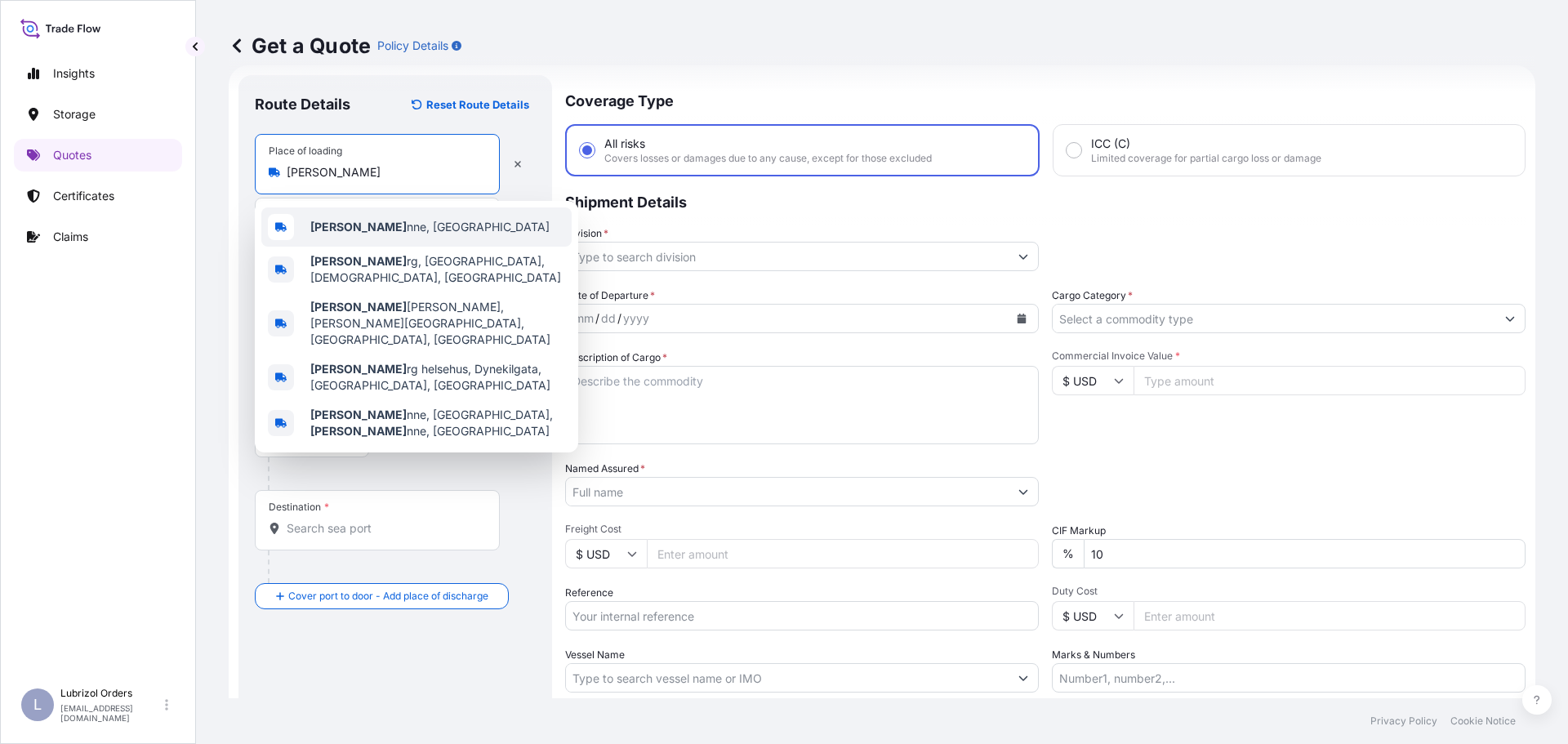
click at [372, 231] on span "Lillebo nne, France" at bounding box center [429, 226] width 239 height 16
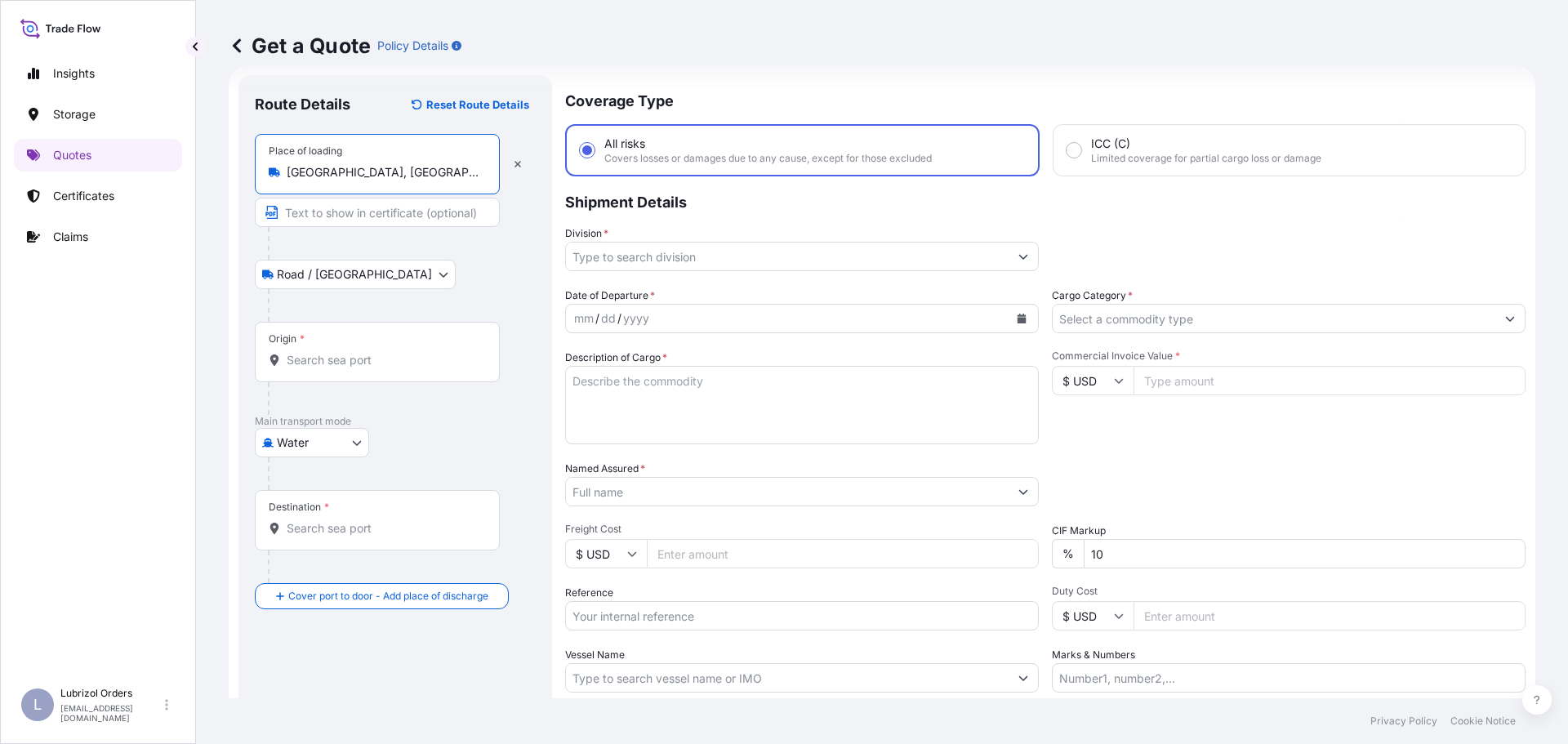
type input "Lillebonne, France"
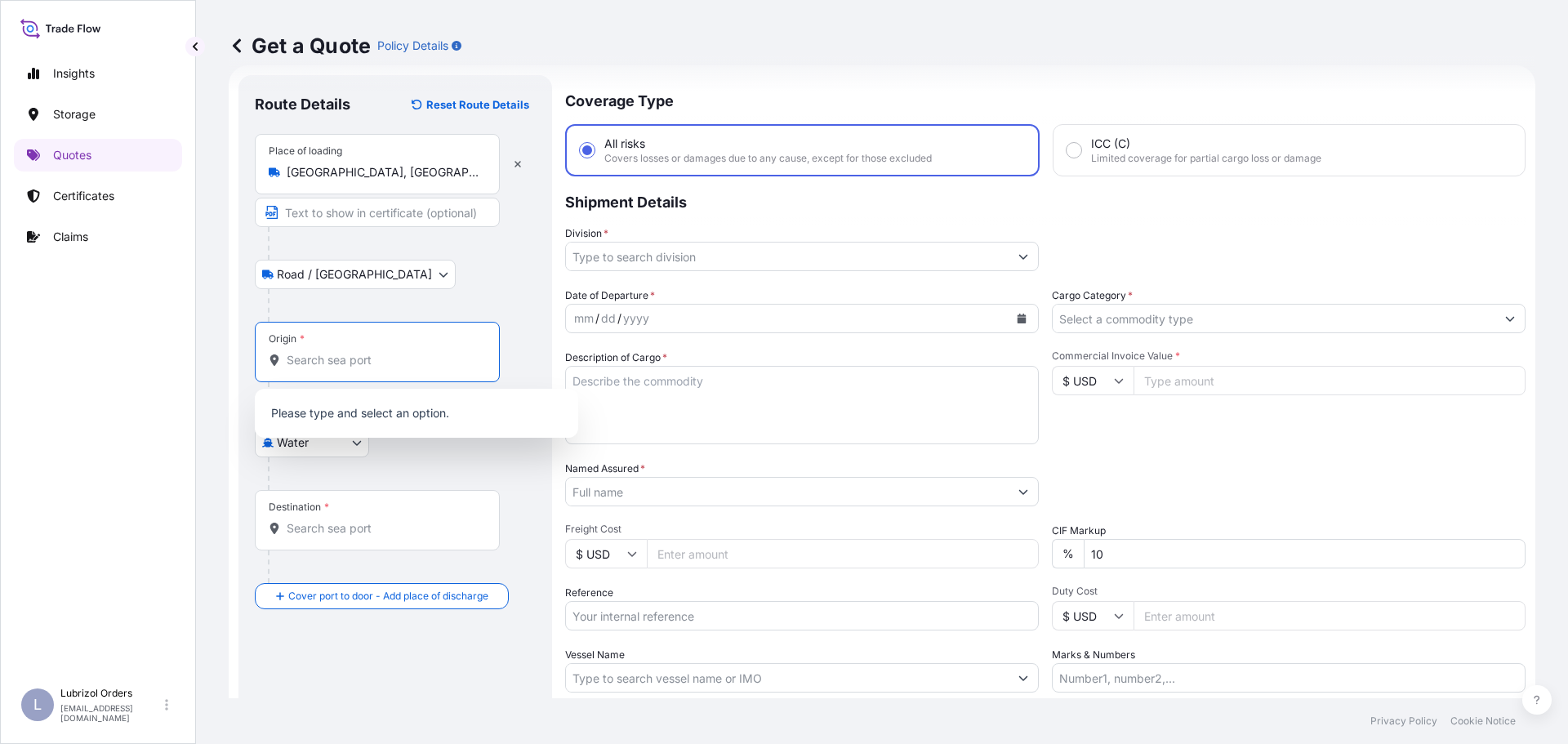
click at [330, 354] on input "Origin *" at bounding box center [382, 360] width 192 height 16
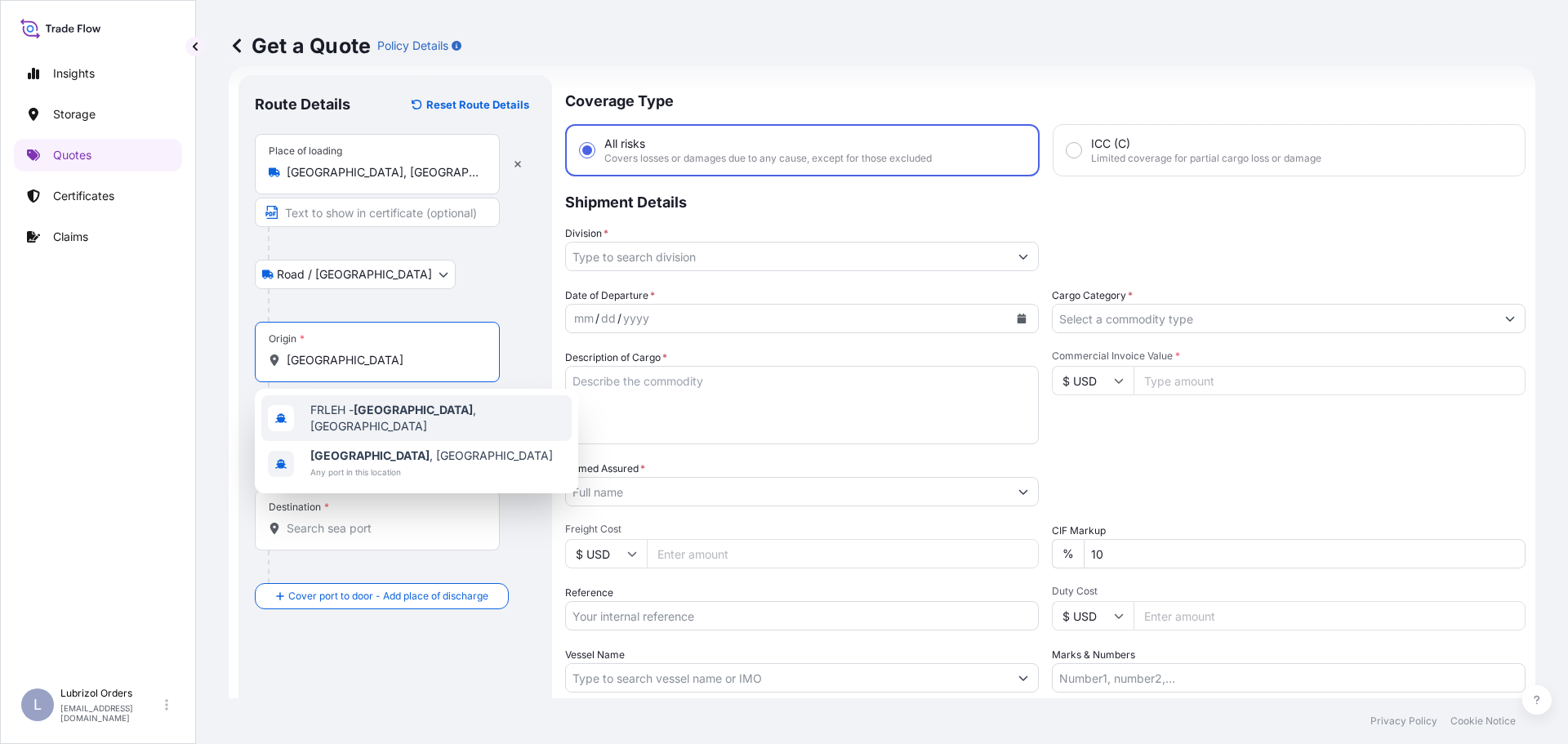
click at [350, 412] on span "FRLEH - Le Havre , France" at bounding box center [437, 418] width 254 height 33
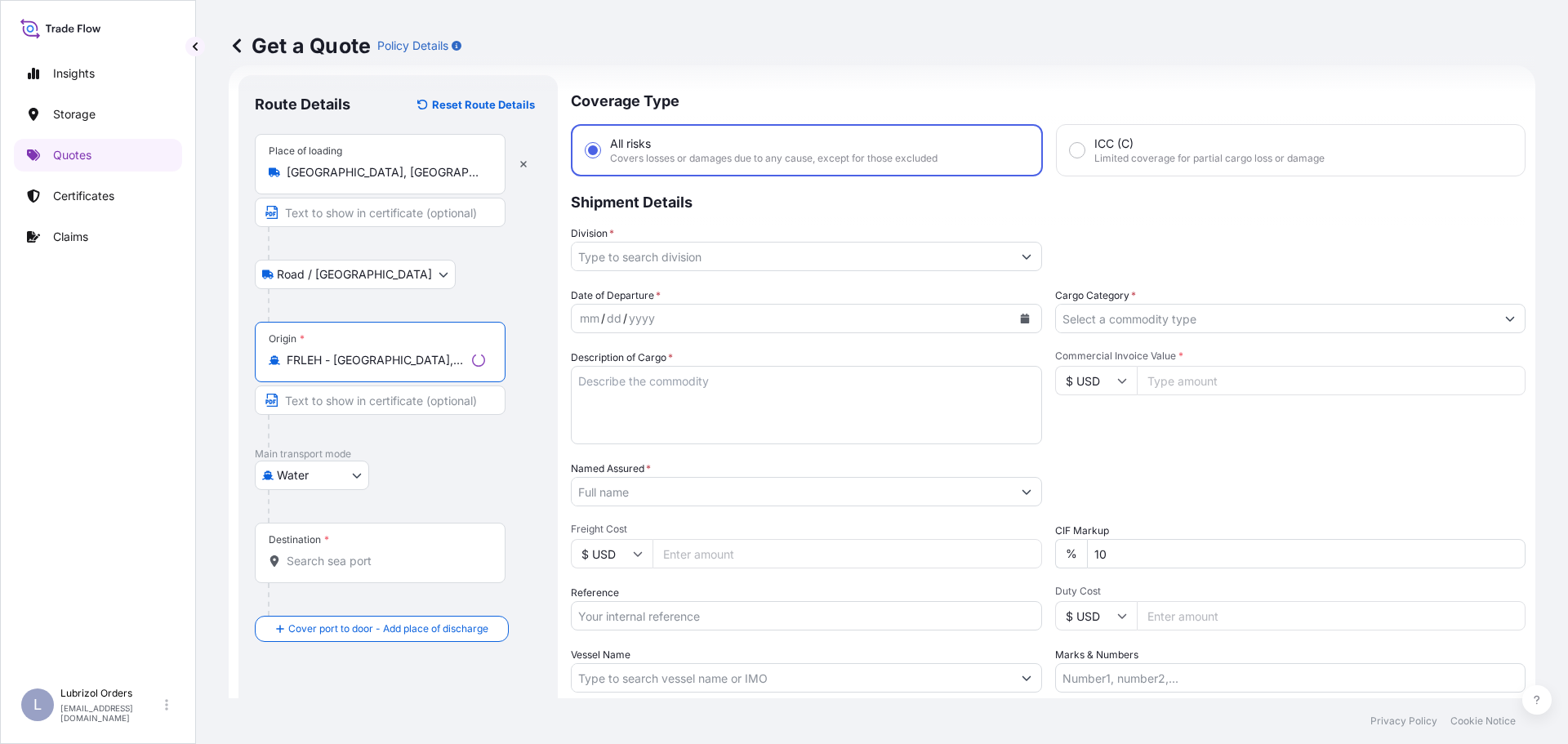
type input "FRLEH - Le Havre, France"
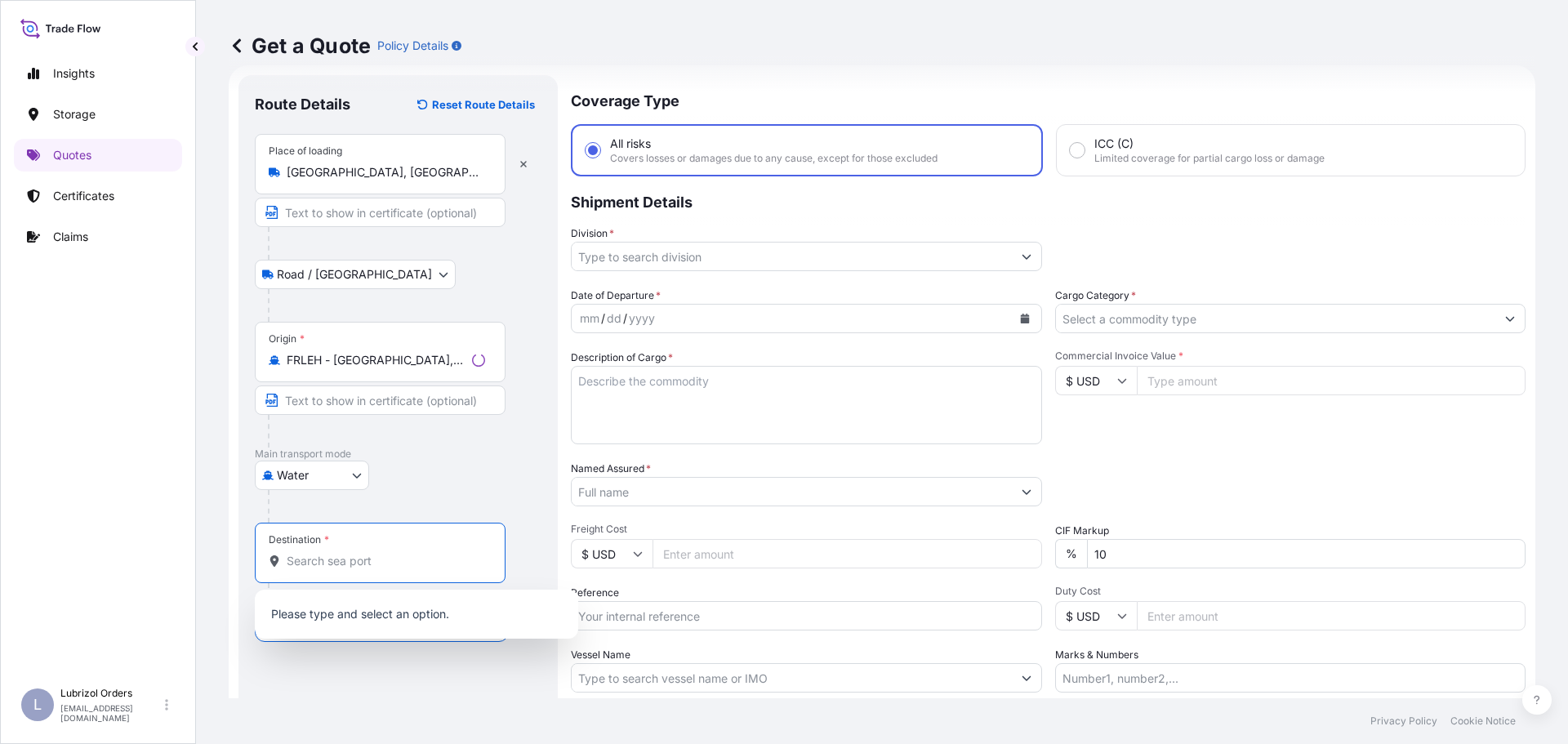
click at [373, 557] on input "Destination *" at bounding box center [385, 561] width 198 height 16
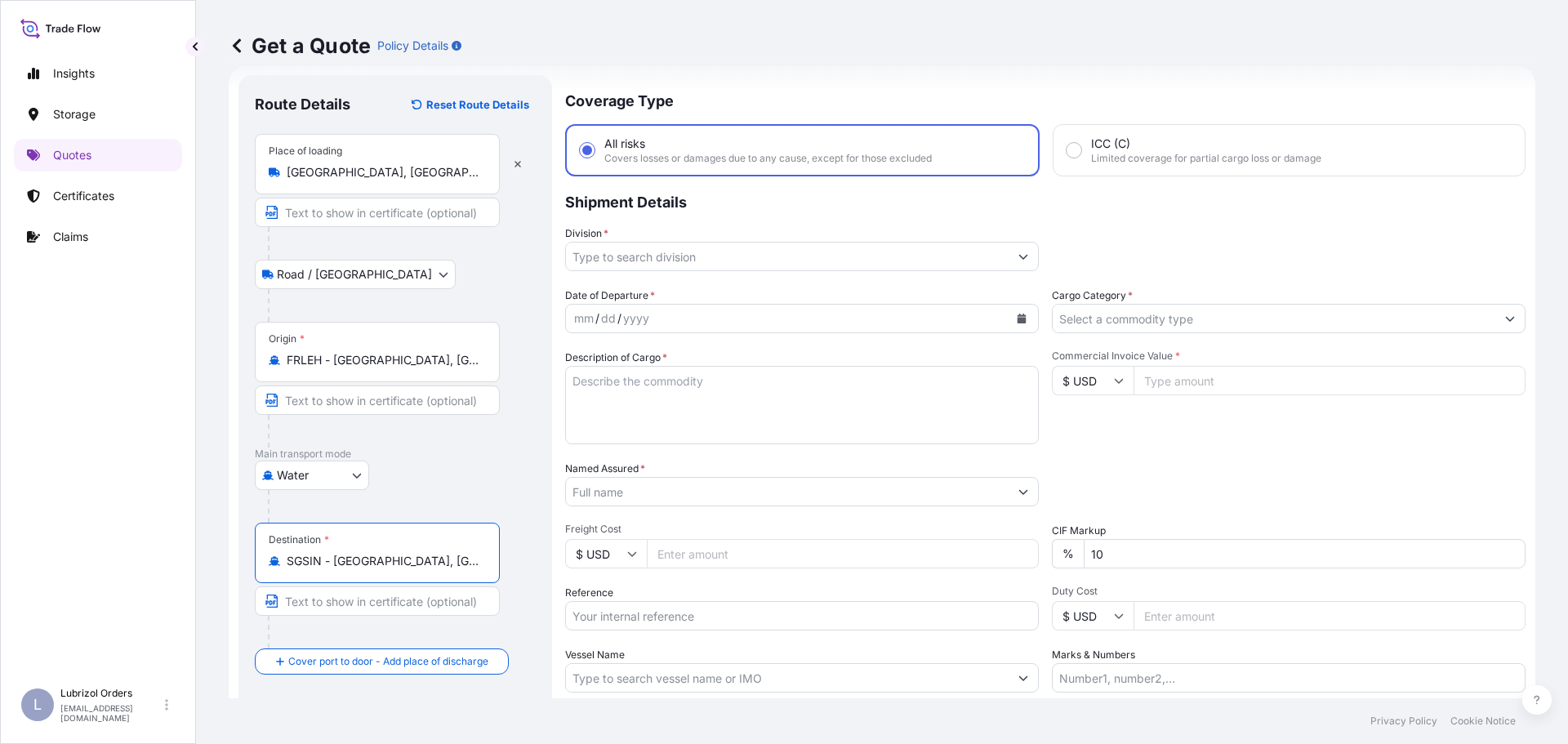
type input "SGSIN - Singapore, Singapore"
click at [682, 607] on input "Reference" at bounding box center [802, 615] width 473 height 29
paste input "1155538131"
type input "1155538131"
click at [676, 259] on input "Division *" at bounding box center [787, 256] width 442 height 29
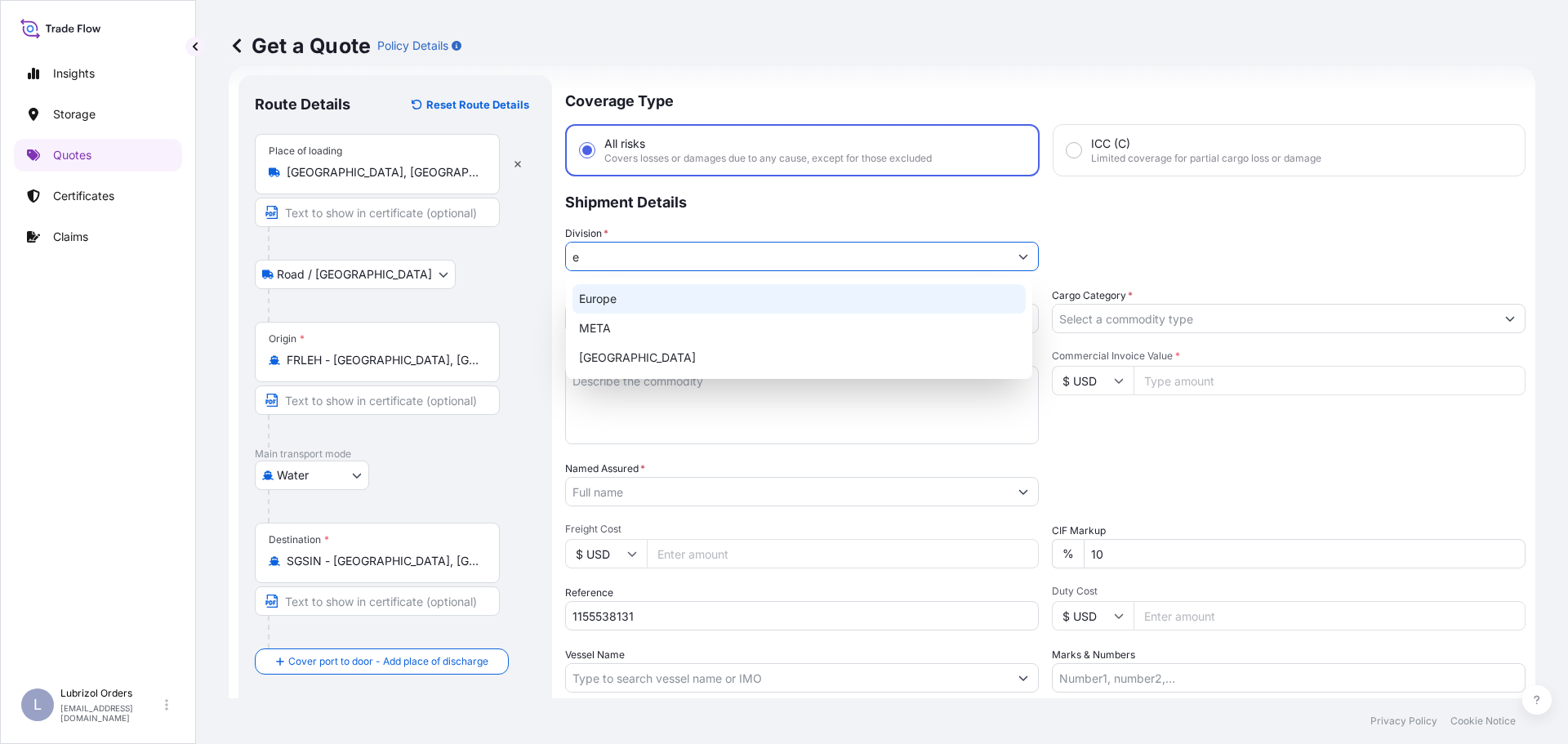
click at [665, 303] on div "Europe" at bounding box center [799, 299] width 453 height 29
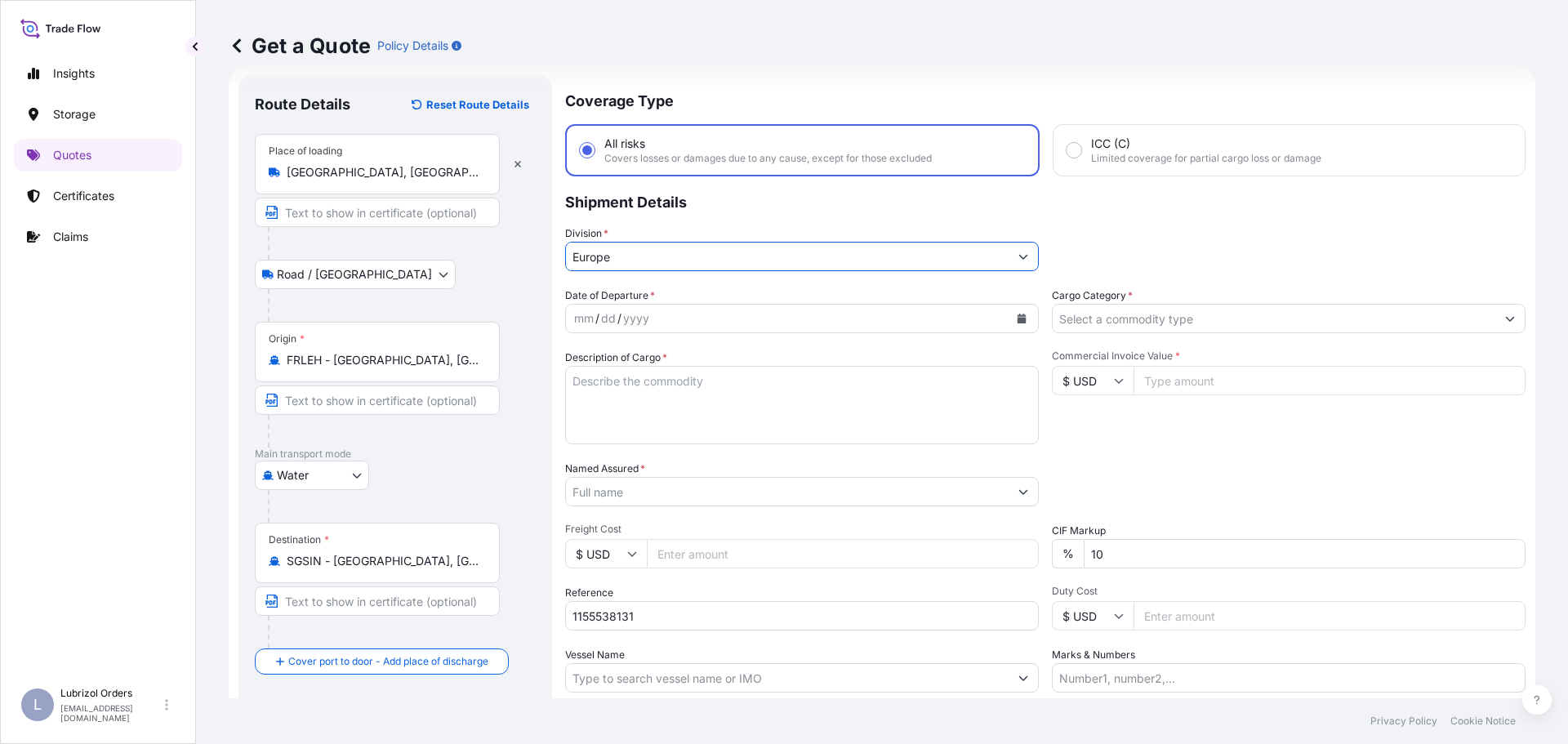
type input "Europe"
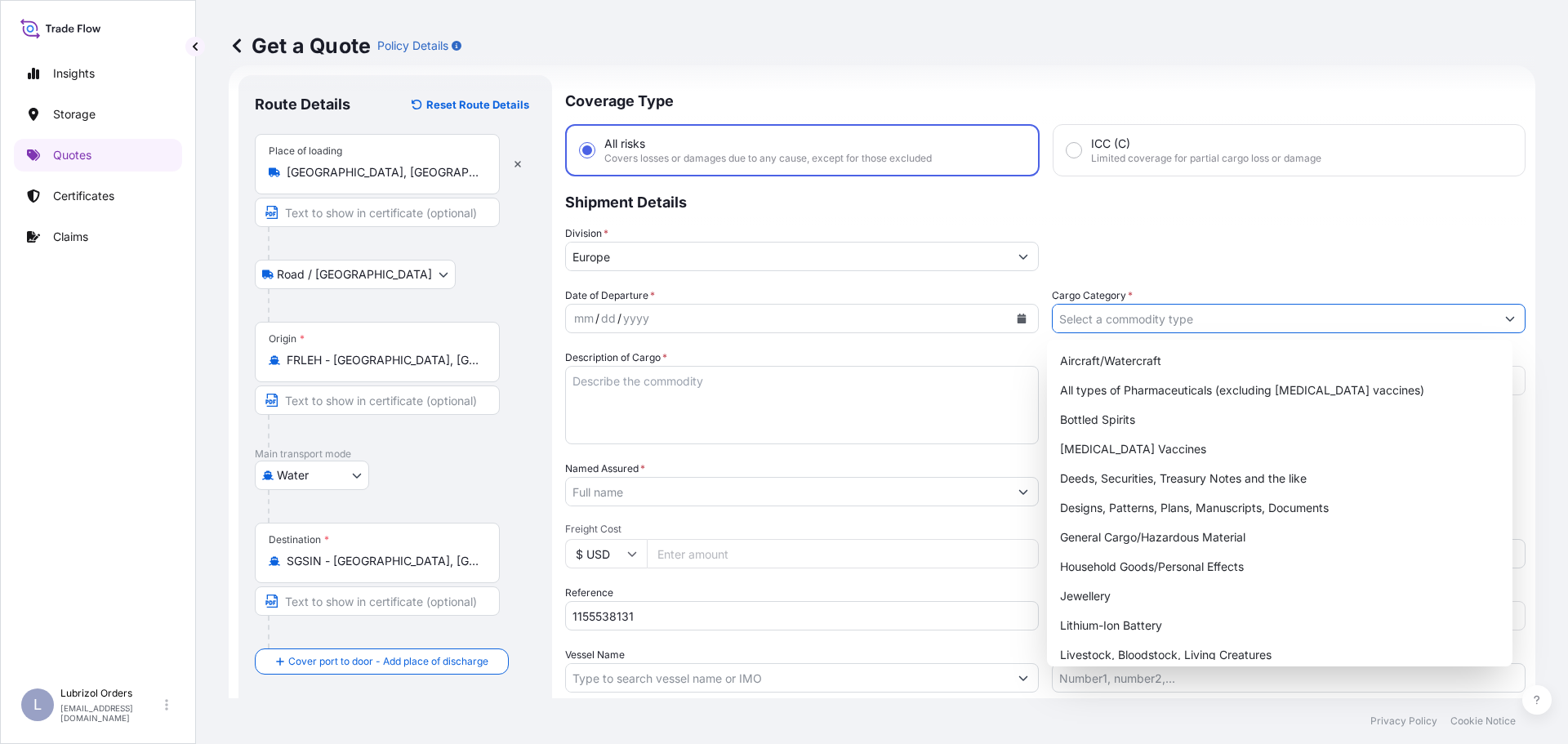
click at [1077, 316] on input "Cargo Category *" at bounding box center [1273, 318] width 442 height 29
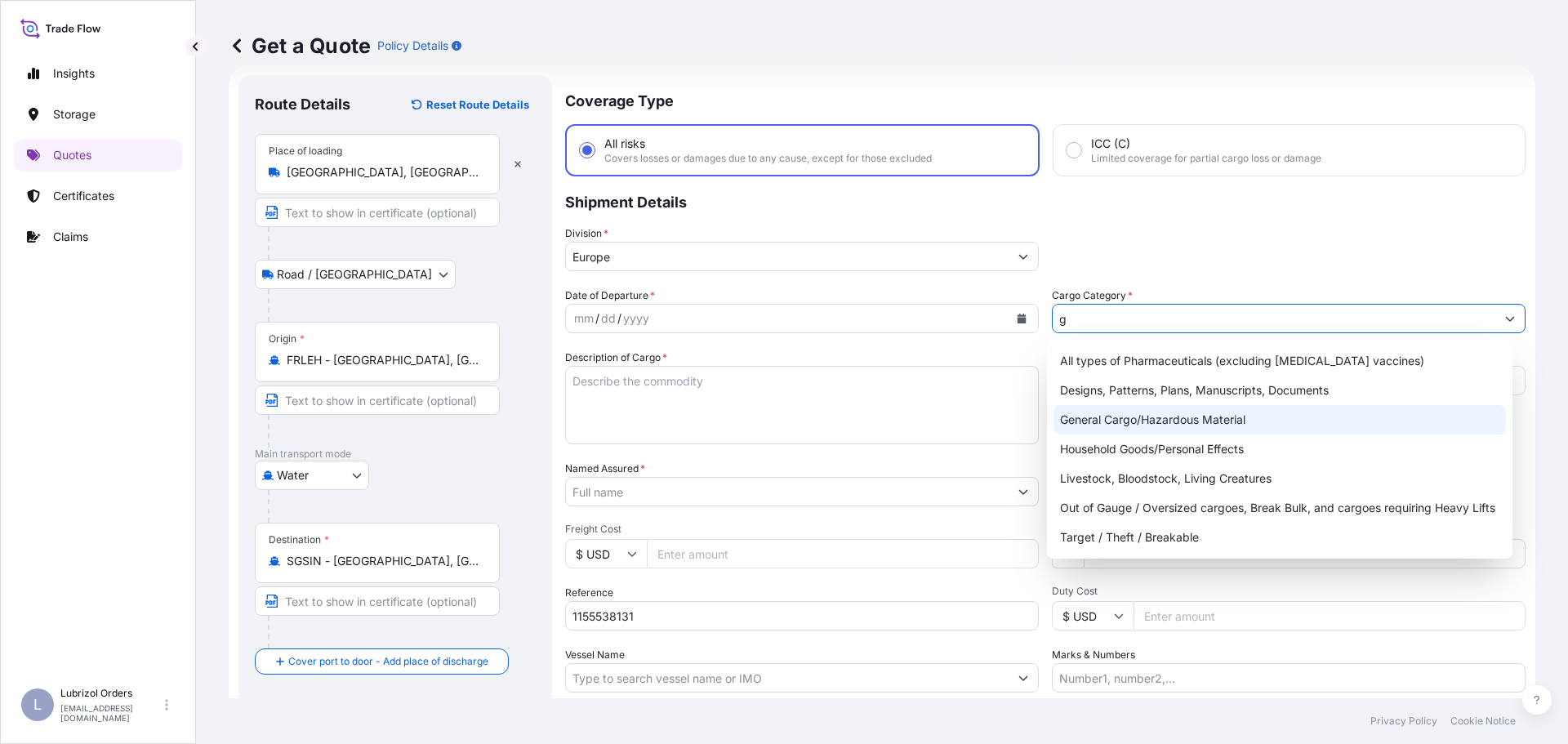
click at [1115, 417] on div "General Cargo/Hazardous Material" at bounding box center [1280, 419] width 453 height 29
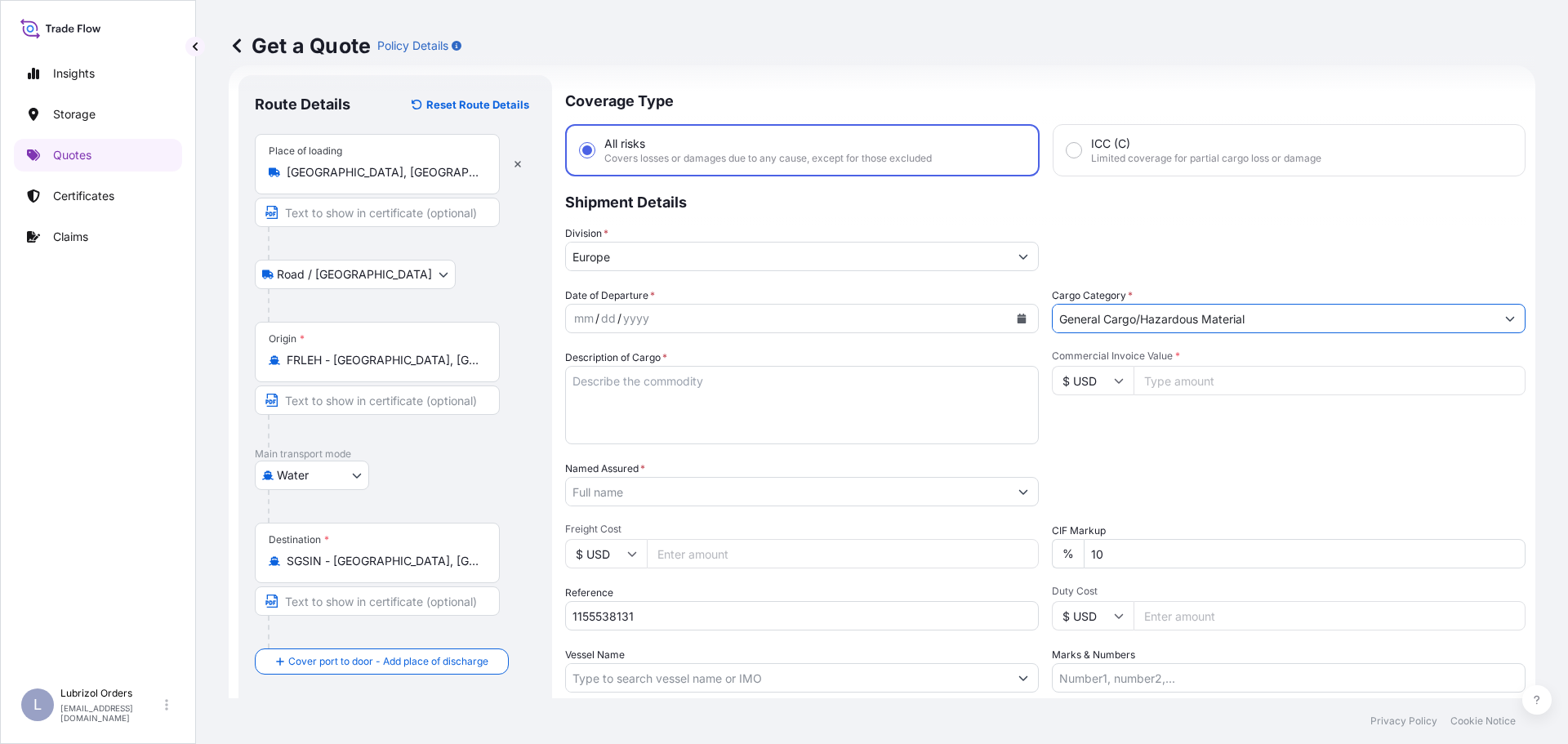
type input "General Cargo/Hazardous Material"
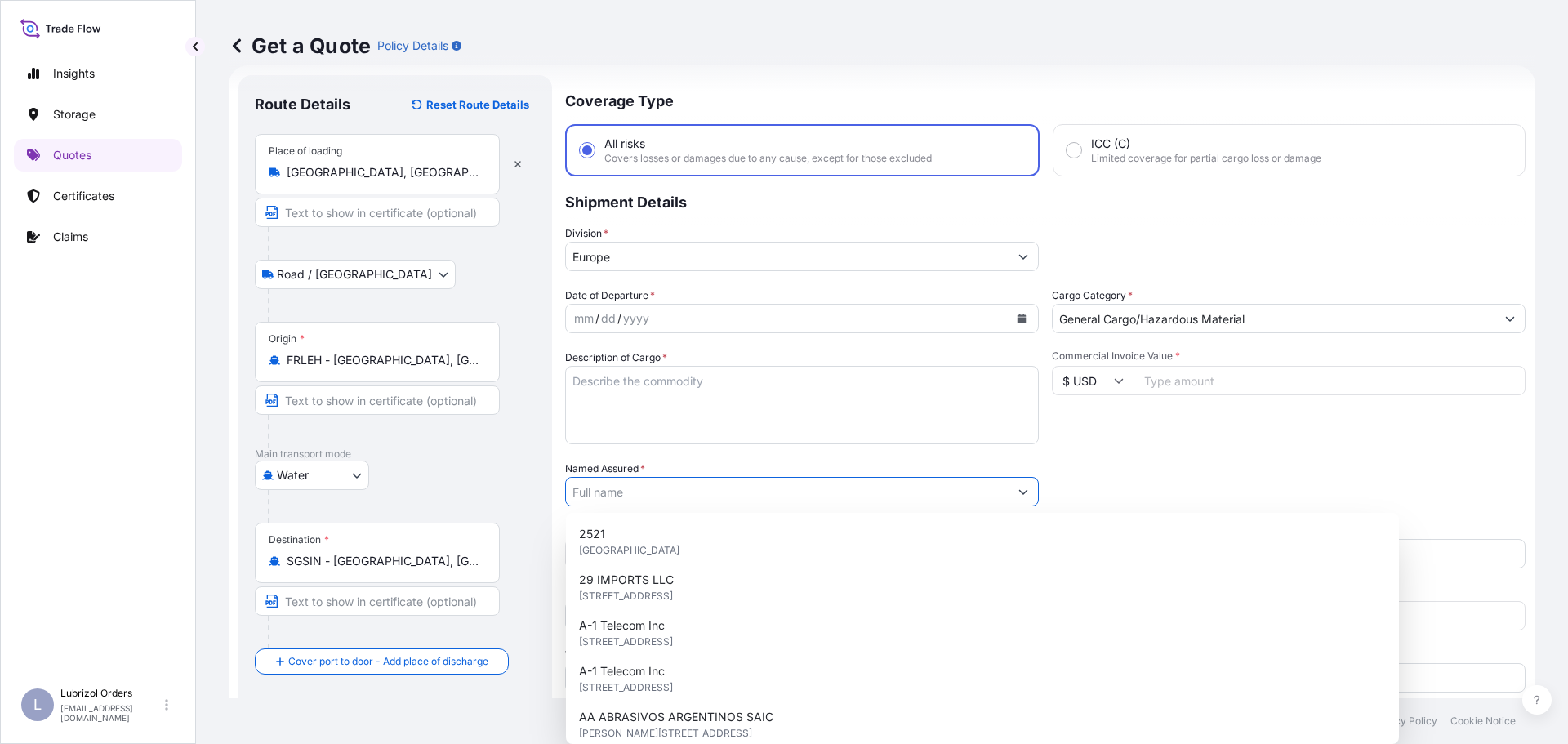
click at [740, 488] on input "Named Assured *" at bounding box center [787, 491] width 442 height 29
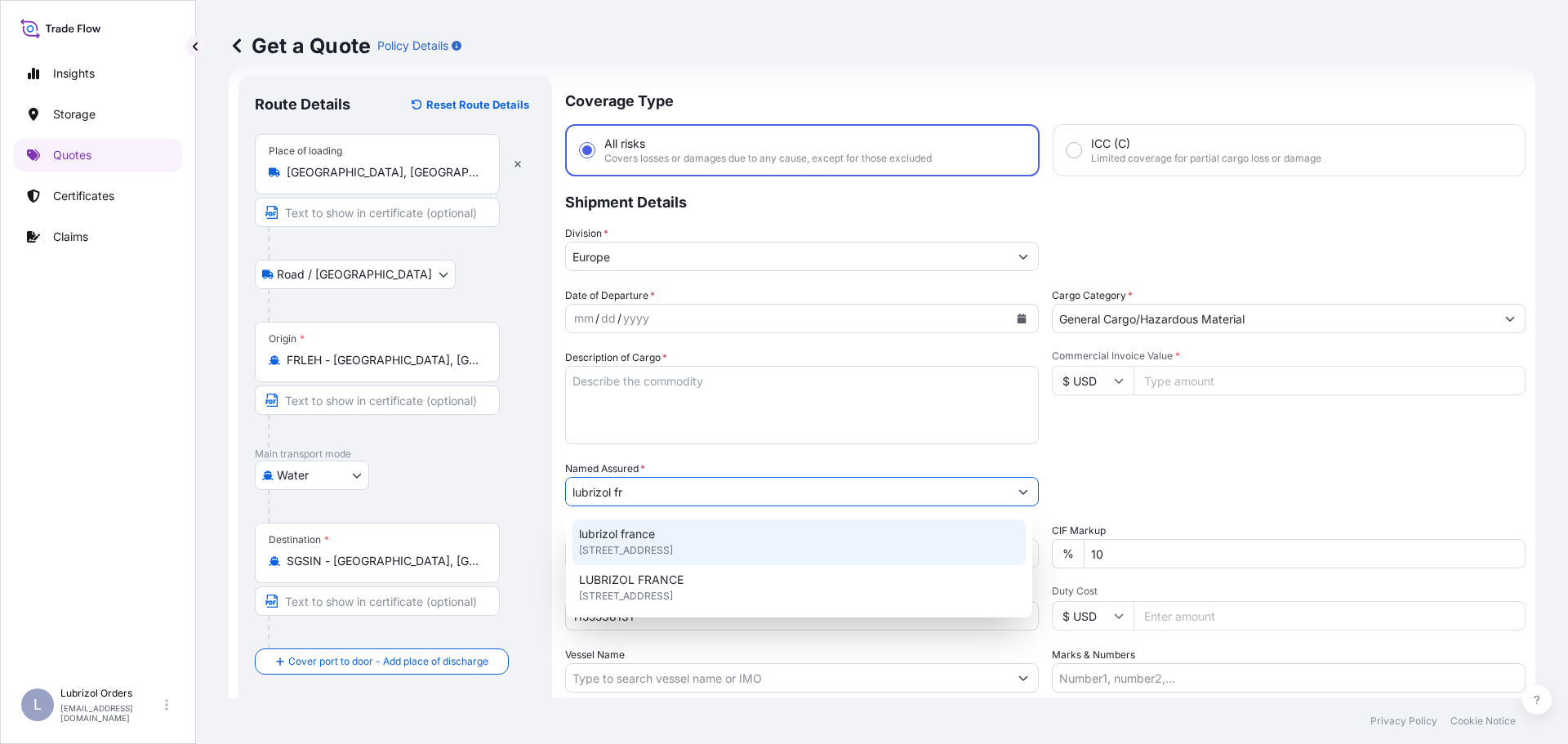
click at [653, 542] on span "25 Quai de France, 76100, Rouen, France" at bounding box center [626, 550] width 94 height 16
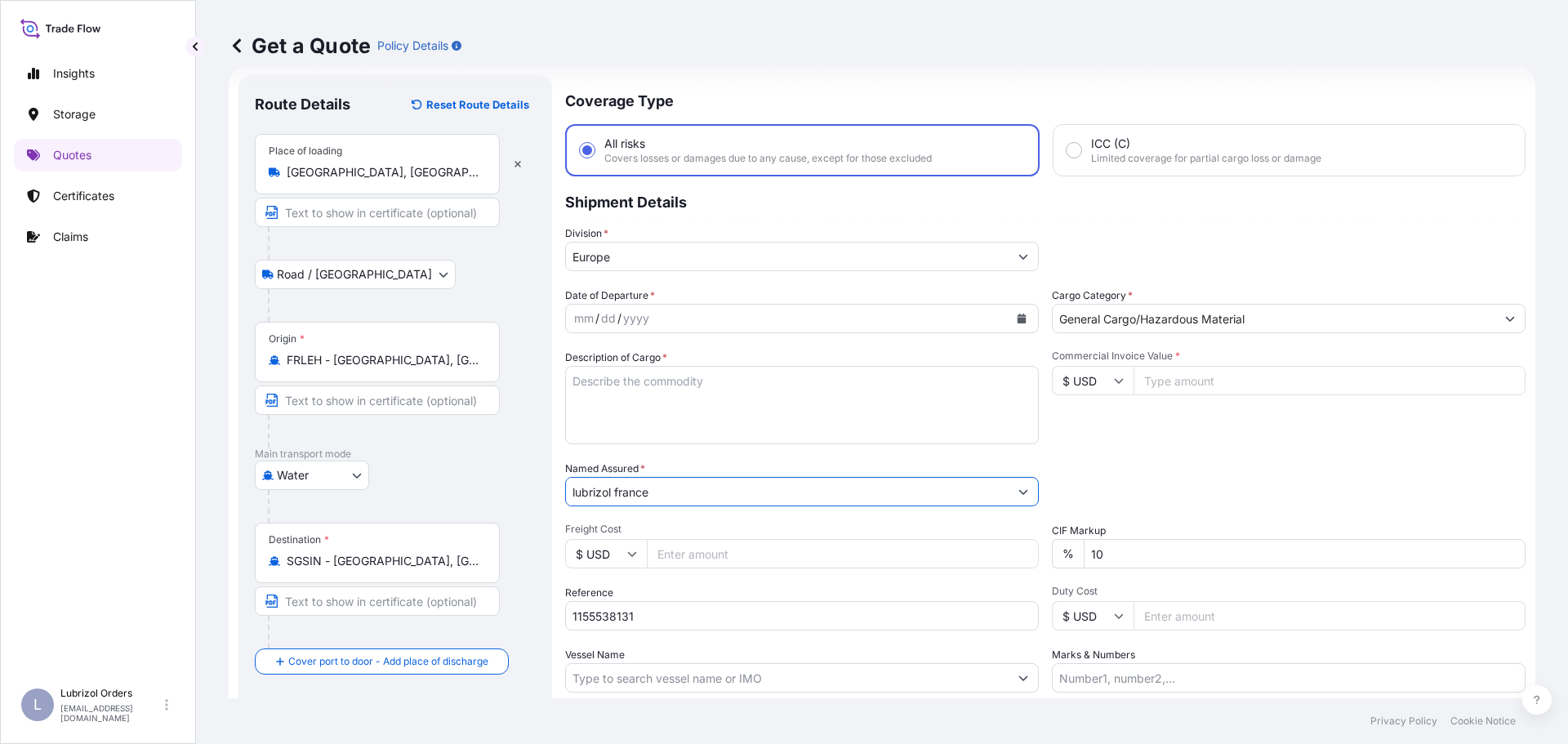
type input "lubrizol france"
click at [674, 385] on textarea "Description of Cargo *" at bounding box center [802, 405] width 473 height 78
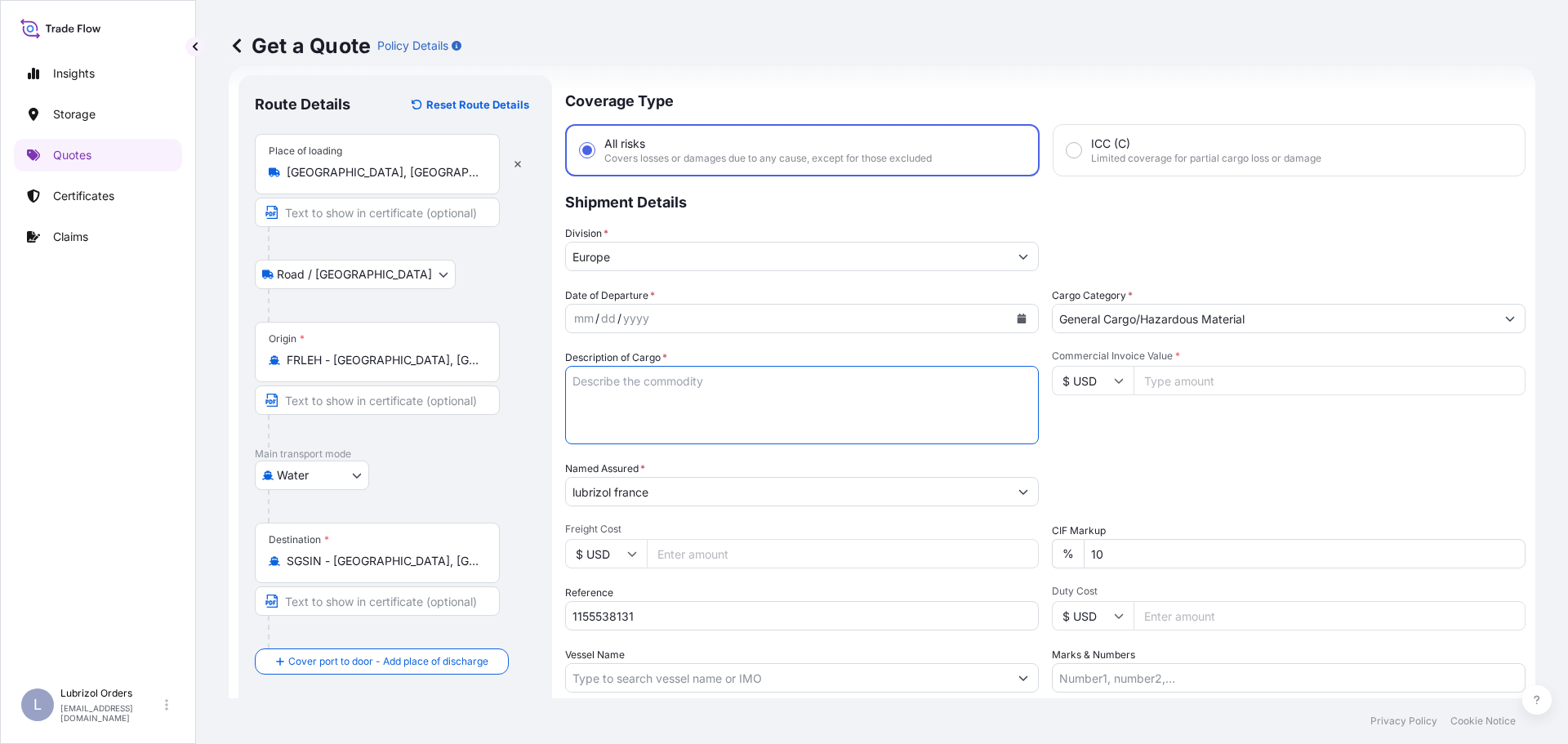
paste textarea "PALLET OF 2 DRUMS OF LUBRIZOL(R) 5172, STD DRUM"
click at [575, 371] on textarea "PALLET OF 2 DRUMS OF LUBRIZOL(R) 5172, STD DRUM" at bounding box center [802, 405] width 473 height 78
click at [641, 433] on textarea "1 PALLET OF 2 DRUMS OF LUBRIZOL(R) 5172, STD DRUM" at bounding box center [802, 405] width 473 height 78
paste textarea "PALLETS OF 12 DRUMS OF LUBRIZOL(R) PV6921, STD. BLACK AND YELLOW"
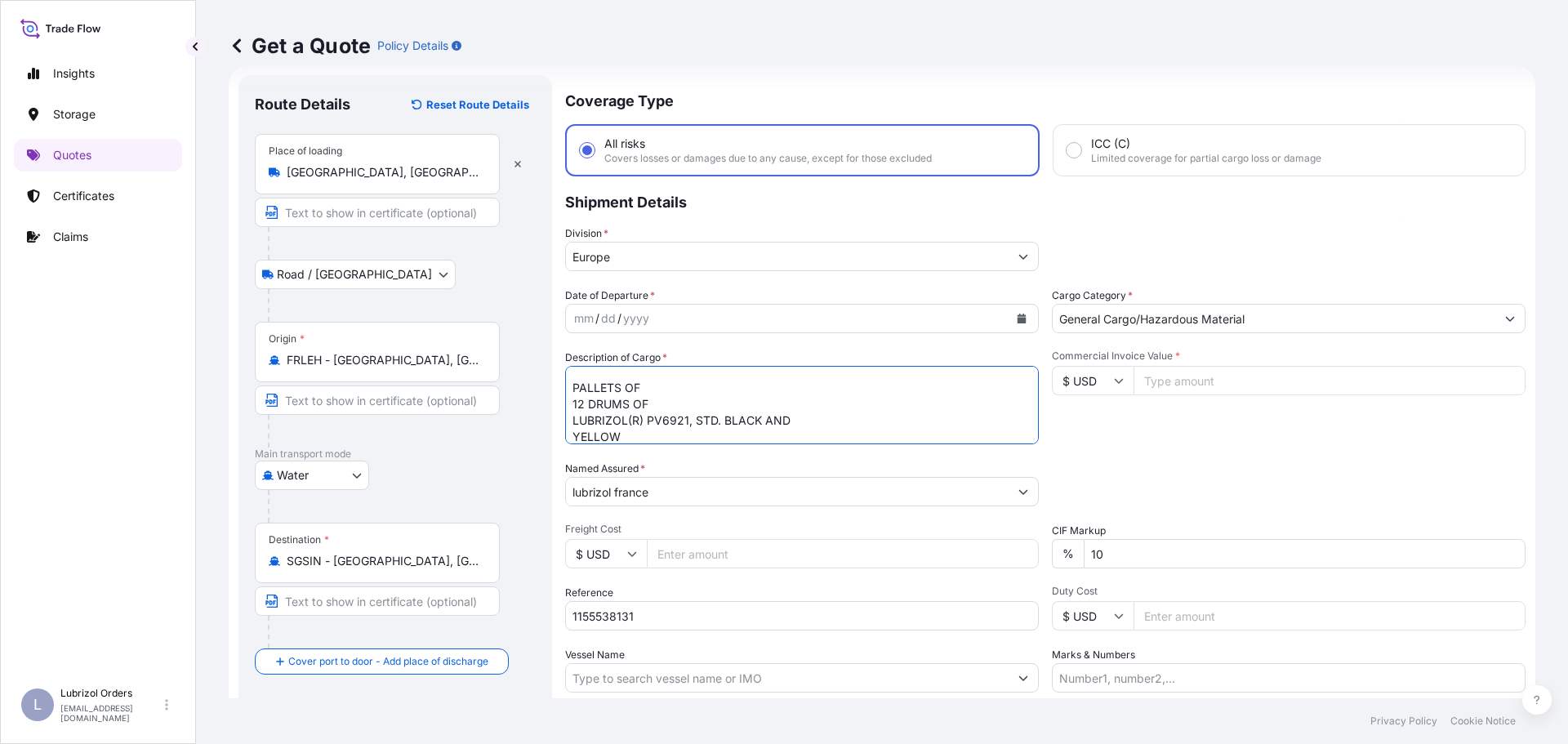
click at [568, 386] on textarea "1 PALLET OF 2 DRUMS OF LUBRIZOL(R) 5172, STD DRUM PALLETS OF 12 DRUMS OF LUBRIZ…" at bounding box center [802, 405] width 473 height 78
click at [690, 393] on textarea "1 PALLET OF 2 DRUMS OF LUBRIZOL(R) 5172, STD DRUM 3 PALLETS OF 12 DRUMS OF LUBR…" at bounding box center [802, 405] width 473 height 78
type textarea "1 PALLET OF 2 DRUMS OF LUBRIZOL(R) 5172, STD DRUM 3 PALLETS OF 12 DRUMS OF LUBR…"
click at [1217, 377] on input "Commercial Invoice Value *" at bounding box center [1329, 380] width 392 height 29
type input "25756.27"
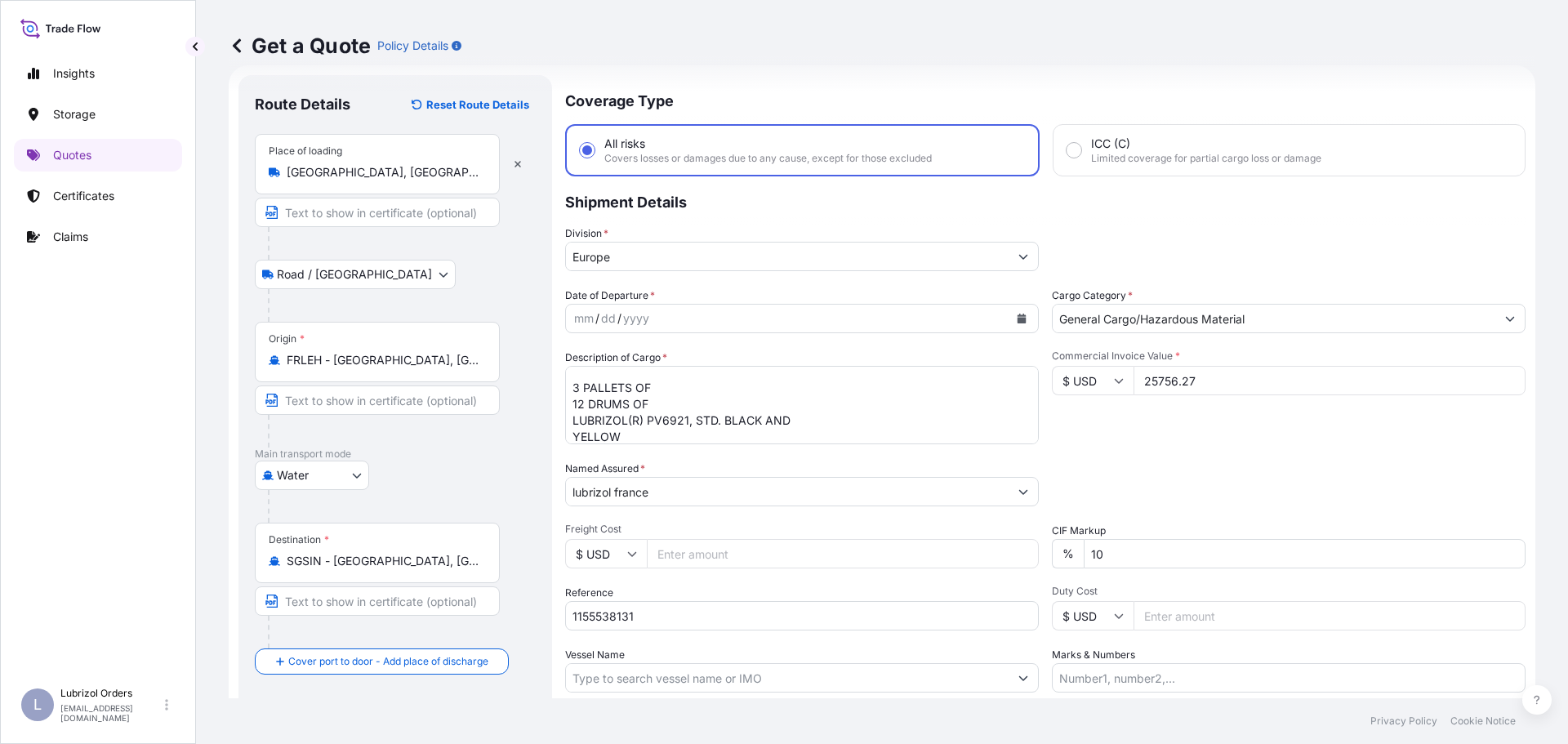
click at [1083, 381] on input "$ USD" at bounding box center [1092, 380] width 82 height 29
click at [1102, 419] on div "€ EUR" at bounding box center [1086, 426] width 69 height 31
type input "€ EUR"
click at [1187, 446] on div "Date of Departure * mm / dd / yyyy Cargo Category * General Cargo/Hazardous Mat…" at bounding box center [1045, 489] width 961 height 405
click at [1018, 318] on icon "Calendar" at bounding box center [1022, 318] width 9 height 9
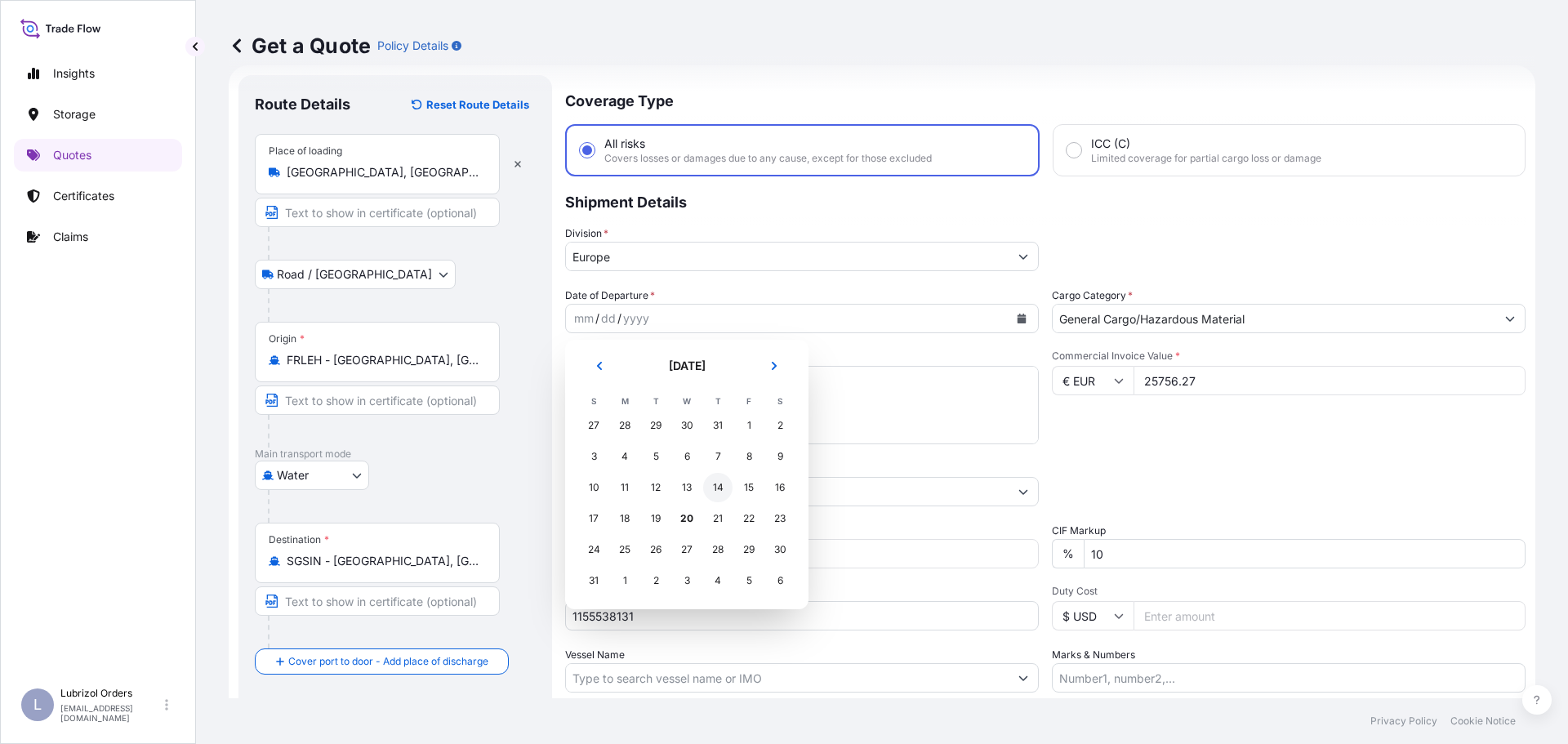
click at [722, 487] on div "14" at bounding box center [717, 488] width 29 height 29
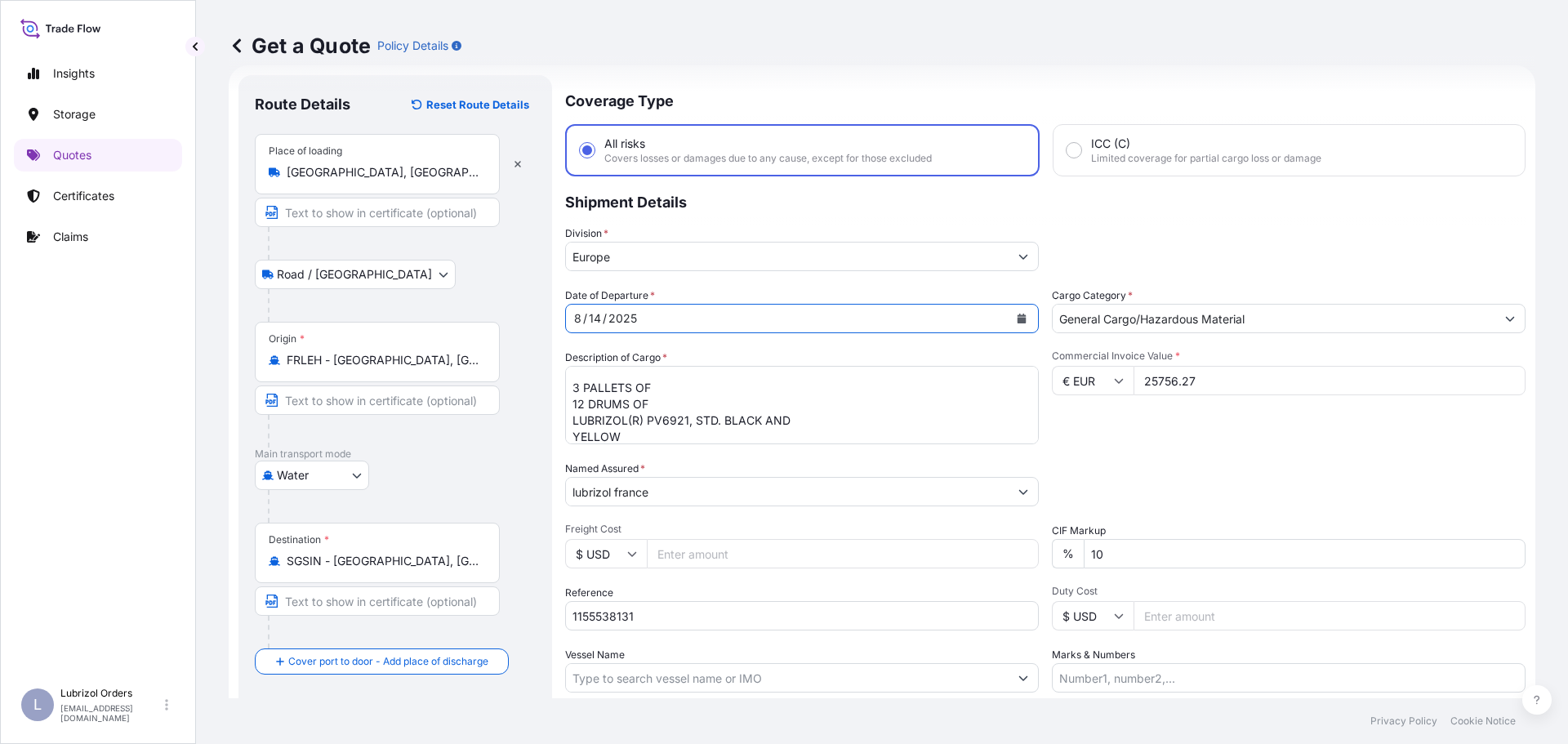
scroll to position [152, 0]
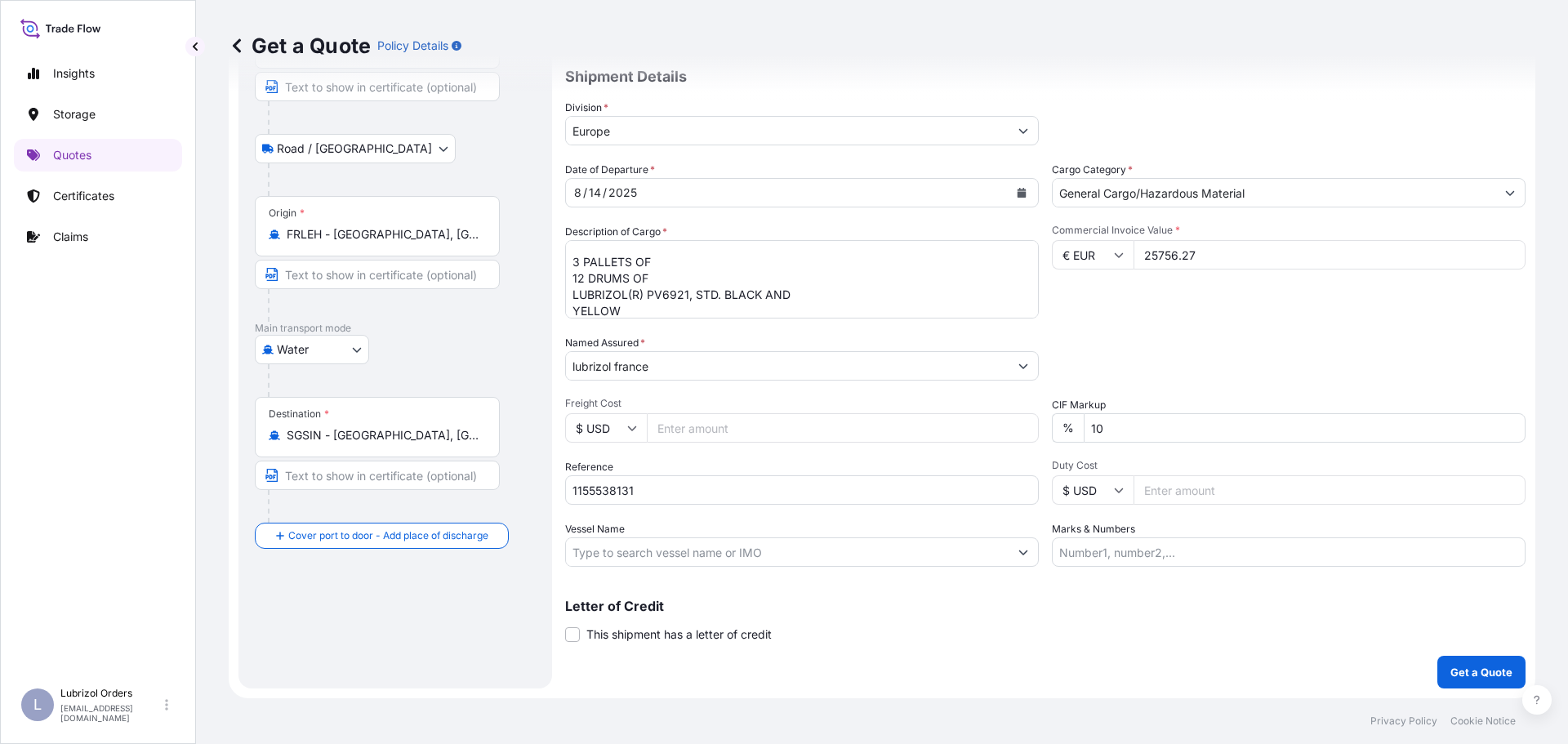
click at [1285, 633] on div "Coverage Type All risks Covers losses or damages due to any cause, except for t…" at bounding box center [1045, 318] width 961 height 739
click at [1498, 676] on p "Get a Quote" at bounding box center [1482, 672] width 62 height 16
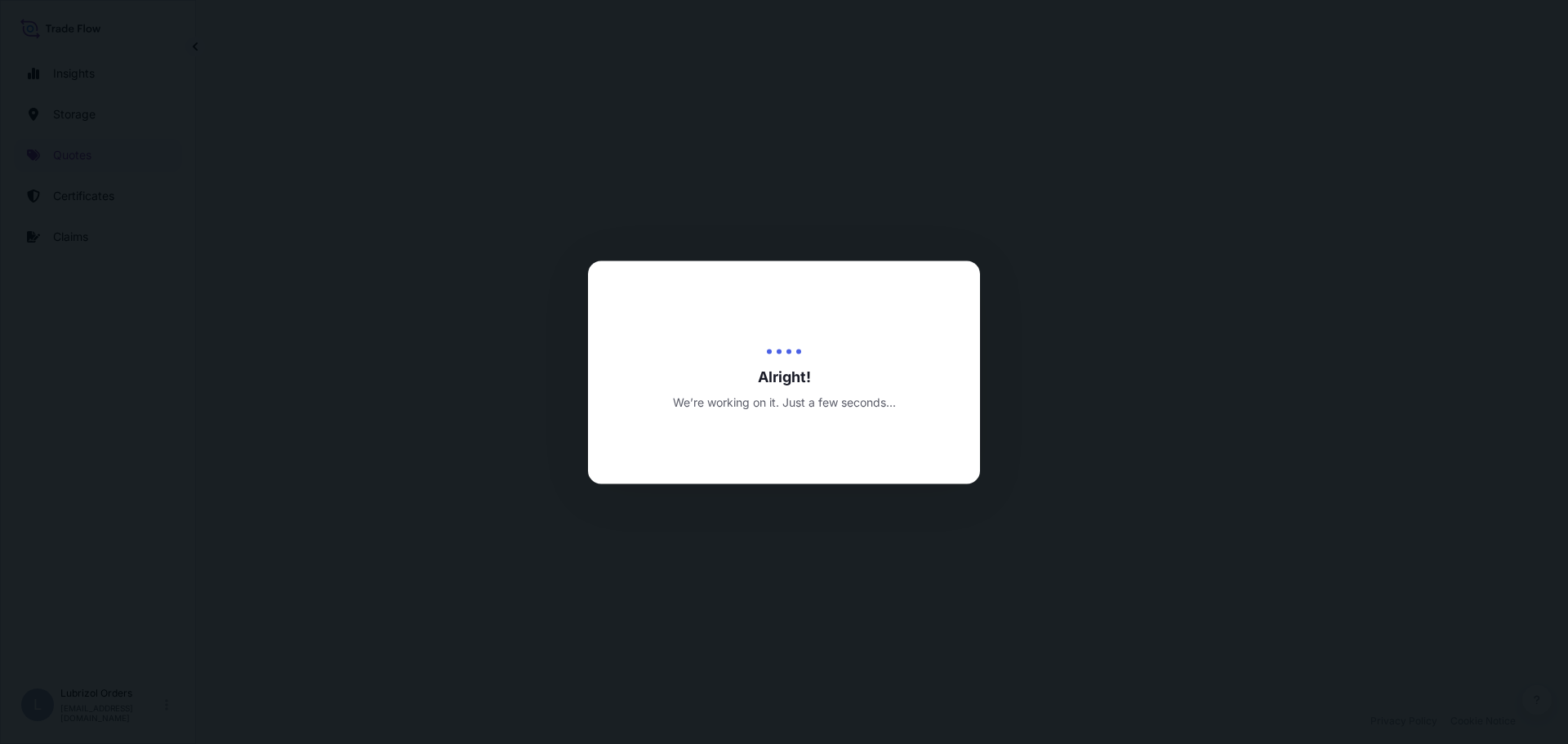
select select "Road / Inland"
select select "Water"
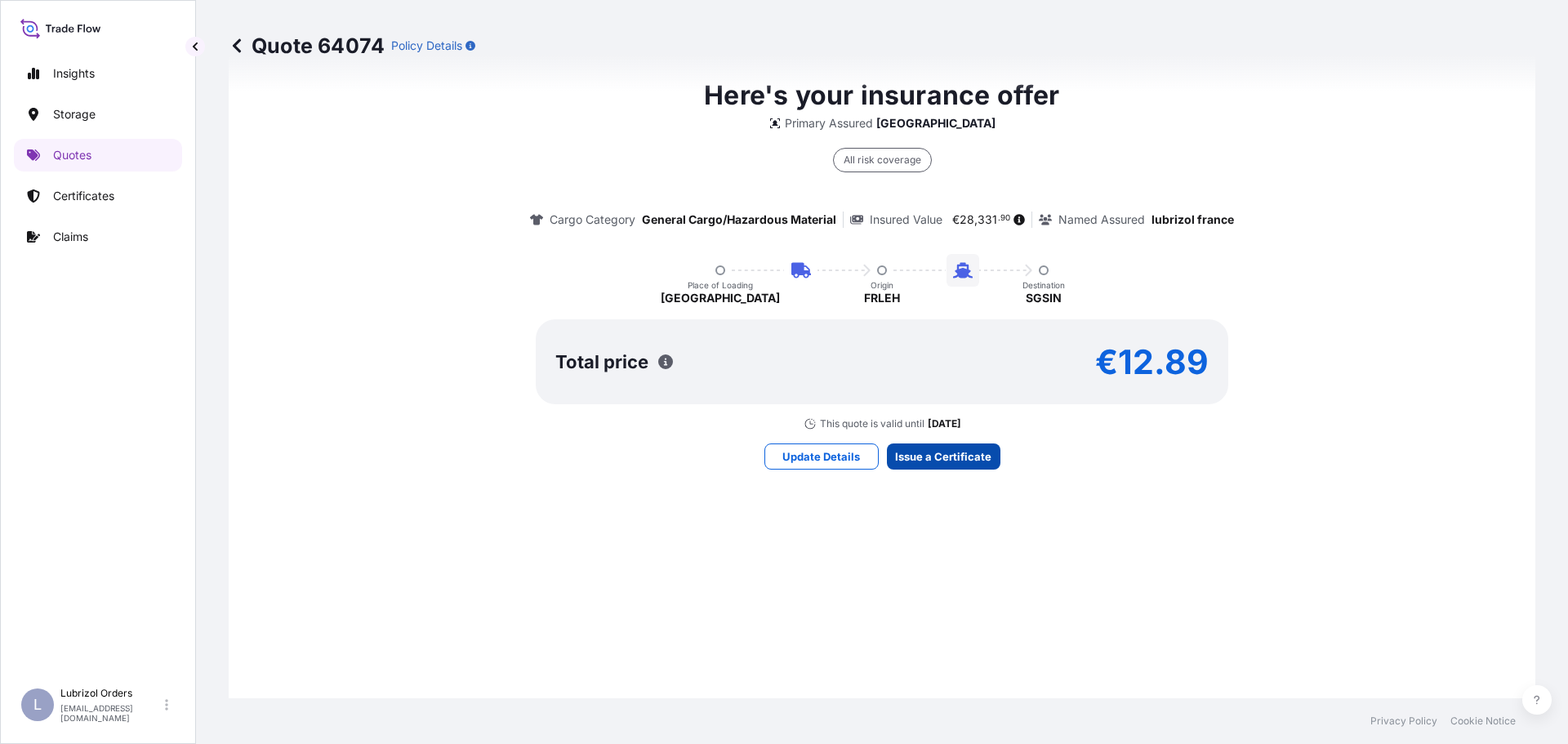
scroll to position [2437, 0]
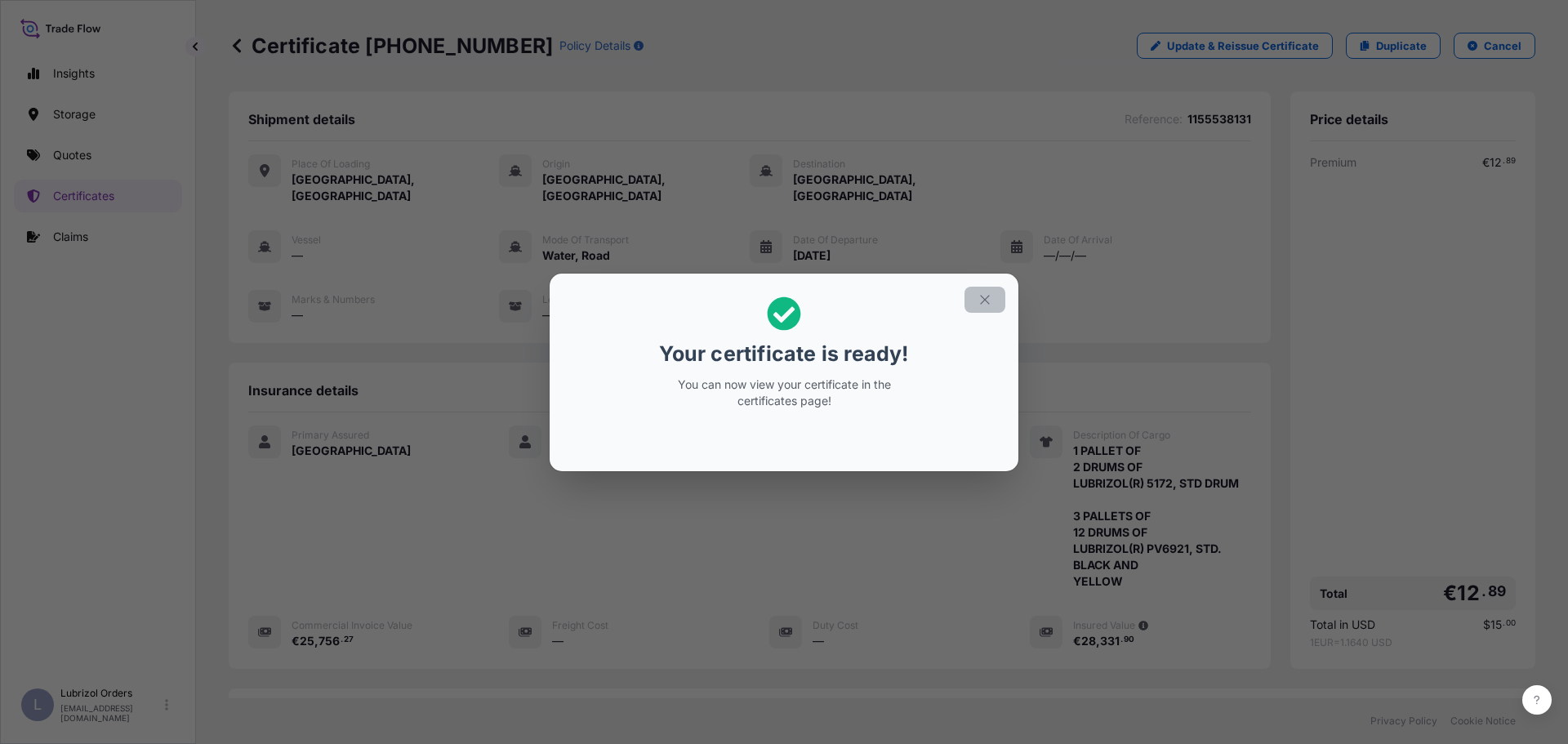
click at [983, 300] on icon "button" at bounding box center [985, 300] width 15 height 15
